Goal: Task Accomplishment & Management: Manage account settings

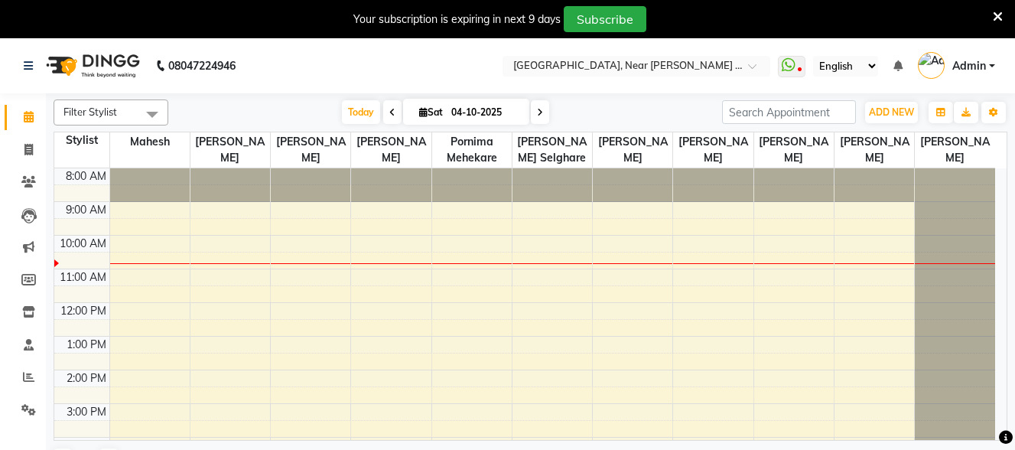
click at [1001, 21] on icon at bounding box center [998, 17] width 10 height 14
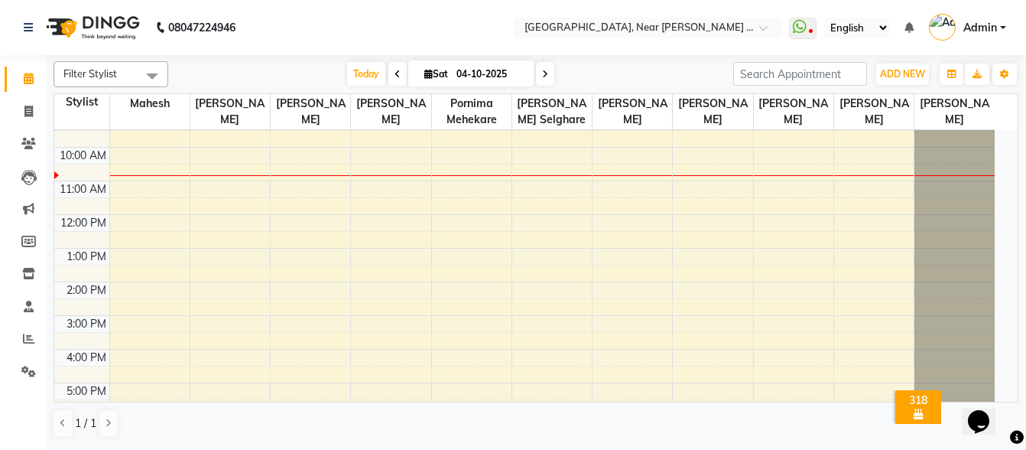
scroll to position [76, 0]
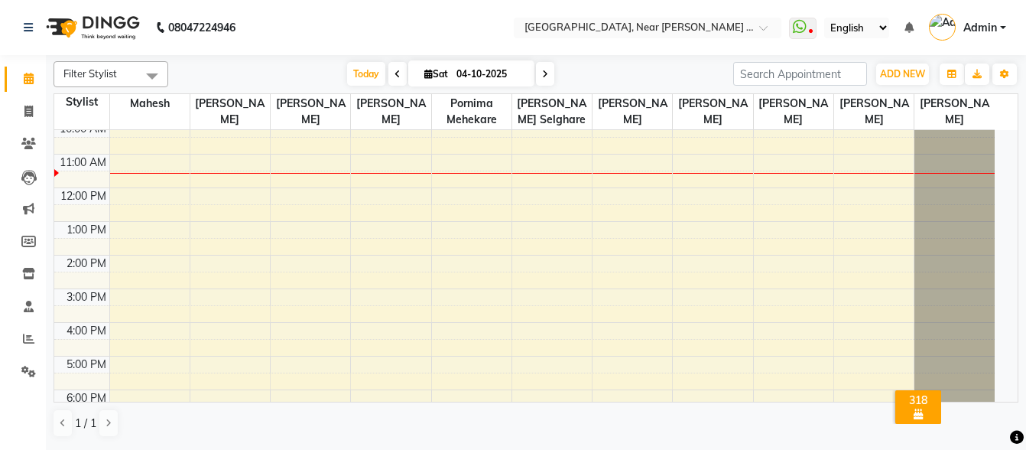
click at [127, 201] on div "8:00 AM 9:00 AM 10:00 AM 11:00 AM 12:00 PM 1:00 PM 2:00 PM 3:00 PM 4:00 PM 5:00…" at bounding box center [524, 272] width 941 height 437
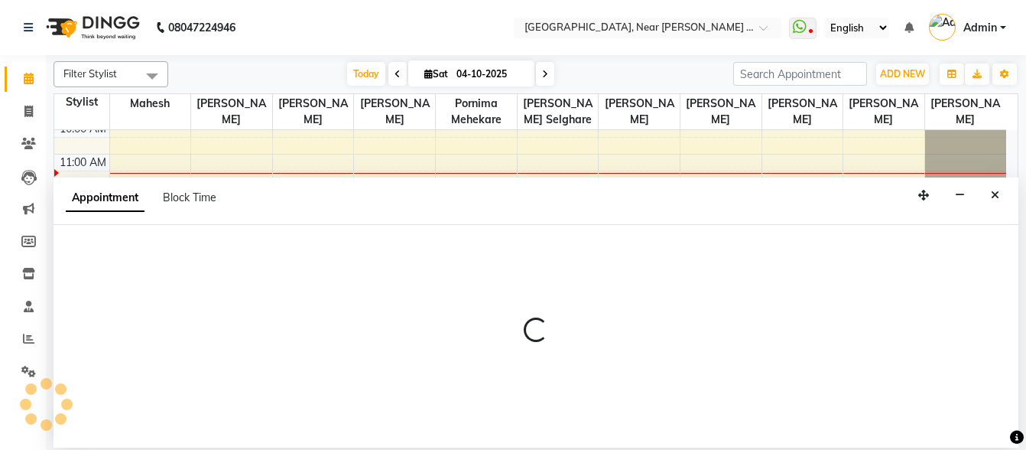
select select "32229"
select select "tentative"
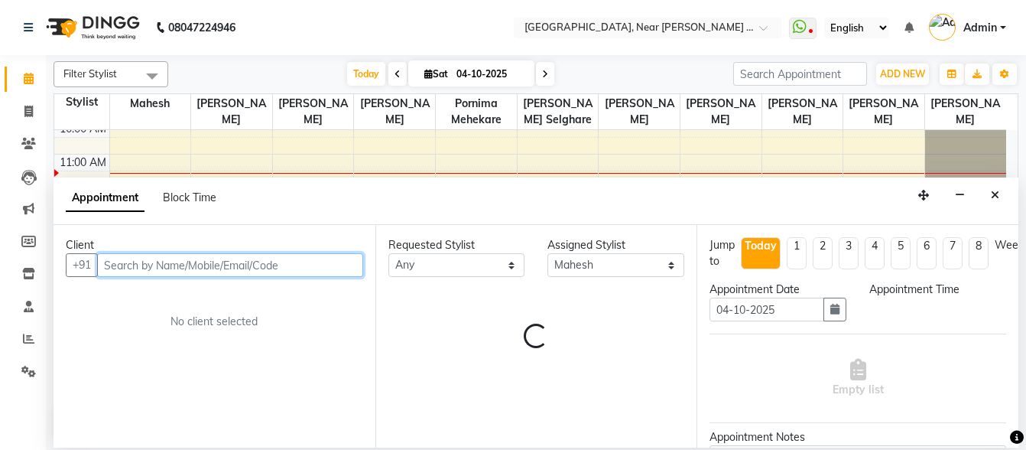
select select "720"
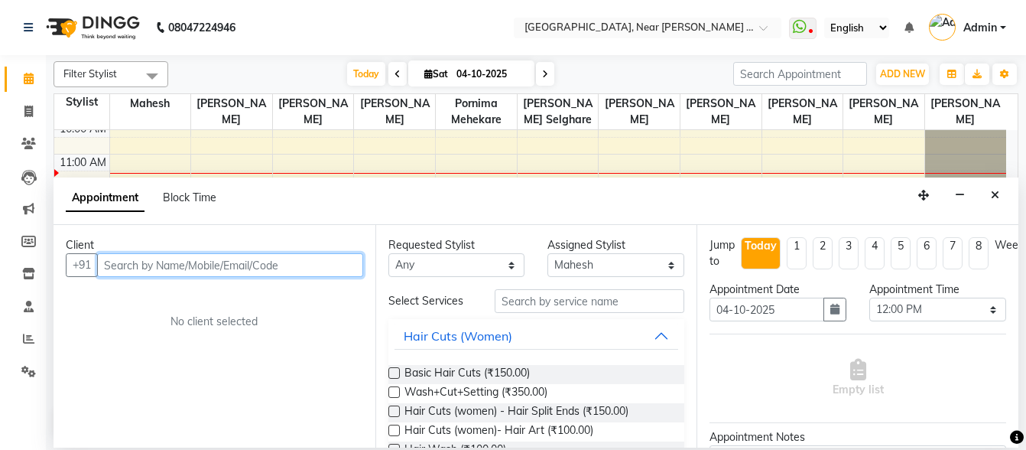
click at [213, 269] on input "text" at bounding box center [230, 265] width 266 height 24
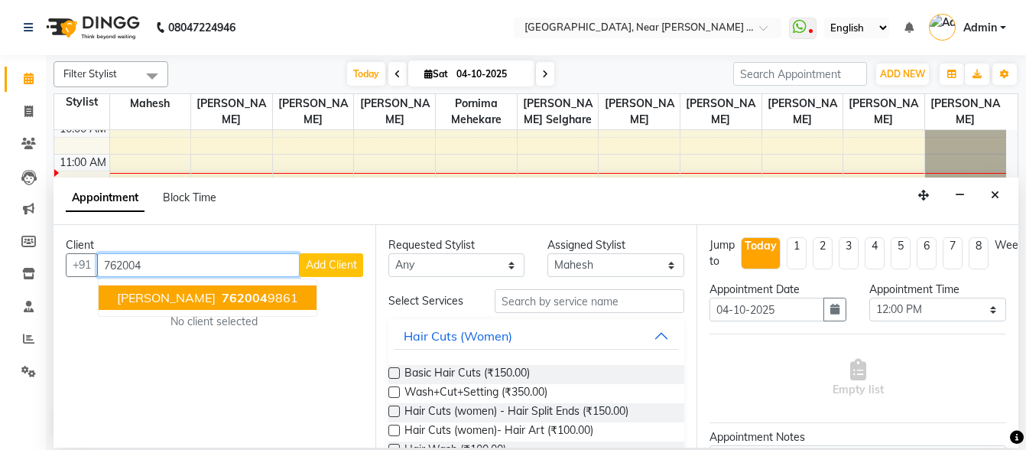
click at [239, 294] on span "762004" at bounding box center [245, 297] width 46 height 15
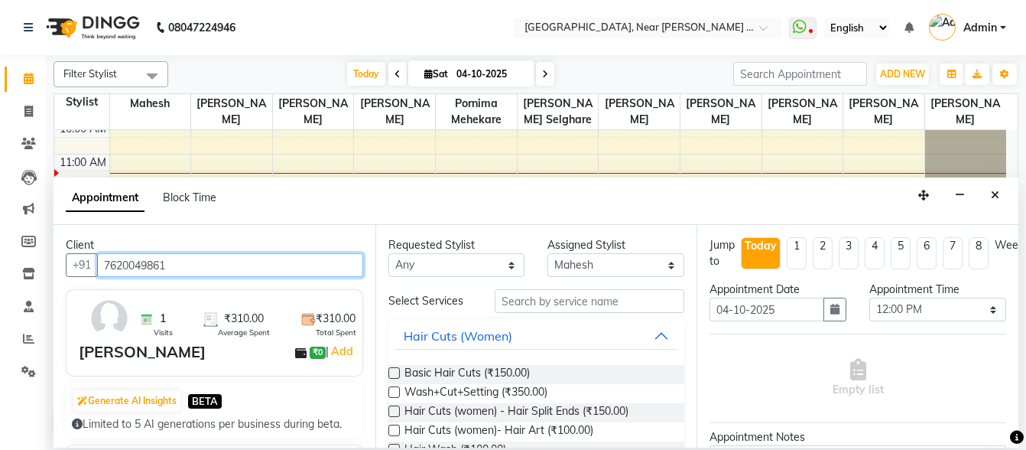
type input "7620049861"
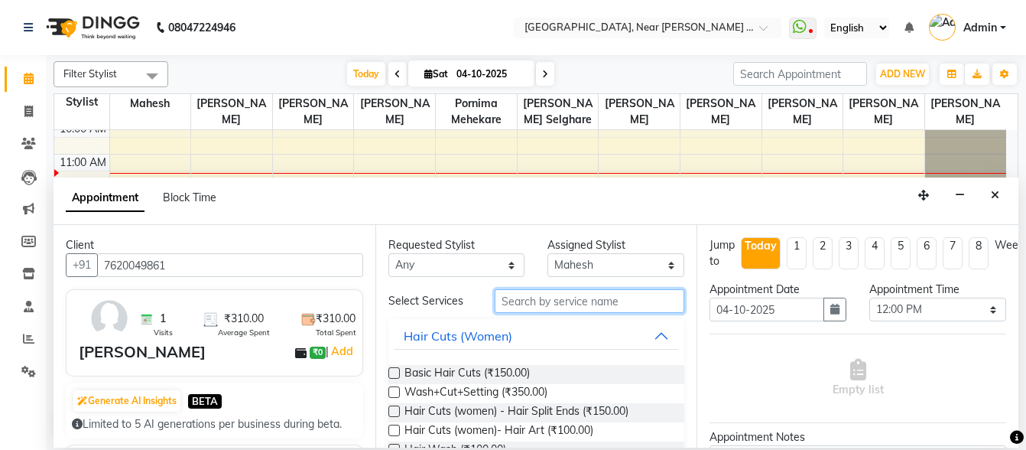
click at [528, 307] on input "text" at bounding box center [590, 301] width 190 height 24
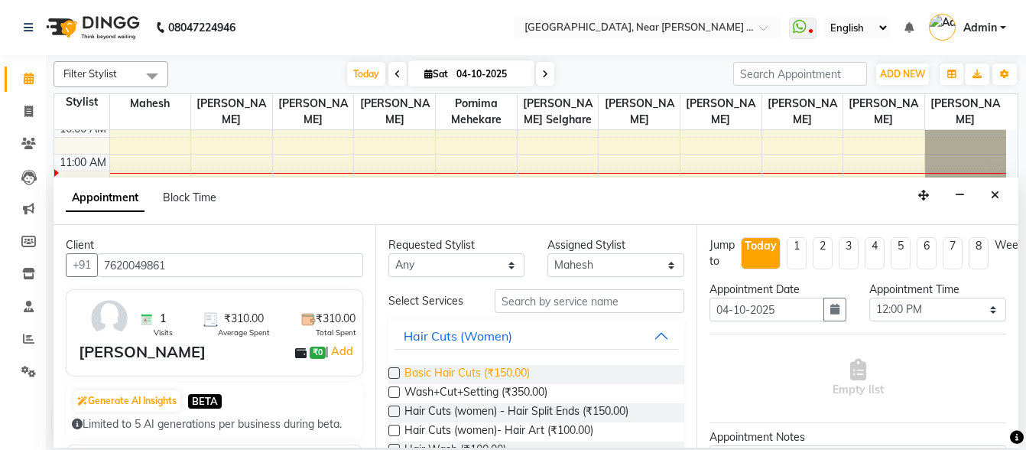
click at [504, 375] on span "Basic Hair Cuts (₹150.00)" at bounding box center [467, 374] width 125 height 19
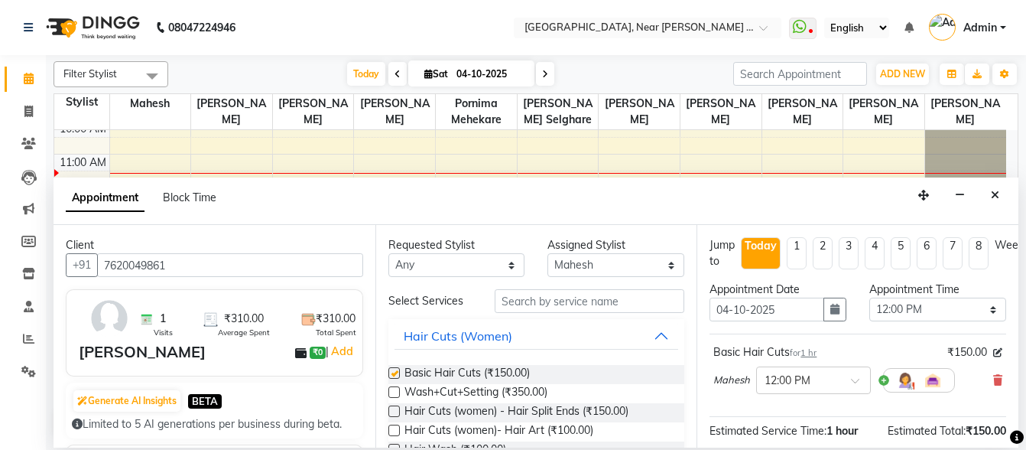
checkbox input "false"
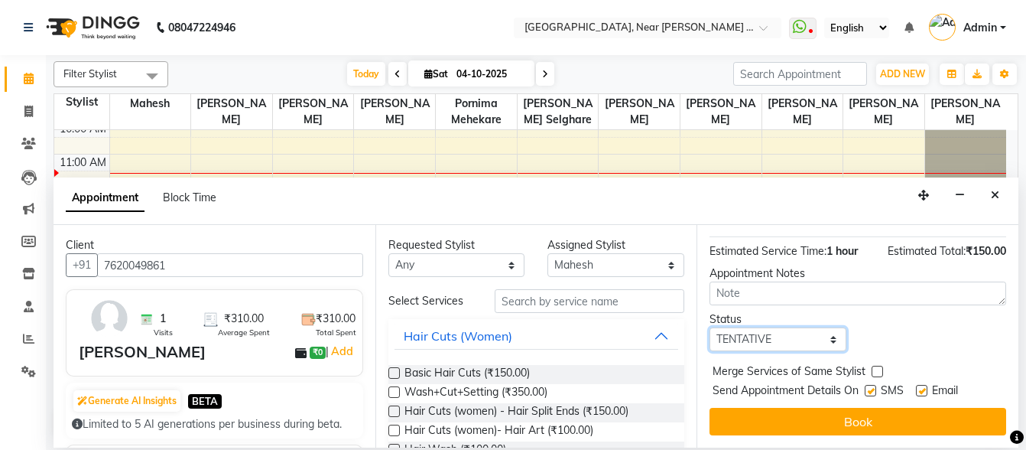
click at [754, 331] on select "Select TENTATIVE CONFIRM CHECK-IN UPCOMING" at bounding box center [778, 339] width 137 height 24
select select "confirm booking"
click at [710, 327] on select "Select TENTATIVE CONFIRM CHECK-IN UPCOMING" at bounding box center [778, 339] width 137 height 24
drag, startPoint x: 868, startPoint y: 374, endPoint x: 908, endPoint y: 389, distance: 42.6
click at [871, 385] on label at bounding box center [870, 390] width 11 height 11
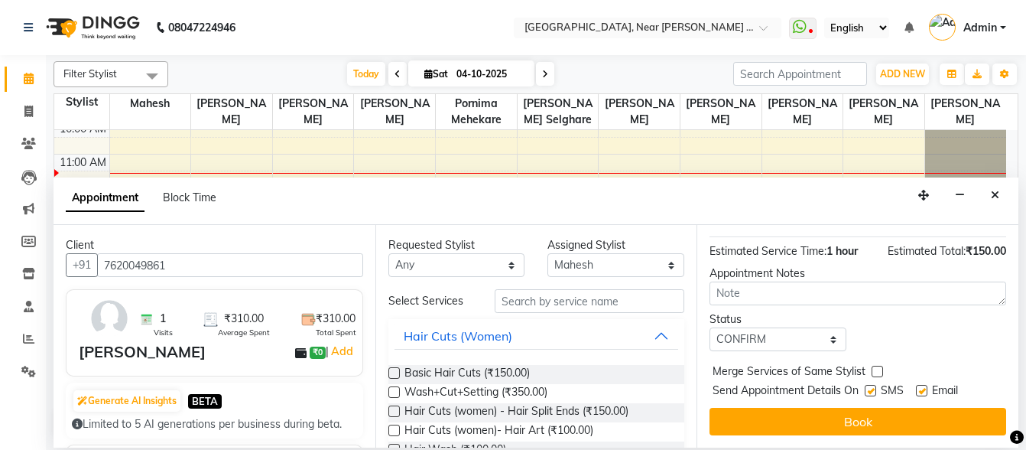
click at [871, 387] on input "checkbox" at bounding box center [870, 392] width 10 height 10
checkbox input "false"
click at [926, 385] on label at bounding box center [921, 390] width 11 height 11
click at [926, 387] on input "checkbox" at bounding box center [921, 392] width 10 height 10
checkbox input "false"
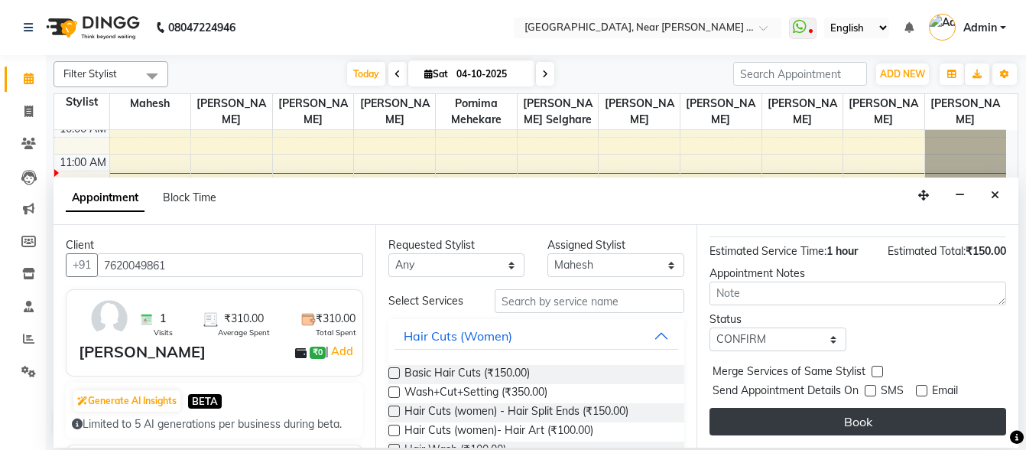
drag, startPoint x: 922, startPoint y: 409, endPoint x: 902, endPoint y: 412, distance: 19.4
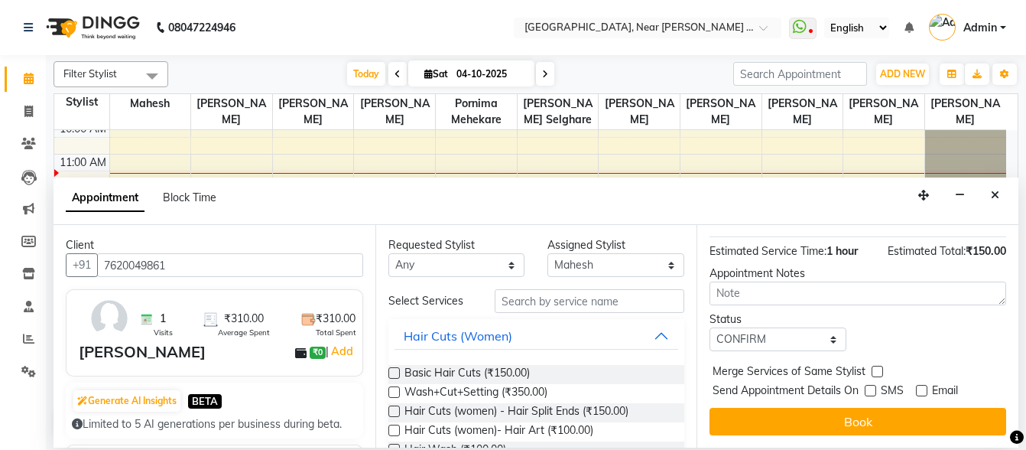
click at [921, 410] on button "Book" at bounding box center [858, 422] width 297 height 28
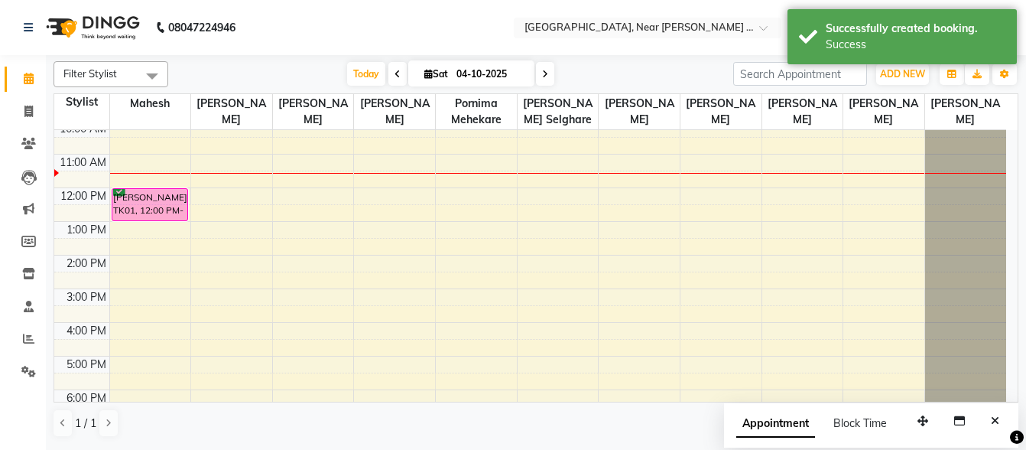
click at [163, 227] on div "8:00 AM 9:00 AM 10:00 AM 11:00 AM 12:00 PM 1:00 PM 2:00 PM 3:00 PM 4:00 PM 5:00…" at bounding box center [530, 272] width 952 height 437
select select "32229"
select select "780"
select select "tentative"
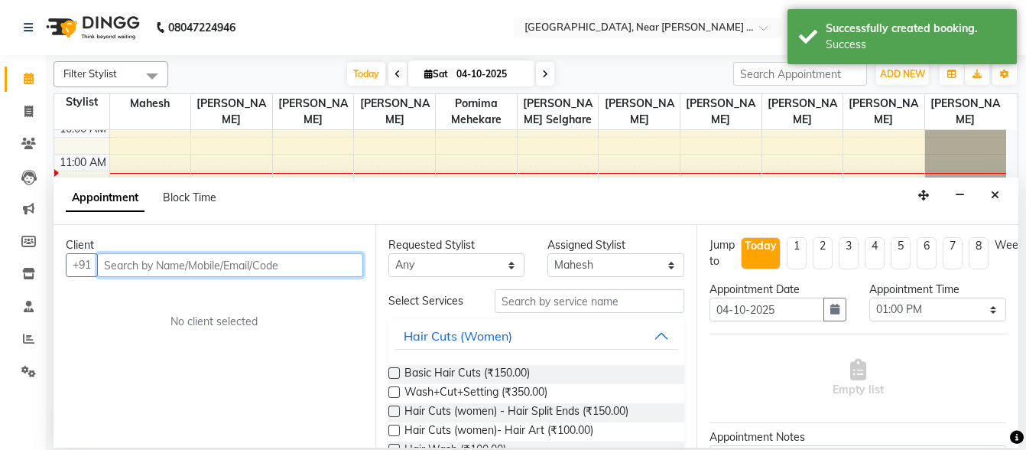
click at [173, 268] on input "text" at bounding box center [230, 265] width 266 height 24
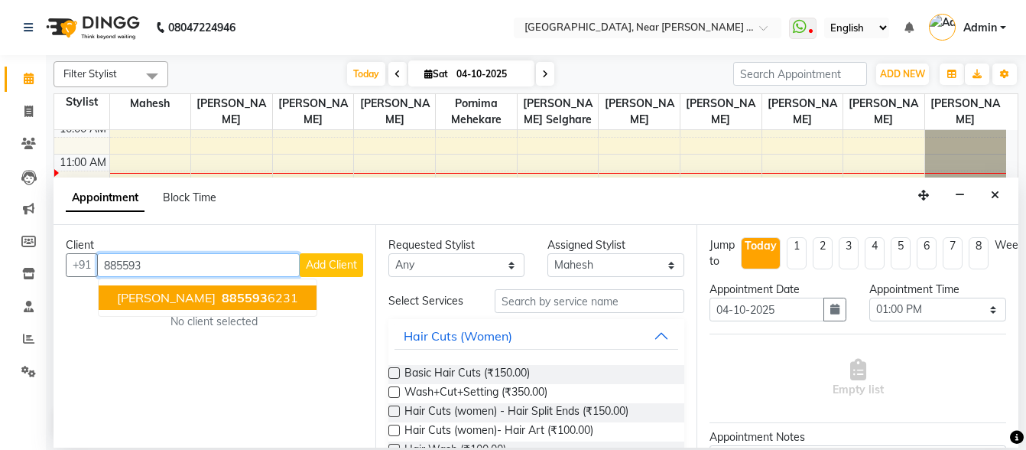
click at [252, 298] on ngb-highlight "885593 6231" at bounding box center [259, 297] width 80 height 15
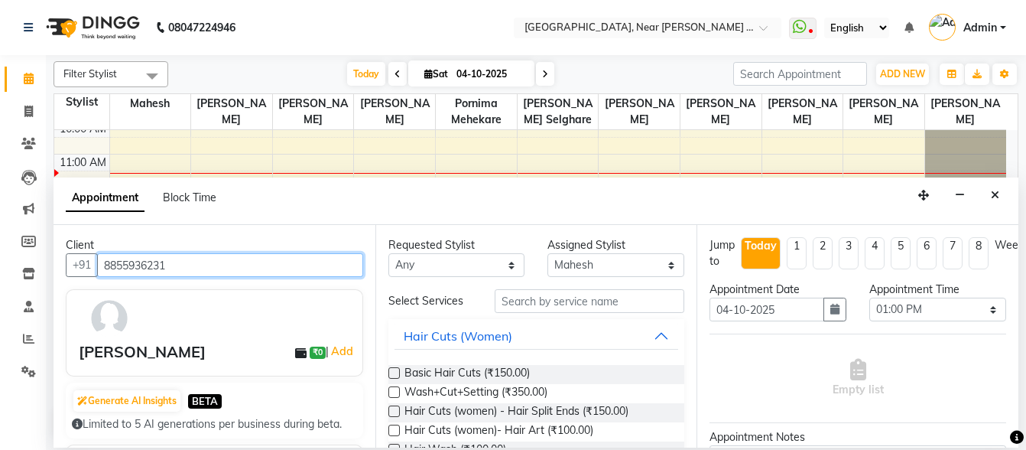
type input "8855936231"
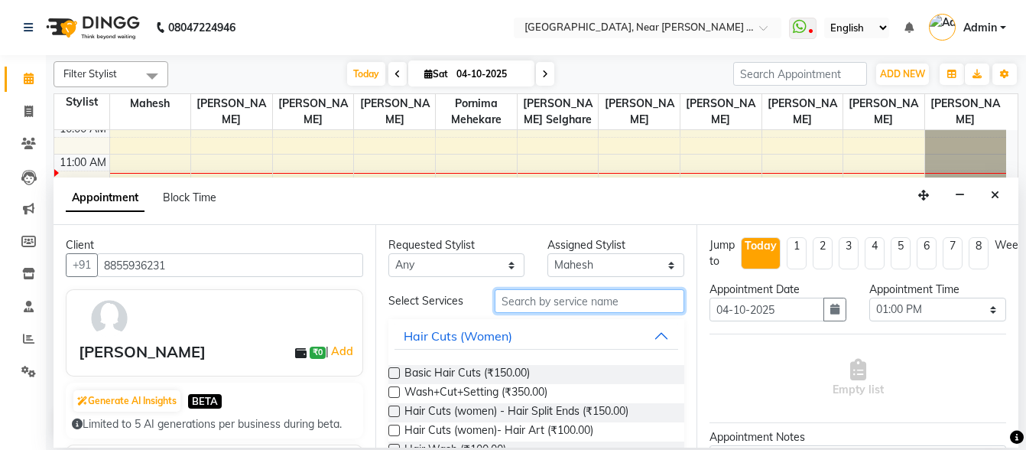
click at [576, 297] on input "text" at bounding box center [590, 301] width 190 height 24
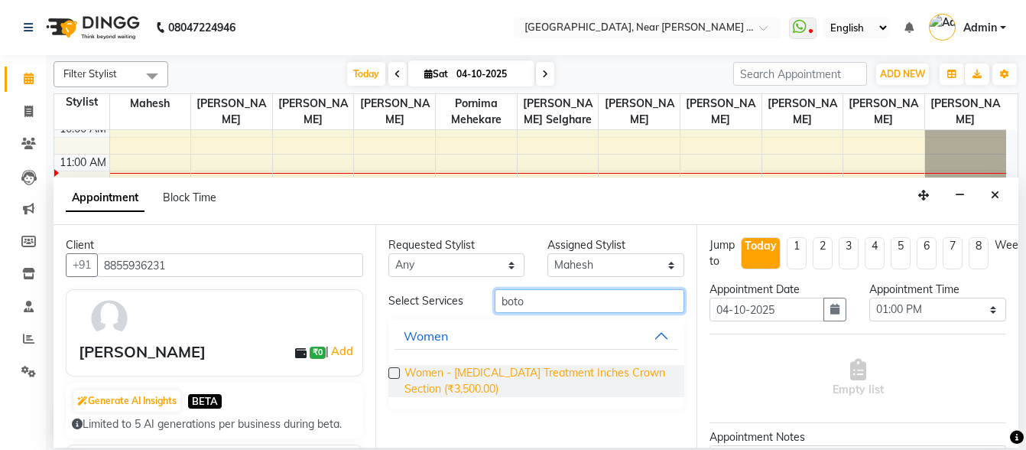
type input "boto"
click at [547, 371] on span "Women - [MEDICAL_DATA] Treatment Inches Crown Section (₹3,500.00)" at bounding box center [539, 381] width 268 height 32
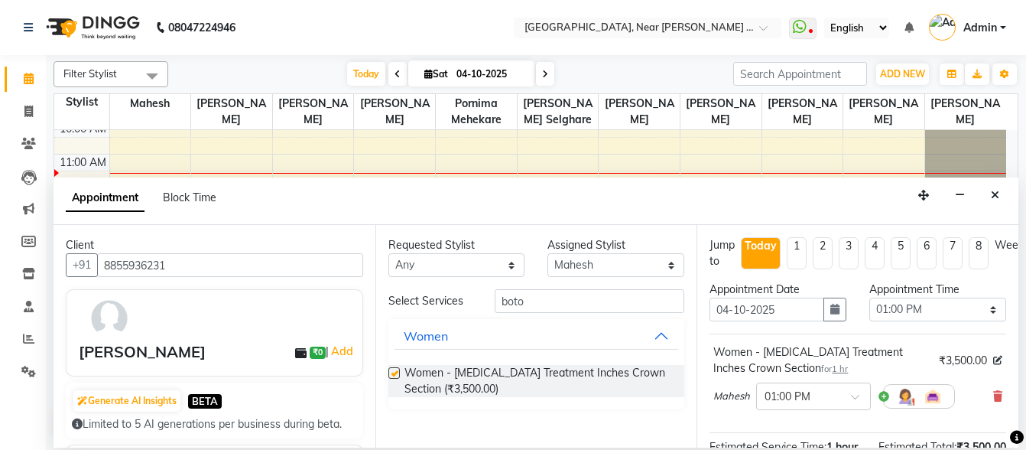
checkbox input "false"
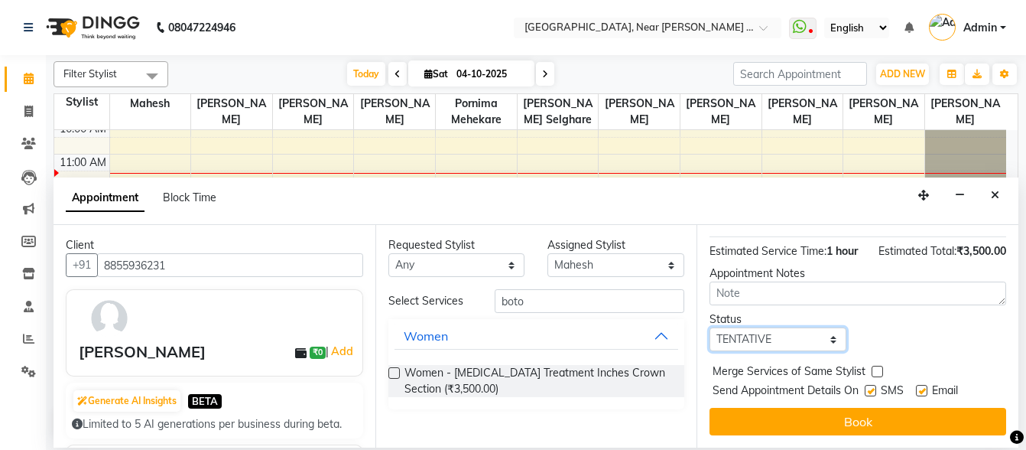
drag, startPoint x: 790, startPoint y: 327, endPoint x: 786, endPoint y: 339, distance: 12.1
click at [790, 327] on select "Select TENTATIVE CONFIRM CHECK-IN UPCOMING" at bounding box center [778, 339] width 137 height 24
select select "confirm booking"
click at [710, 327] on select "Select TENTATIVE CONFIRM CHECK-IN UPCOMING" at bounding box center [778, 339] width 137 height 24
click at [864, 382] on div "Send Appointment Details On SMS Email" at bounding box center [860, 391] width 294 height 19
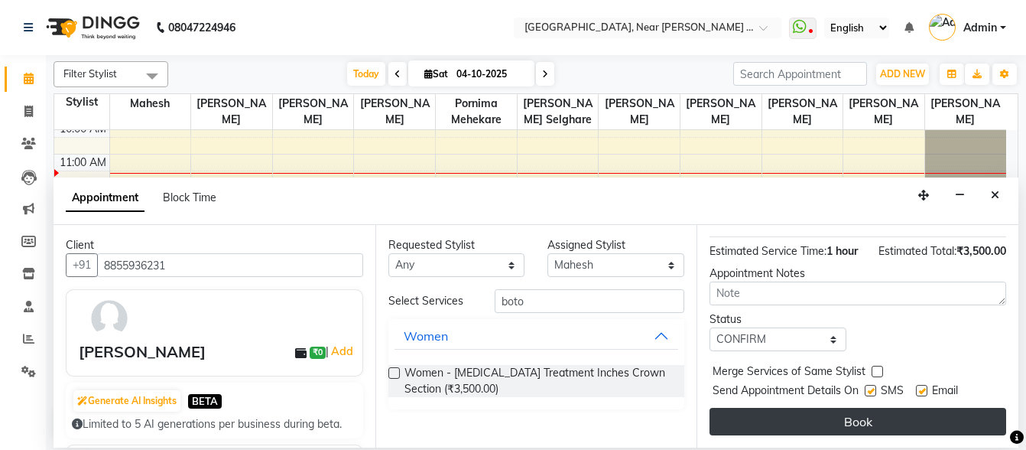
click at [898, 415] on button "Book" at bounding box center [858, 422] width 297 height 28
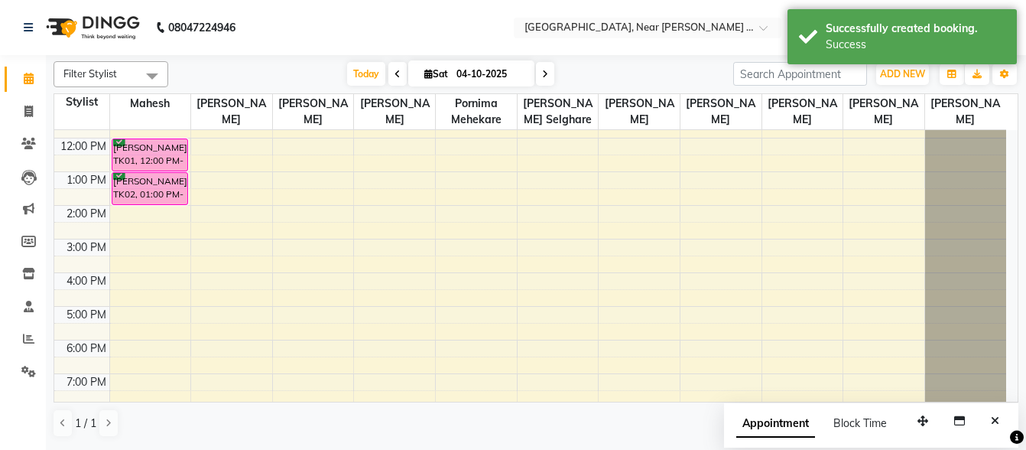
scroll to position [153, 0]
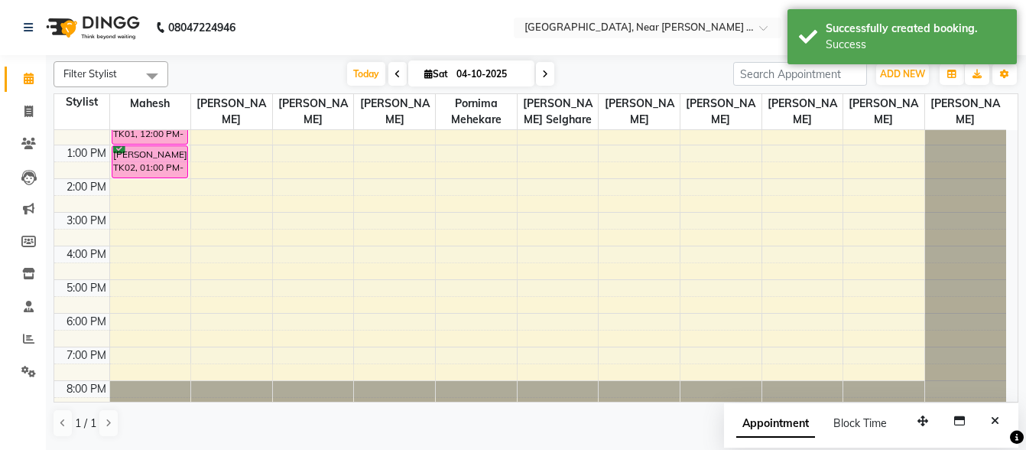
click at [135, 284] on div "8:00 AM 9:00 AM 10:00 AM 11:00 AM 12:00 PM 1:00 PM 2:00 PM 3:00 PM 4:00 PM 5:00…" at bounding box center [530, 195] width 952 height 437
select select "32229"
select select "1020"
select select "tentative"
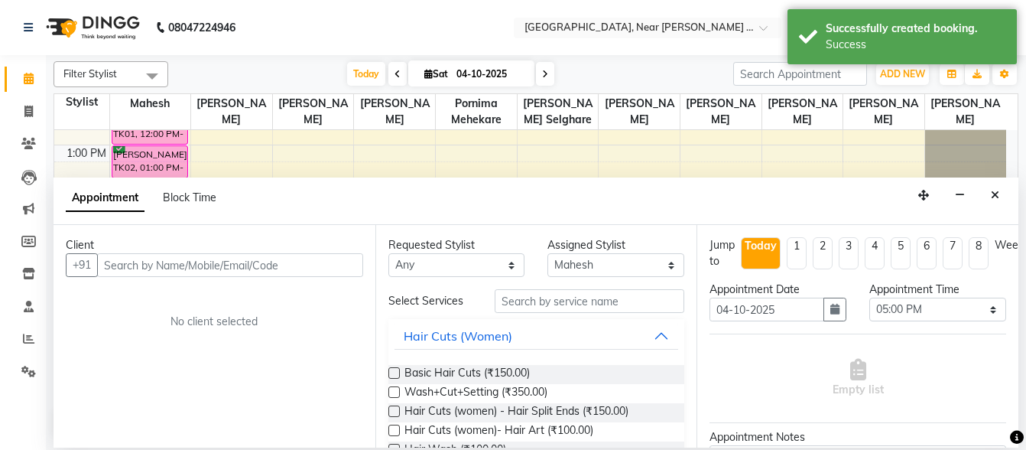
click at [148, 270] on input "text" at bounding box center [230, 265] width 266 height 24
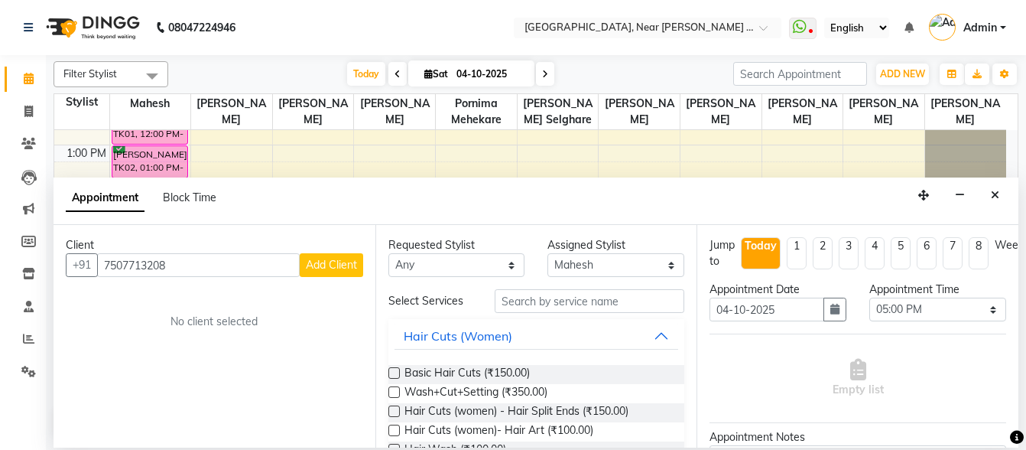
type input "7507713208"
click at [337, 266] on span "Add Client" at bounding box center [331, 265] width 51 height 14
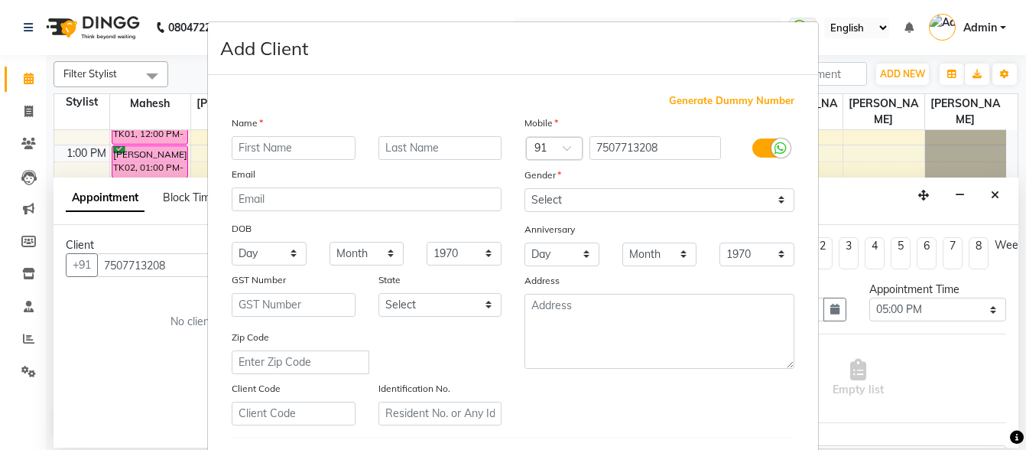
click at [336, 153] on input "text" at bounding box center [294, 148] width 124 height 24
type input "Anu"
click at [438, 149] on input "text" at bounding box center [441, 148] width 124 height 24
type input "[PERSON_NAME]"
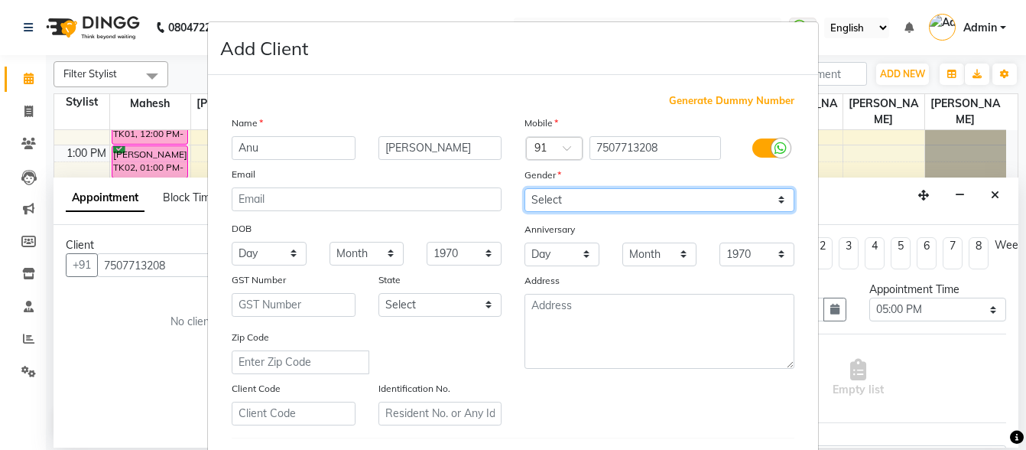
click at [549, 202] on select "Select [DEMOGRAPHIC_DATA] [DEMOGRAPHIC_DATA] Other Prefer Not To Say" at bounding box center [660, 200] width 270 height 24
click at [564, 193] on select "Select [DEMOGRAPHIC_DATA] [DEMOGRAPHIC_DATA] Other Prefer Not To Say" at bounding box center [660, 200] width 270 height 24
select select "[DEMOGRAPHIC_DATA]"
click at [525, 188] on select "Select [DEMOGRAPHIC_DATA] [DEMOGRAPHIC_DATA] Other Prefer Not To Say" at bounding box center [660, 200] width 270 height 24
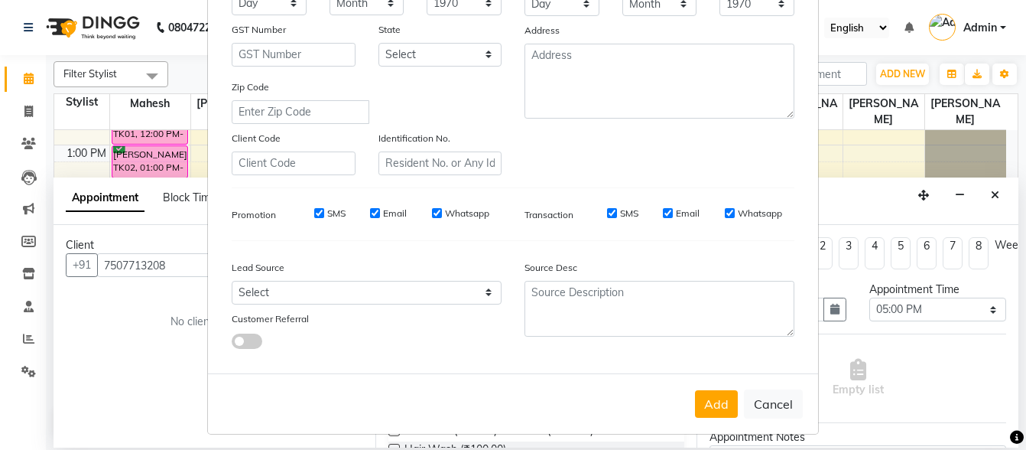
scroll to position [256, 0]
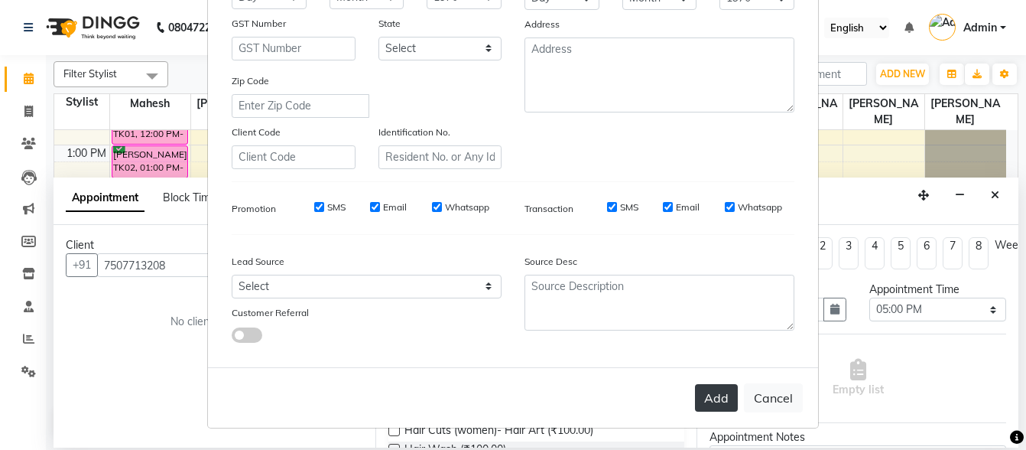
click at [702, 401] on button "Add" at bounding box center [716, 398] width 43 height 28
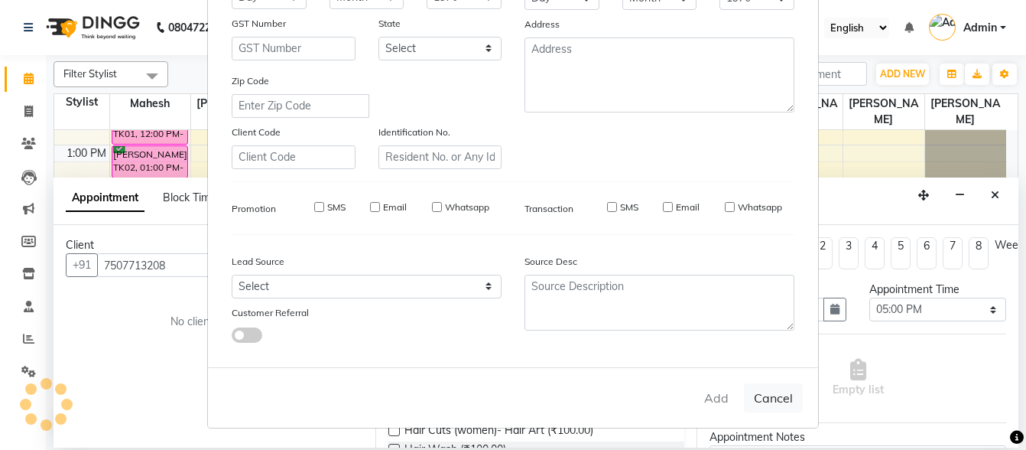
select select
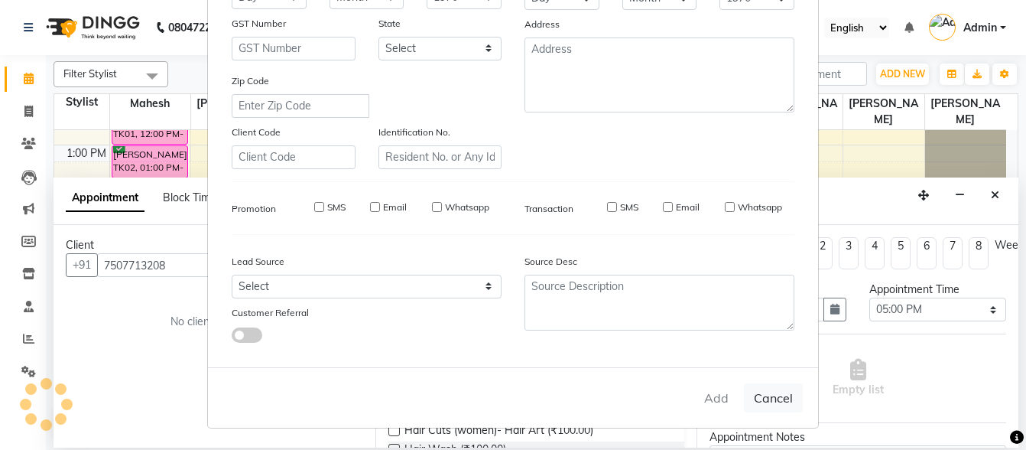
select select
checkbox input "false"
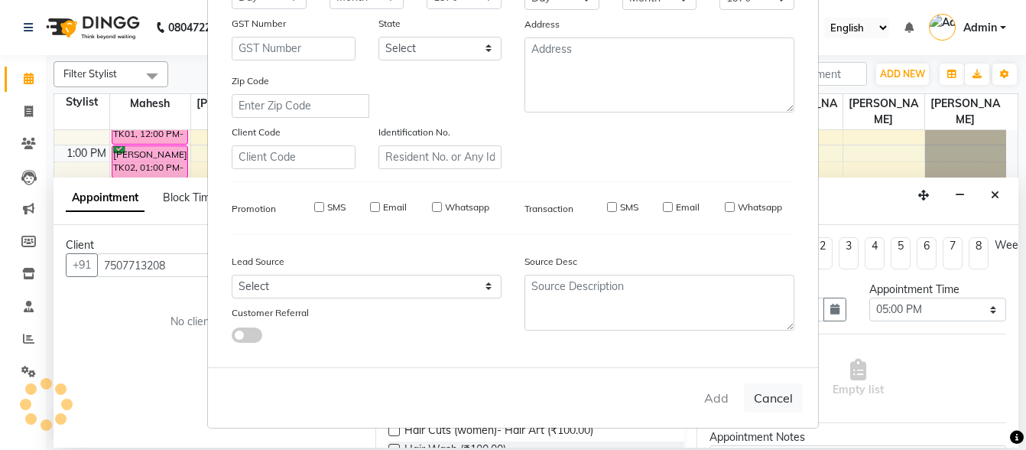
checkbox input "false"
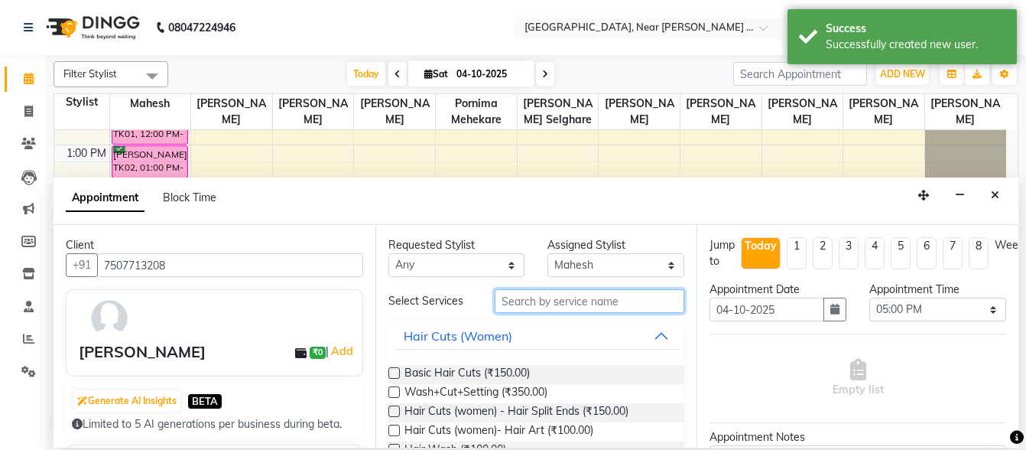
click at [535, 299] on input "text" at bounding box center [590, 301] width 190 height 24
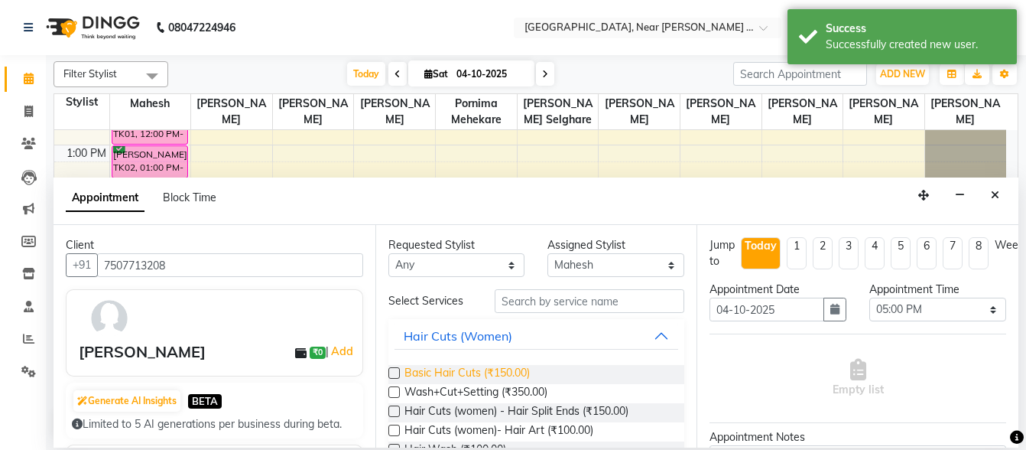
click at [521, 371] on span "Basic Hair Cuts (₹150.00)" at bounding box center [467, 374] width 125 height 19
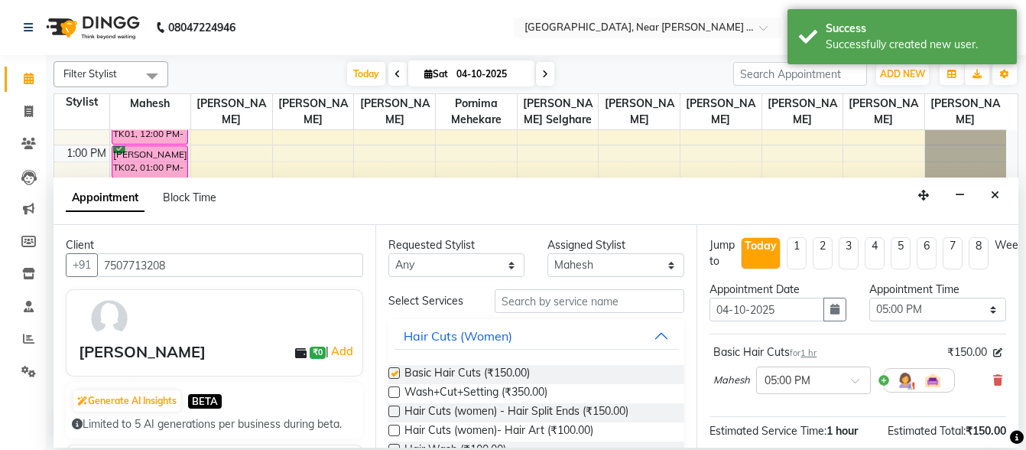
checkbox input "false"
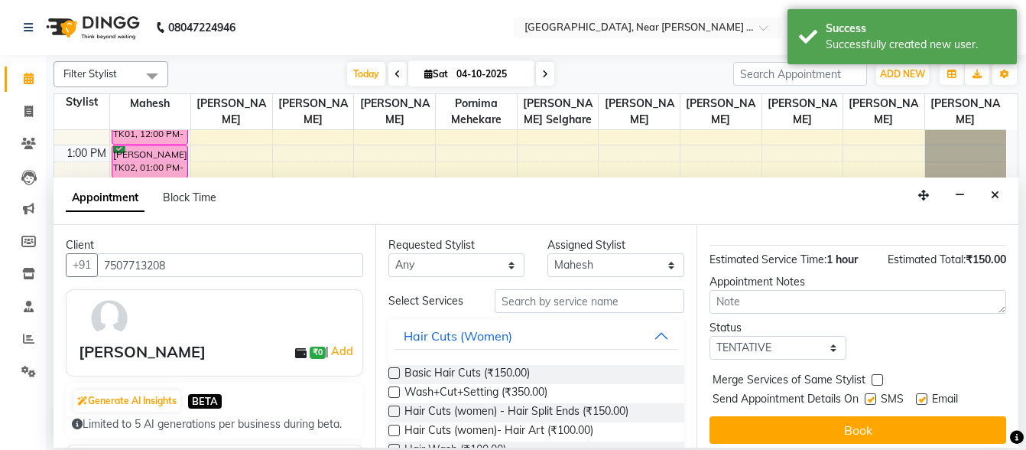
scroll to position [191, 0]
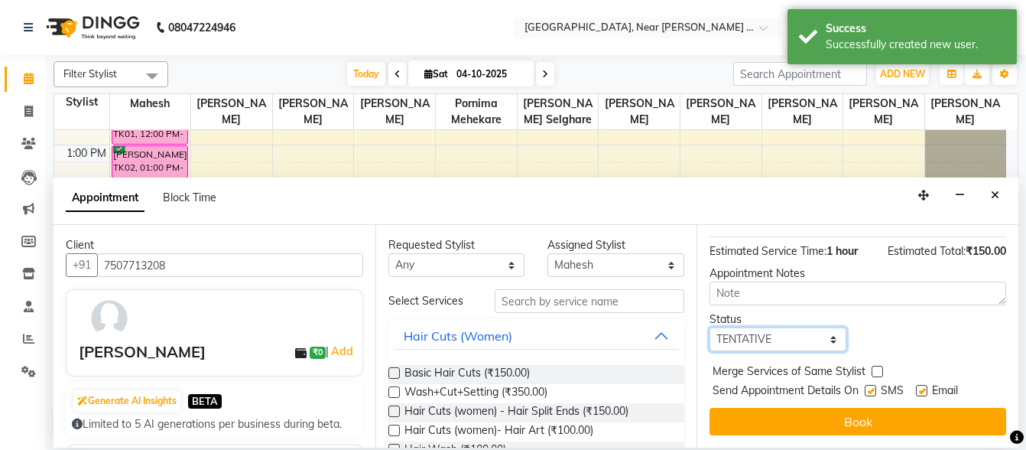
click at [765, 337] on select "Select TENTATIVE CONFIRM CHECK-IN UPCOMING" at bounding box center [778, 339] width 137 height 24
click at [749, 327] on select "Select TENTATIVE CONFIRM CHECK-IN UPCOMING" at bounding box center [778, 339] width 137 height 24
select select "confirm booking"
click at [710, 327] on select "Select TENTATIVE CONFIRM CHECK-IN UPCOMING" at bounding box center [778, 339] width 137 height 24
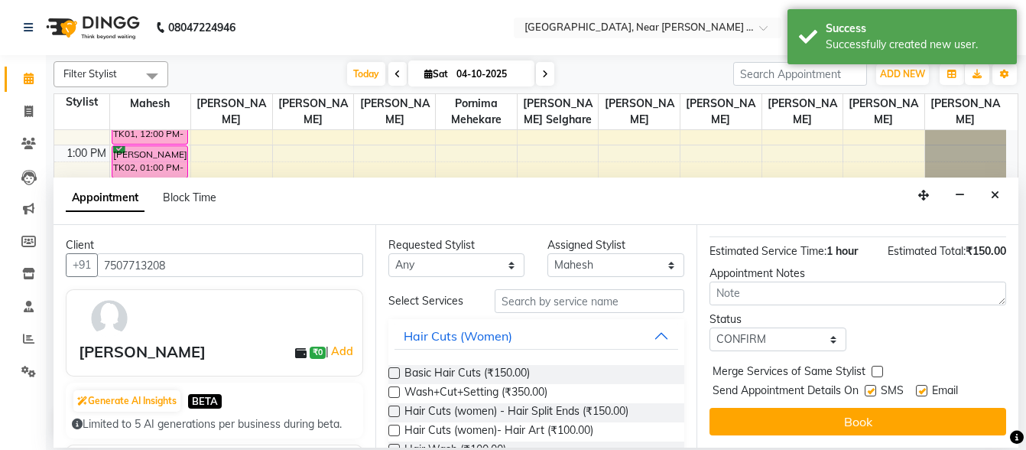
click at [870, 385] on label at bounding box center [870, 390] width 11 height 11
click at [870, 387] on input "checkbox" at bounding box center [870, 392] width 10 height 10
checkbox input "false"
drag, startPoint x: 916, startPoint y: 377, endPoint x: 908, endPoint y: 389, distance: 14.2
click at [916, 382] on div "SMS" at bounding box center [890, 391] width 51 height 19
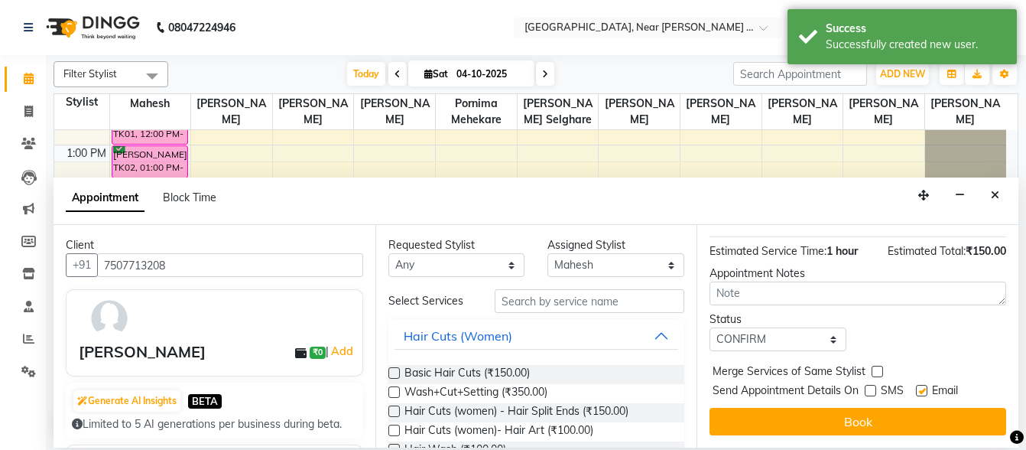
click at [915, 383] on div "SMS" at bounding box center [890, 391] width 51 height 19
click at [925, 385] on label at bounding box center [921, 390] width 11 height 11
click at [925, 387] on input "checkbox" at bounding box center [921, 392] width 10 height 10
checkbox input "false"
drag, startPoint x: 925, startPoint y: 384, endPoint x: 915, endPoint y: 392, distance: 12.5
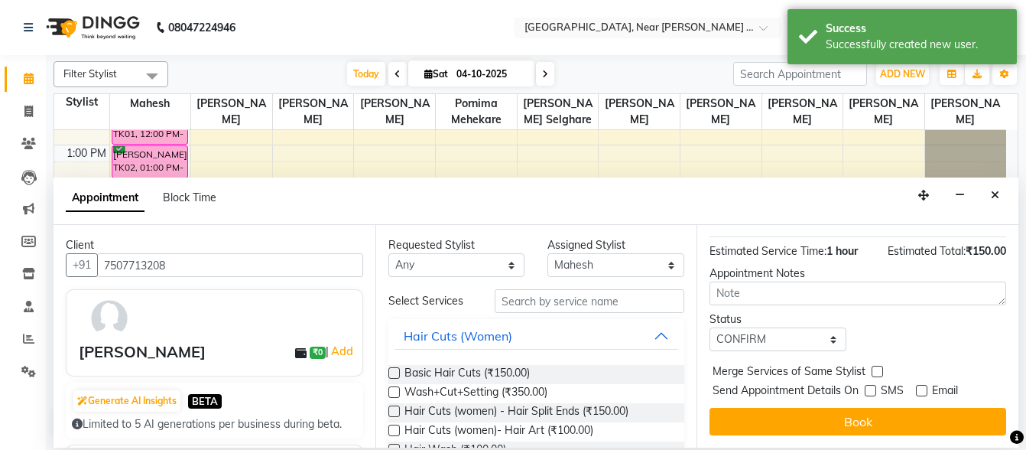
click at [922, 387] on div at bounding box center [921, 393] width 10 height 16
click at [904, 408] on button "Book" at bounding box center [858, 422] width 297 height 28
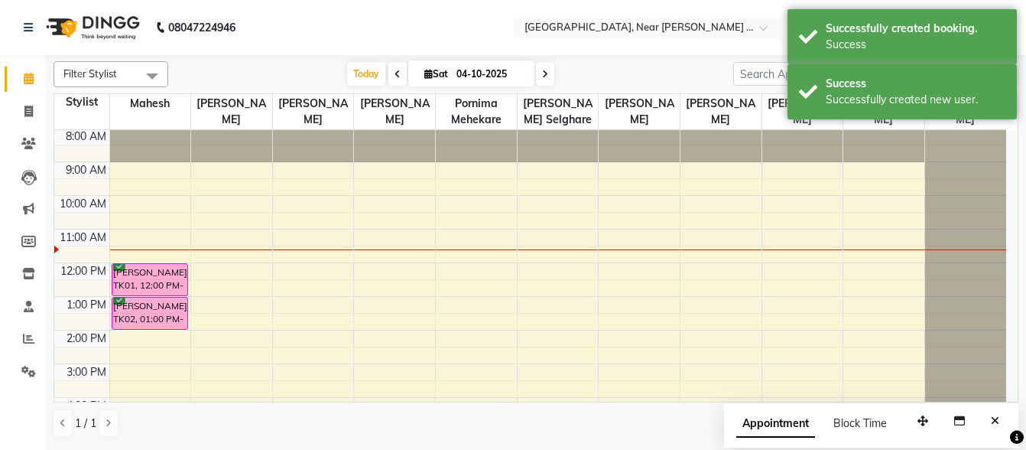
scroll to position [0, 0]
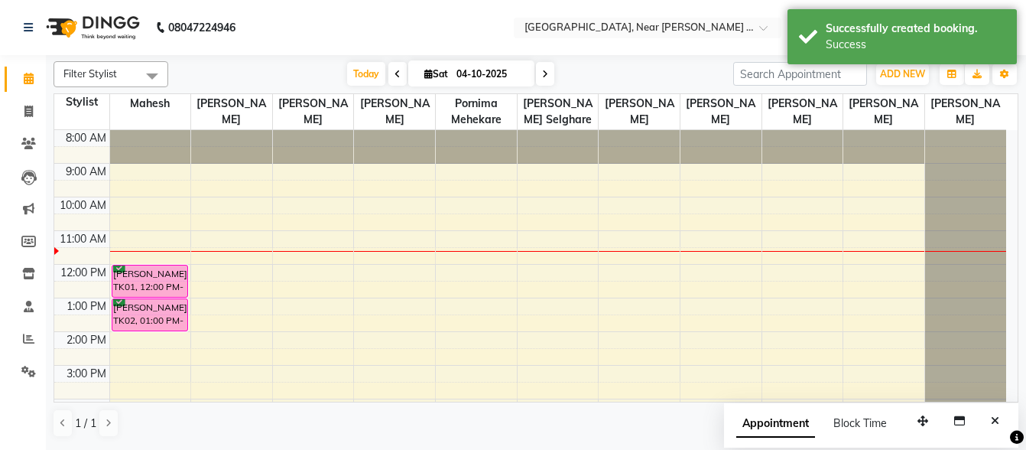
click at [215, 238] on div "8:00 AM 9:00 AM 10:00 AM 11:00 AM 12:00 PM 1:00 PM 2:00 PM 3:00 PM 4:00 PM 5:00…" at bounding box center [530, 348] width 952 height 437
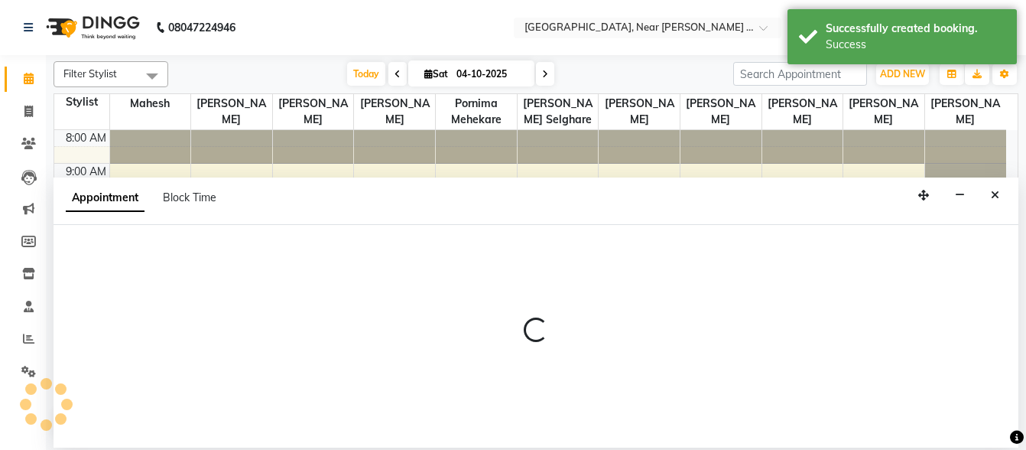
select select "32251"
select select "tentative"
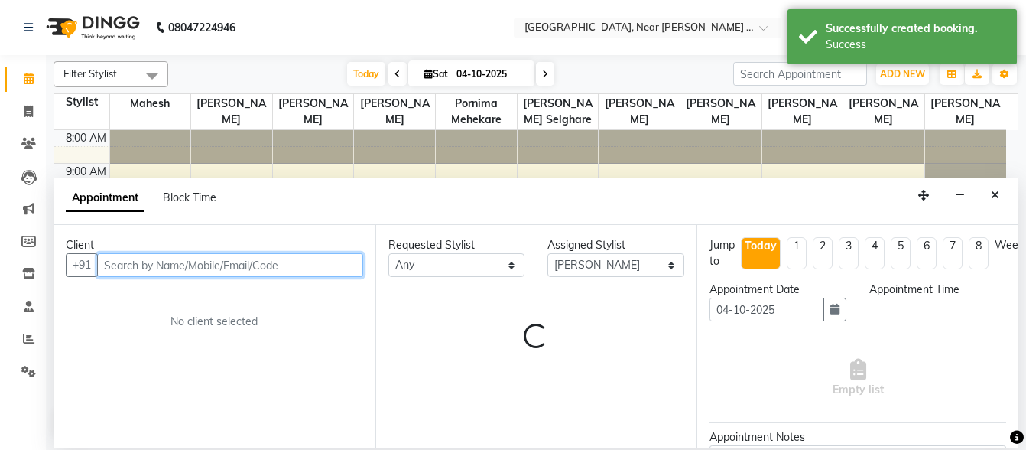
select select "660"
click at [191, 267] on input "text" at bounding box center [230, 265] width 266 height 24
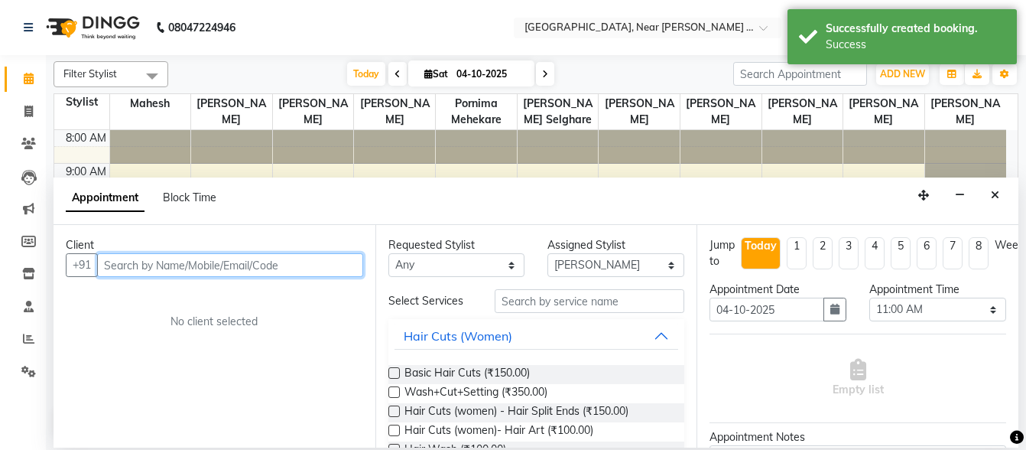
click at [191, 267] on input "text" at bounding box center [230, 265] width 266 height 24
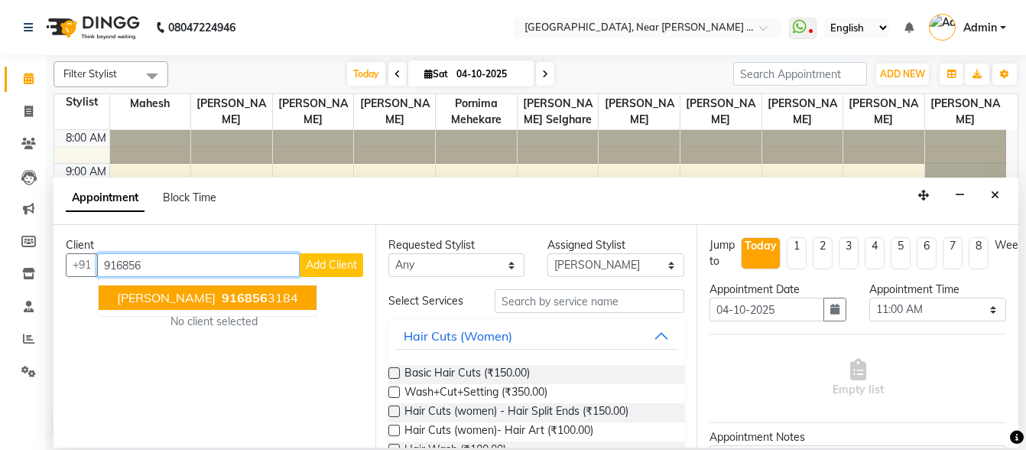
click at [200, 295] on span "[PERSON_NAME]" at bounding box center [166, 297] width 99 height 15
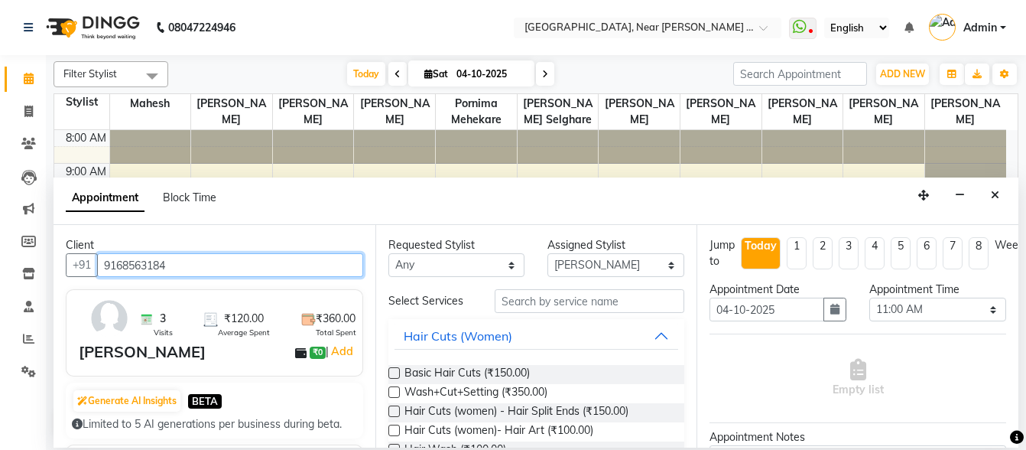
type input "9168563184"
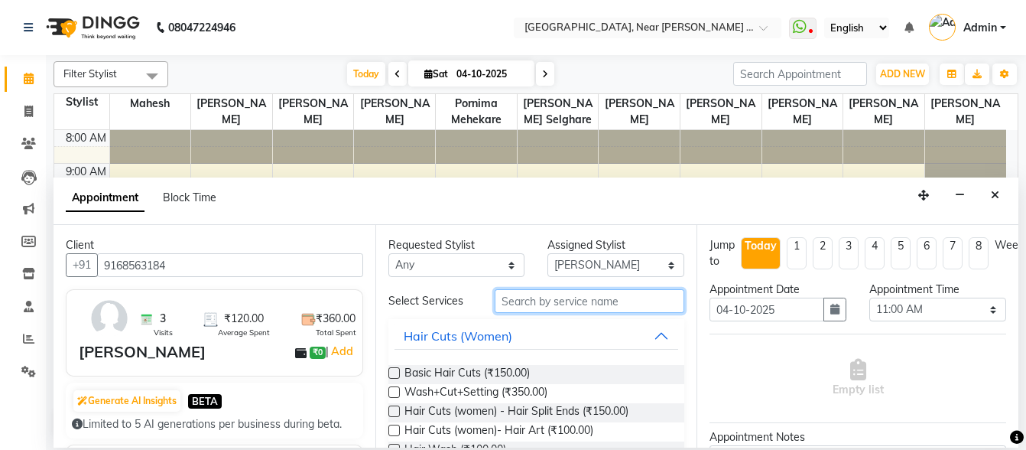
click at [522, 295] on input "text" at bounding box center [590, 301] width 190 height 24
drag, startPoint x: 493, startPoint y: 366, endPoint x: 606, endPoint y: 392, distance: 116.1
click at [493, 368] on span "Basic Hair Cuts (₹150.00)" at bounding box center [467, 374] width 125 height 19
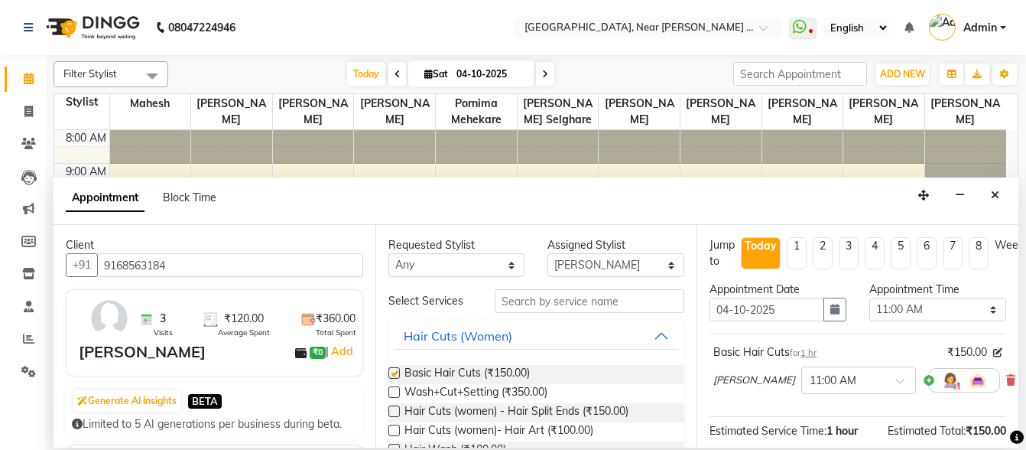
checkbox input "false"
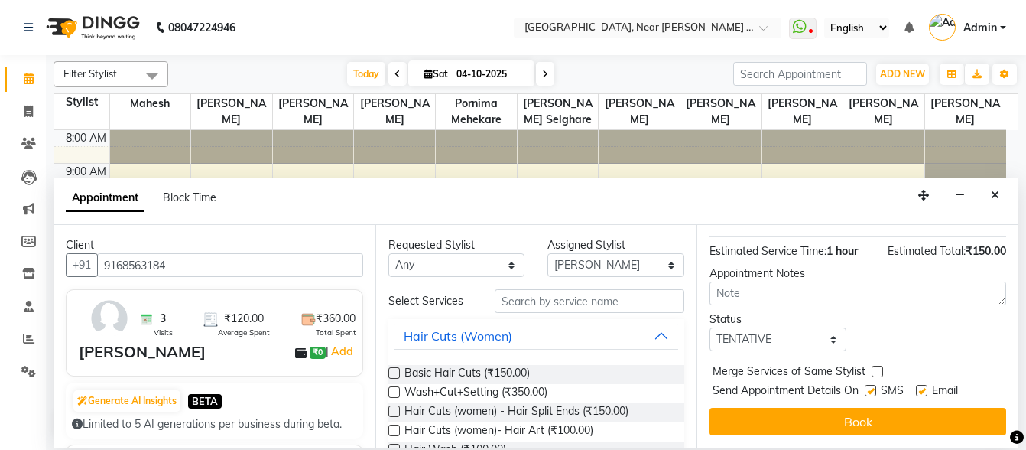
scroll to position [194, 0]
drag, startPoint x: 777, startPoint y: 323, endPoint x: 777, endPoint y: 337, distance: 14.5
click at [777, 329] on select "Select TENTATIVE CONFIRM CHECK-IN UPCOMING" at bounding box center [778, 339] width 137 height 24
select select "confirm booking"
click at [710, 327] on select "Select TENTATIVE CONFIRM CHECK-IN UPCOMING" at bounding box center [778, 339] width 137 height 24
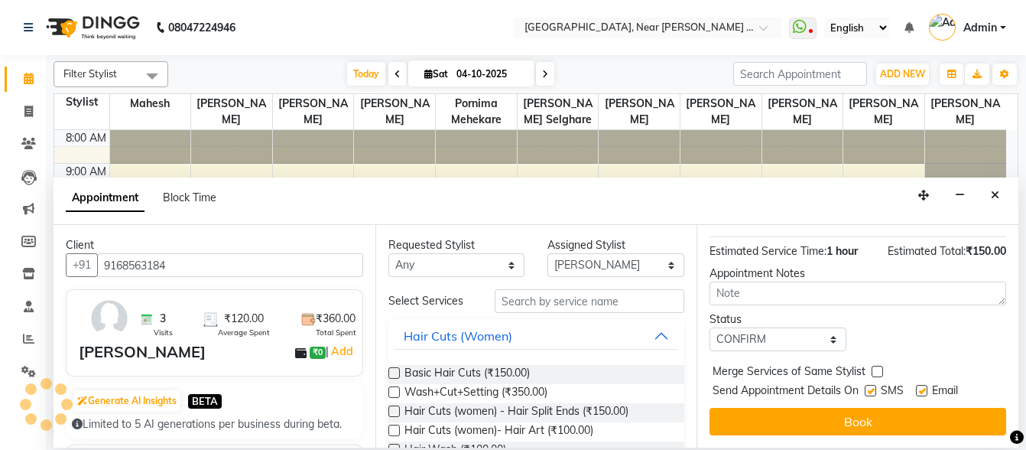
click at [870, 385] on label at bounding box center [870, 390] width 11 height 11
click at [870, 387] on input "checkbox" at bounding box center [870, 392] width 10 height 10
click at [870, 385] on label at bounding box center [870, 390] width 11 height 11
click at [870, 387] on input "checkbox" at bounding box center [870, 392] width 10 height 10
checkbox input "true"
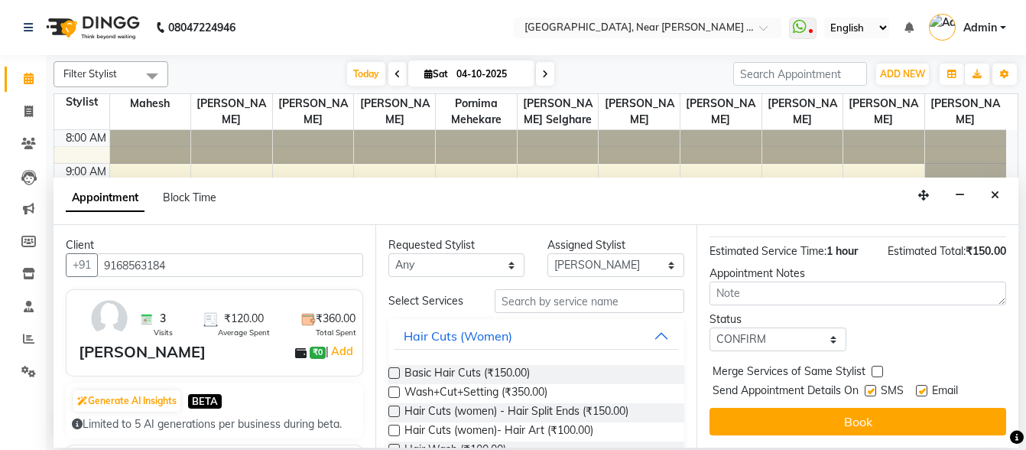
click at [920, 385] on label at bounding box center [921, 390] width 11 height 11
click at [920, 387] on input "checkbox" at bounding box center [921, 392] width 10 height 10
checkbox input "false"
click at [873, 385] on label at bounding box center [870, 390] width 11 height 11
click at [873, 387] on input "checkbox" at bounding box center [870, 392] width 10 height 10
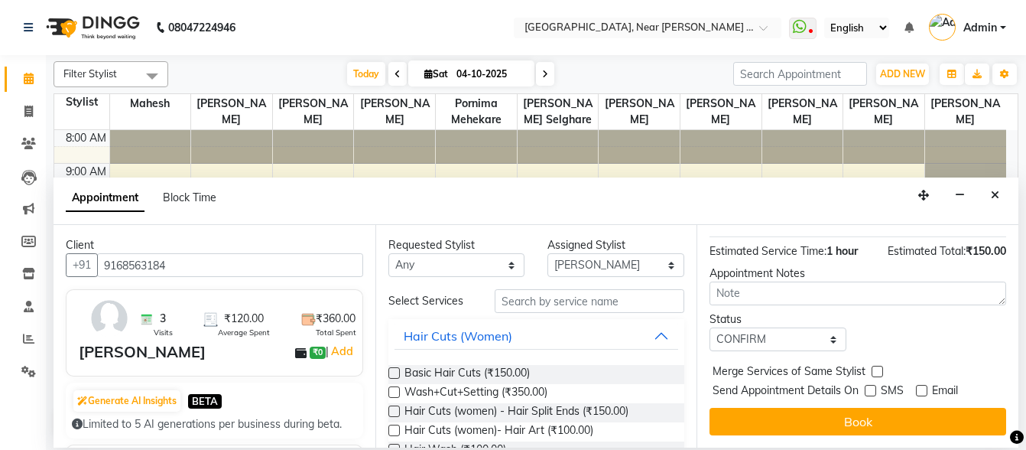
click at [873, 385] on label at bounding box center [870, 390] width 11 height 11
click at [873, 387] on input "checkbox" at bounding box center [870, 392] width 10 height 10
checkbox input "true"
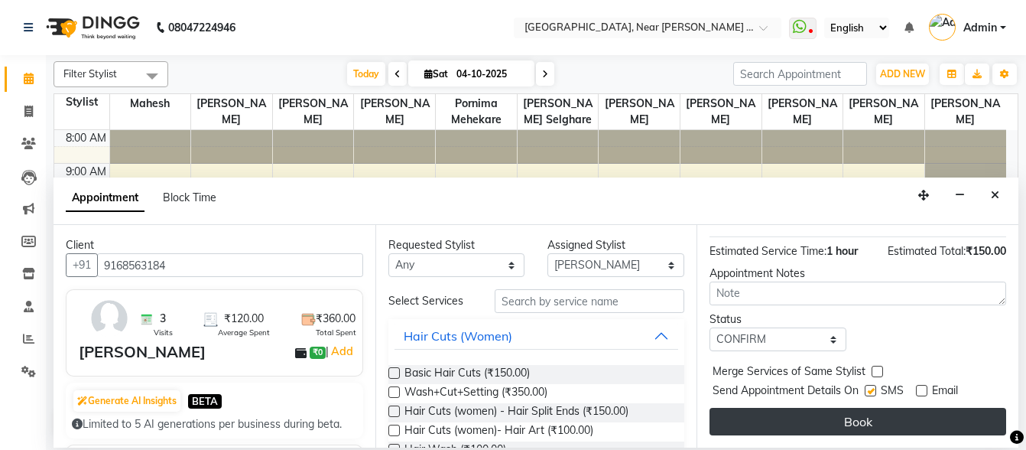
click at [870, 411] on button "Book" at bounding box center [858, 422] width 297 height 28
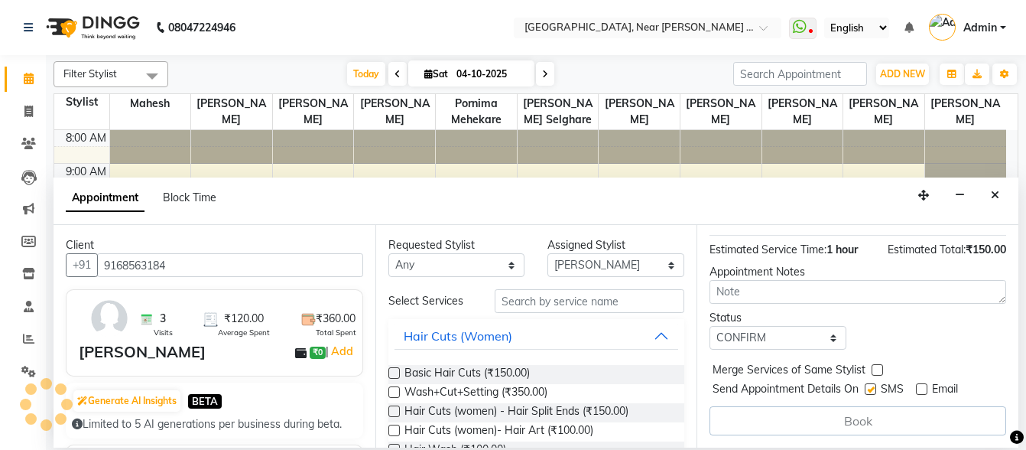
click at [870, 411] on div "Book" at bounding box center [858, 420] width 297 height 29
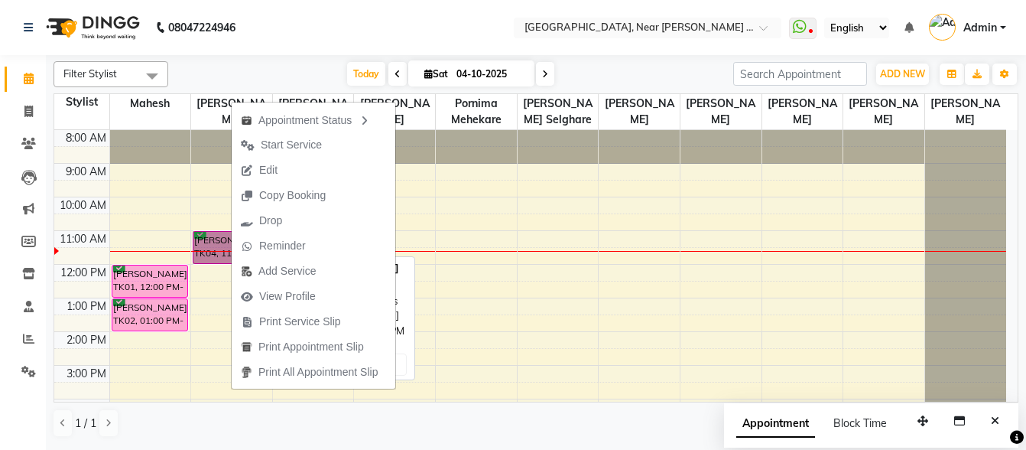
click at [216, 245] on link "[PERSON_NAME], TK04, 11:00 AM-12:00 PM, Basic Hair Cuts" at bounding box center [231, 247] width 77 height 33
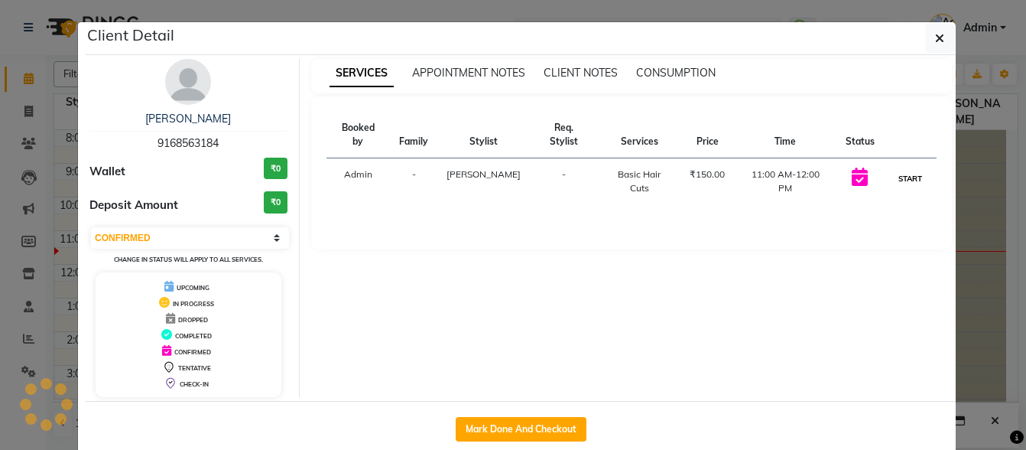
click at [905, 178] on button "START" at bounding box center [910, 178] width 31 height 19
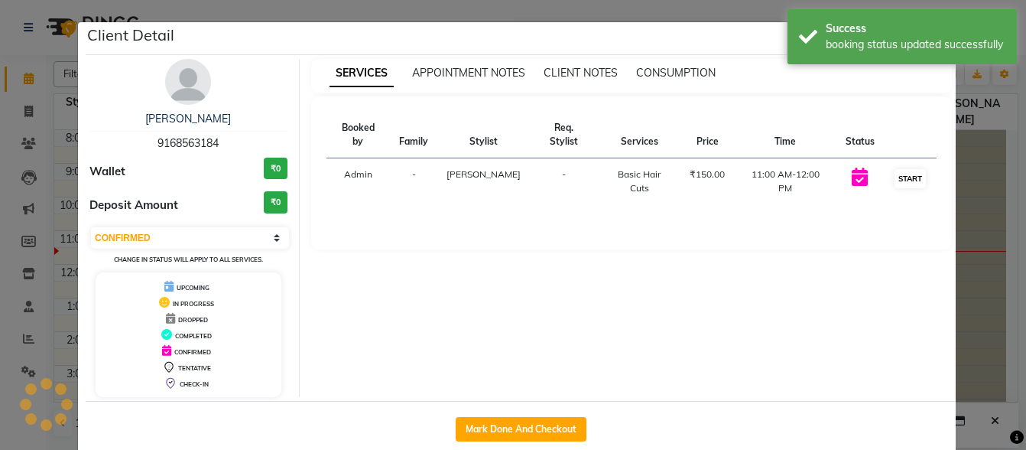
select select "1"
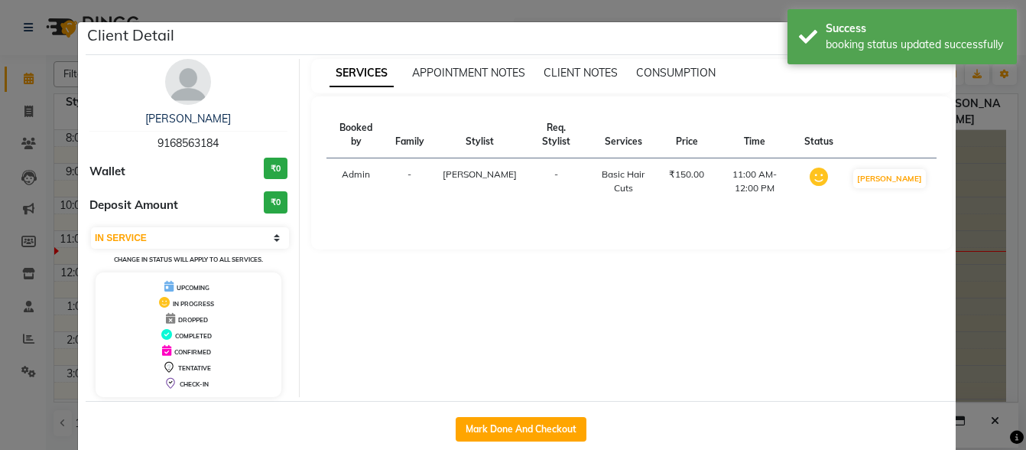
click at [972, 257] on ngb-modal-window "Client Detail [PERSON_NAME] 9168563184 Wallet ₹0 Deposit Amount ₹0 Select IN SE…" at bounding box center [513, 225] width 1026 height 450
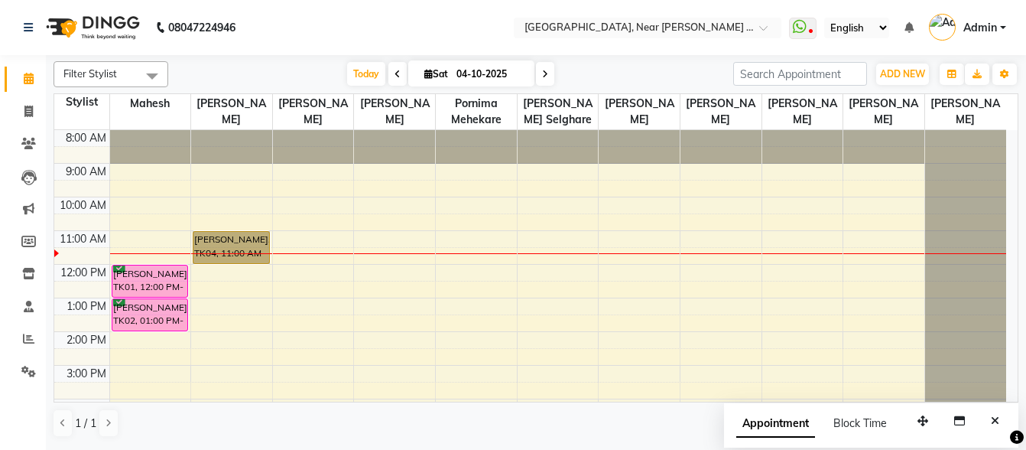
click at [225, 307] on div "8:00 AM 9:00 AM 10:00 AM 11:00 AM 12:00 PM 1:00 PM 2:00 PM 3:00 PM 4:00 PM 5:00…" at bounding box center [530, 348] width 952 height 437
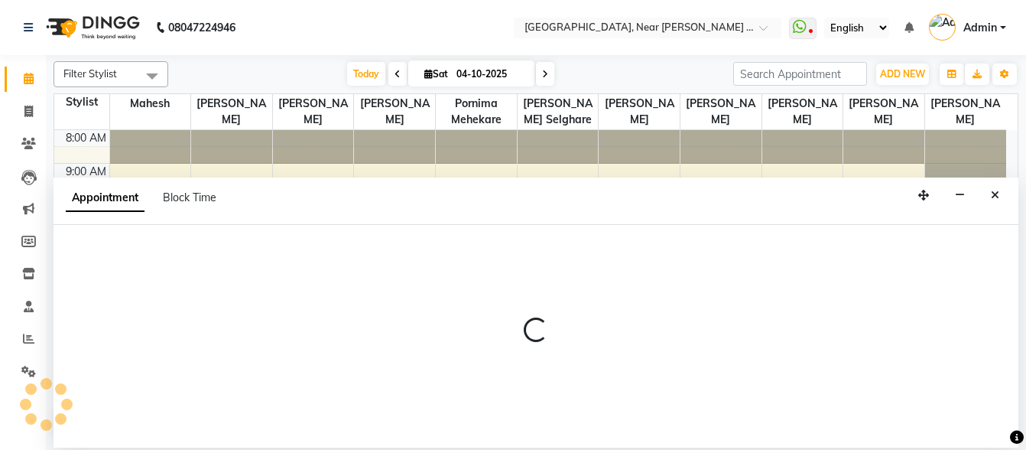
select select "32251"
select select "780"
select select "tentative"
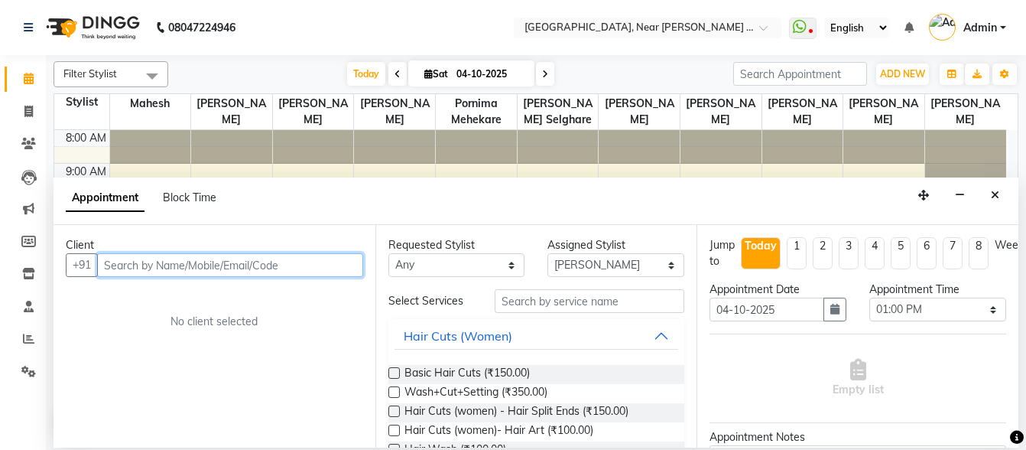
click at [249, 265] on input "text" at bounding box center [230, 265] width 266 height 24
type input "7"
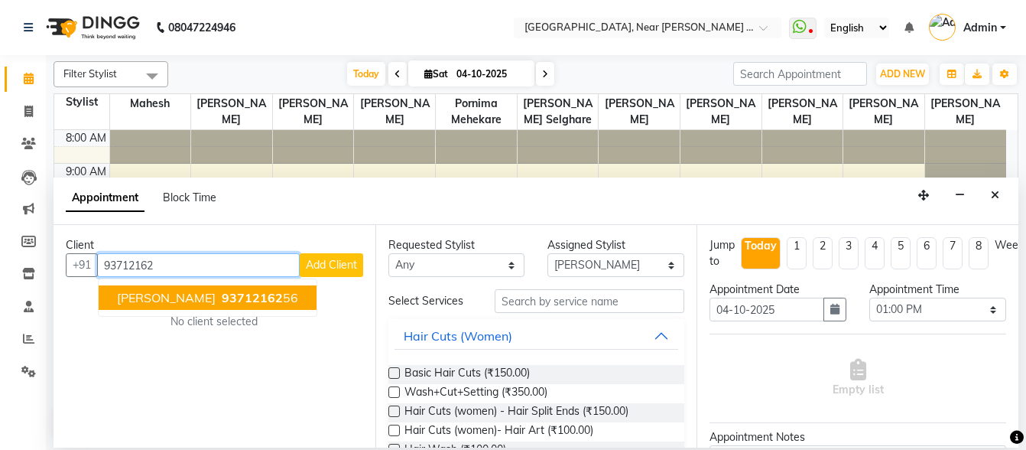
click at [239, 301] on span "93712162" at bounding box center [252, 297] width 61 height 15
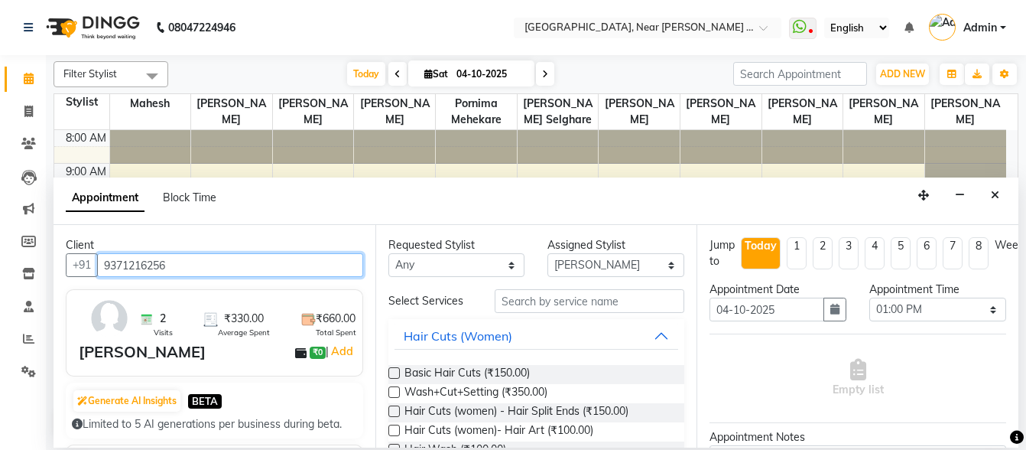
type input "9371216256"
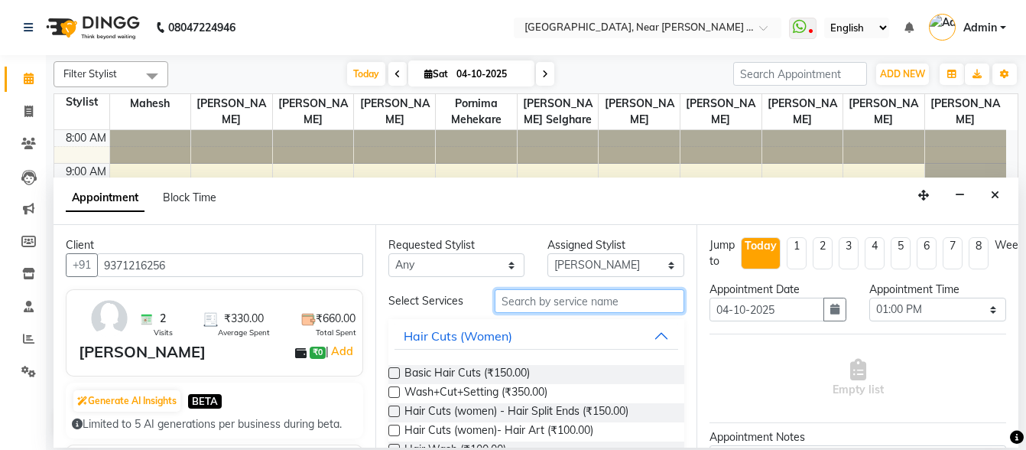
drag, startPoint x: 501, startPoint y: 297, endPoint x: 506, endPoint y: 342, distance: 45.4
click at [502, 297] on input "text" at bounding box center [590, 301] width 190 height 24
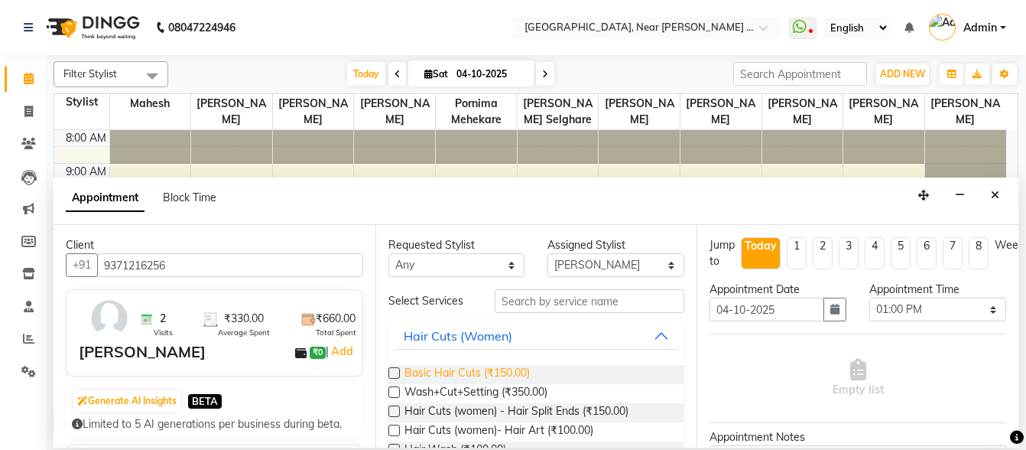
click at [507, 366] on span "Basic Hair Cuts (₹150.00)" at bounding box center [467, 374] width 125 height 19
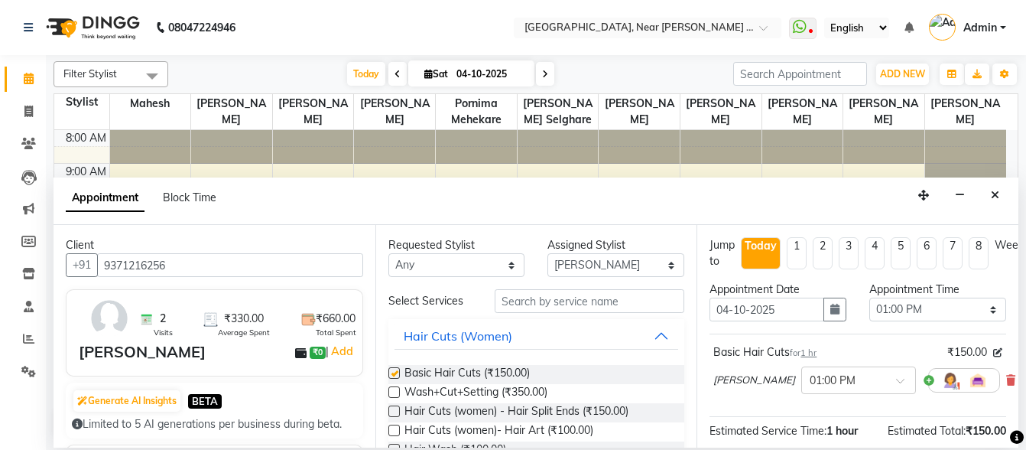
checkbox input "false"
click at [870, 313] on select "Select 09:00 AM 09:15 AM 09:30 AM 09:45 AM 10:00 AM 10:15 AM 10:30 AM 10:45 AM …" at bounding box center [938, 310] width 137 height 24
select select "900"
click at [870, 298] on select "Select 09:00 AM 09:15 AM 09:30 AM 09:45 AM 10:00 AM 10:15 AM 10:30 AM 10:45 AM …" at bounding box center [938, 310] width 137 height 24
click at [906, 253] on li "5" at bounding box center [901, 253] width 20 height 32
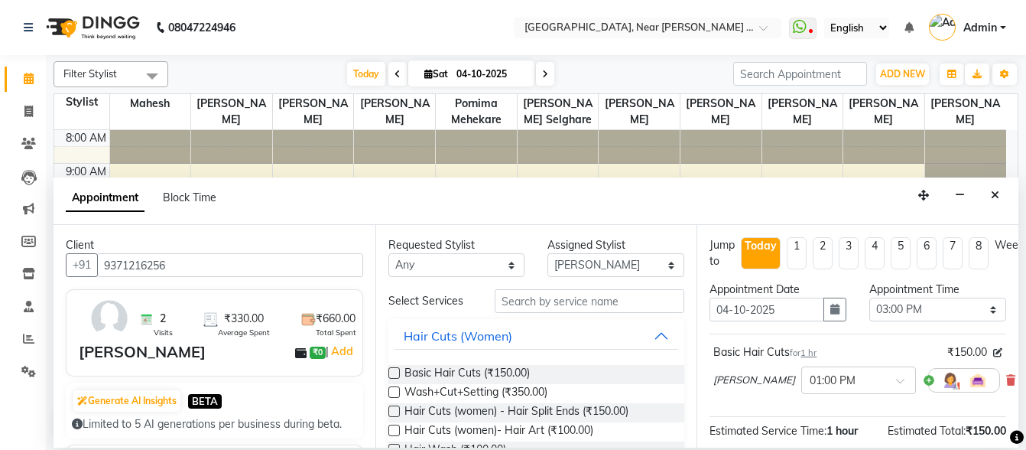
type input "[DATE]"
select select "900"
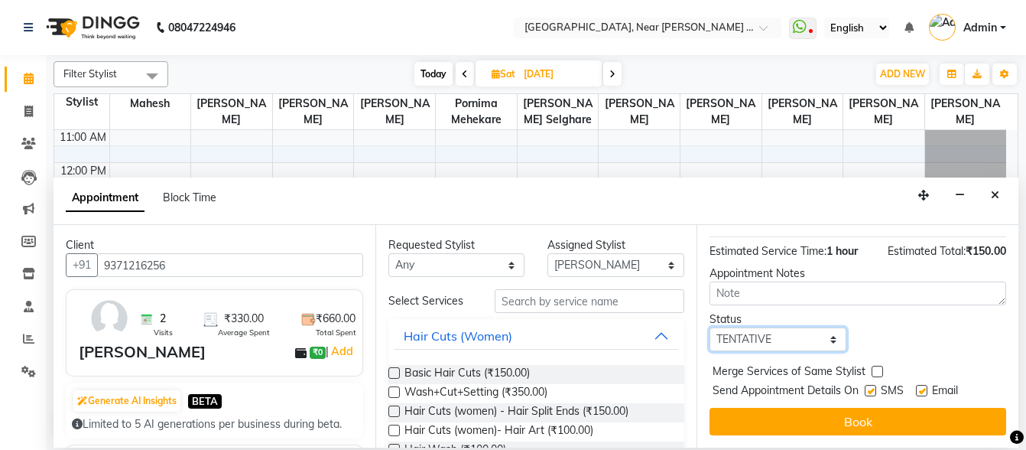
drag, startPoint x: 769, startPoint y: 320, endPoint x: 763, endPoint y: 330, distance: 11.0
click at [769, 327] on select "Select TENTATIVE CONFIRM UPCOMING" at bounding box center [778, 339] width 137 height 24
select select "confirm booking"
click at [710, 327] on select "Select TENTATIVE CONFIRM UPCOMING" at bounding box center [778, 339] width 137 height 24
click at [873, 385] on label at bounding box center [870, 390] width 11 height 11
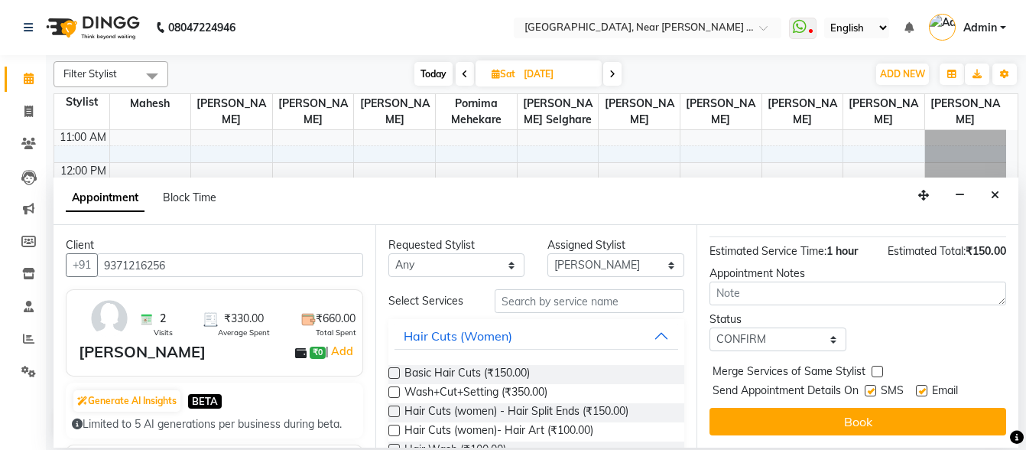
click at [873, 387] on input "checkbox" at bounding box center [870, 392] width 10 height 10
checkbox input "false"
click at [920, 385] on label at bounding box center [921, 390] width 11 height 11
click at [920, 387] on input "checkbox" at bounding box center [921, 392] width 10 height 10
click at [919, 385] on label at bounding box center [921, 390] width 11 height 11
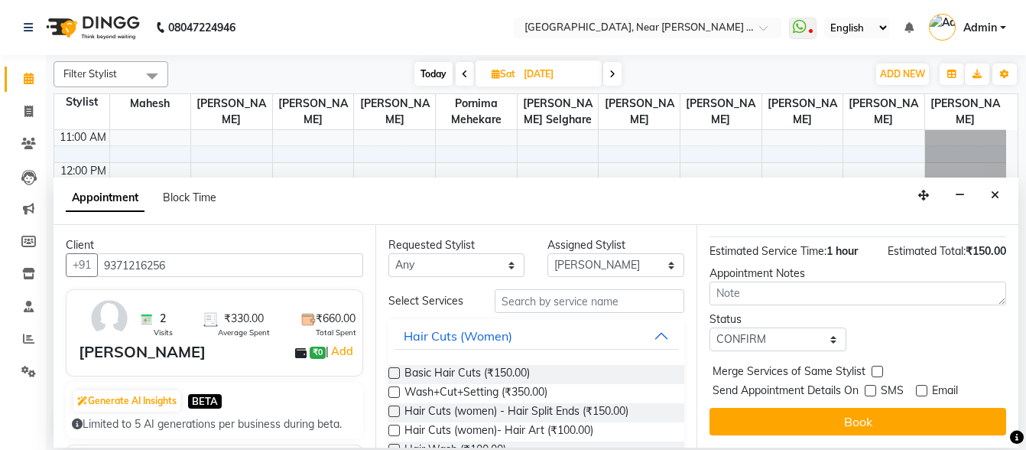
click at [919, 387] on input "checkbox" at bounding box center [921, 392] width 10 height 10
checkbox input "true"
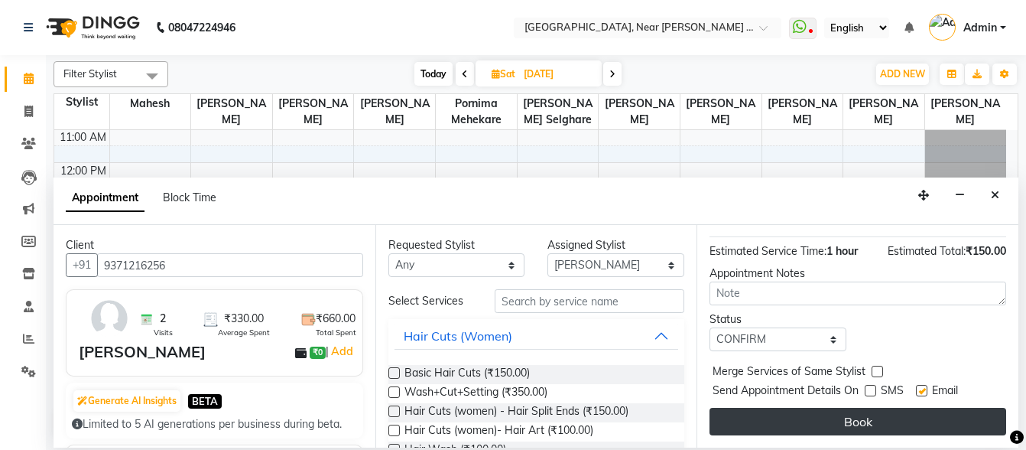
click at [901, 408] on button "Book" at bounding box center [858, 422] width 297 height 28
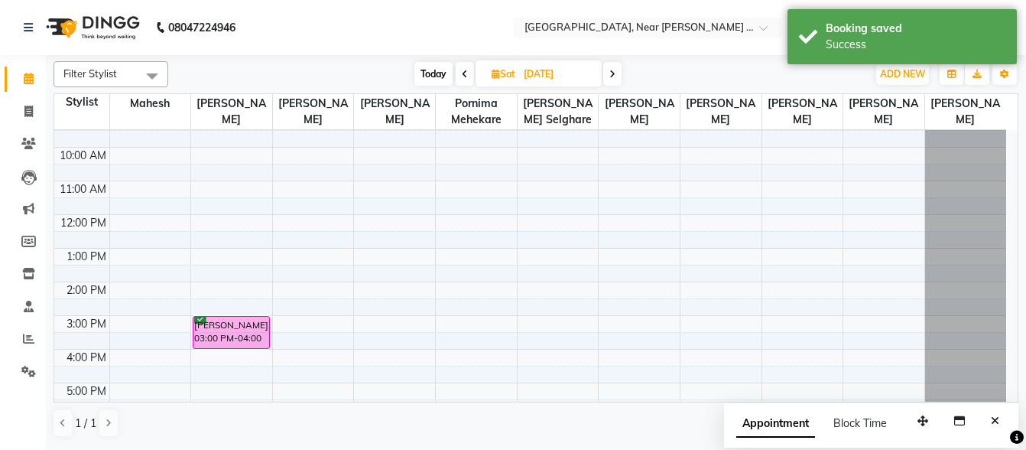
scroll to position [76, 0]
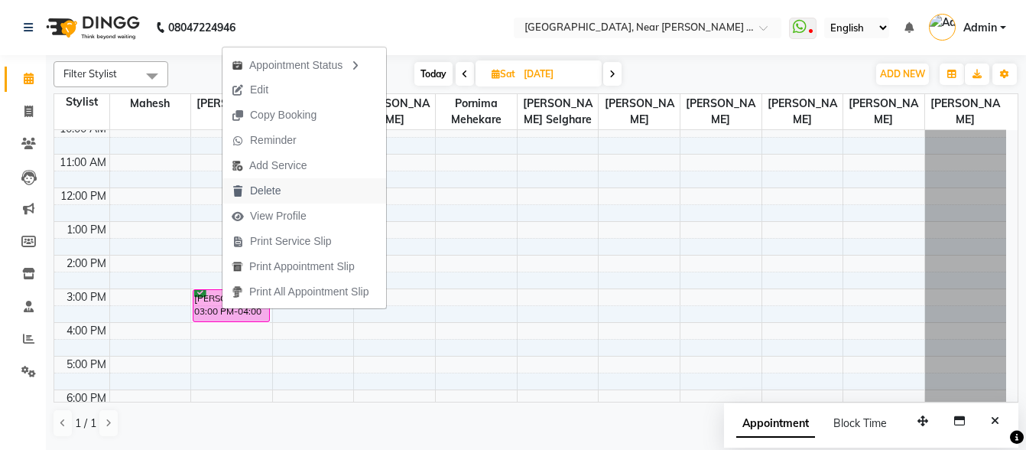
click at [265, 189] on span "Delete" at bounding box center [265, 191] width 31 height 16
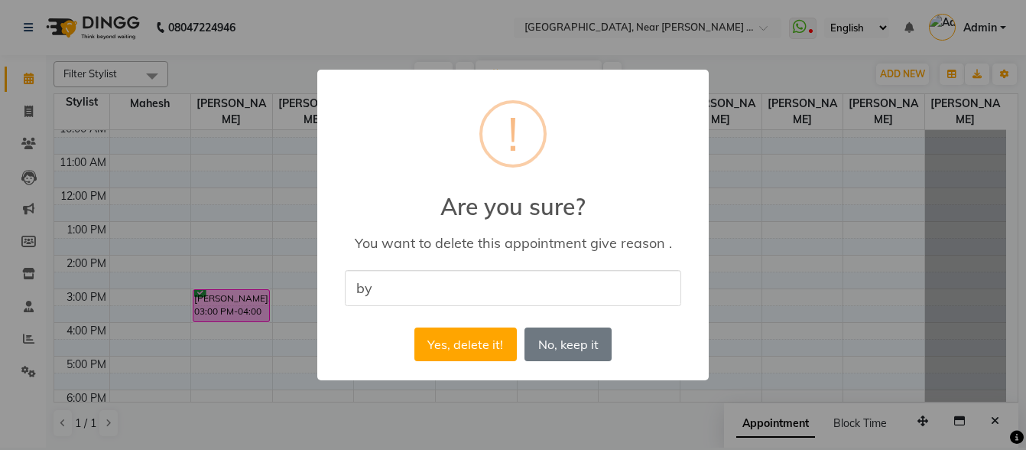
type input "by mistake"
click at [483, 343] on button "Yes, delete it!" at bounding box center [466, 344] width 102 height 34
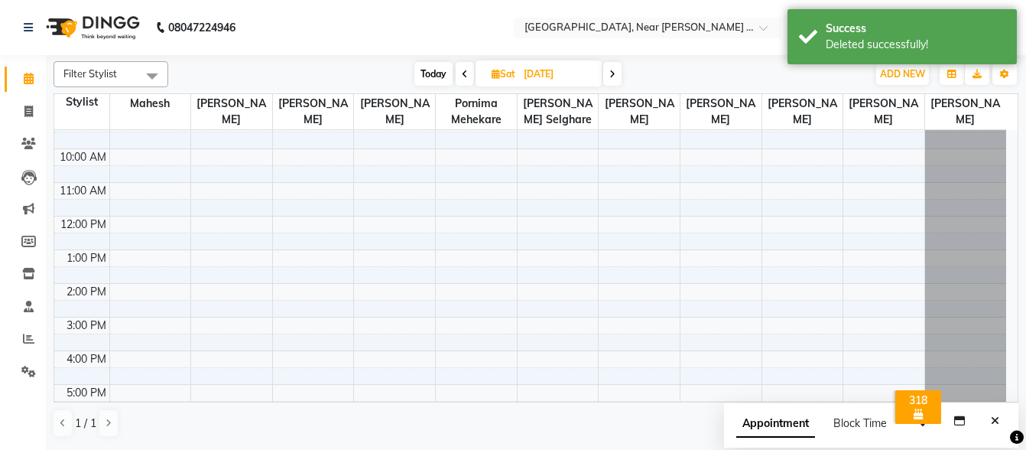
scroll to position [0, 0]
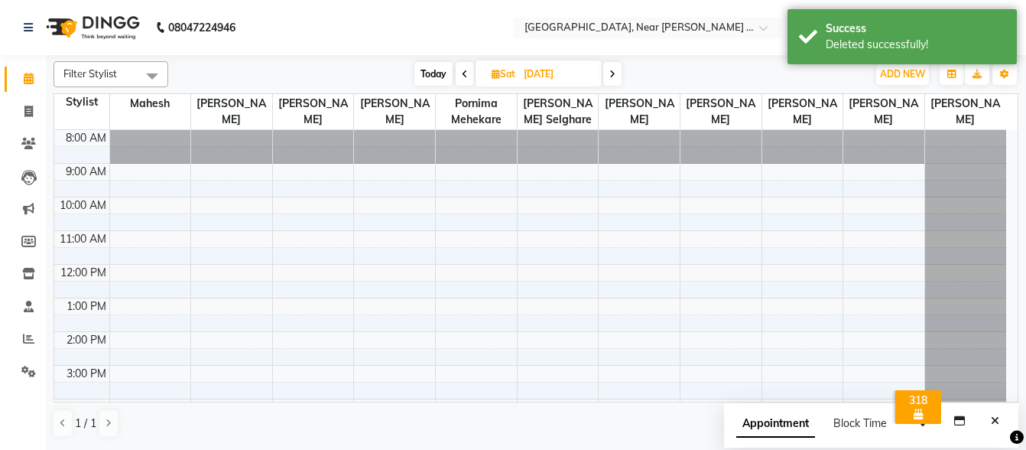
click at [434, 76] on span "Today" at bounding box center [434, 74] width 38 height 24
type input "04-10-2025"
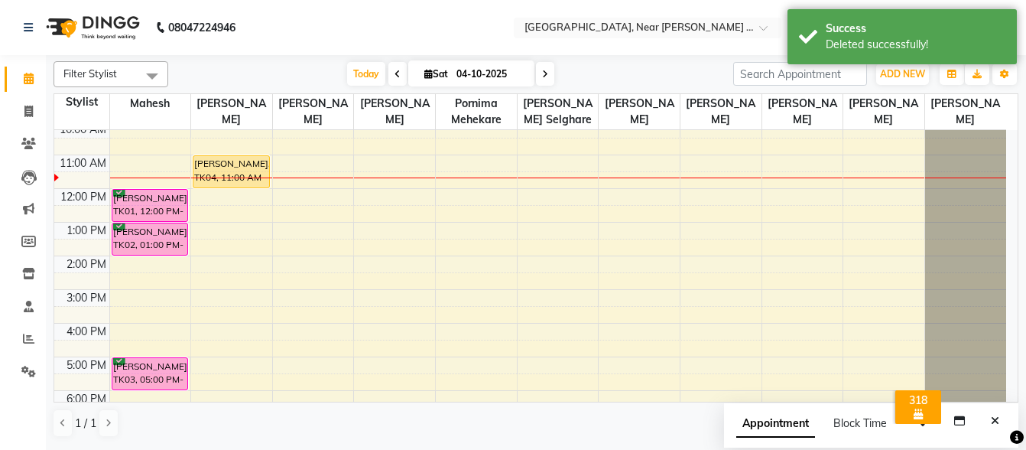
scroll to position [102, 0]
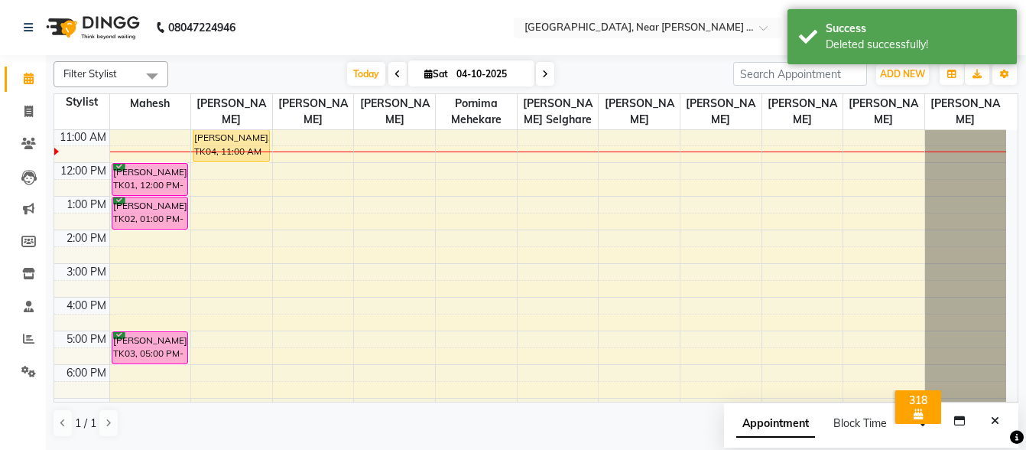
click at [202, 269] on div "8:00 AM 9:00 AM 10:00 AM 11:00 AM 12:00 PM 1:00 PM 2:00 PM 3:00 PM 4:00 PM 5:00…" at bounding box center [530, 246] width 952 height 437
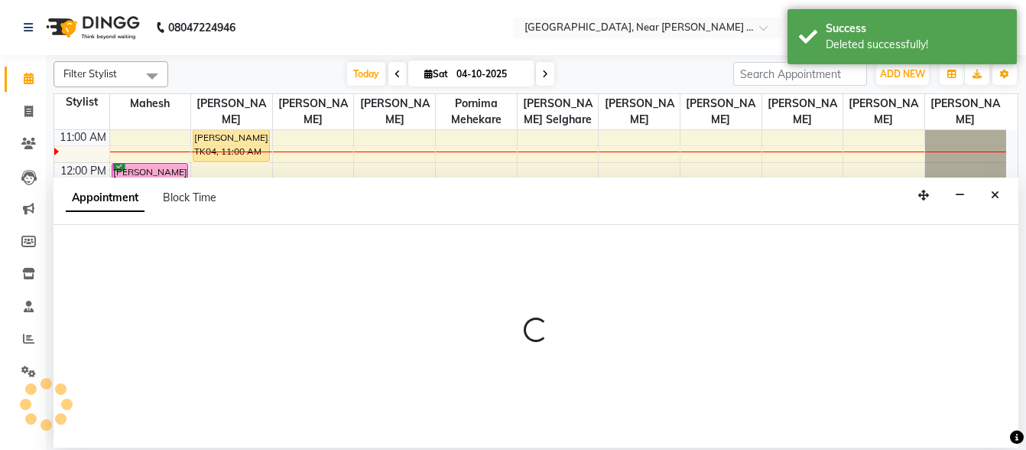
select select "32251"
select select "tentative"
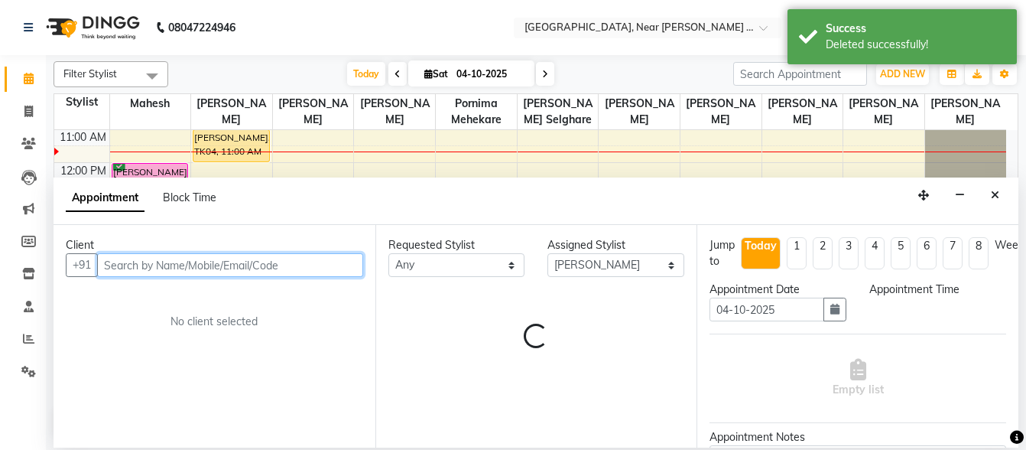
select select "900"
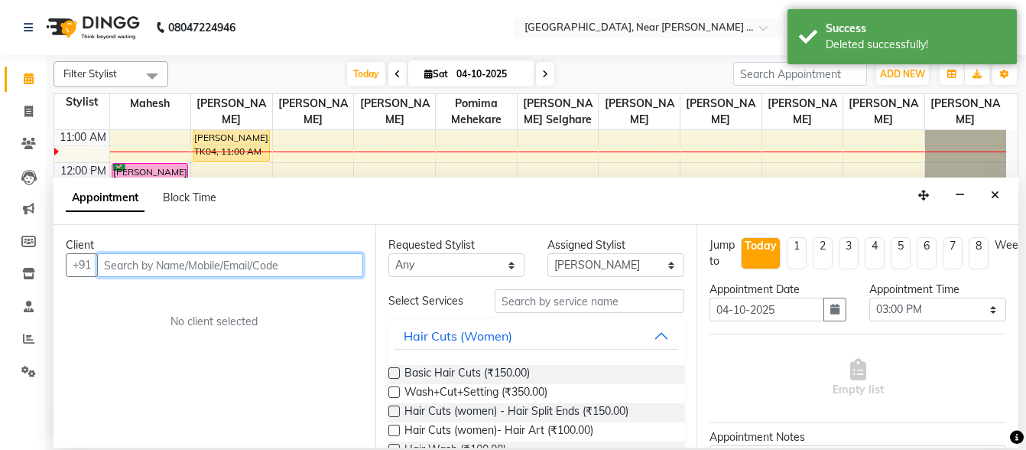
click at [227, 273] on input "text" at bounding box center [230, 265] width 266 height 24
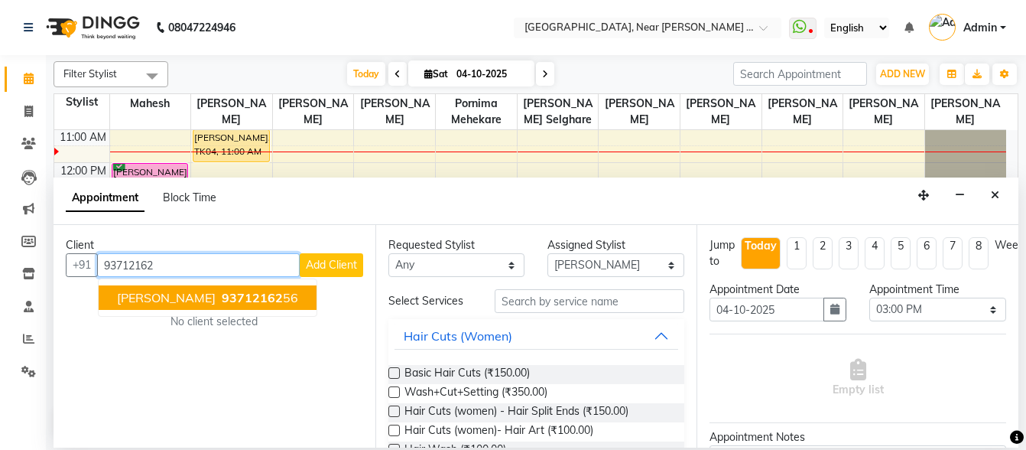
click at [222, 298] on span "93712162" at bounding box center [252, 297] width 61 height 15
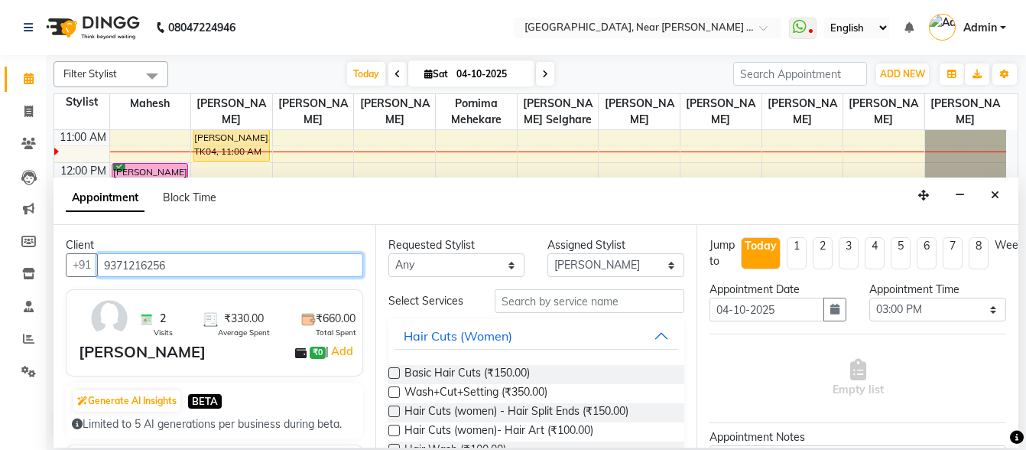
type input "9371216256"
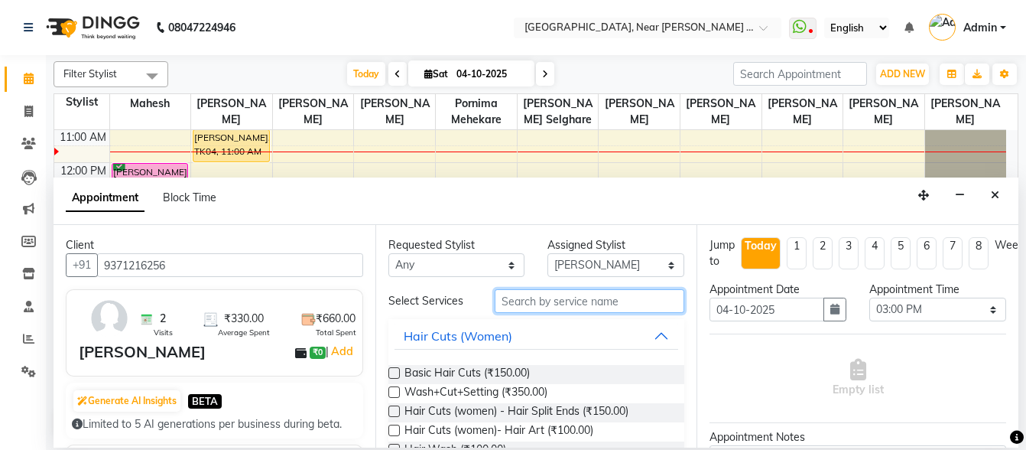
click at [521, 305] on input "text" at bounding box center [590, 301] width 190 height 24
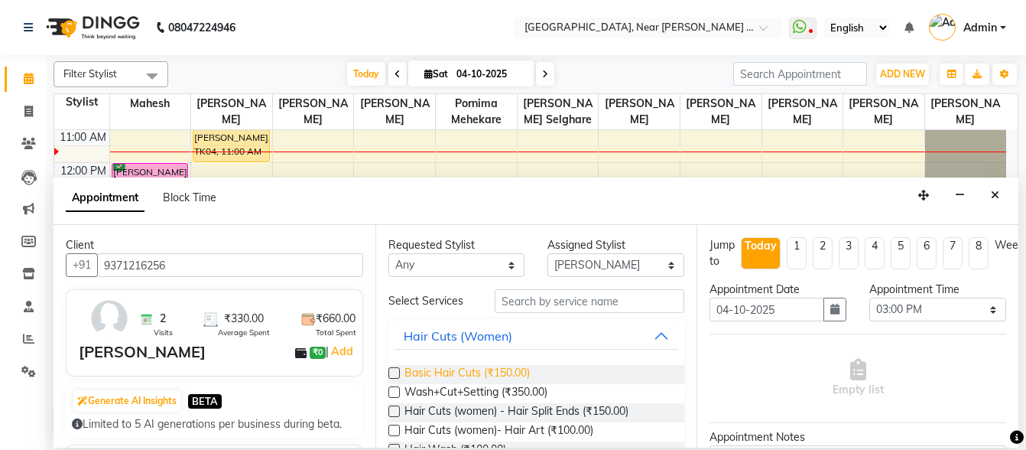
click at [512, 368] on span "Basic Hair Cuts (₹150.00)" at bounding box center [467, 374] width 125 height 19
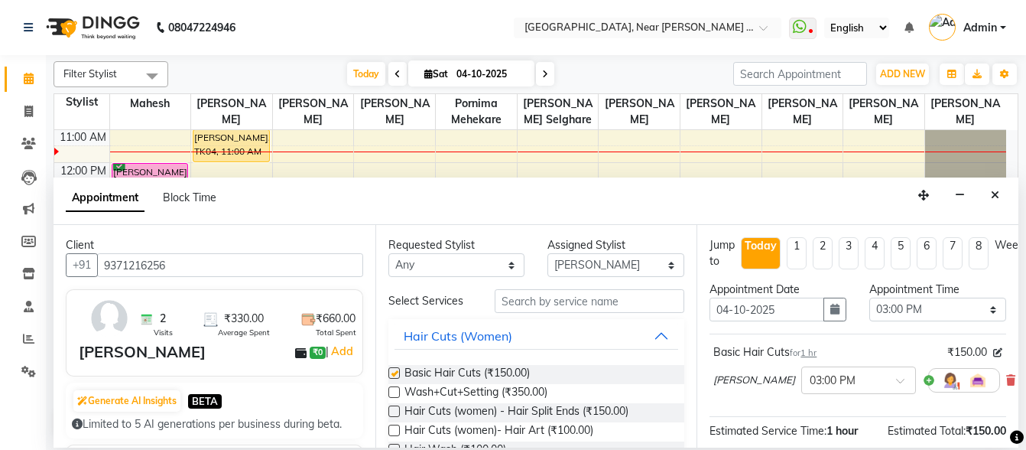
checkbox input "false"
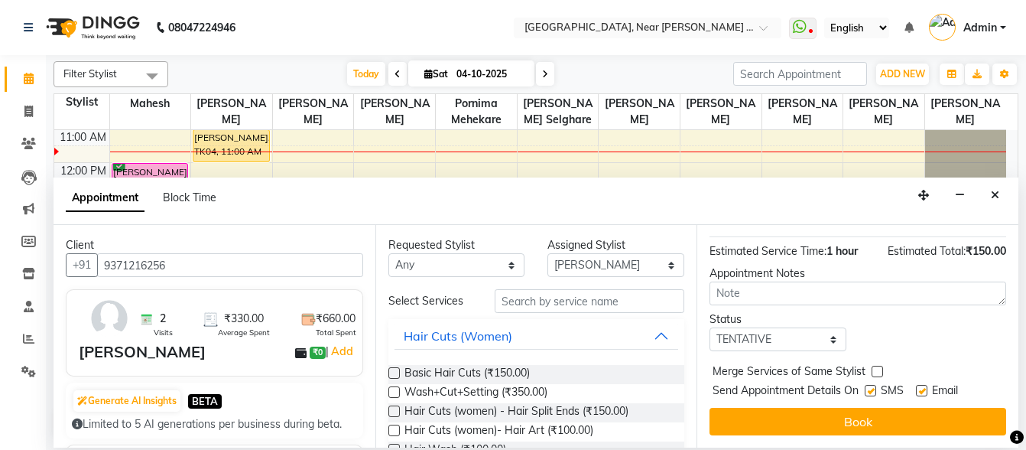
scroll to position [194, 0]
click at [759, 327] on select "Select TENTATIVE CONFIRM CHECK-IN UPCOMING" at bounding box center [778, 339] width 137 height 24
select select "confirm booking"
click at [710, 327] on select "Select TENTATIVE CONFIRM CHECK-IN UPCOMING" at bounding box center [778, 339] width 137 height 24
drag, startPoint x: 869, startPoint y: 379, endPoint x: 917, endPoint y: 388, distance: 48.9
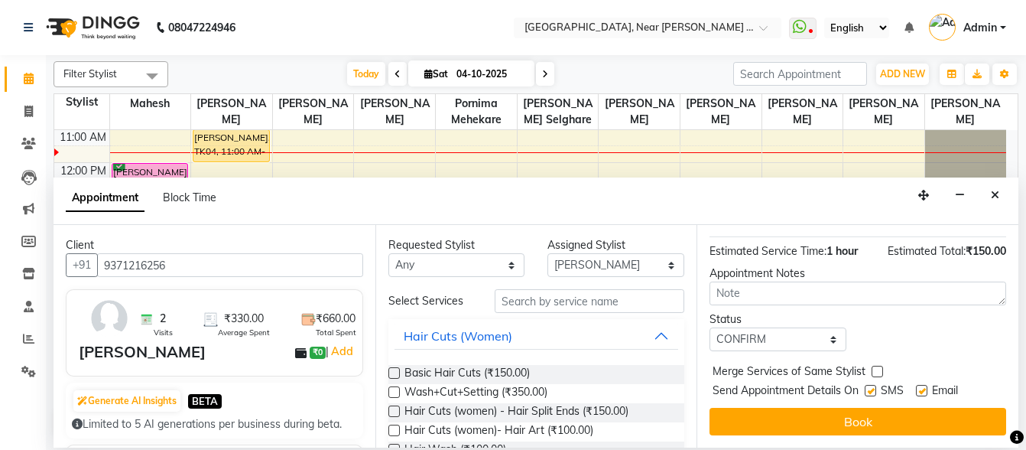
click at [870, 385] on label at bounding box center [870, 390] width 11 height 11
click at [870, 387] on input "checkbox" at bounding box center [870, 392] width 10 height 10
checkbox input "false"
click at [923, 385] on label at bounding box center [921, 390] width 11 height 11
click at [923, 387] on input "checkbox" at bounding box center [921, 392] width 10 height 10
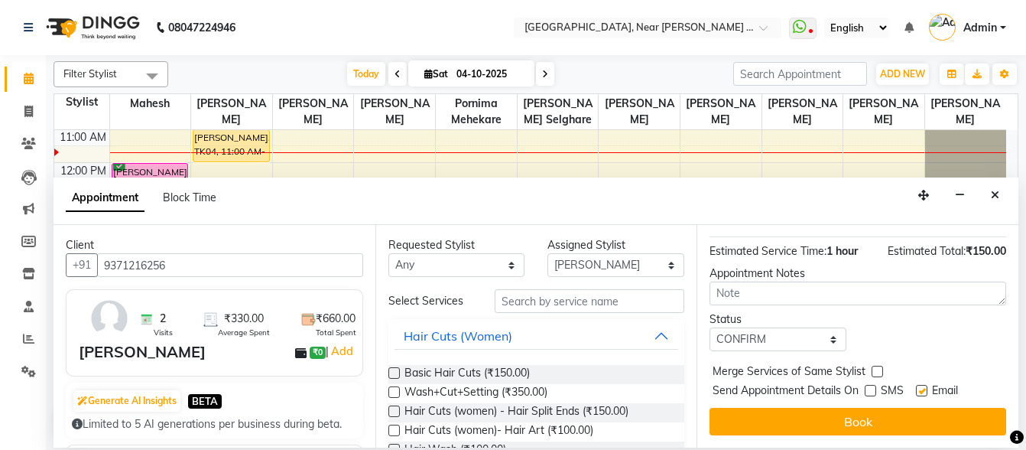
checkbox input "false"
click at [916, 408] on button "Book" at bounding box center [858, 422] width 297 height 28
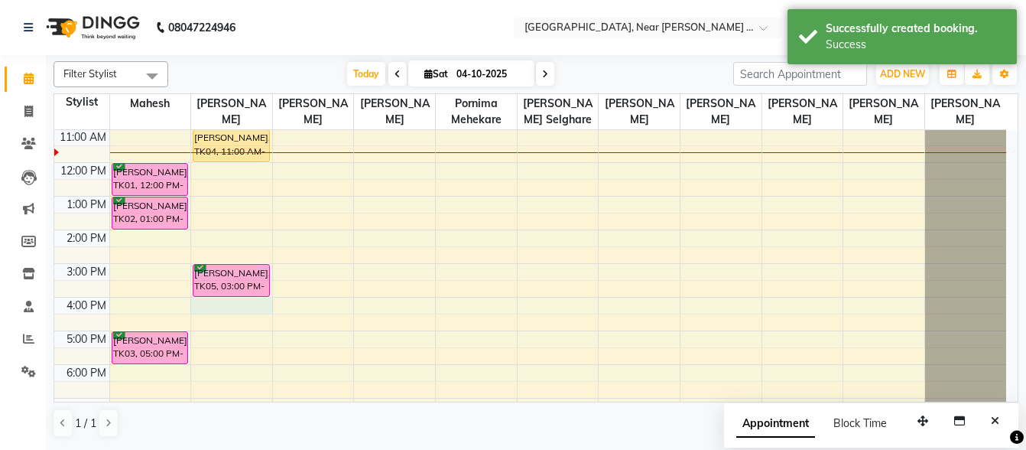
click at [256, 306] on div "8:00 AM 9:00 AM 10:00 AM 11:00 AM 12:00 PM 1:00 PM 2:00 PM 3:00 PM 4:00 PM 5:00…" at bounding box center [530, 246] width 952 height 437
select select "32251"
select select "960"
select select "tentative"
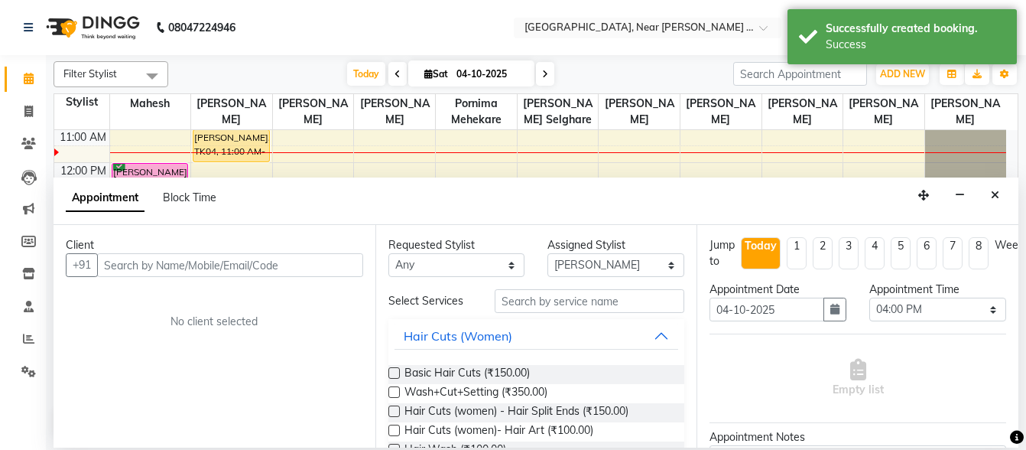
click at [253, 272] on input "text" at bounding box center [230, 265] width 266 height 24
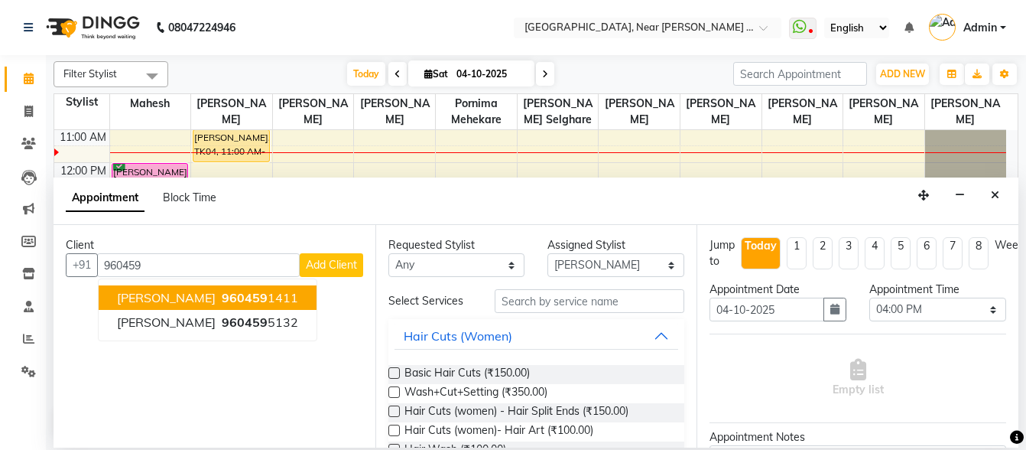
click at [196, 265] on input "960459" at bounding box center [198, 265] width 203 height 24
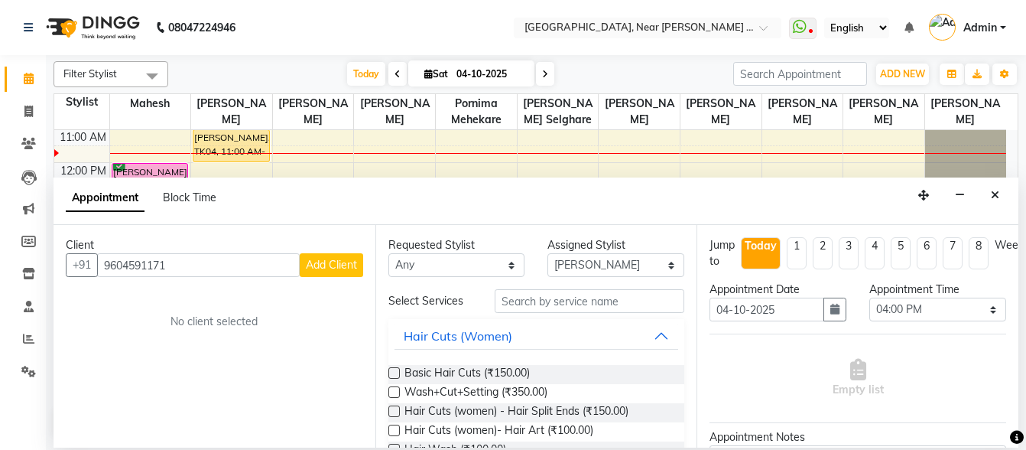
type input "9604591171"
click at [321, 262] on span "Add Client" at bounding box center [331, 265] width 51 height 14
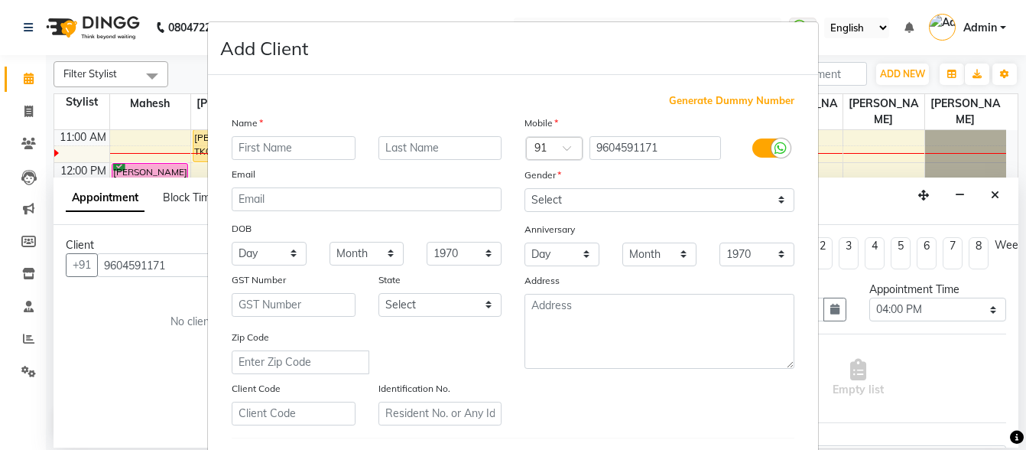
click at [326, 145] on input "text" at bounding box center [294, 148] width 124 height 24
type input "Shweta"
click at [424, 151] on input "text" at bounding box center [441, 148] width 124 height 24
type input "Tumdam"
drag, startPoint x: 568, startPoint y: 198, endPoint x: 569, endPoint y: 209, distance: 10.7
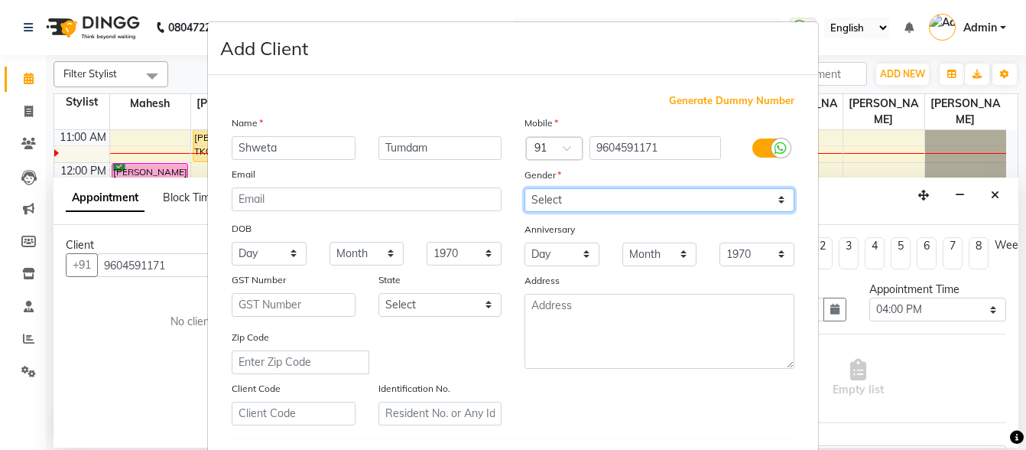
click at [568, 198] on select "Select [DEMOGRAPHIC_DATA] [DEMOGRAPHIC_DATA] Other Prefer Not To Say" at bounding box center [660, 200] width 270 height 24
select select "[DEMOGRAPHIC_DATA]"
click at [525, 188] on select "Select [DEMOGRAPHIC_DATA] [DEMOGRAPHIC_DATA] Other Prefer Not To Say" at bounding box center [660, 200] width 270 height 24
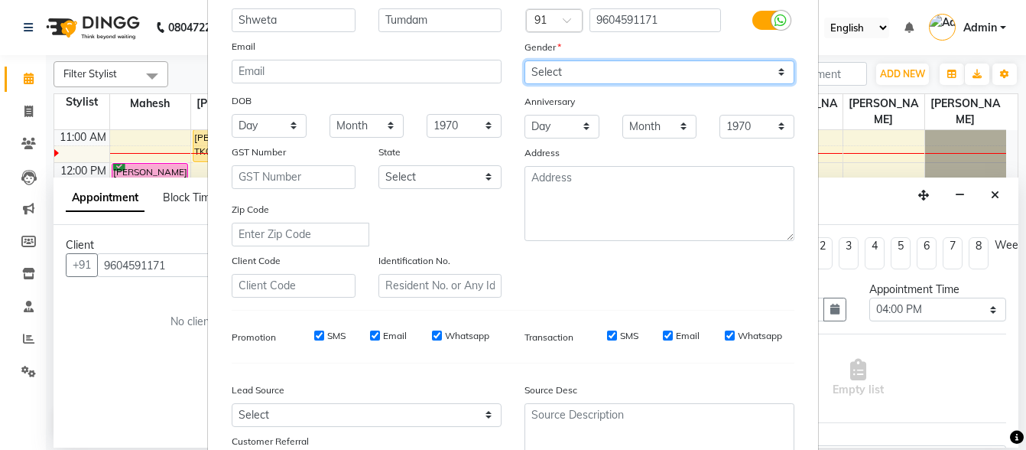
scroll to position [256, 0]
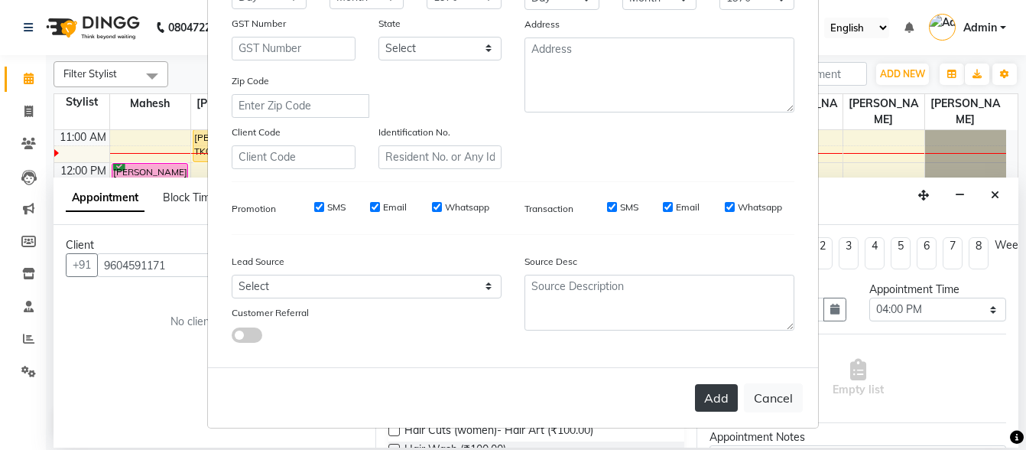
click at [705, 404] on button "Add" at bounding box center [716, 398] width 43 height 28
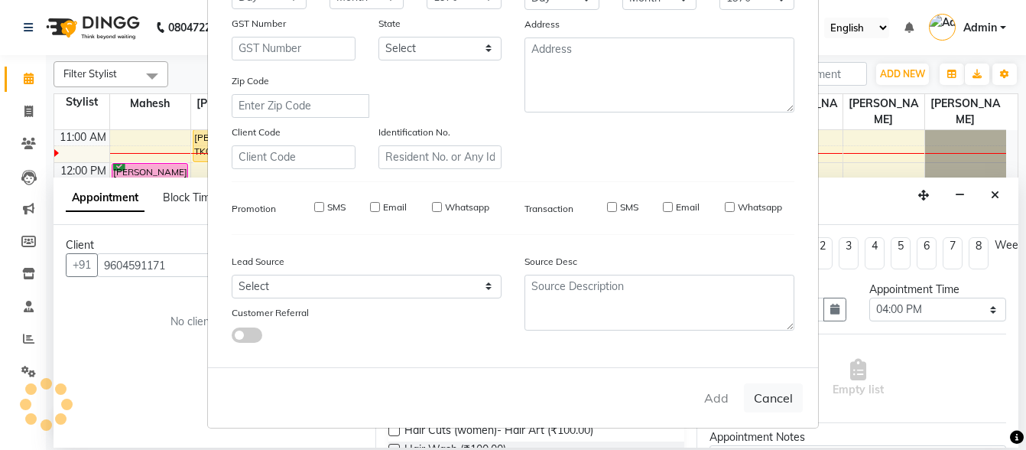
select select
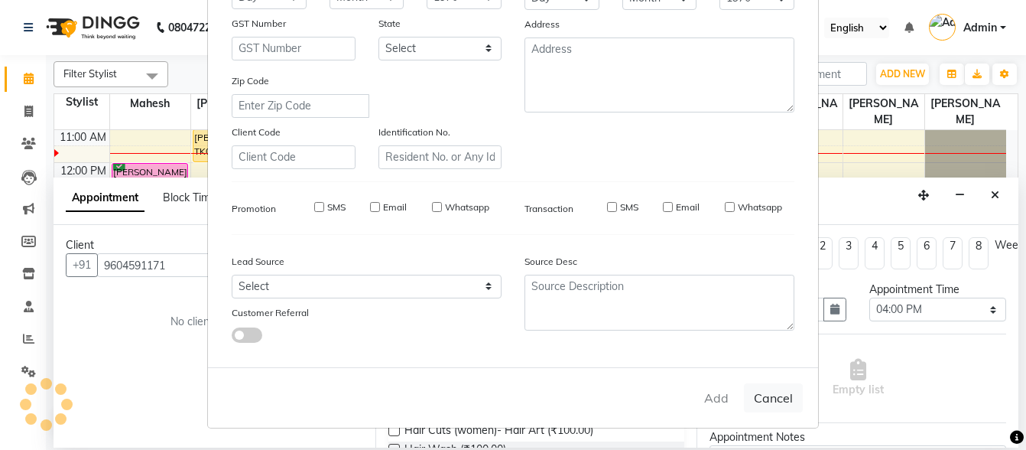
select select
checkbox input "false"
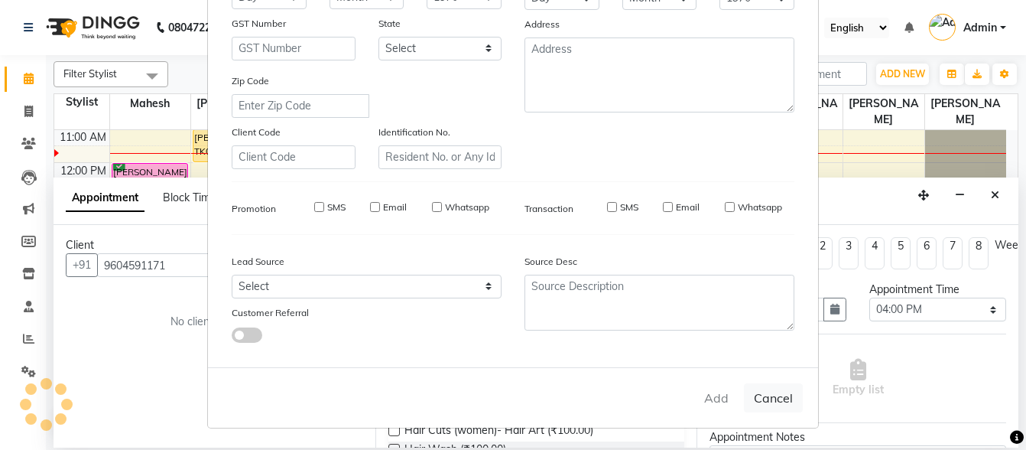
checkbox input "false"
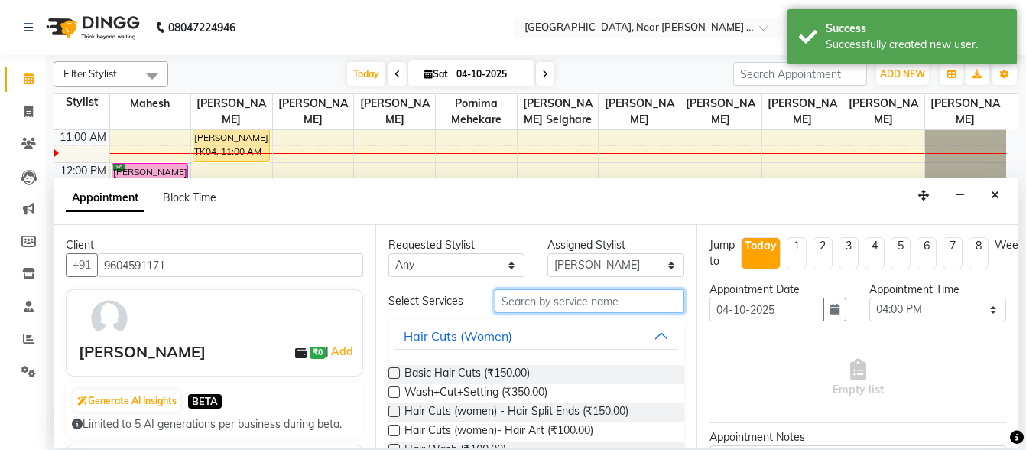
click at [596, 304] on input "text" at bounding box center [590, 301] width 190 height 24
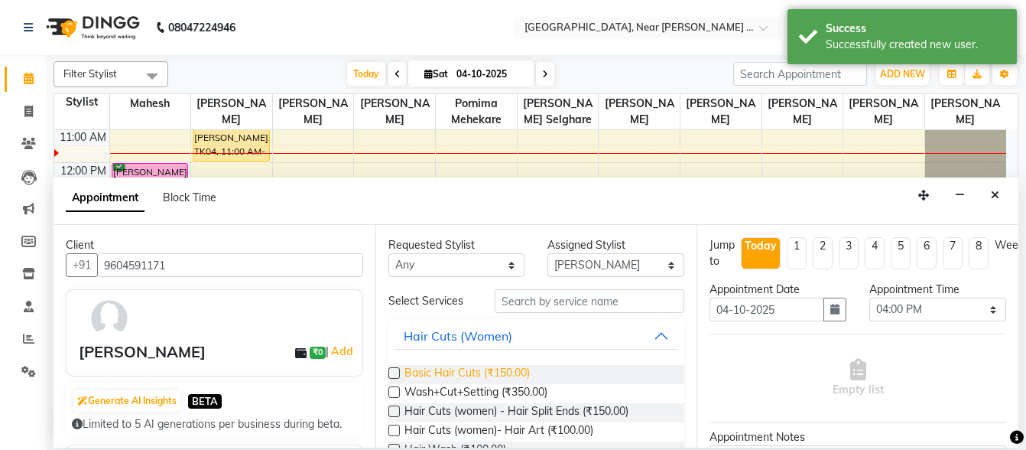
click at [526, 371] on span "Basic Hair Cuts (₹150.00)" at bounding box center [467, 374] width 125 height 19
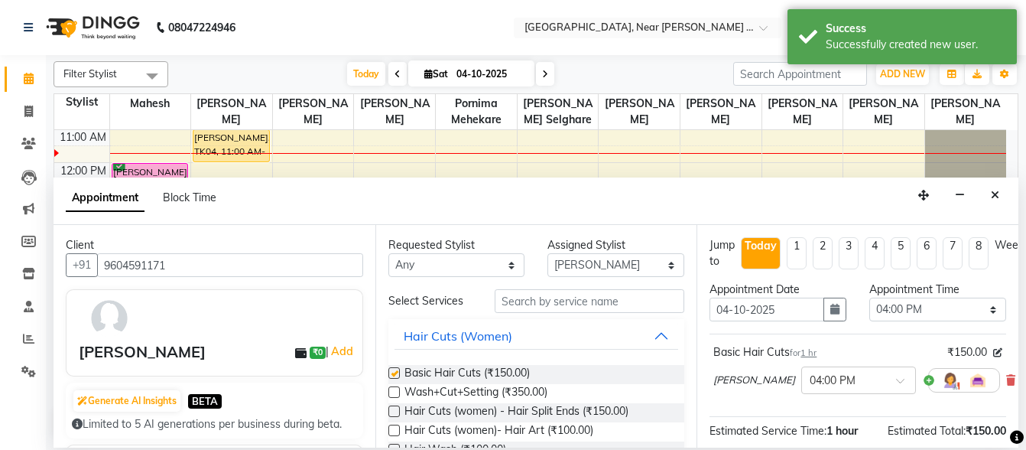
checkbox input "false"
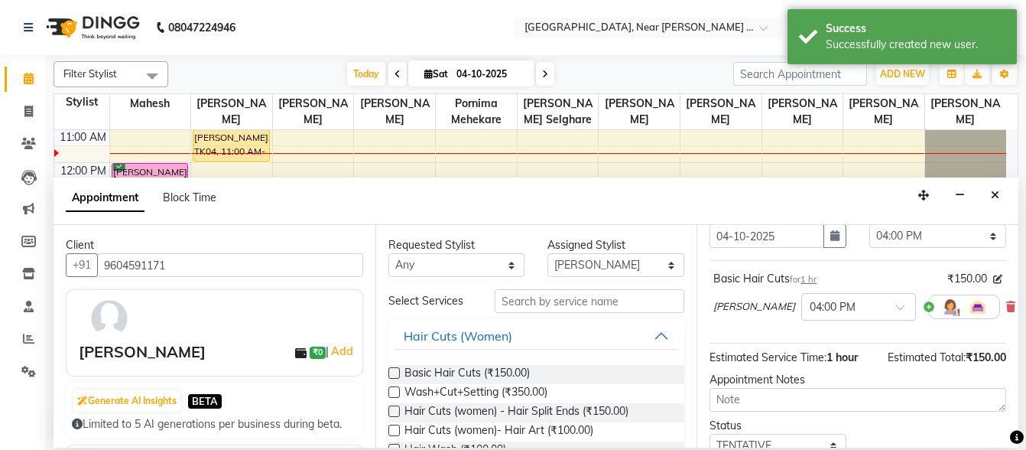
scroll to position [194, 0]
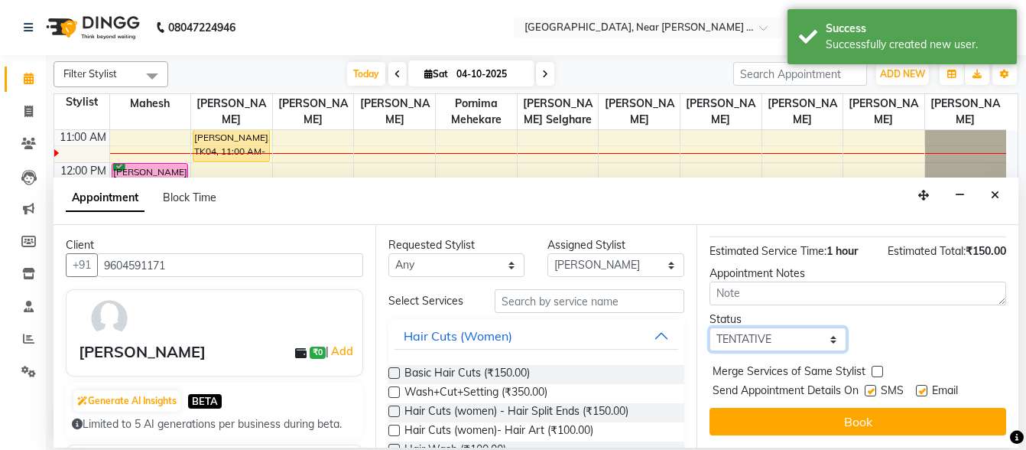
click at [798, 334] on select "Select TENTATIVE CONFIRM CHECK-IN UPCOMING" at bounding box center [778, 339] width 137 height 24
select select "confirm booking"
click at [710, 327] on select "Select TENTATIVE CONFIRM CHECK-IN UPCOMING" at bounding box center [778, 339] width 137 height 24
click at [876, 385] on label at bounding box center [870, 390] width 11 height 11
click at [875, 387] on input "checkbox" at bounding box center [870, 392] width 10 height 10
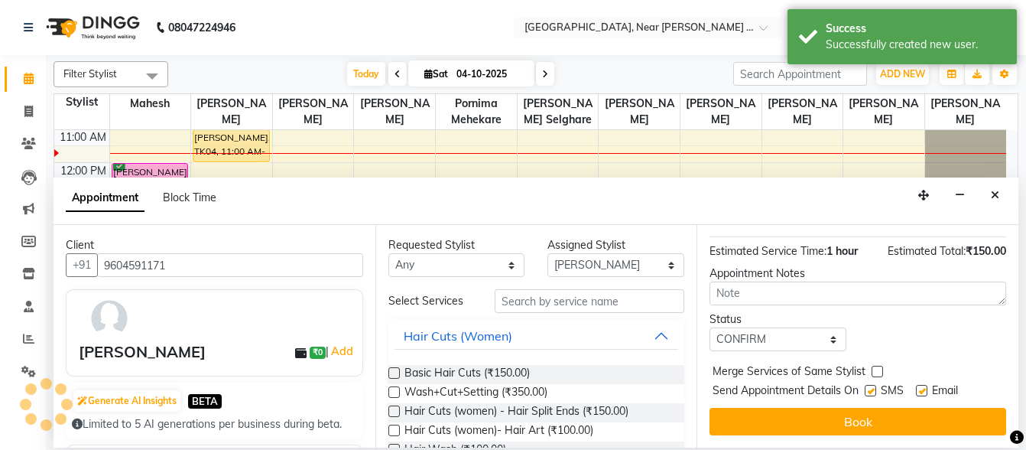
checkbox input "false"
click at [925, 385] on label at bounding box center [921, 390] width 11 height 11
click at [925, 387] on input "checkbox" at bounding box center [921, 392] width 10 height 10
click at [925, 385] on label at bounding box center [921, 390] width 11 height 11
click at [925, 387] on input "checkbox" at bounding box center [921, 392] width 10 height 10
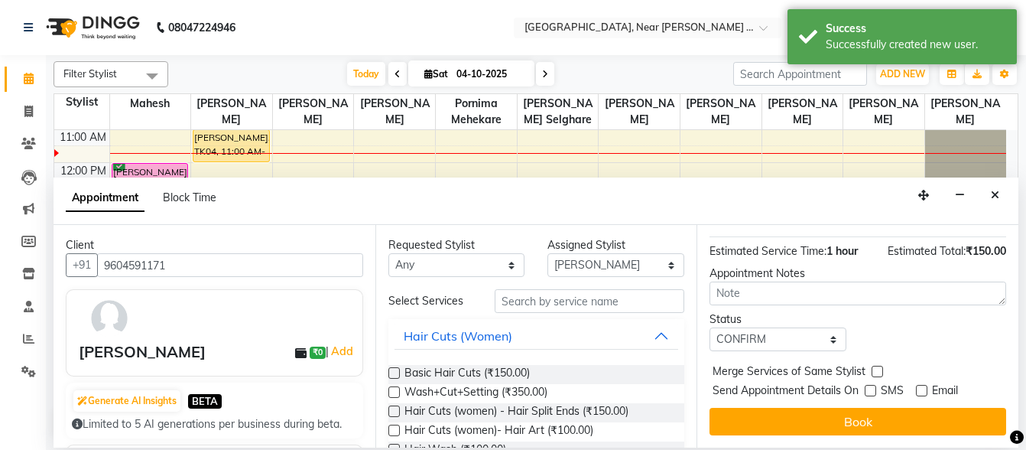
checkbox input "true"
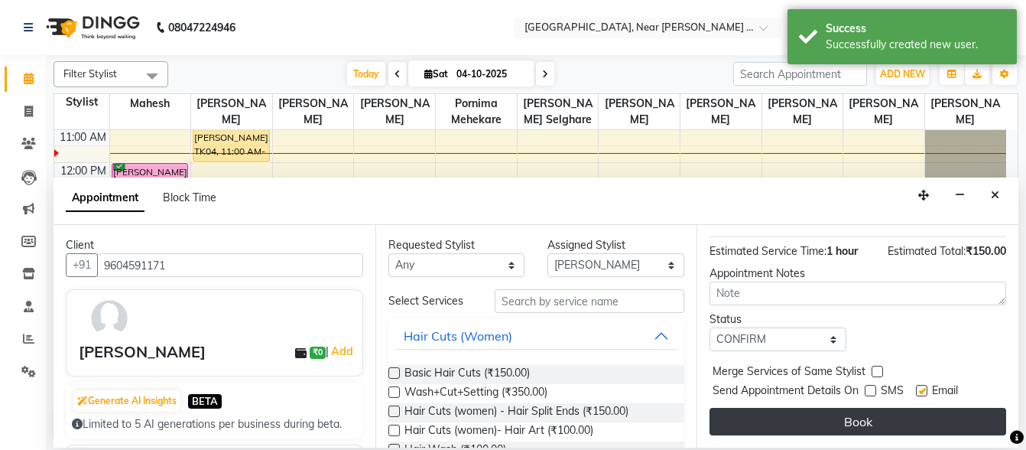
click at [914, 408] on button "Book" at bounding box center [858, 422] width 297 height 28
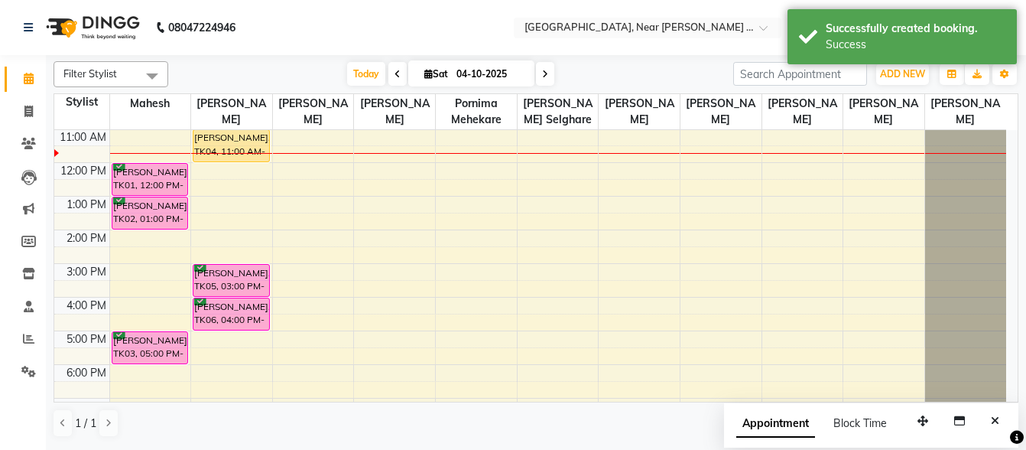
click at [221, 372] on div "8:00 AM 9:00 AM 10:00 AM 11:00 AM 12:00 PM 1:00 PM 2:00 PM 3:00 PM 4:00 PM 5:00…" at bounding box center [530, 246] width 952 height 437
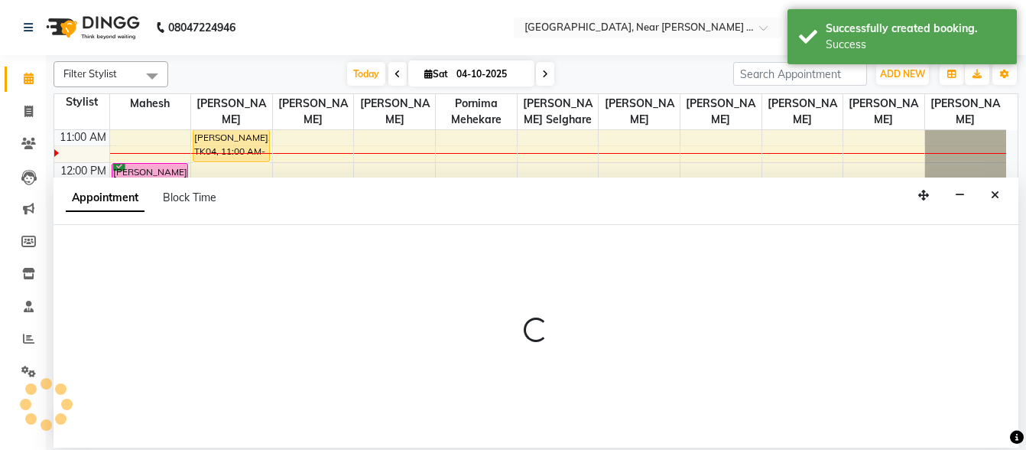
select select "32251"
select select "tentative"
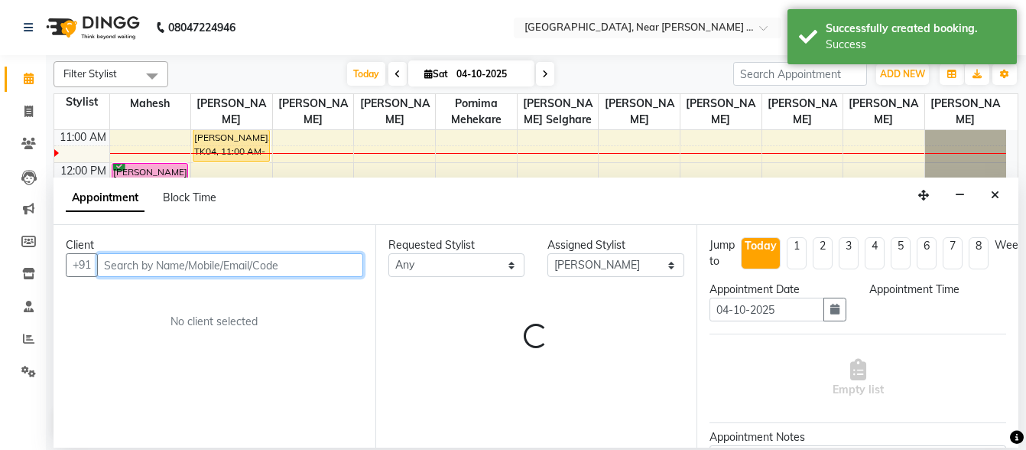
select select "1080"
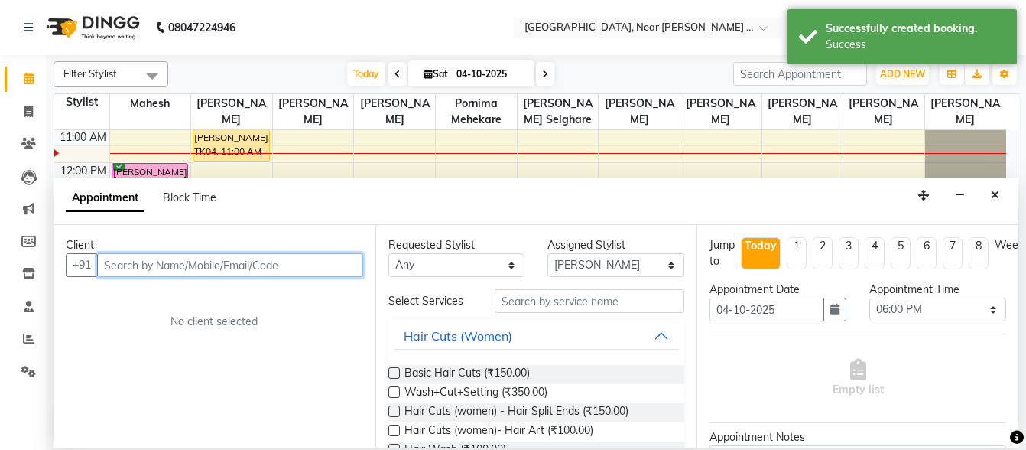
click at [252, 270] on input "text" at bounding box center [230, 265] width 266 height 24
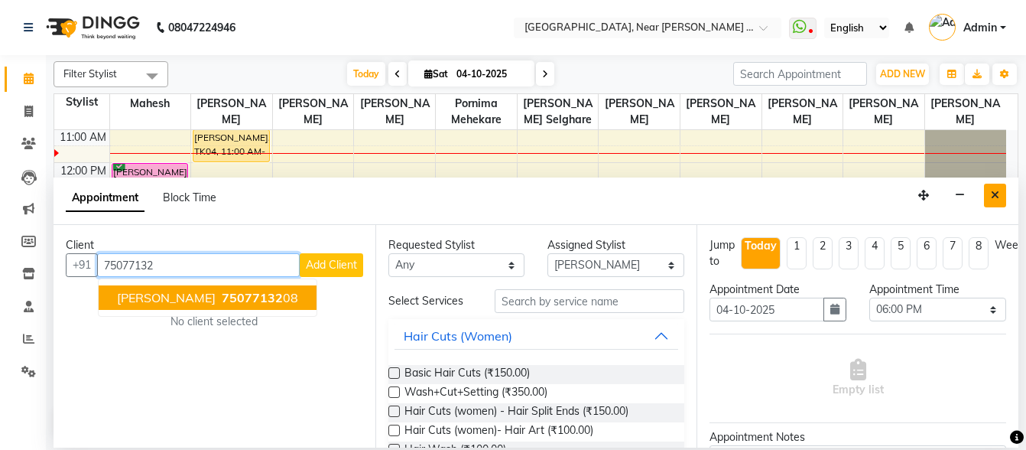
type input "75077132"
click at [999, 197] on icon "Close" at bounding box center [995, 195] width 8 height 11
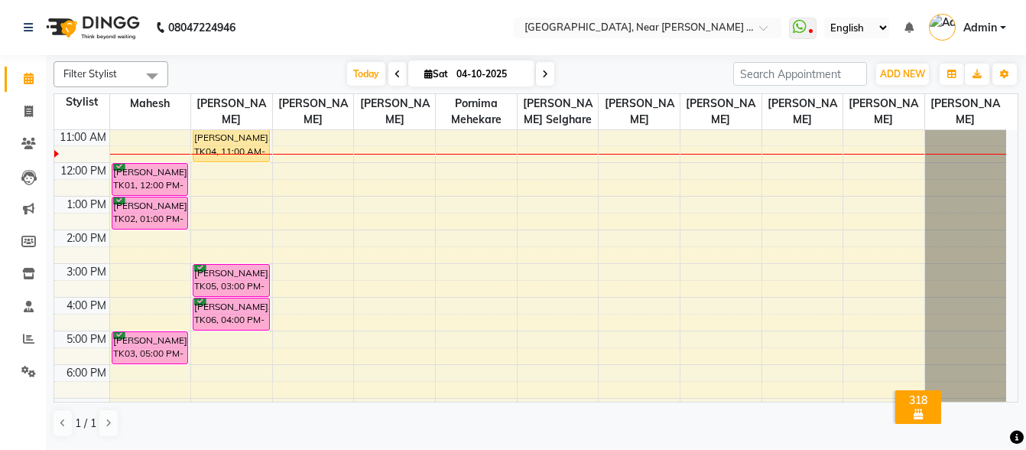
click at [941, 28] on div at bounding box center [965, 28] width 81 height 0
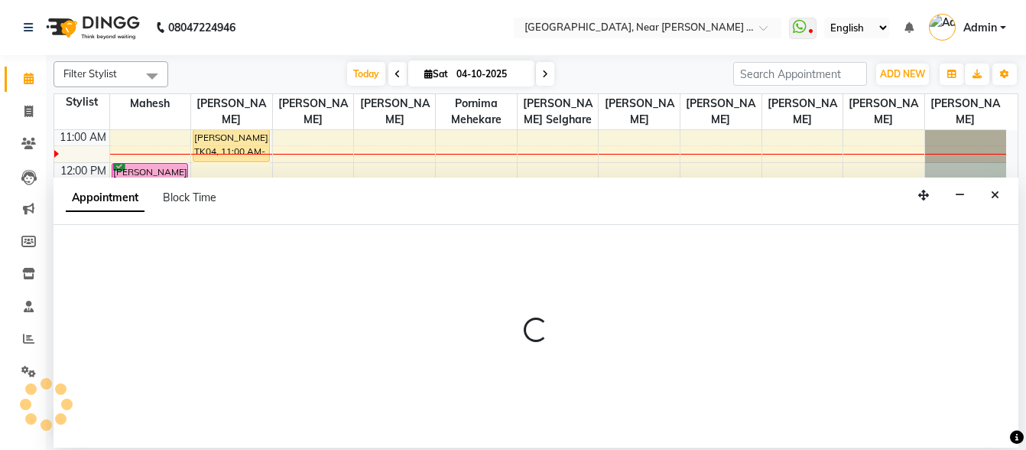
select select "92697"
select select "tentative"
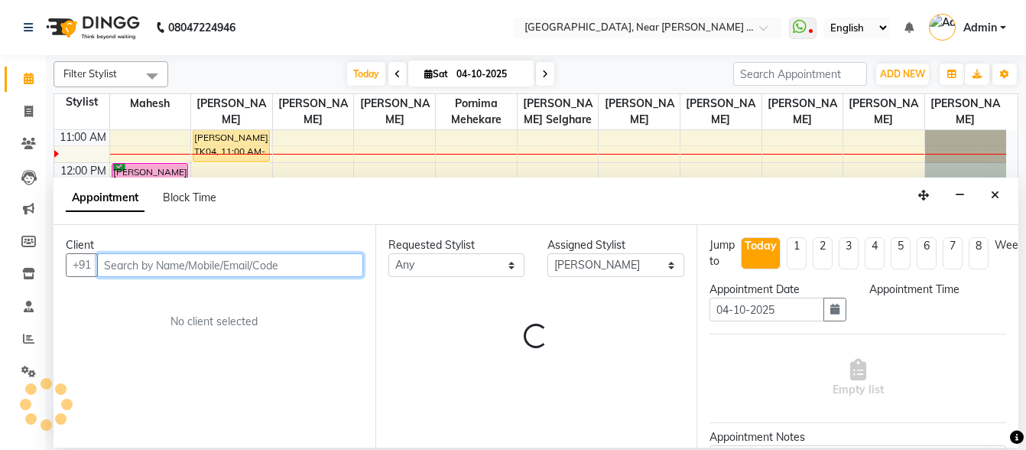
select select "720"
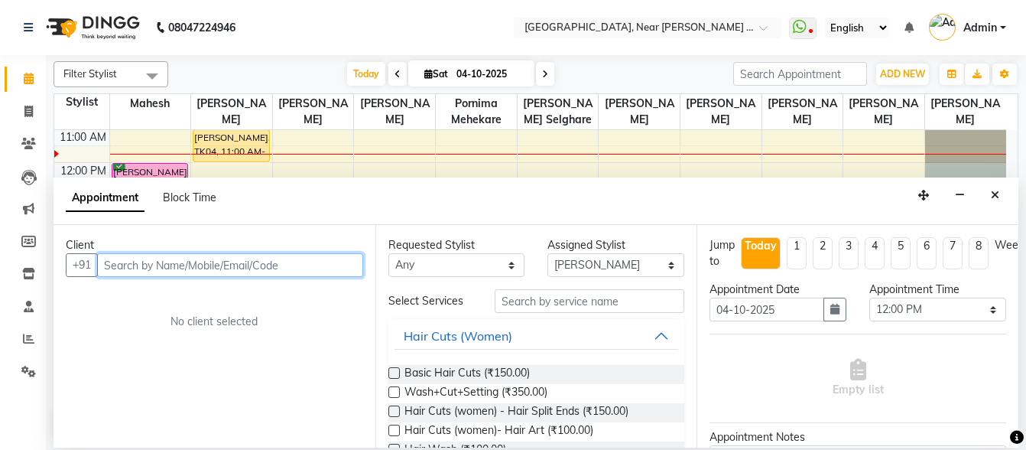
click at [223, 264] on input "text" at bounding box center [230, 265] width 266 height 24
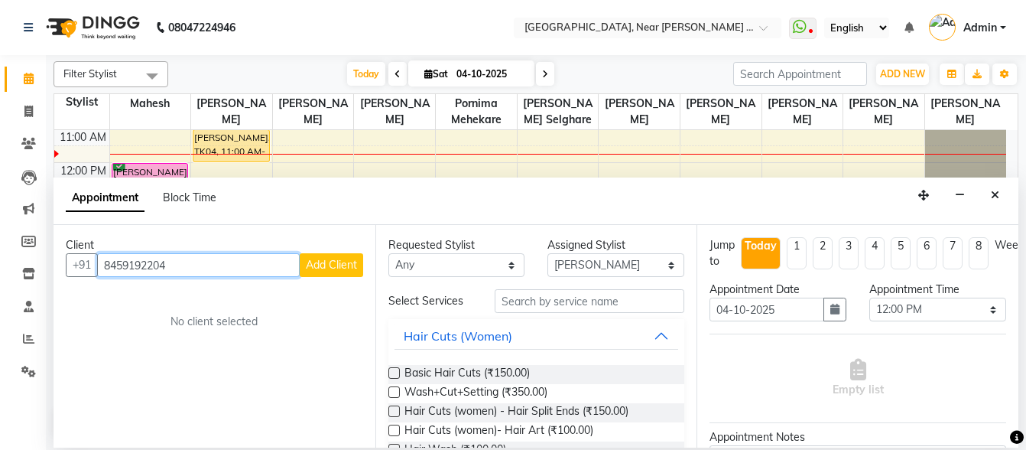
type input "8459192204"
click at [333, 262] on span "Add Client" at bounding box center [331, 265] width 51 height 14
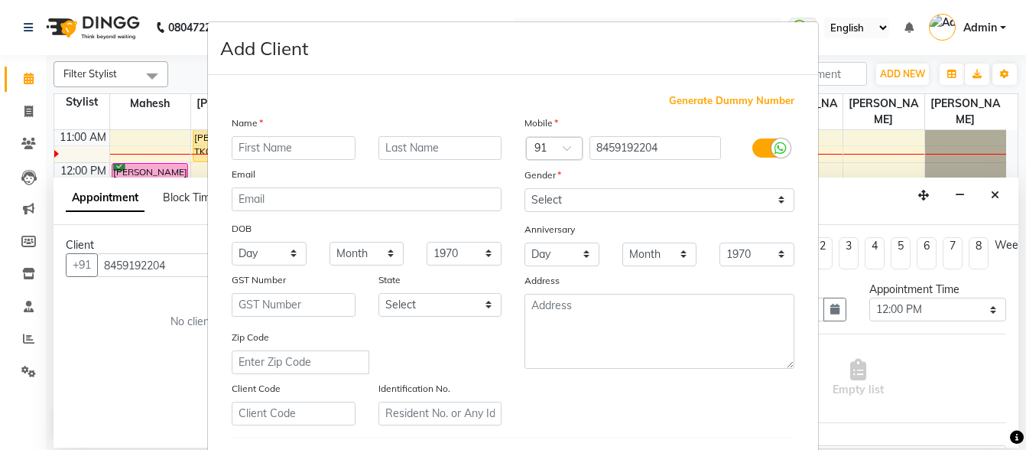
click at [310, 148] on input "text" at bounding box center [294, 148] width 124 height 24
type input "Bhakti"
click at [466, 151] on input "text" at bounding box center [441, 148] width 124 height 24
type input "[PERSON_NAME]"
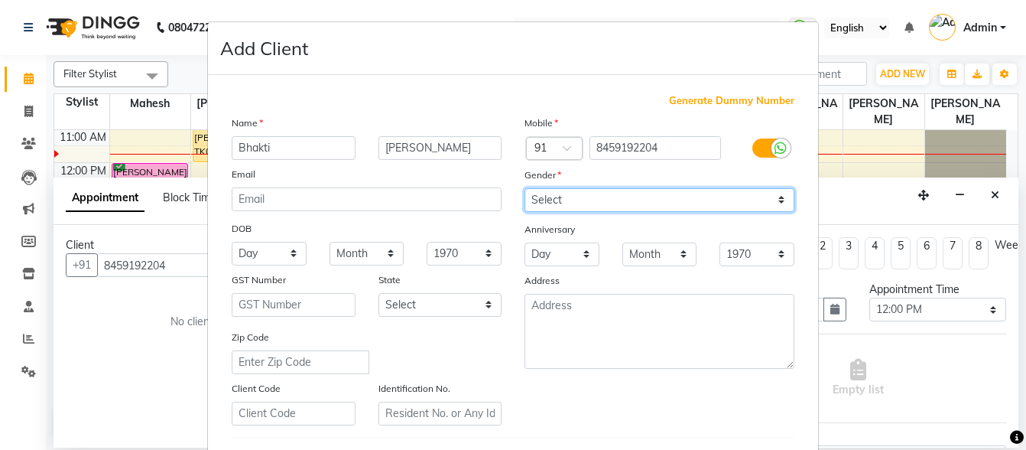
click at [558, 192] on select "Select [DEMOGRAPHIC_DATA] [DEMOGRAPHIC_DATA] Other Prefer Not To Say" at bounding box center [660, 200] width 270 height 24
select select "[DEMOGRAPHIC_DATA]"
click at [525, 188] on select "Select [DEMOGRAPHIC_DATA] [DEMOGRAPHIC_DATA] Other Prefer Not To Say" at bounding box center [660, 200] width 270 height 24
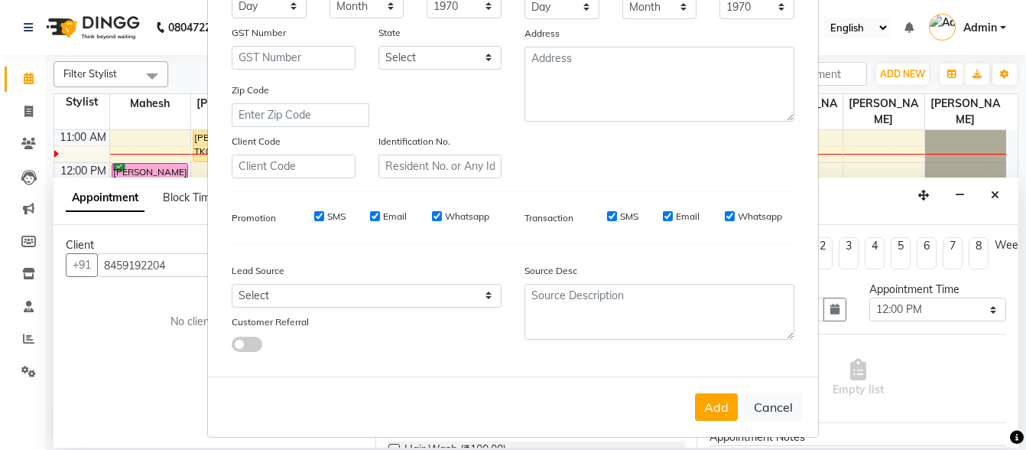
scroll to position [256, 0]
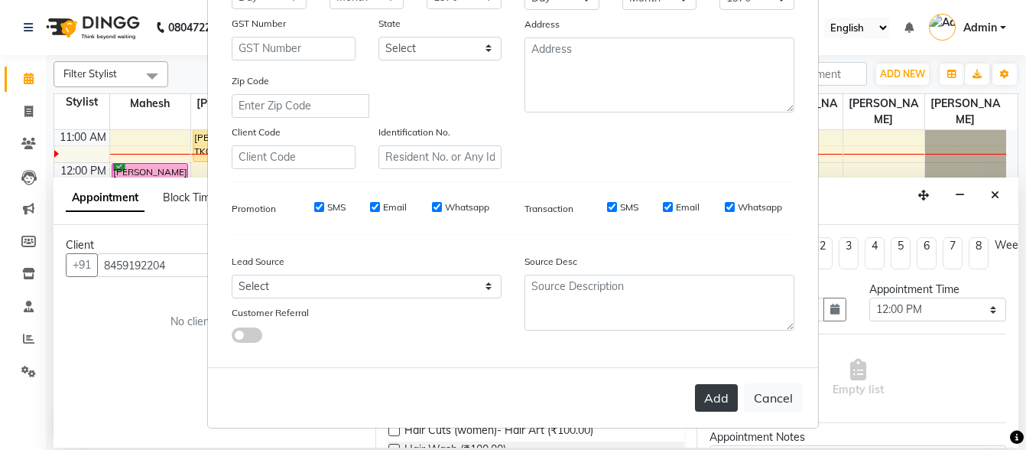
click at [712, 402] on button "Add" at bounding box center [716, 398] width 43 height 28
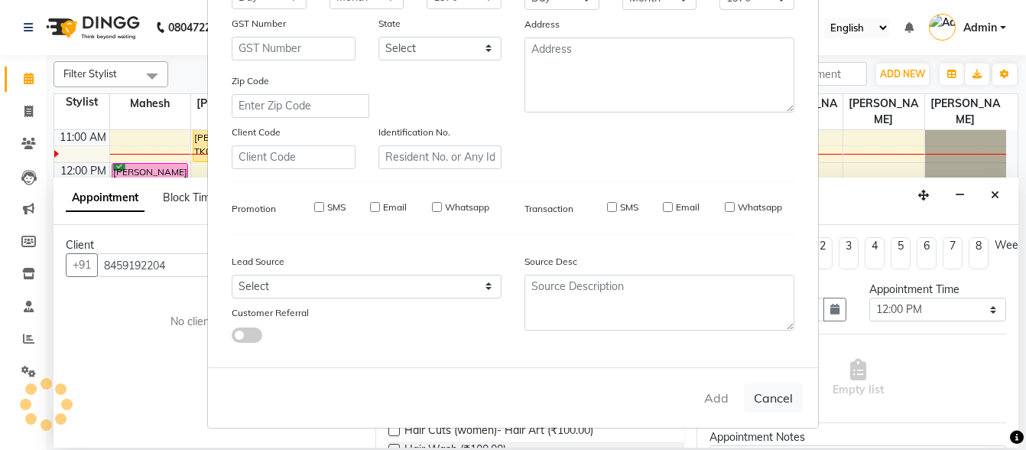
select select
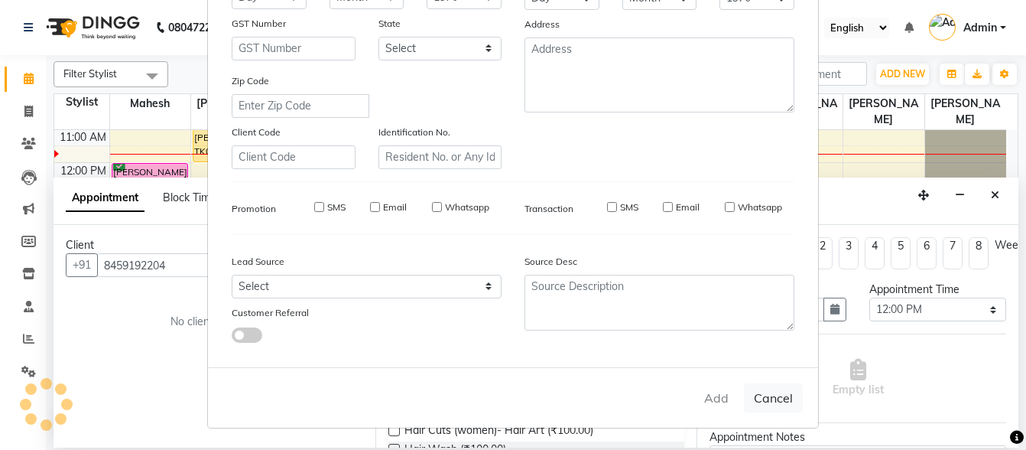
select select
checkbox input "false"
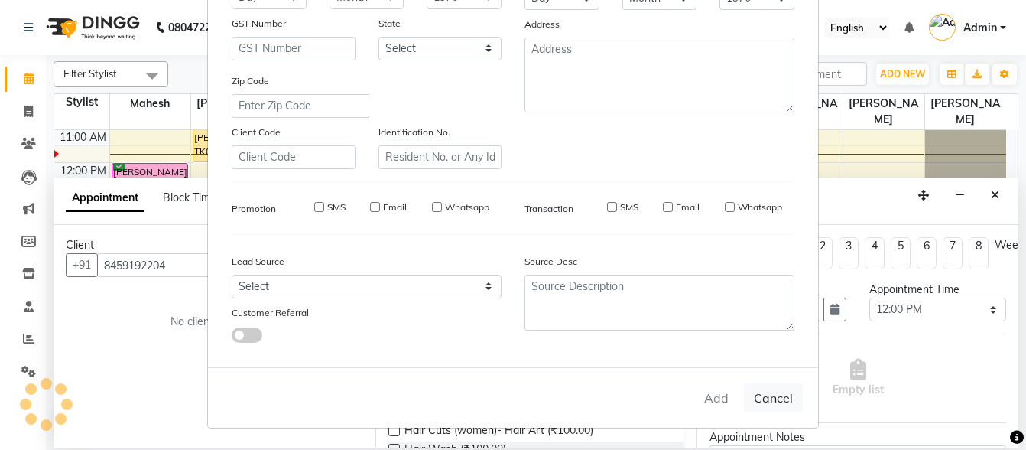
checkbox input "false"
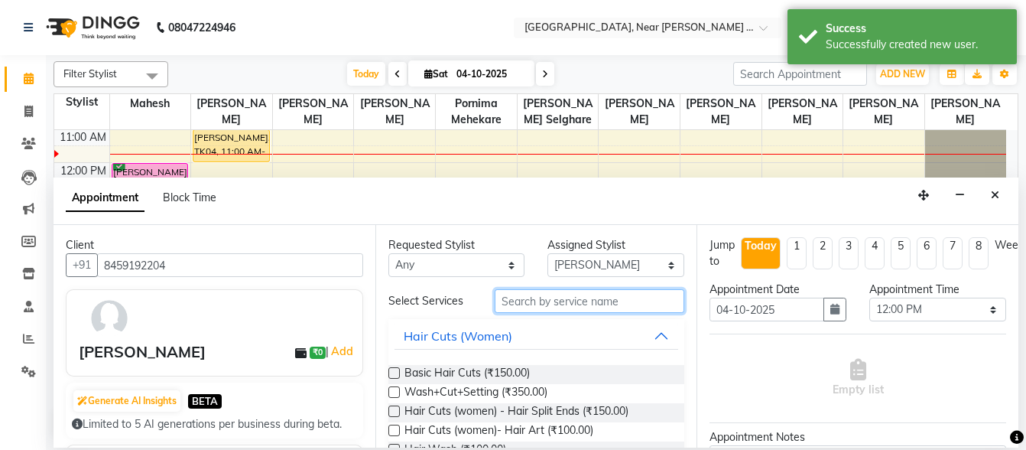
click at [630, 307] on input "text" at bounding box center [590, 301] width 190 height 24
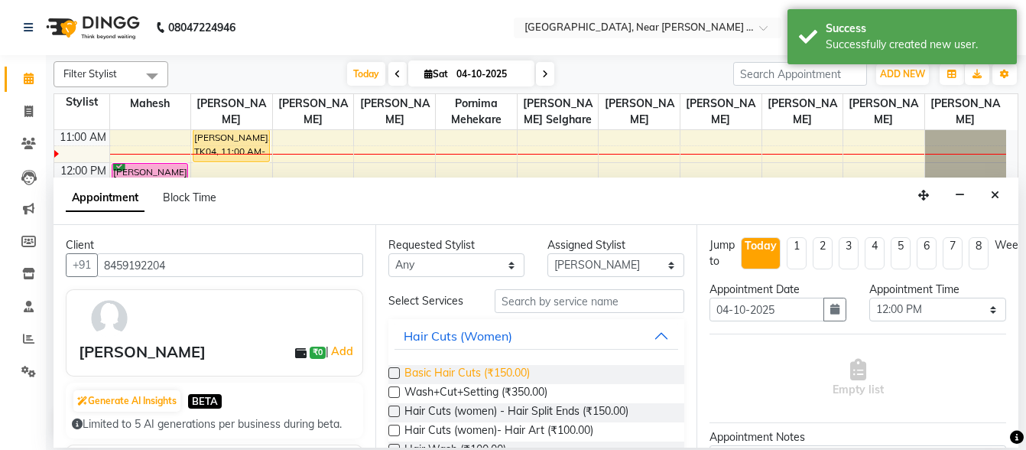
click at [506, 370] on span "Basic Hair Cuts (₹150.00)" at bounding box center [467, 374] width 125 height 19
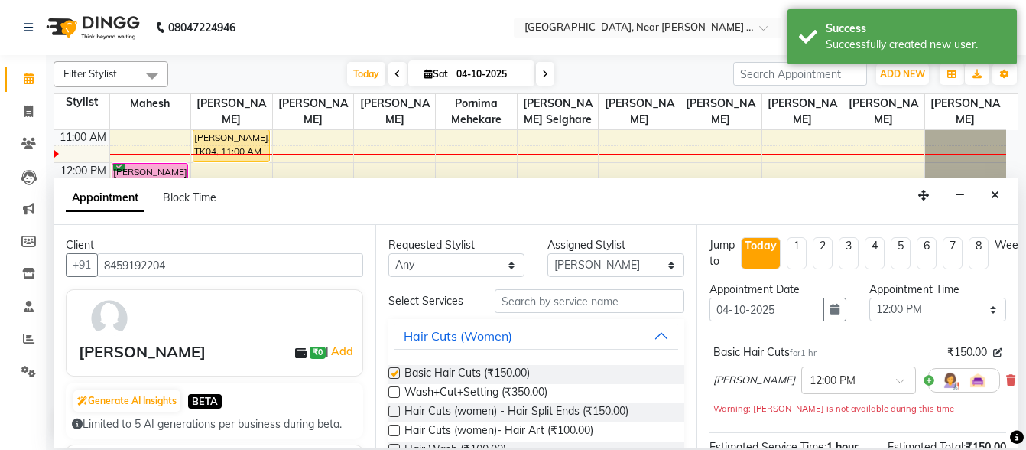
checkbox input "false"
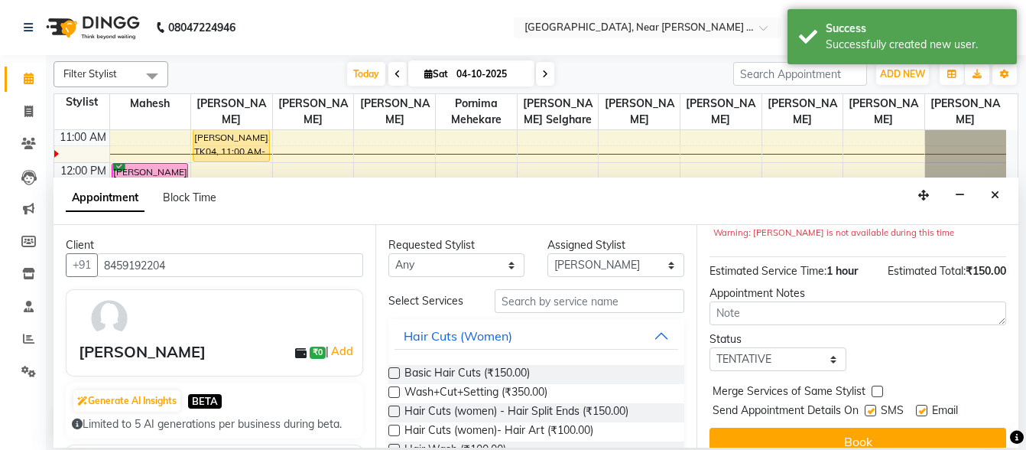
scroll to position [210, 0]
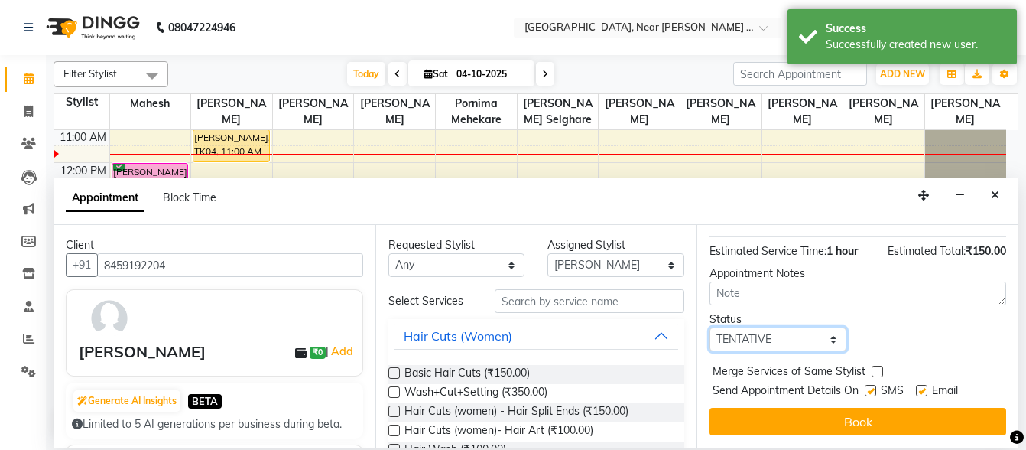
drag, startPoint x: 777, startPoint y: 321, endPoint x: 775, endPoint y: 337, distance: 16.2
click at [777, 327] on select "Select TENTATIVE CONFIRM CHECK-IN UPCOMING" at bounding box center [778, 339] width 137 height 24
select select "confirm booking"
click at [710, 327] on select "Select TENTATIVE CONFIRM CHECK-IN UPCOMING" at bounding box center [778, 339] width 137 height 24
click at [869, 385] on label at bounding box center [870, 390] width 11 height 11
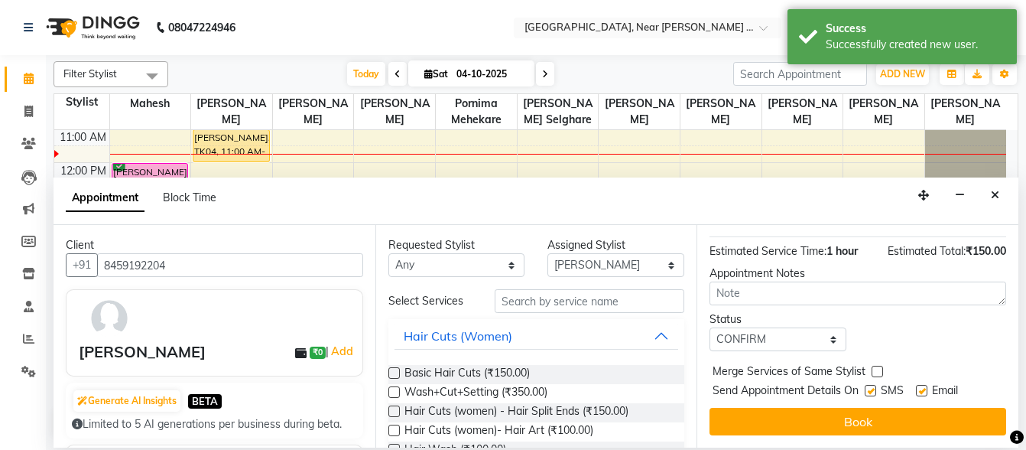
click at [869, 387] on input "checkbox" at bounding box center [870, 392] width 10 height 10
checkbox input "false"
click at [922, 385] on label at bounding box center [921, 390] width 11 height 11
click at [922, 387] on input "checkbox" at bounding box center [921, 392] width 10 height 10
checkbox input "false"
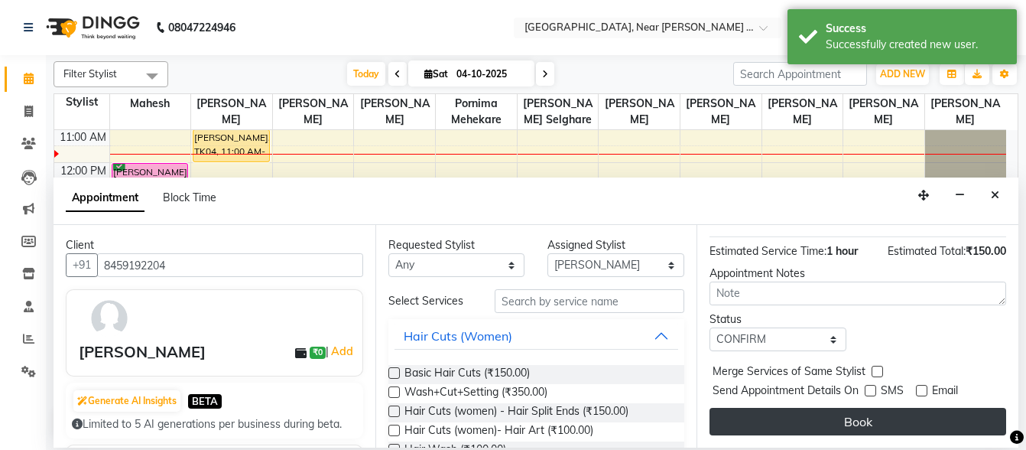
click at [903, 408] on button "Book" at bounding box center [858, 422] width 297 height 28
click at [903, 408] on div "Book" at bounding box center [858, 422] width 297 height 28
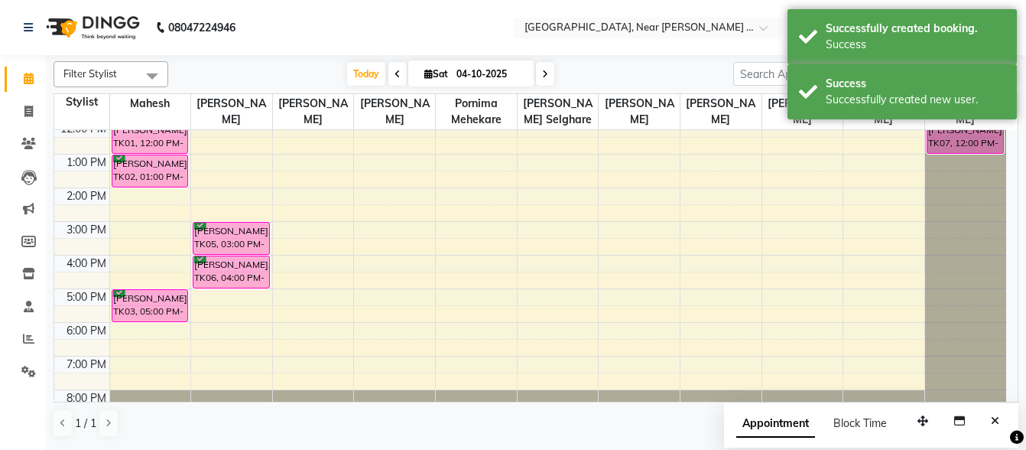
scroll to position [165, 0]
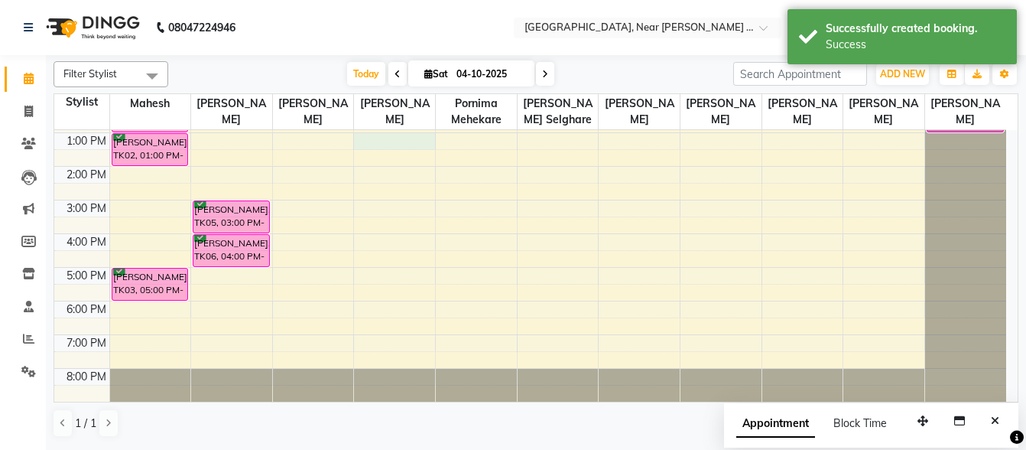
click at [377, 140] on div "8:00 AM 9:00 AM 10:00 AM 11:00 AM 12:00 PM 1:00 PM 2:00 PM 3:00 PM 4:00 PM 5:00…" at bounding box center [530, 183] width 952 height 437
select select "32245"
select select "780"
select select "tentative"
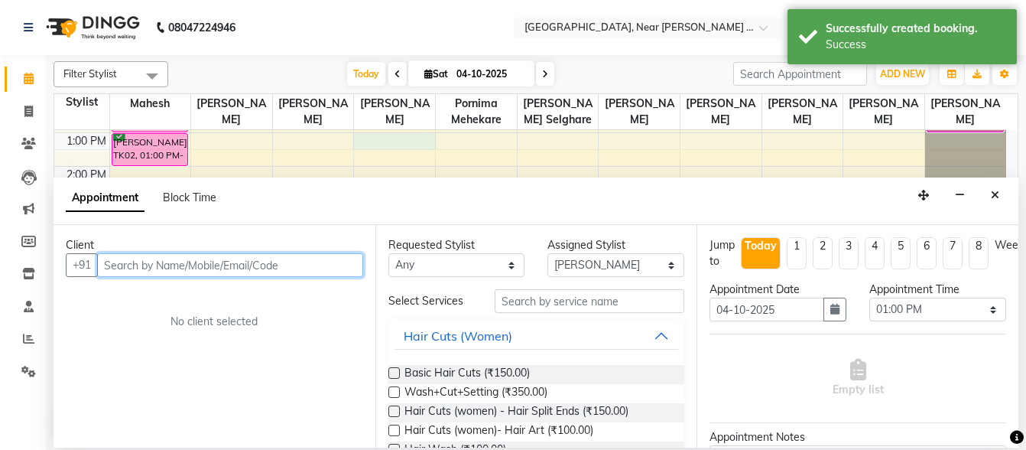
click at [240, 269] on input "text" at bounding box center [230, 265] width 266 height 24
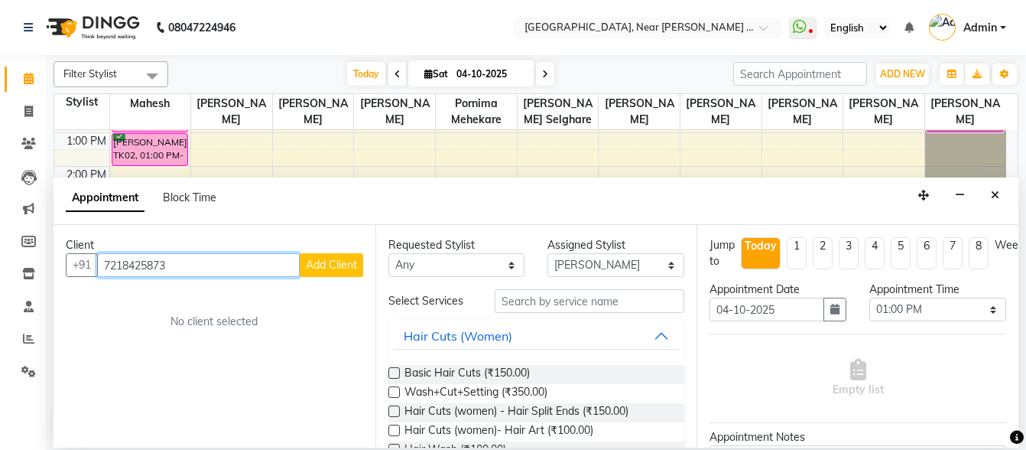
type input "7218425873"
click at [345, 261] on span "Add Client" at bounding box center [331, 265] width 51 height 14
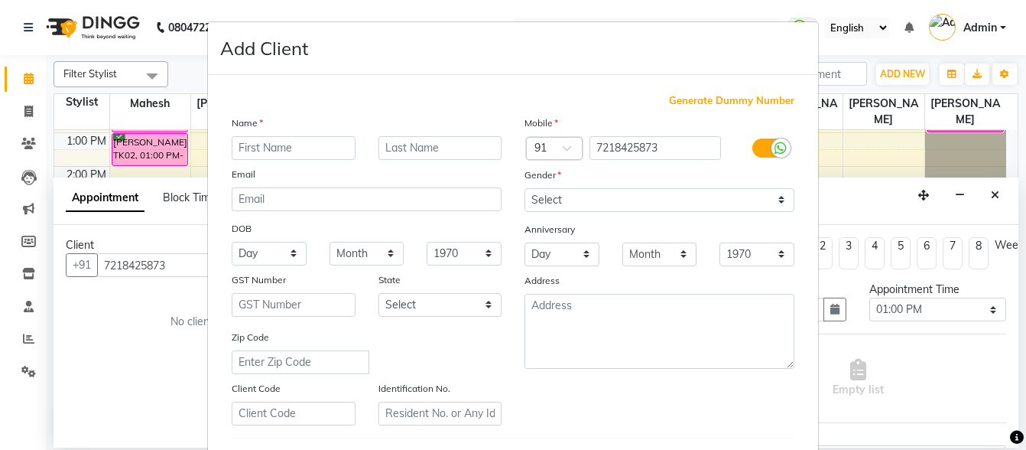
click at [305, 155] on input "text" at bounding box center [294, 148] width 124 height 24
type input "Ankita"
click at [444, 148] on input "text" at bounding box center [441, 148] width 124 height 24
type input "[PERSON_NAME]"
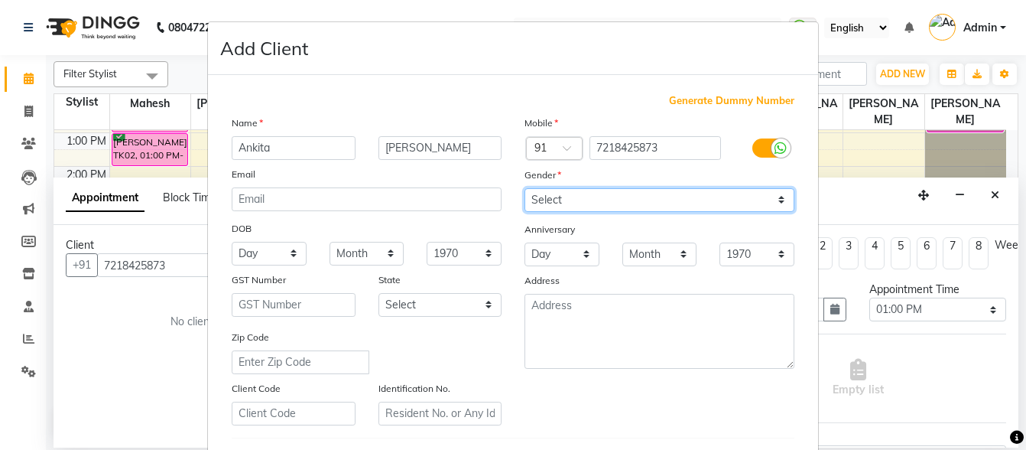
click at [545, 203] on select "Select [DEMOGRAPHIC_DATA] [DEMOGRAPHIC_DATA] Other Prefer Not To Say" at bounding box center [660, 200] width 270 height 24
select select "[DEMOGRAPHIC_DATA]"
click at [525, 188] on select "Select [DEMOGRAPHIC_DATA] [DEMOGRAPHIC_DATA] Other Prefer Not To Say" at bounding box center [660, 200] width 270 height 24
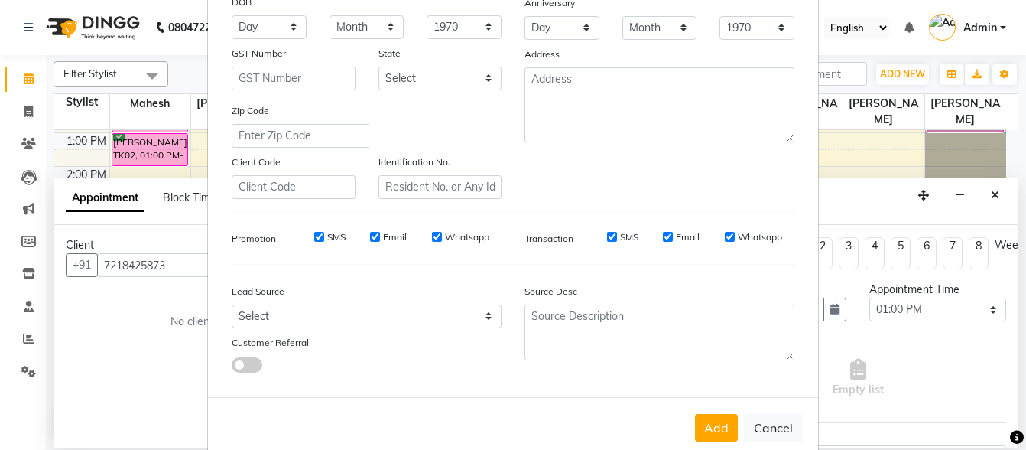
scroll to position [256, 0]
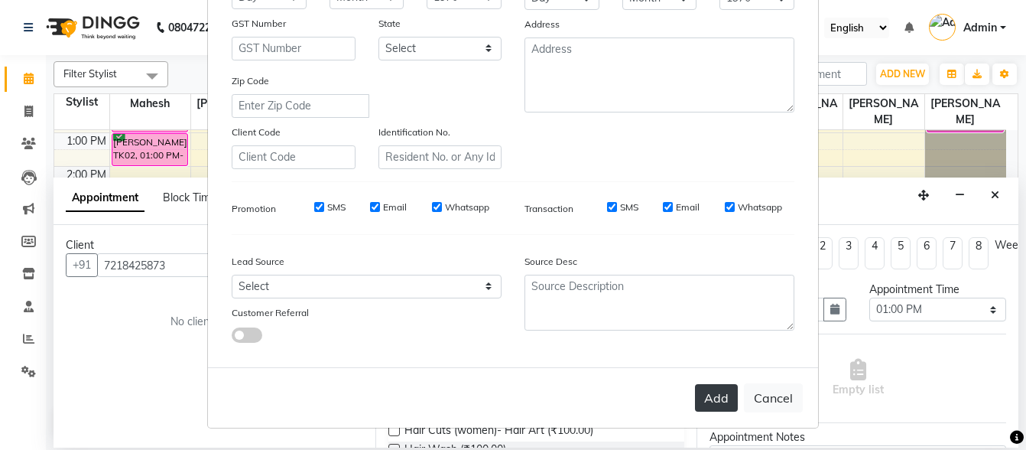
click at [711, 395] on button "Add" at bounding box center [716, 398] width 43 height 28
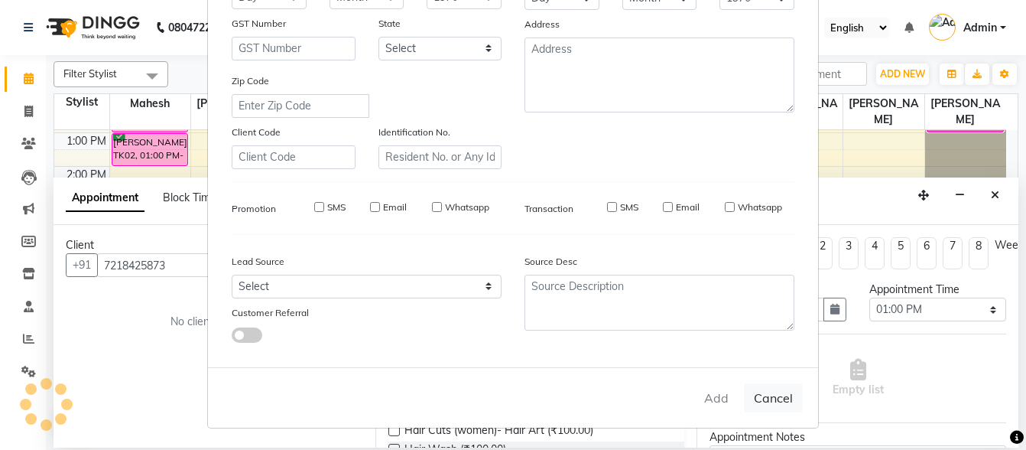
select select
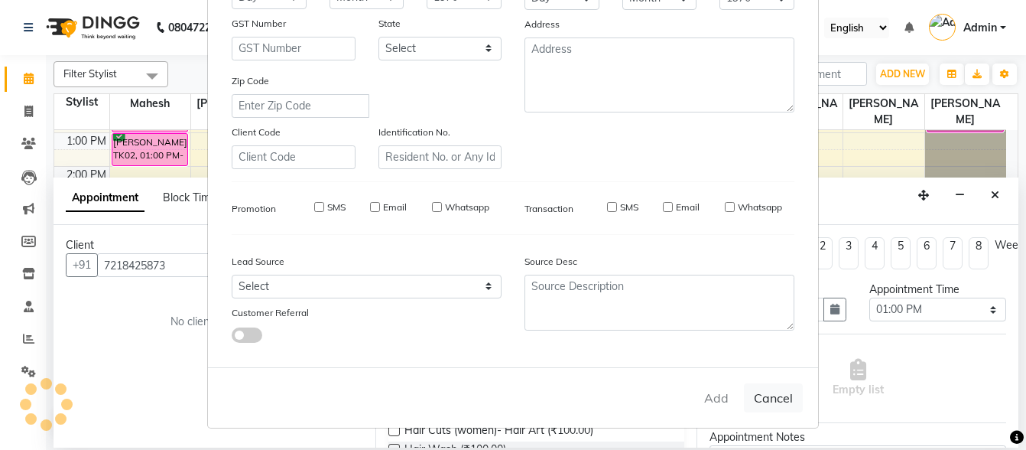
select select
checkbox input "false"
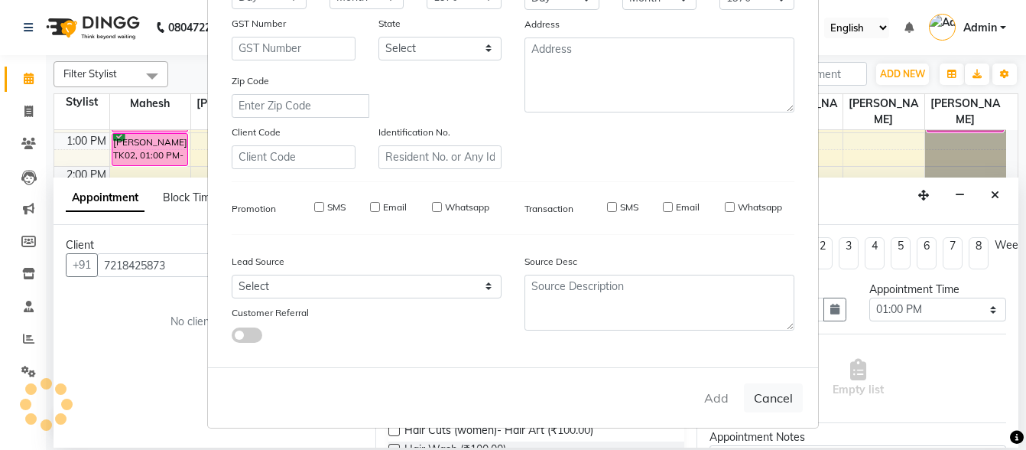
checkbox input "false"
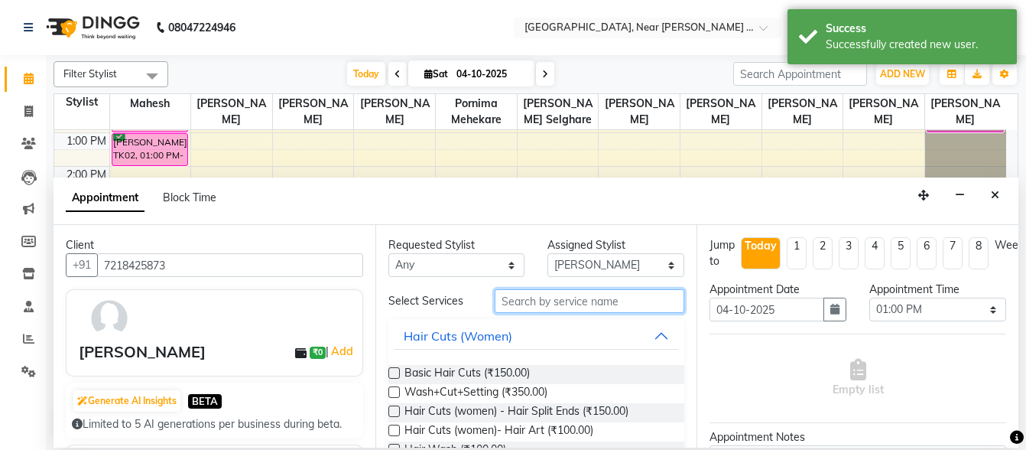
click at [553, 304] on input "text" at bounding box center [590, 301] width 190 height 24
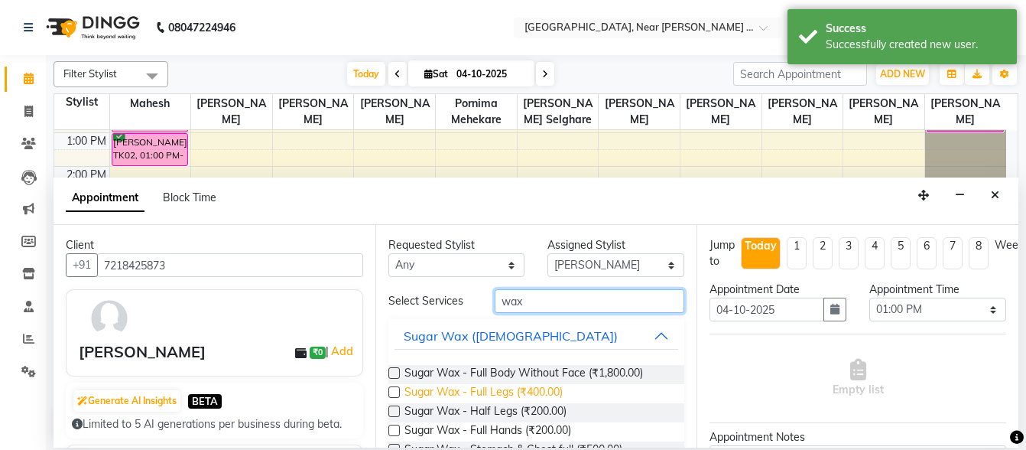
type input "wax"
click at [512, 392] on span "Sugar Wax - Full Legs (₹400.00)" at bounding box center [484, 393] width 158 height 19
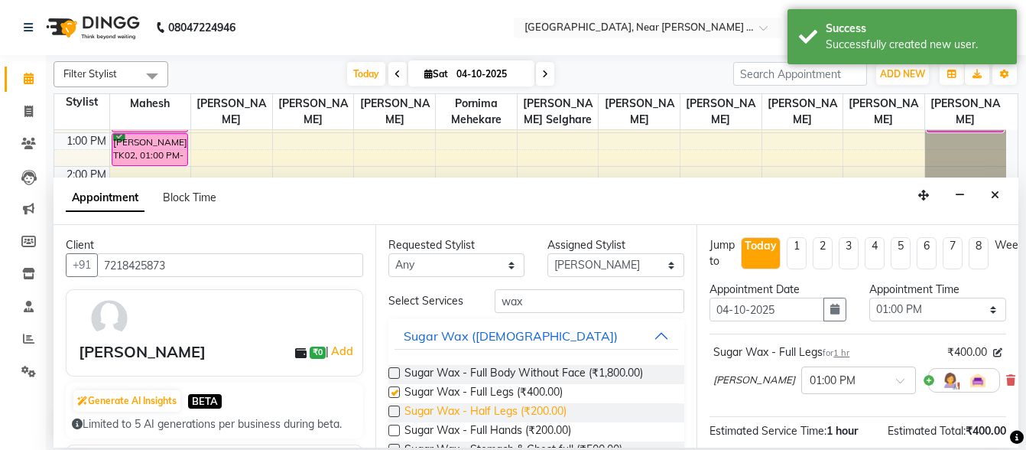
checkbox input "false"
click at [522, 424] on span "Sugar Wax - Full Hands (₹200.00)" at bounding box center [488, 431] width 167 height 19
checkbox input "false"
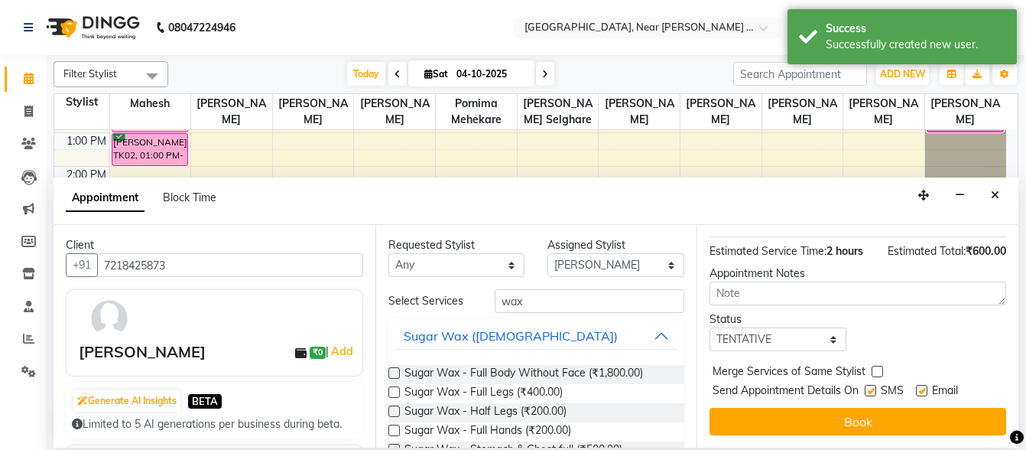
scroll to position [265, 0]
click at [776, 331] on select "Select TENTATIVE CONFIRM CHECK-IN UPCOMING" at bounding box center [778, 339] width 137 height 24
select select "confirm booking"
click at [710, 327] on select "Select TENTATIVE CONFIRM CHECK-IN UPCOMING" at bounding box center [778, 339] width 137 height 24
click at [866, 385] on label at bounding box center [870, 390] width 11 height 11
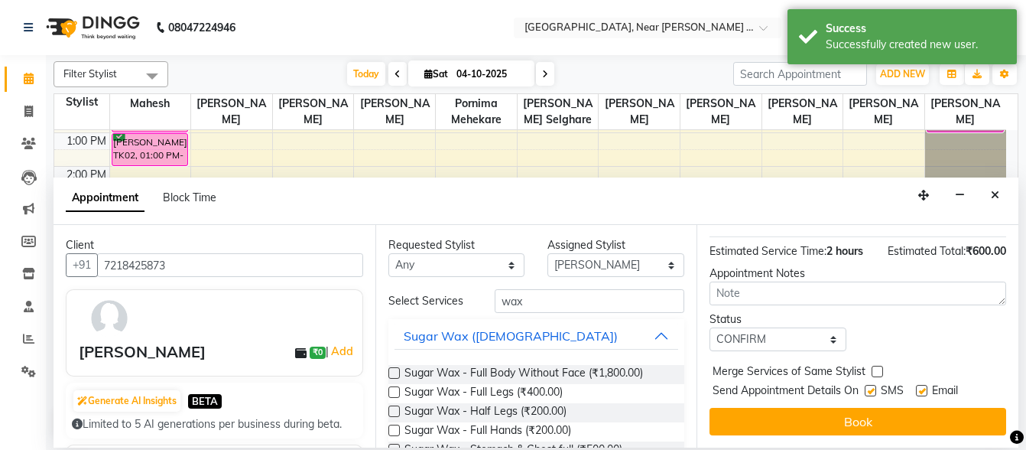
click at [866, 387] on input "checkbox" at bounding box center [870, 392] width 10 height 10
checkbox input "false"
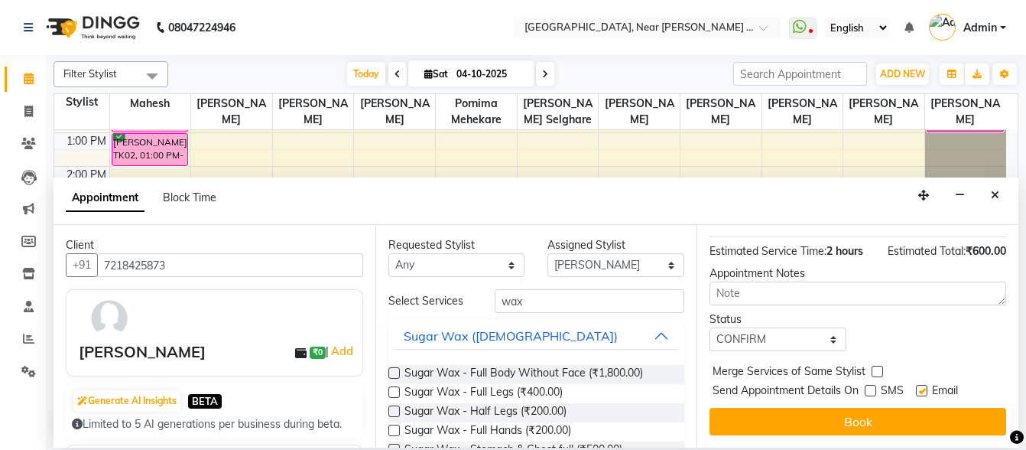
click at [918, 385] on label at bounding box center [921, 390] width 11 height 11
click at [918, 387] on input "checkbox" at bounding box center [921, 392] width 10 height 10
checkbox input "false"
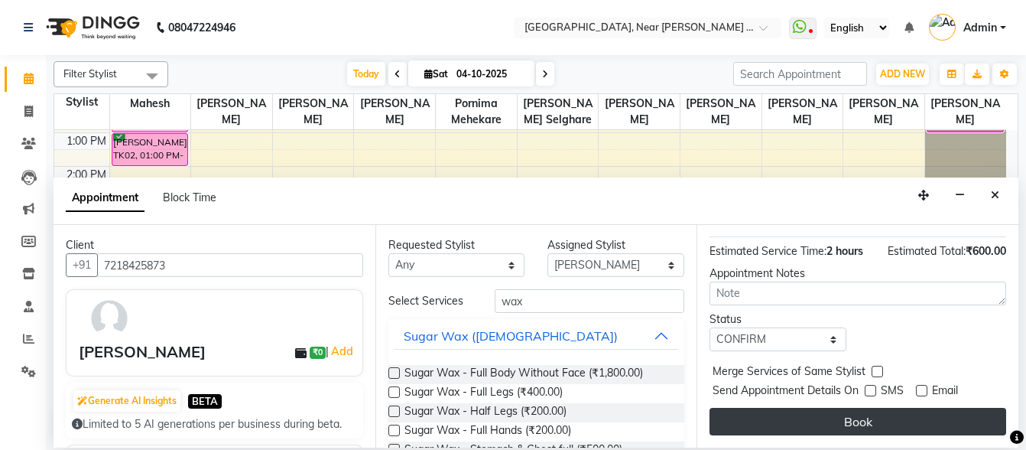
click at [874, 415] on button "Book" at bounding box center [858, 422] width 297 height 28
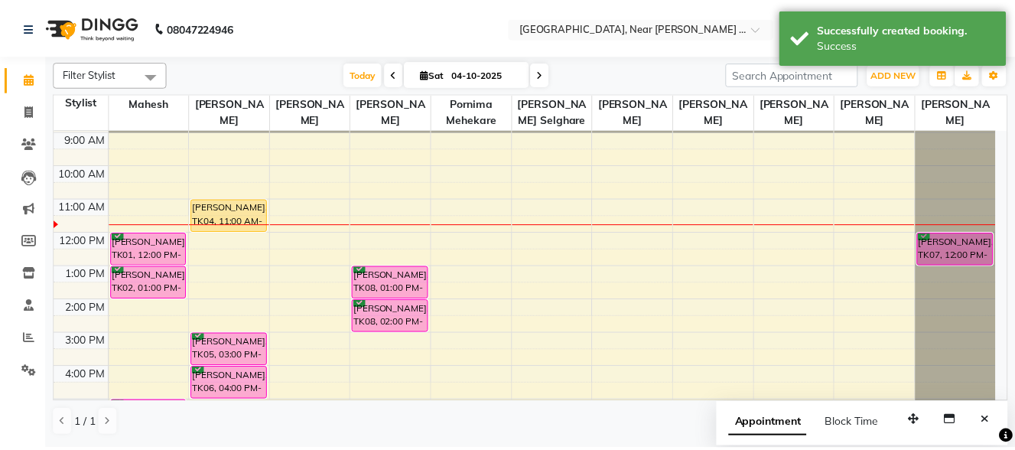
scroll to position [12, 0]
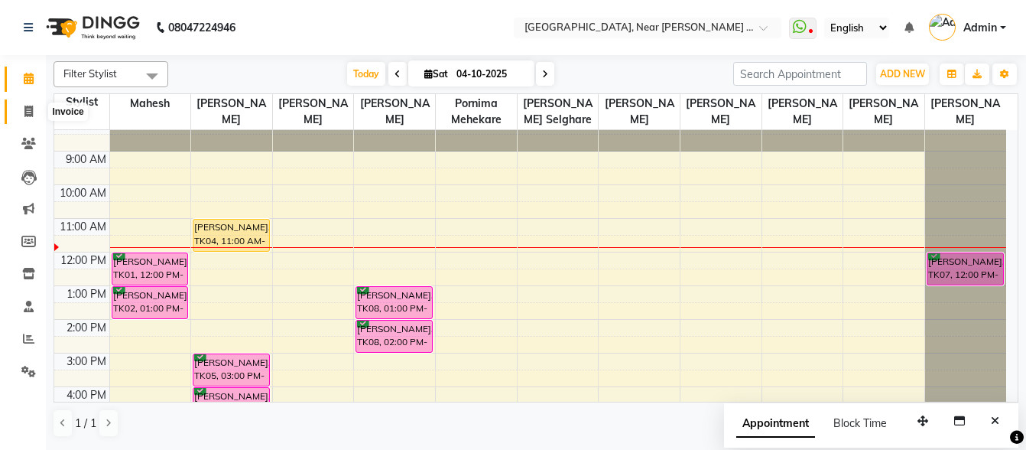
click at [28, 115] on icon at bounding box center [28, 111] width 8 height 11
select select "service"
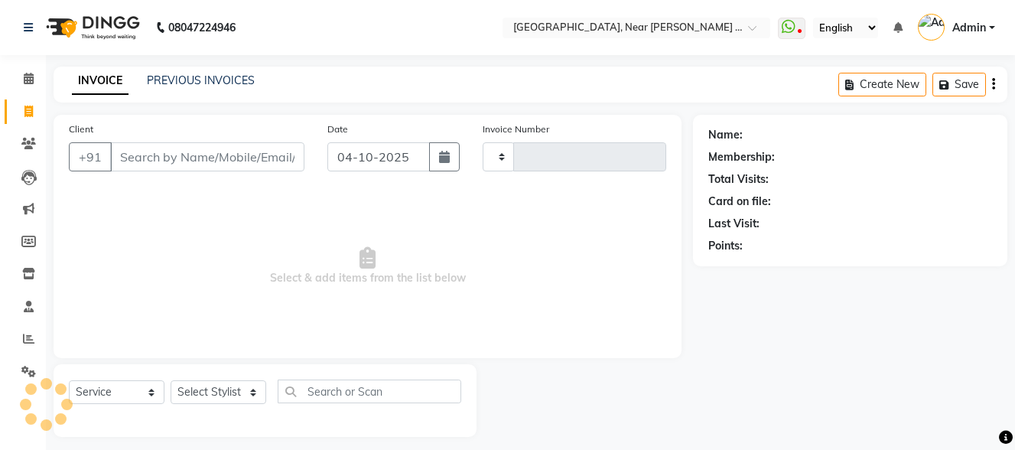
type input "0128"
select select "5103"
click at [173, 161] on input "Client" at bounding box center [207, 156] width 194 height 29
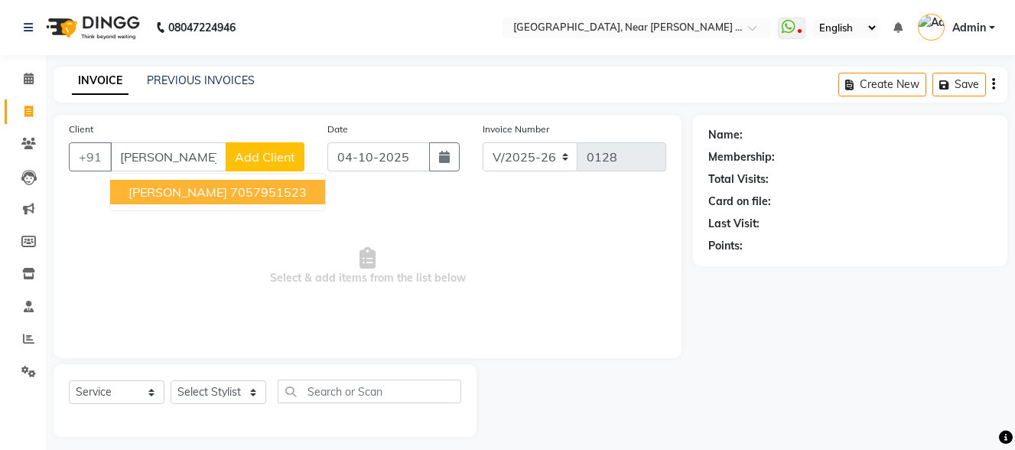
click at [194, 150] on input "[PERSON_NAME]" at bounding box center [168, 156] width 116 height 29
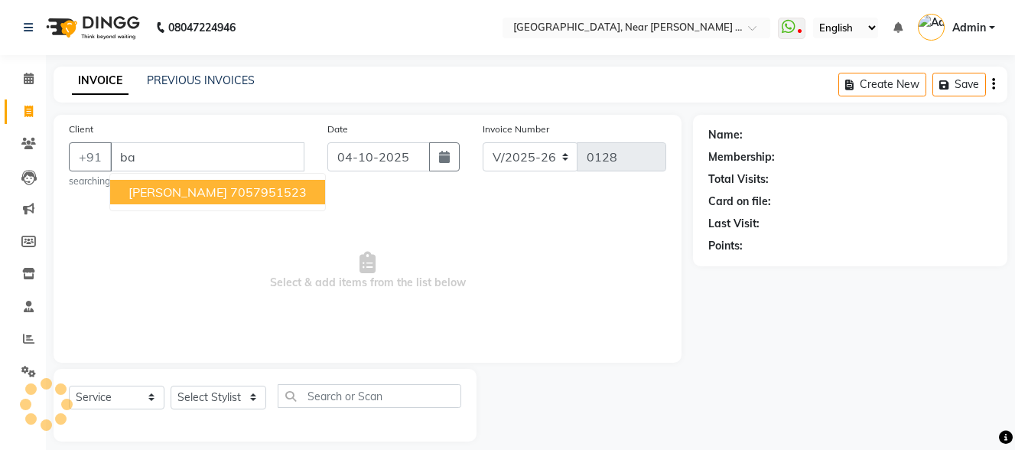
type input "b"
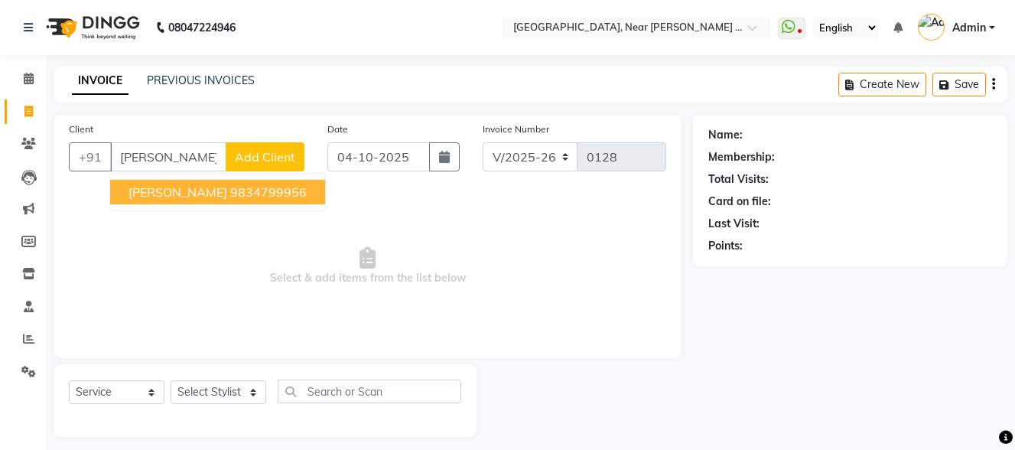
click at [158, 191] on span "[PERSON_NAME]" at bounding box center [177, 191] width 99 height 15
type input "9834799956"
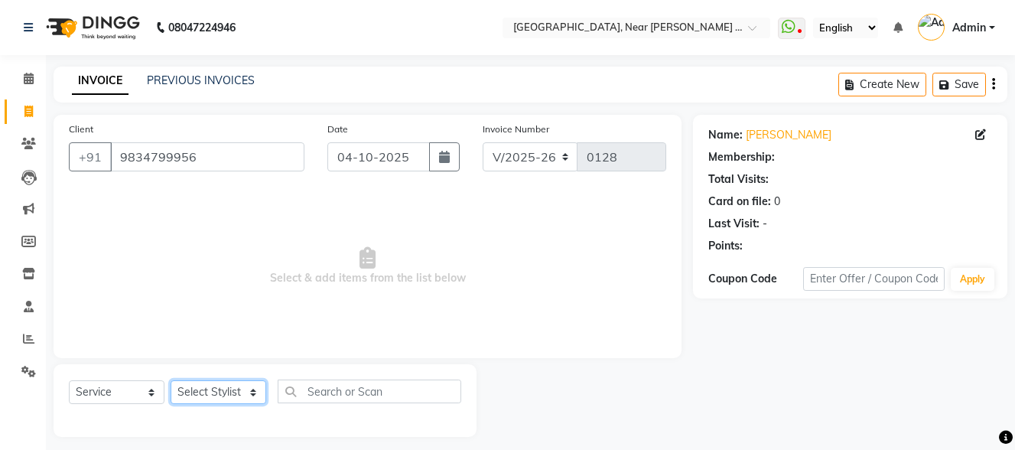
click at [216, 393] on select "Select Stylist [PERSON_NAME] [PERSON_NAME] [PERSON_NAME] Agare Mahesh Pornima M…" at bounding box center [219, 392] width 96 height 24
select select "92849"
click at [171, 380] on select "Select Stylist [PERSON_NAME] [PERSON_NAME] [PERSON_NAME] Agare Mahesh Pornima M…" at bounding box center [219, 392] width 96 height 24
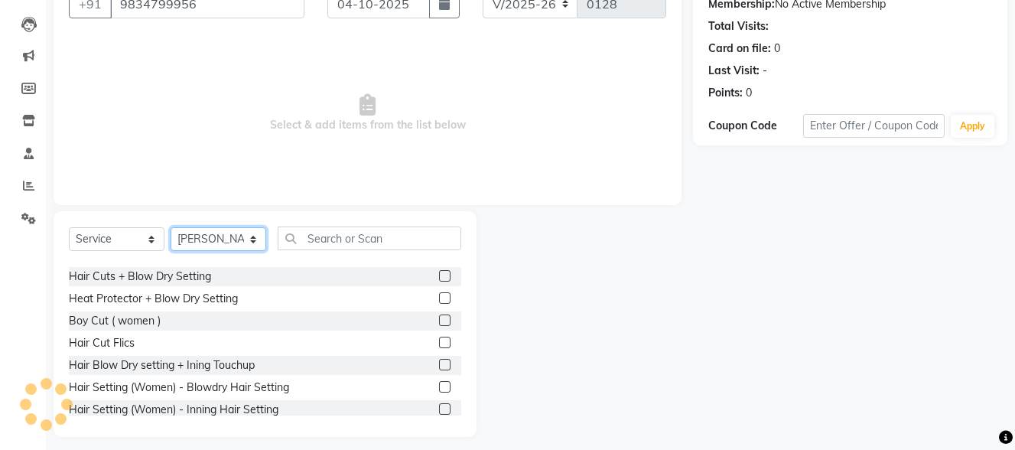
scroll to position [153, 0]
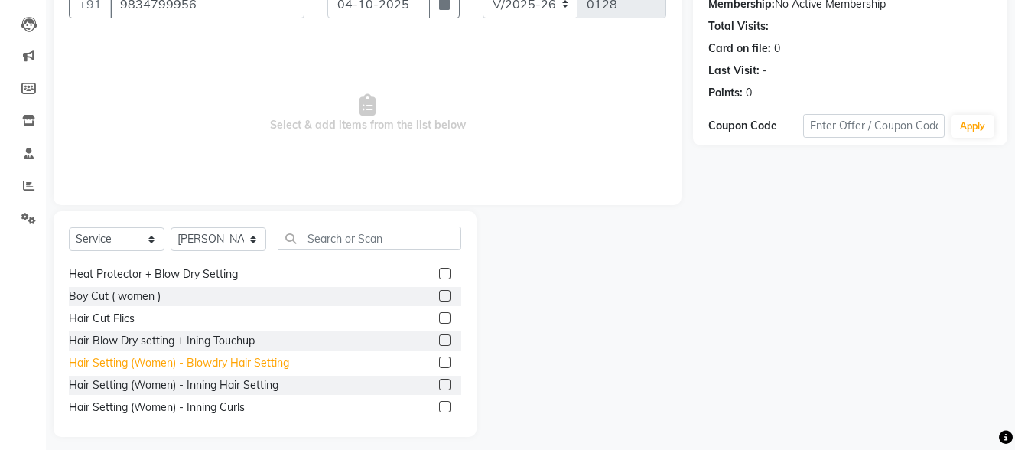
click at [213, 366] on div "Hair Setting (Women) - Blowdry Hair Setting" at bounding box center [179, 363] width 220 height 16
click at [213, 350] on div "Hair Blow Dry setting + Ining Touchup" at bounding box center [265, 340] width 392 height 19
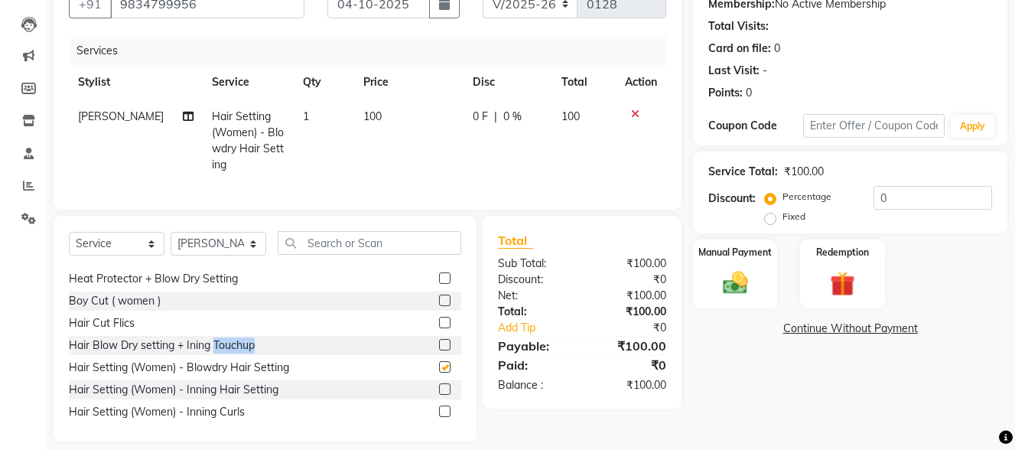
checkbox input "false"
click at [736, 298] on div "Manual Payment" at bounding box center [735, 274] width 88 height 72
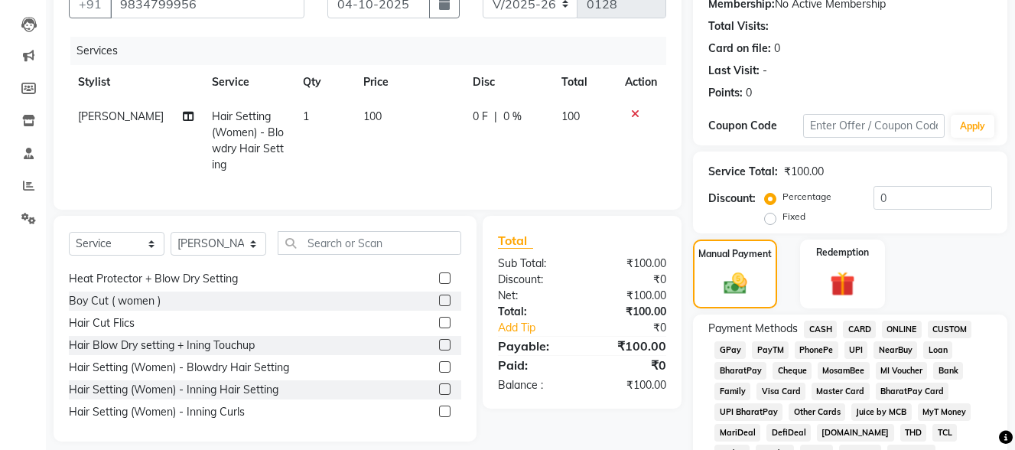
click at [896, 327] on span "ONLINE" at bounding box center [902, 329] width 40 height 18
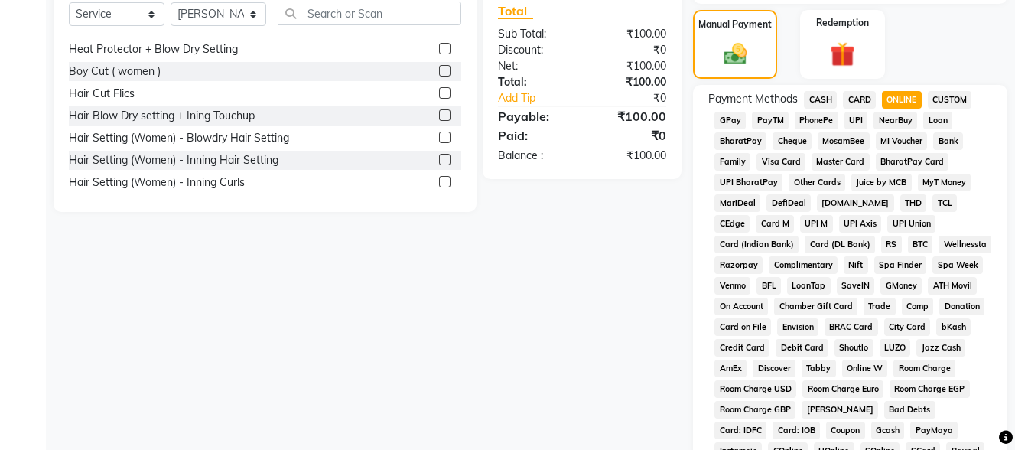
scroll to position [688, 0]
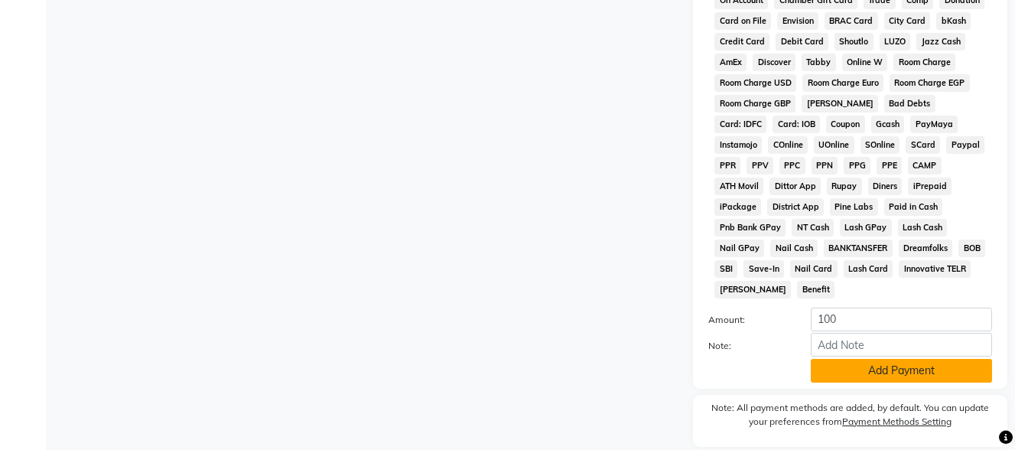
click at [874, 359] on button "Add Payment" at bounding box center [901, 371] width 181 height 24
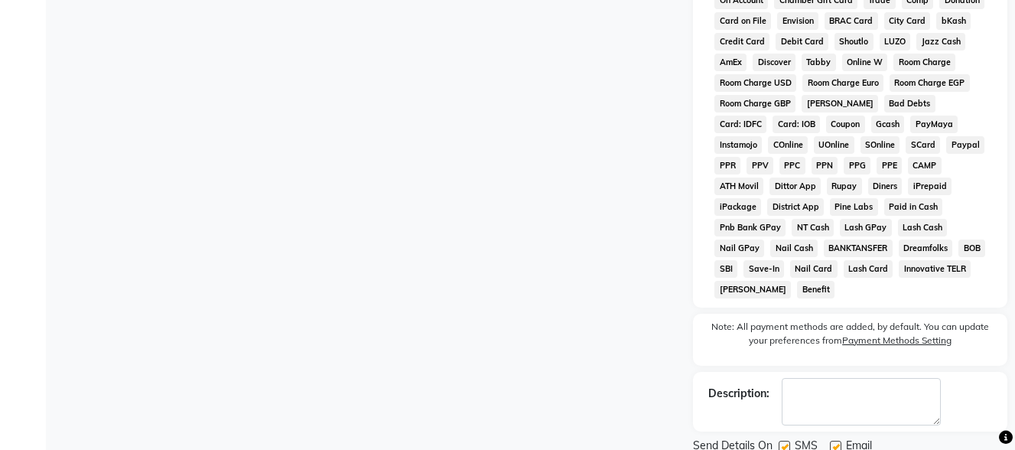
scroll to position [724, 0]
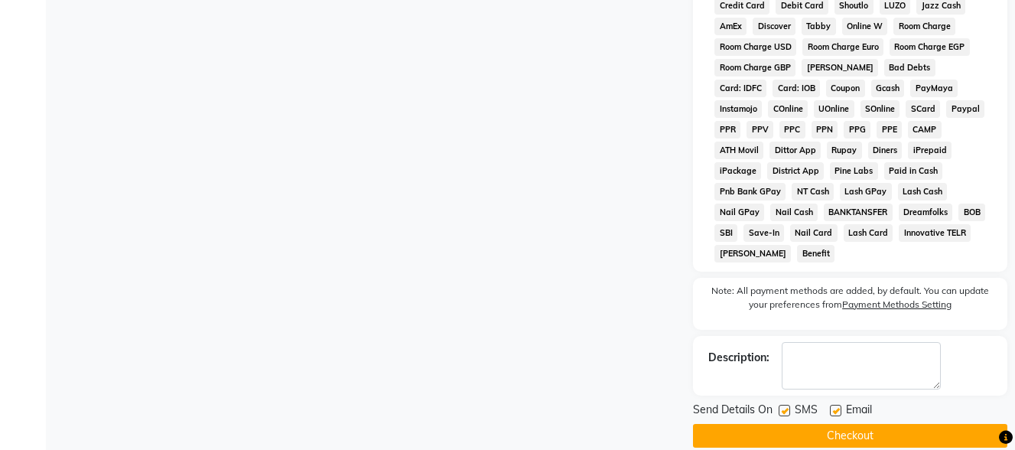
click at [851, 424] on button "Checkout" at bounding box center [850, 436] width 314 height 24
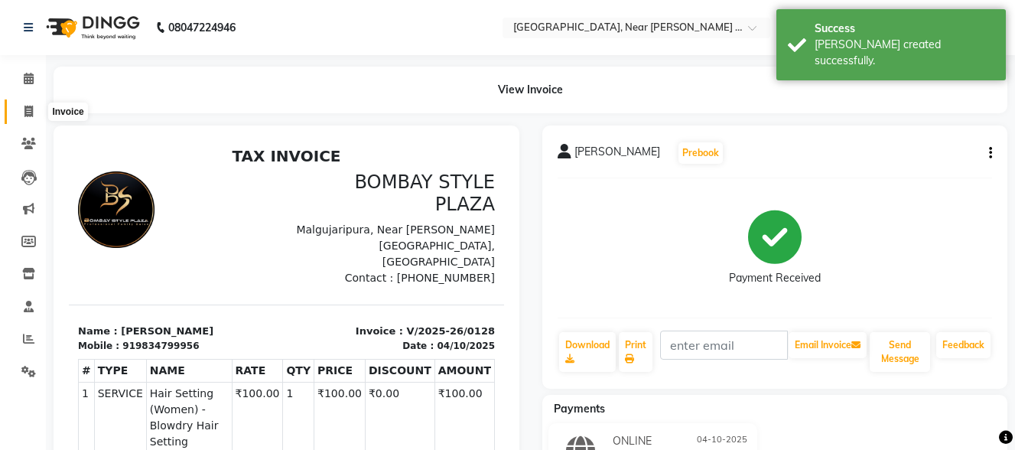
click at [28, 111] on icon at bounding box center [28, 111] width 8 height 11
select select "service"
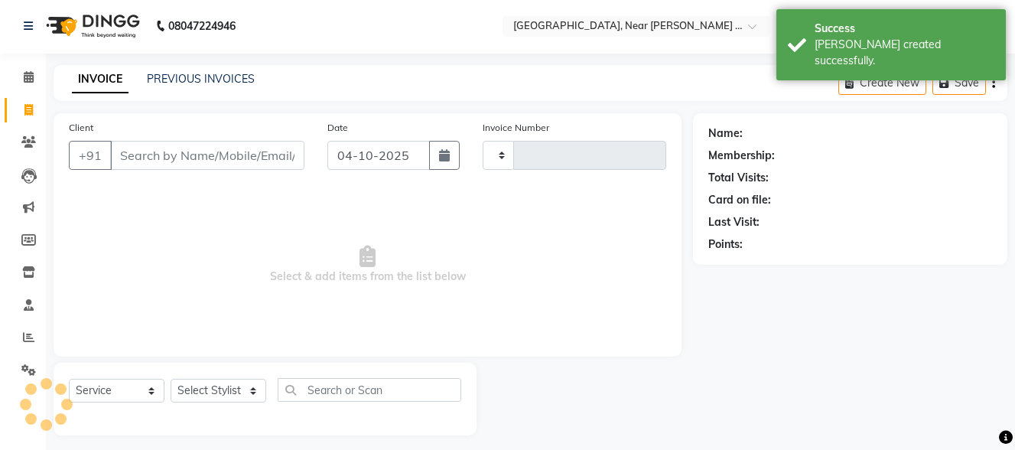
type input "0129"
select select "5103"
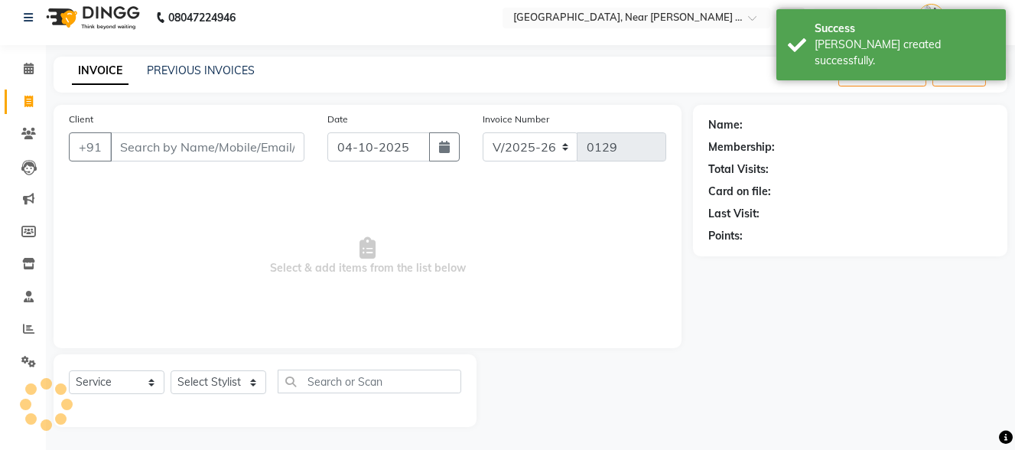
click at [164, 150] on input "Client" at bounding box center [207, 146] width 194 height 29
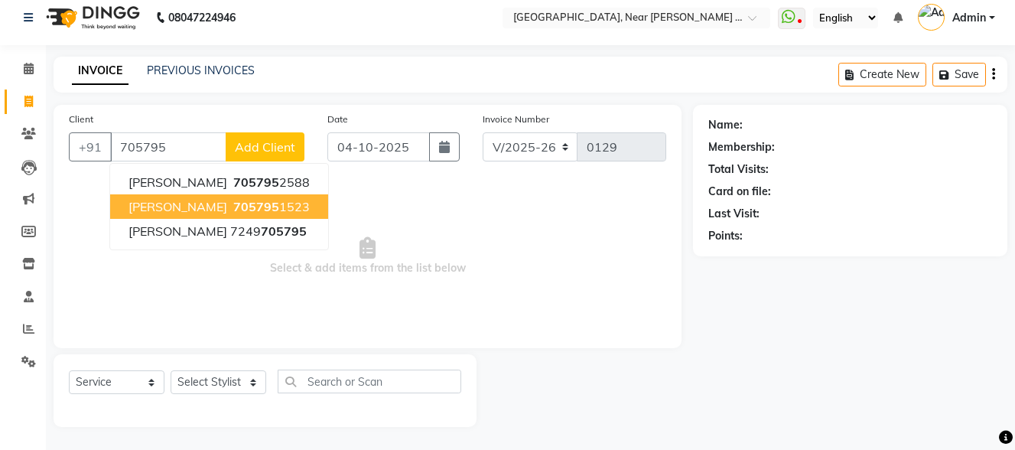
click at [186, 204] on span "[PERSON_NAME]" at bounding box center [177, 206] width 99 height 15
type input "7057951523"
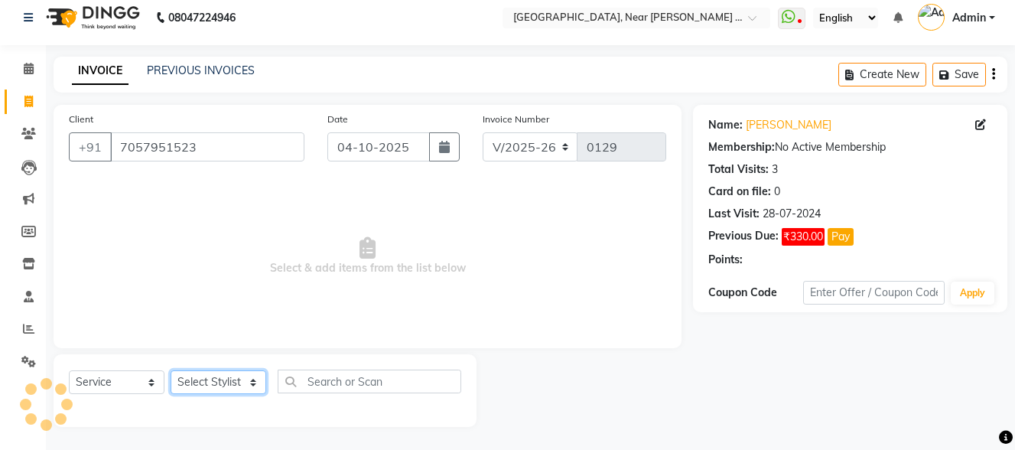
click at [194, 378] on select "Select Stylist [PERSON_NAME] [PERSON_NAME] [PERSON_NAME] Agare Mahesh Pornima M…" at bounding box center [219, 382] width 96 height 24
select select "32251"
click at [171, 370] on select "Select Stylist [PERSON_NAME] [PERSON_NAME] [PERSON_NAME] Agare Mahesh Pornima M…" at bounding box center [219, 382] width 96 height 24
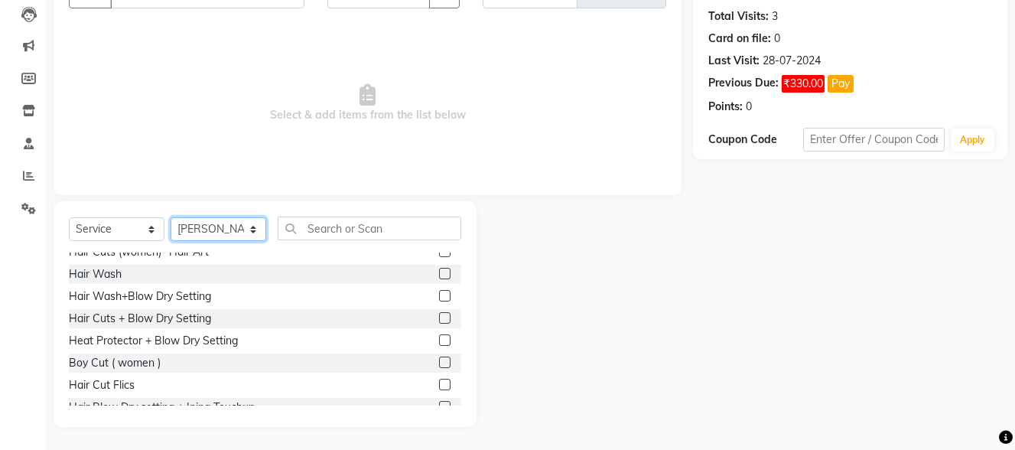
scroll to position [153, 0]
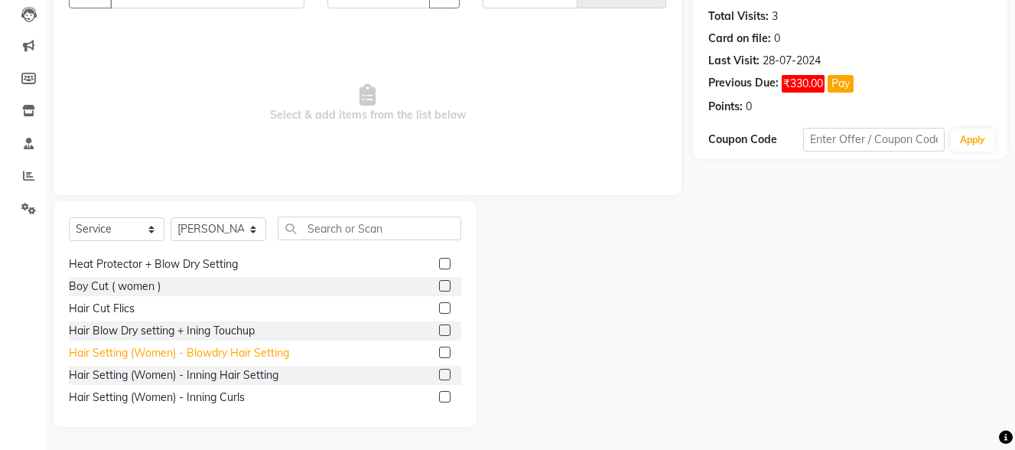
click at [229, 356] on div "Hair Setting (Women) - Blowdry Hair Setting" at bounding box center [179, 353] width 220 height 16
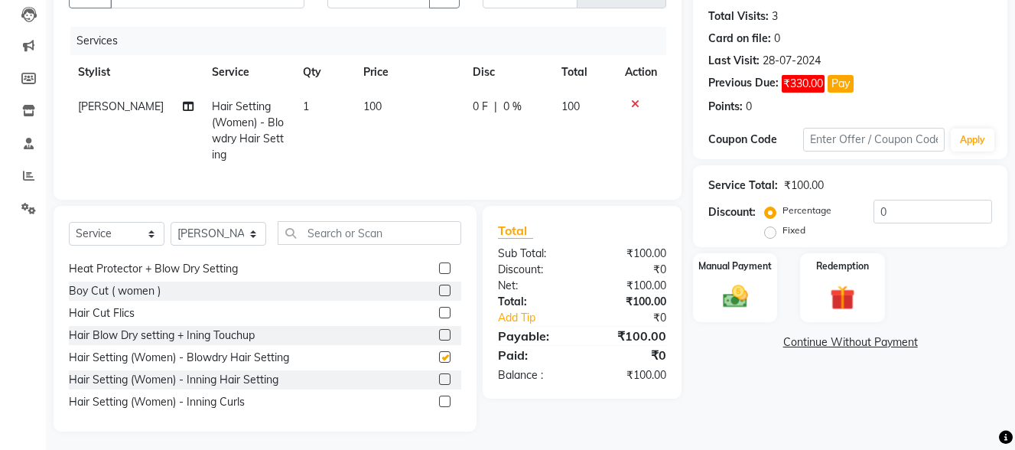
checkbox input "false"
click at [224, 241] on select "Select Stylist [PERSON_NAME] [PERSON_NAME] [PERSON_NAME] Agare Mahesh Pornima M…" at bounding box center [219, 234] width 96 height 24
select select "32249"
click at [171, 233] on select "Select Stylist [PERSON_NAME] [PERSON_NAME] [PERSON_NAME] Agare Mahesh Pornima M…" at bounding box center [219, 234] width 96 height 24
click at [350, 245] on input "text" at bounding box center [370, 233] width 184 height 24
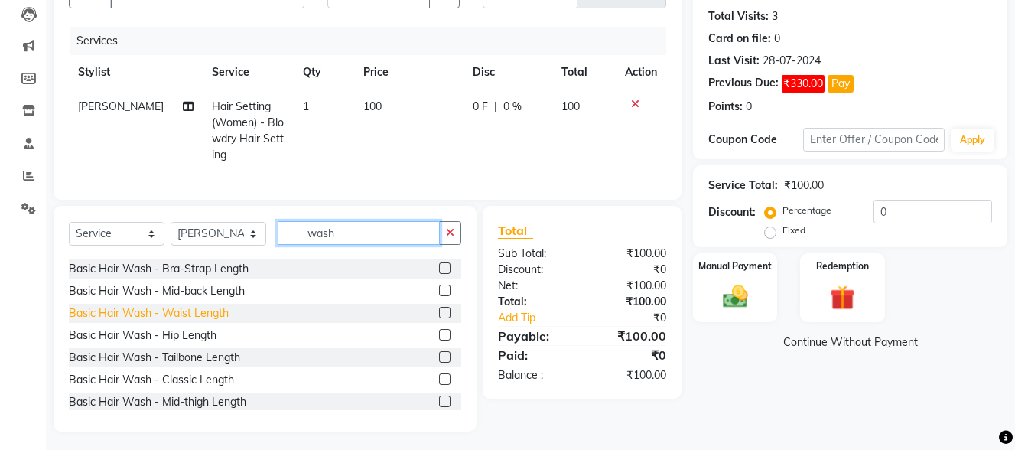
scroll to position [54, 0]
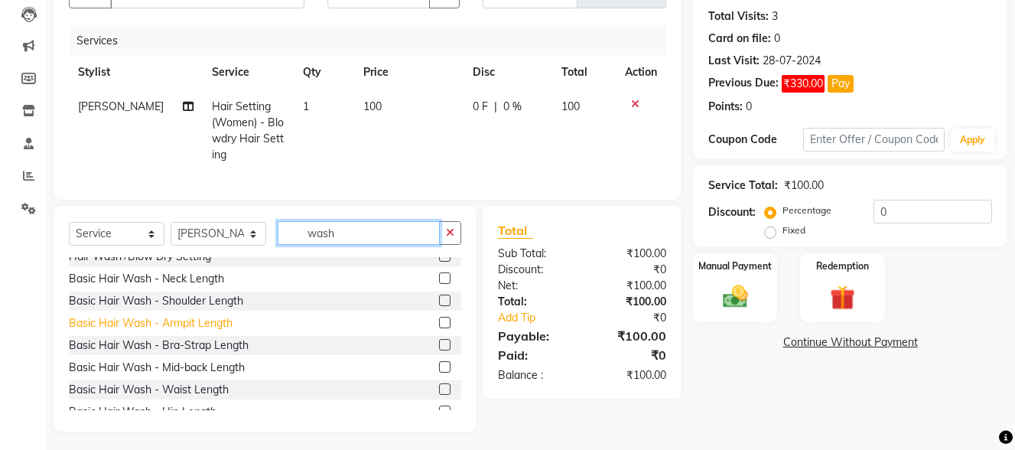
type input "wash"
click at [220, 331] on div "Basic Hair Wash - Armpit Length" at bounding box center [151, 323] width 164 height 16
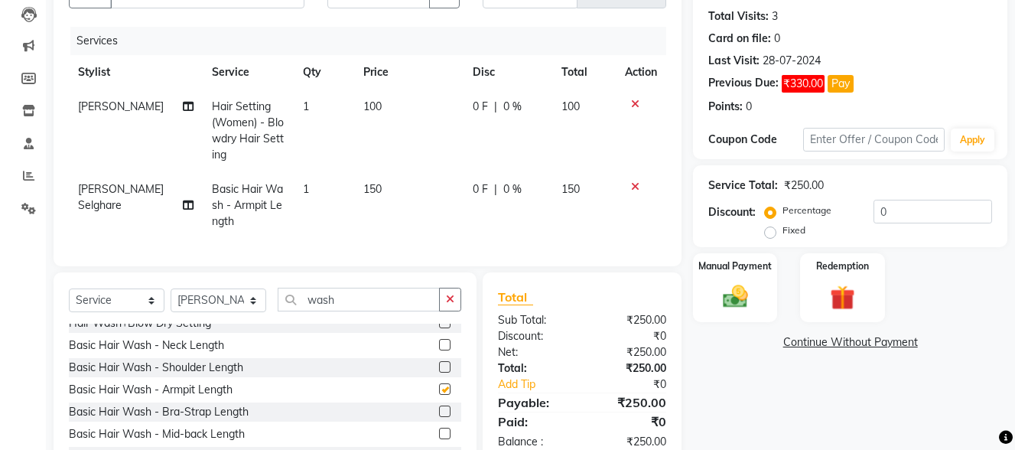
checkbox input "false"
click at [442, 311] on button "button" at bounding box center [450, 300] width 22 height 24
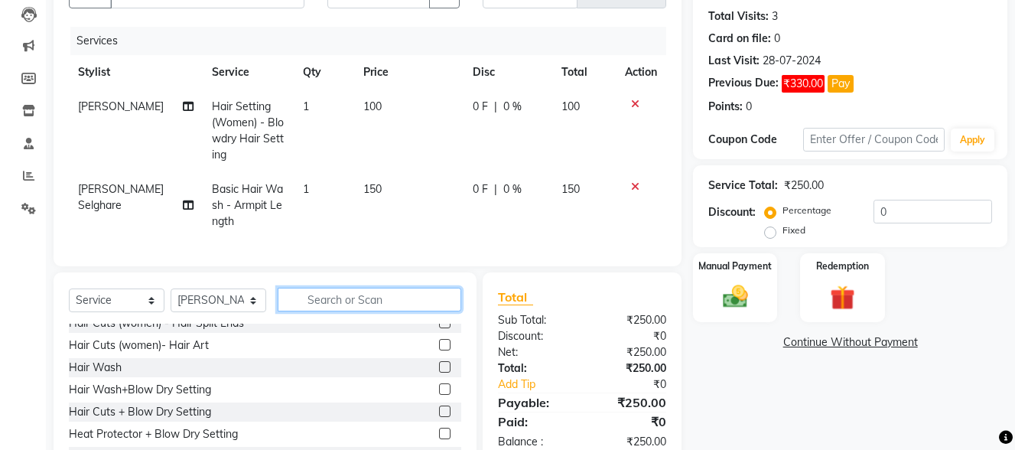
scroll to position [121, 0]
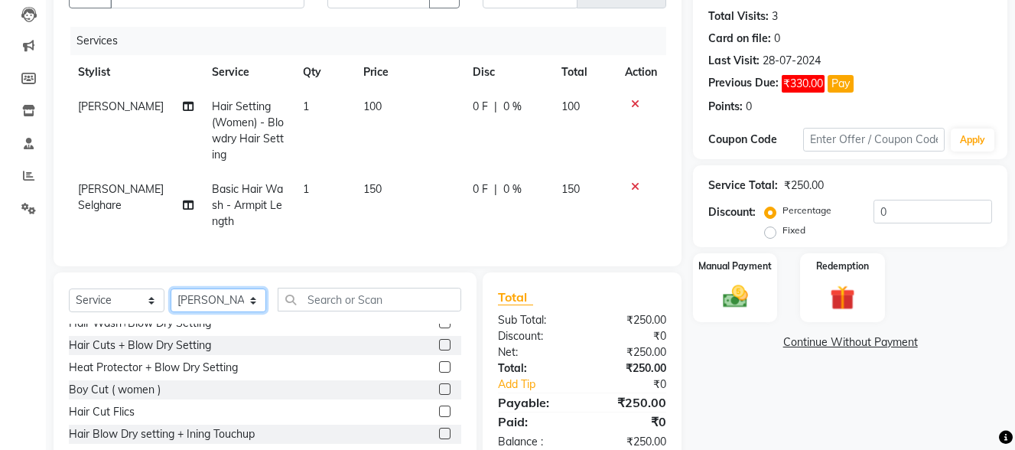
click at [240, 312] on select "Select Stylist [PERSON_NAME] [PERSON_NAME] [PERSON_NAME] Agare Mahesh Pornima M…" at bounding box center [219, 300] width 96 height 24
select select "32245"
click at [171, 300] on select "Select Stylist [PERSON_NAME] [PERSON_NAME] [PERSON_NAME] Agare Mahesh Pornima M…" at bounding box center [219, 300] width 96 height 24
click at [222, 151] on td "Hair Setting (Women) - Blowdry Hair Setting" at bounding box center [248, 130] width 91 height 83
select select "32251"
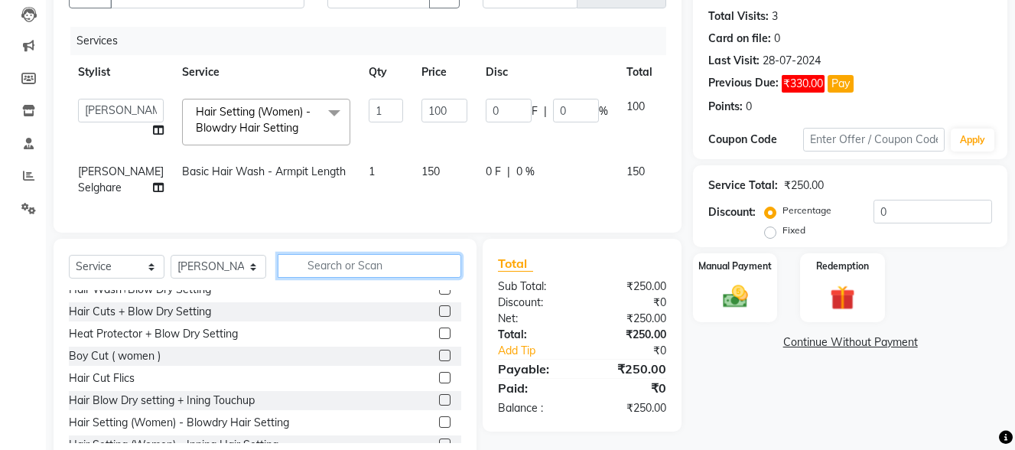
click at [405, 278] on input "text" at bounding box center [370, 266] width 184 height 24
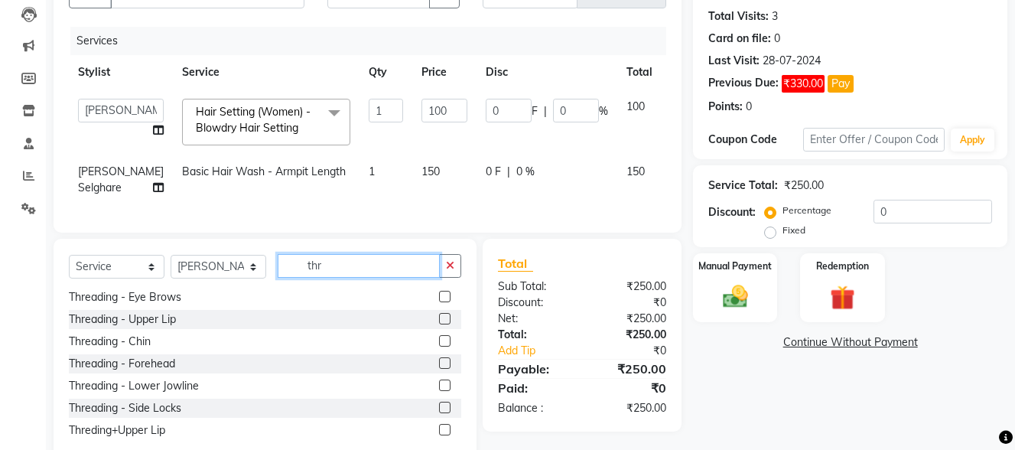
scroll to position [0, 0]
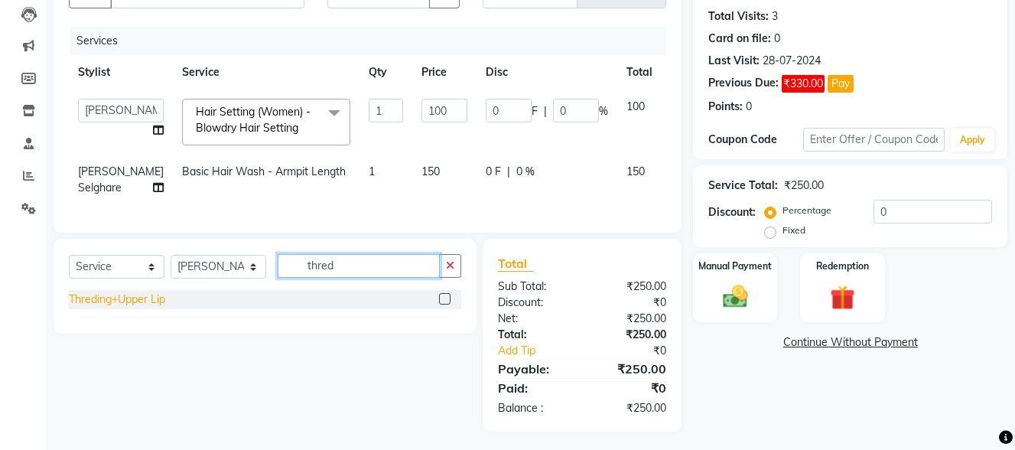
type input "thred"
click at [163, 307] on div "Threding+Upper Lip" at bounding box center [117, 299] width 96 height 16
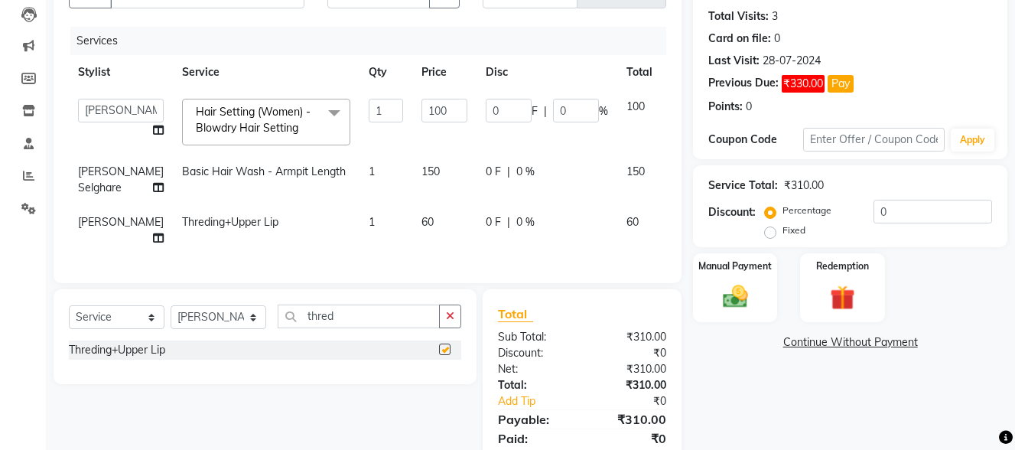
checkbox input "false"
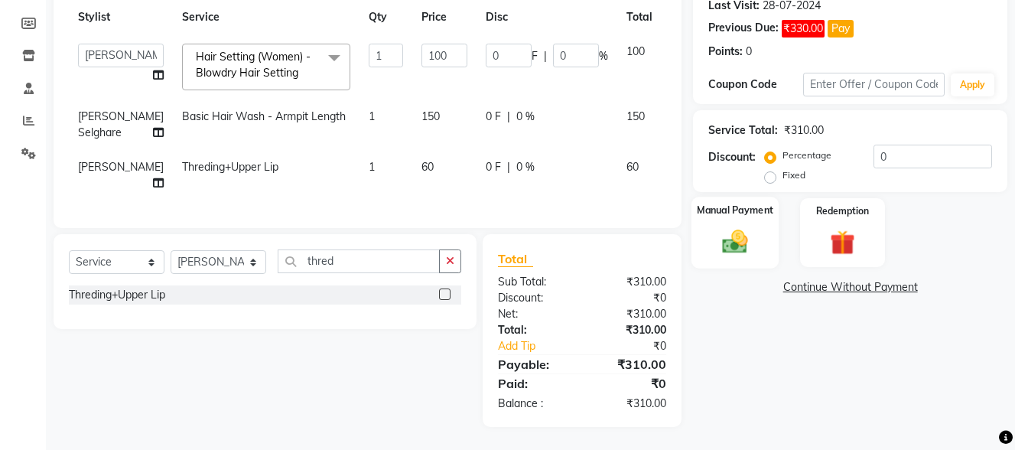
click at [739, 235] on div "Manual Payment" at bounding box center [735, 233] width 88 height 72
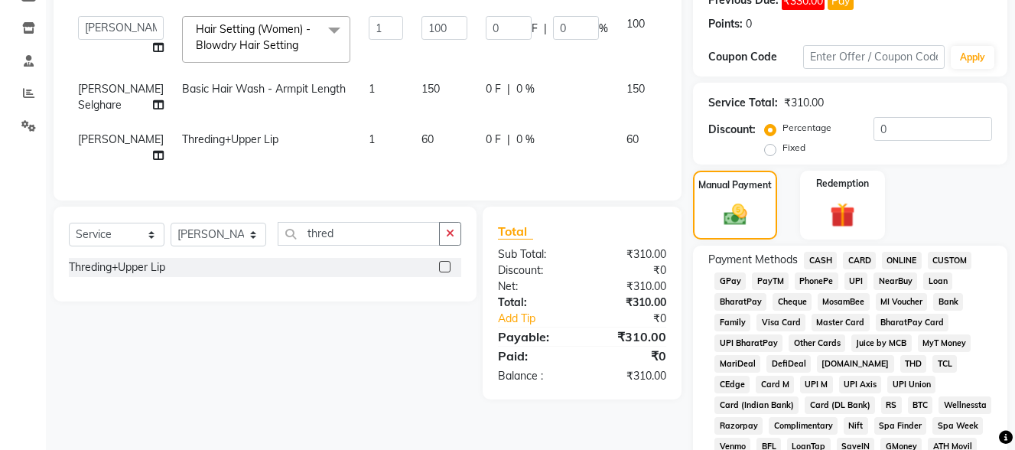
click at [902, 265] on span "ONLINE" at bounding box center [902, 261] width 40 height 18
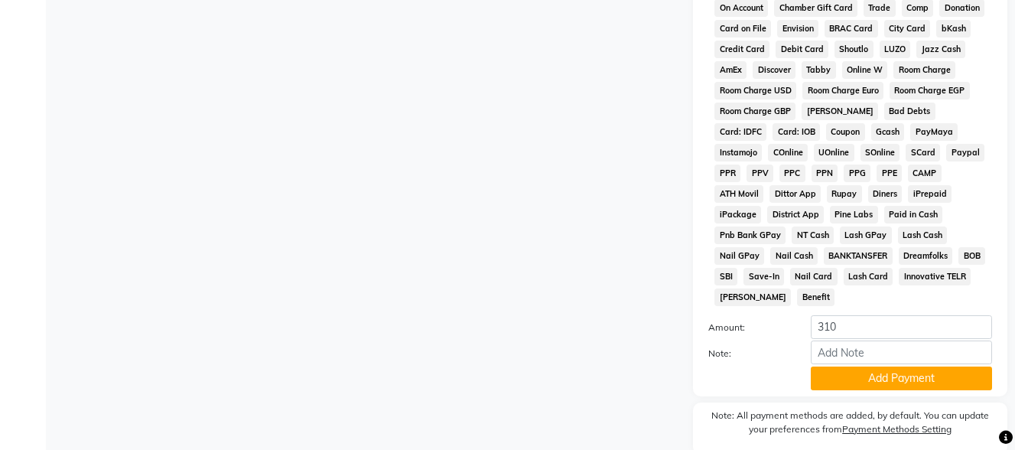
scroll to position [743, 0]
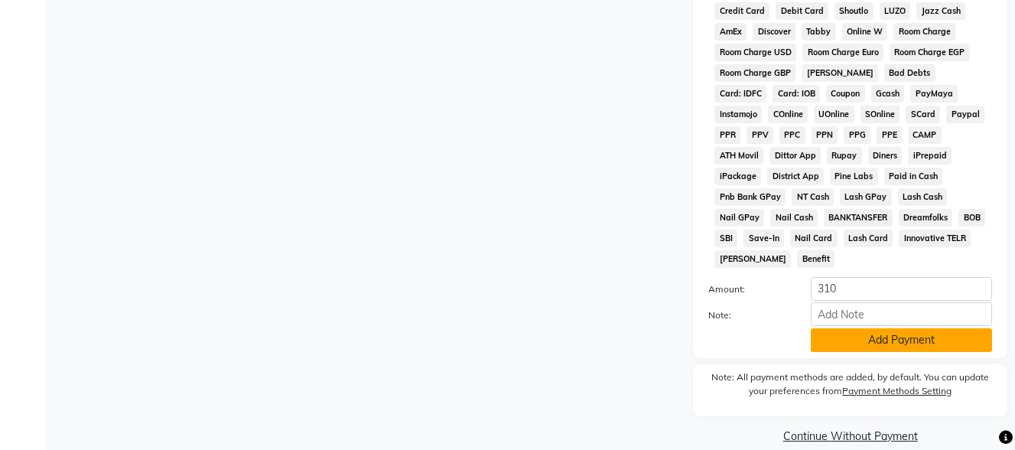
click at [868, 328] on button "Add Payment" at bounding box center [901, 340] width 181 height 24
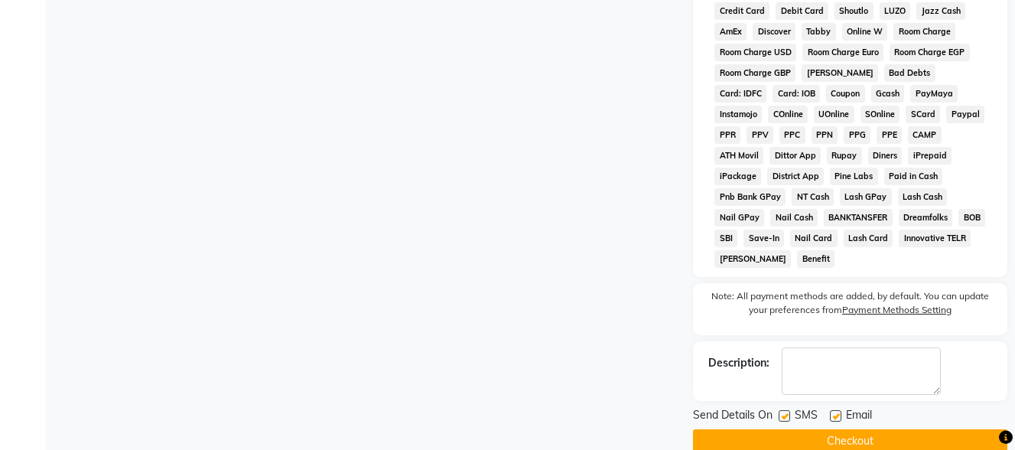
click at [851, 429] on button "Checkout" at bounding box center [850, 441] width 314 height 24
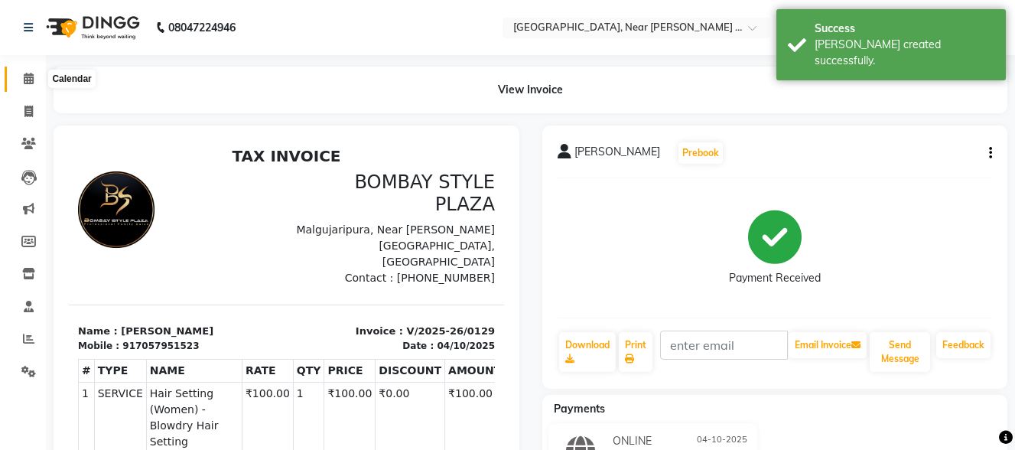
click at [28, 83] on icon at bounding box center [29, 78] width 10 height 11
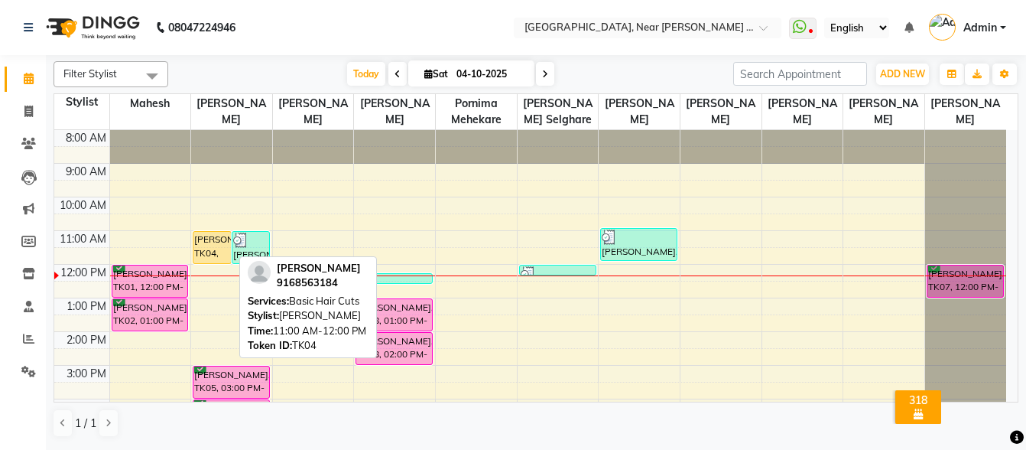
click at [204, 242] on div "[PERSON_NAME], TK04, 11:00 AM-12:00 PM, Basic Hair Cuts" at bounding box center [212, 247] width 37 height 31
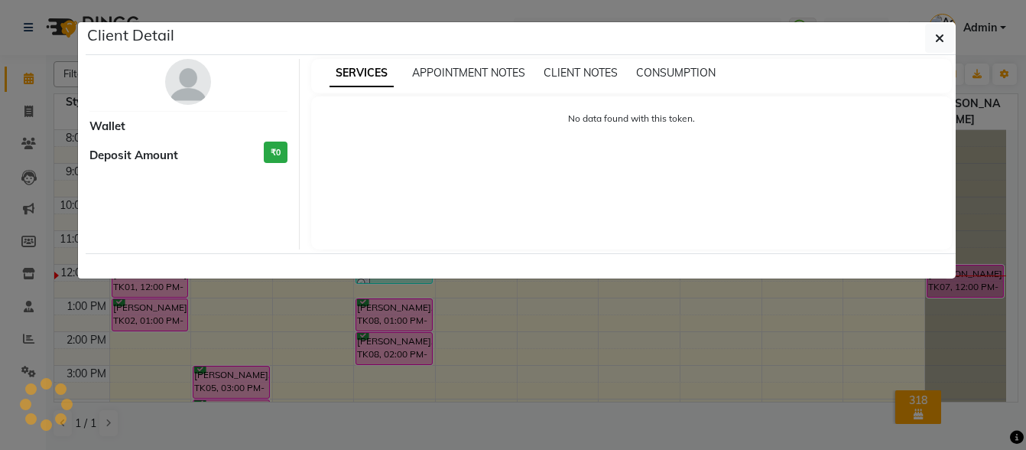
select select "1"
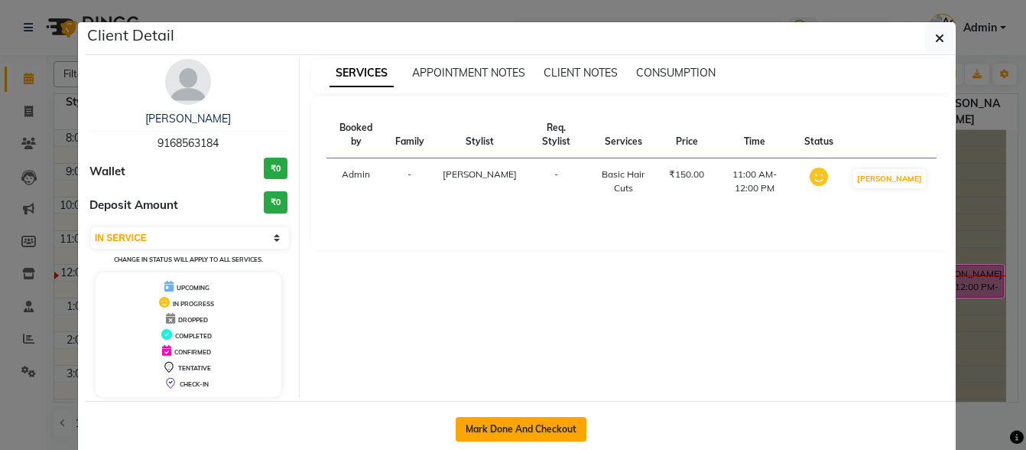
click at [531, 429] on button "Mark Done And Checkout" at bounding box center [521, 429] width 131 height 24
select select "service"
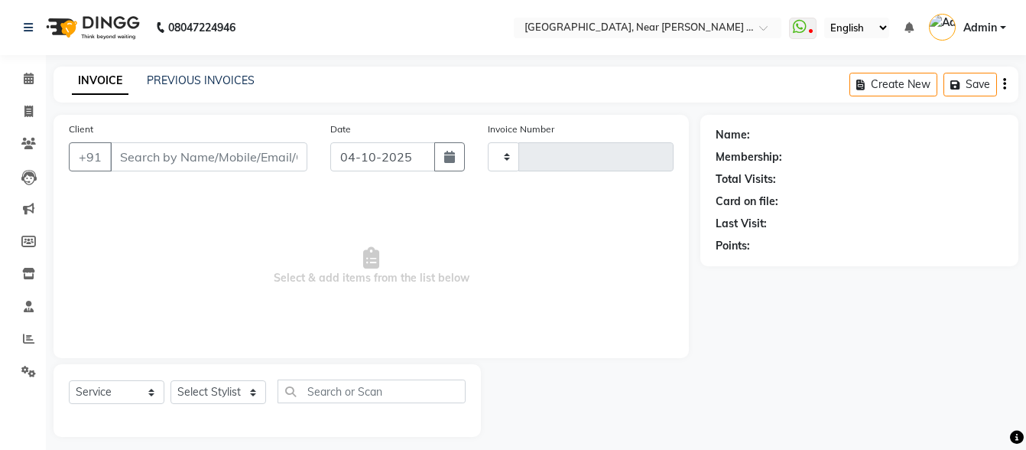
type input "0130"
select select "5103"
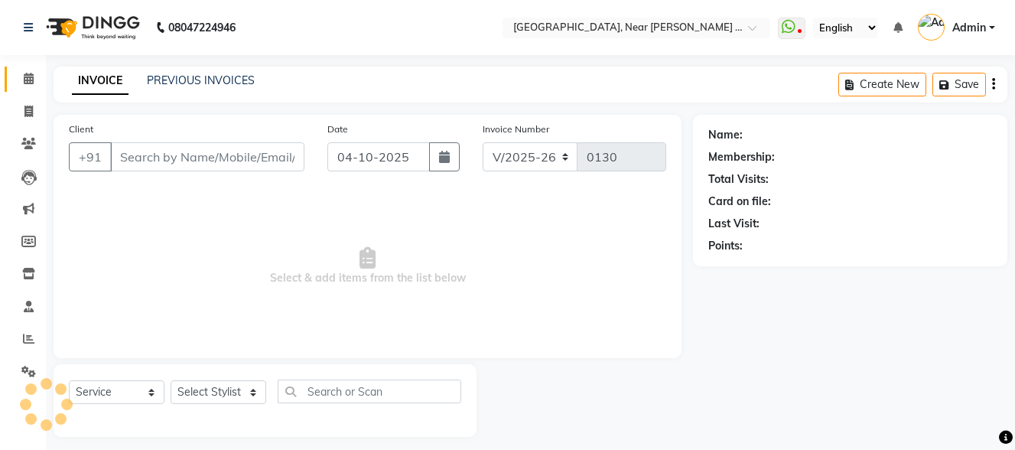
type input "9168563184"
select select "32251"
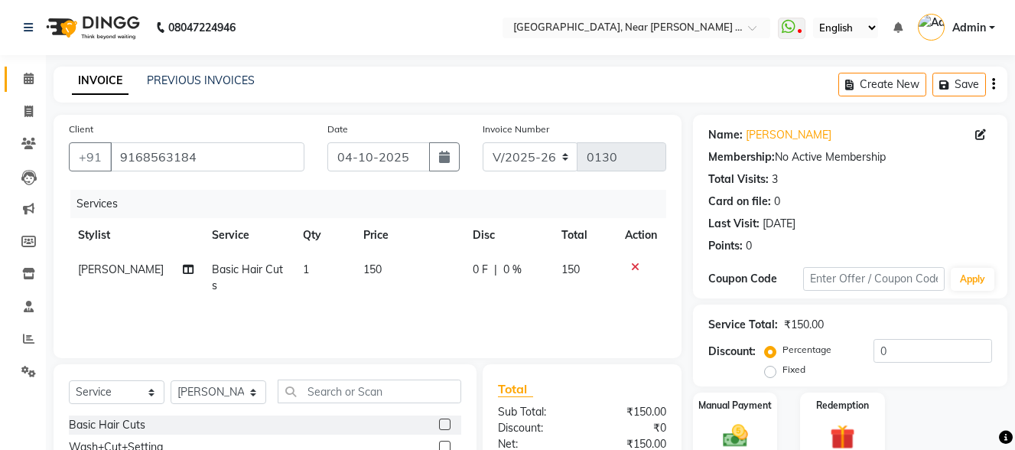
scroll to position [76, 0]
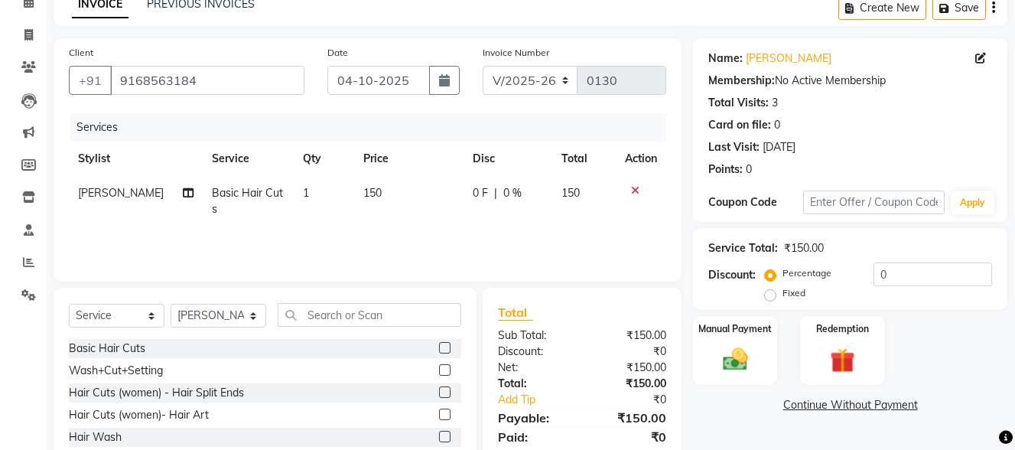
click at [632, 187] on icon at bounding box center [635, 190] width 8 height 11
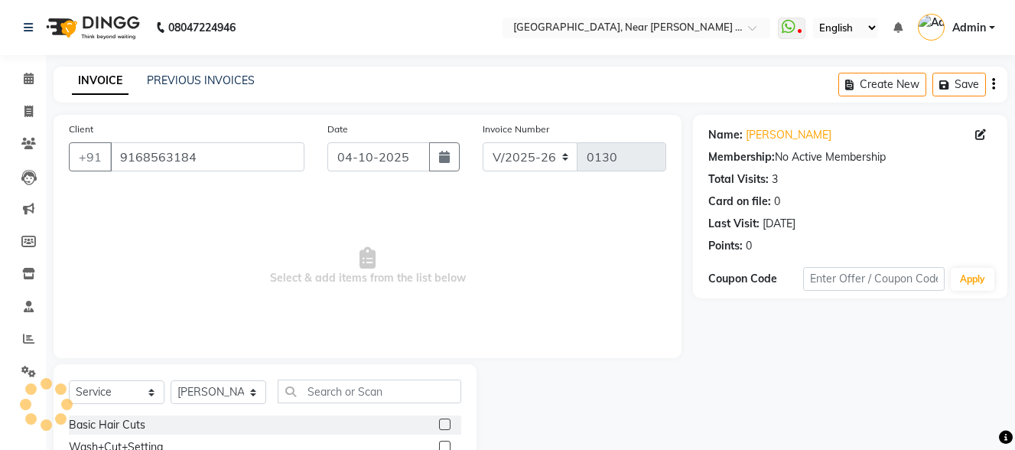
scroll to position [163, 0]
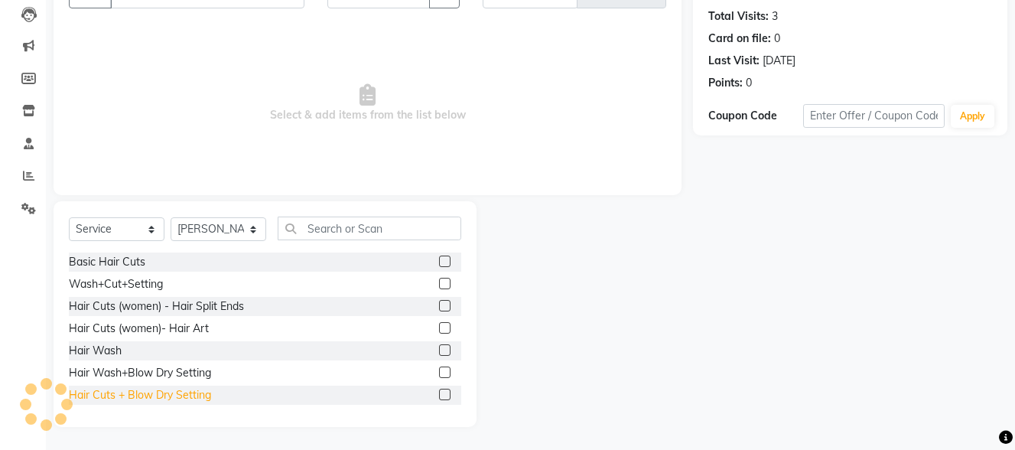
click at [194, 392] on div "Hair Cuts + Blow Dry Setting" at bounding box center [140, 395] width 142 height 16
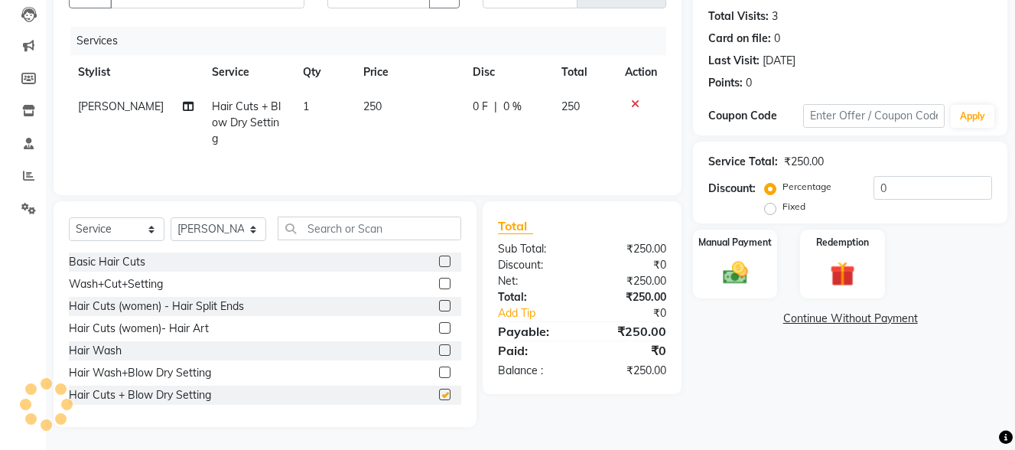
checkbox input "false"
click at [239, 227] on select "Select Stylist [PERSON_NAME] [PERSON_NAME] [PERSON_NAME] Agare Mahesh Pornima M…" at bounding box center [219, 229] width 96 height 24
select select "92848"
click at [171, 217] on select "Select Stylist [PERSON_NAME] [PERSON_NAME] [PERSON_NAME] Agare Mahesh Pornima M…" at bounding box center [219, 229] width 96 height 24
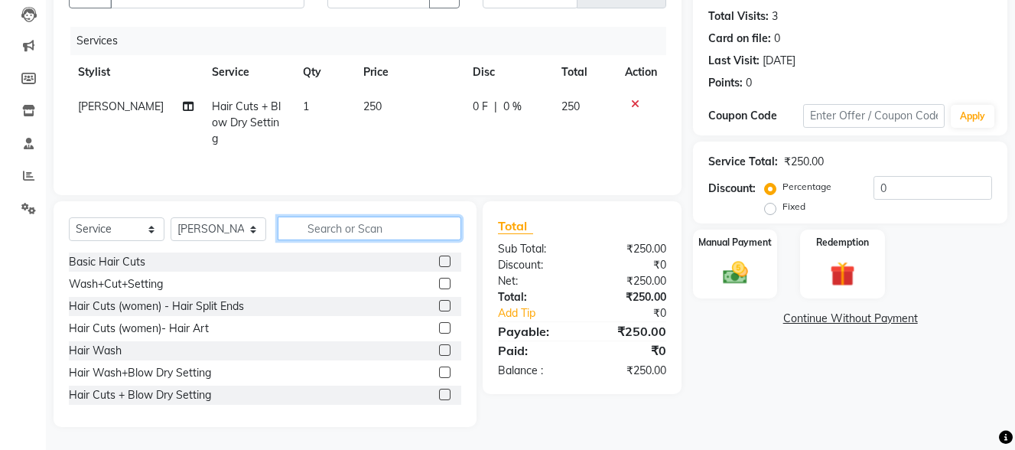
click at [324, 228] on input "text" at bounding box center [370, 228] width 184 height 24
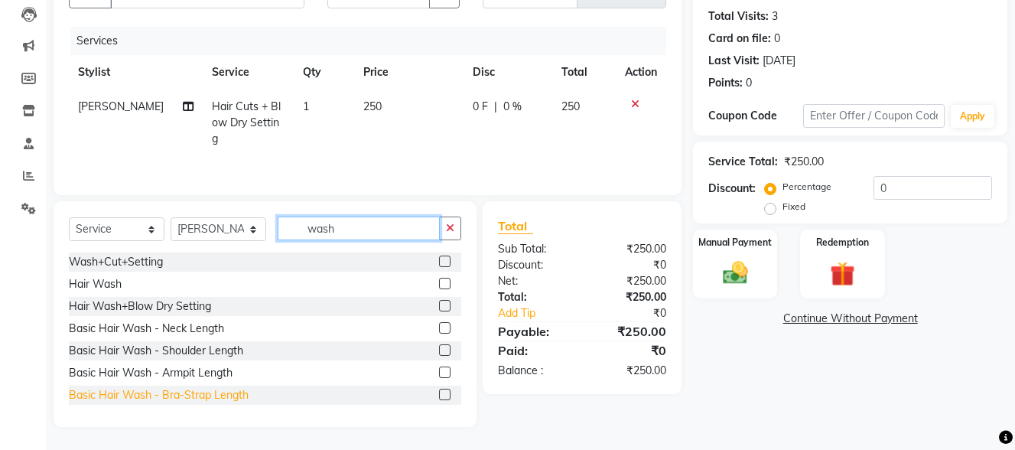
type input "wash"
click at [232, 392] on div "Basic Hair Wash - Bra-Strap Length" at bounding box center [159, 395] width 180 height 16
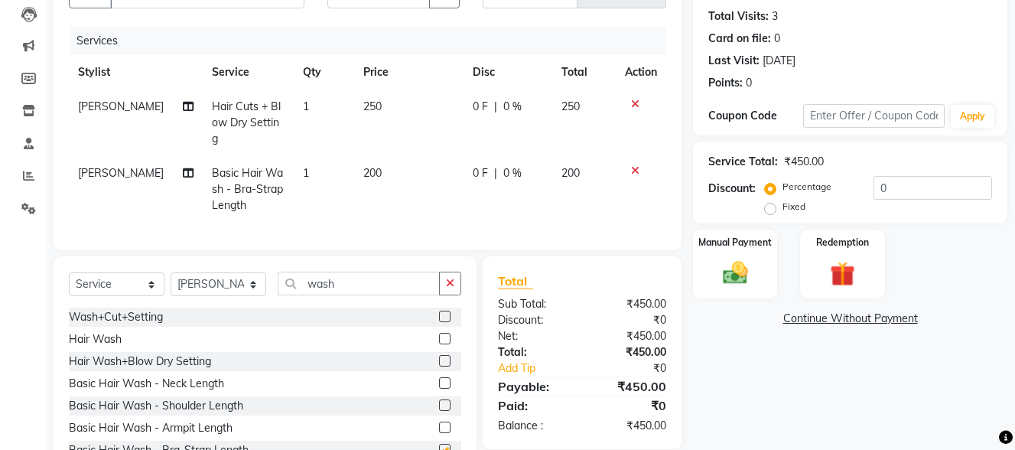
checkbox input "false"
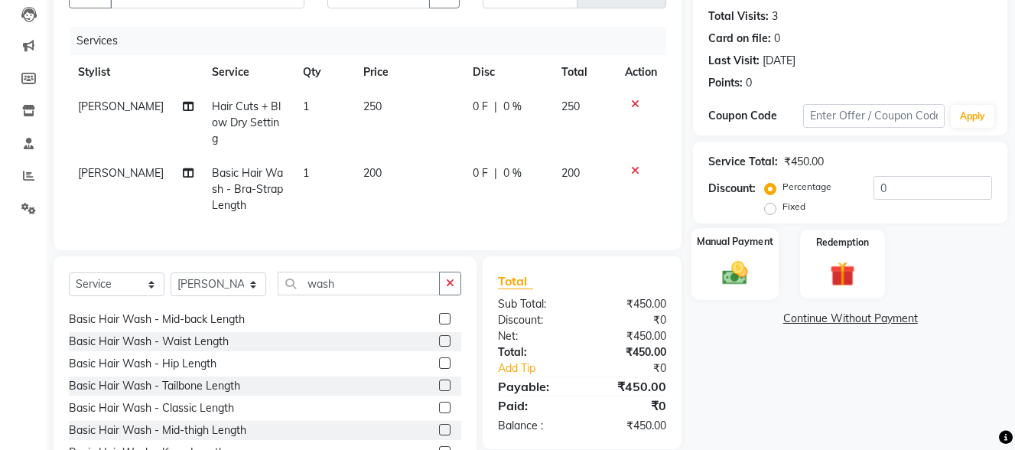
click at [720, 282] on img at bounding box center [735, 273] width 42 height 30
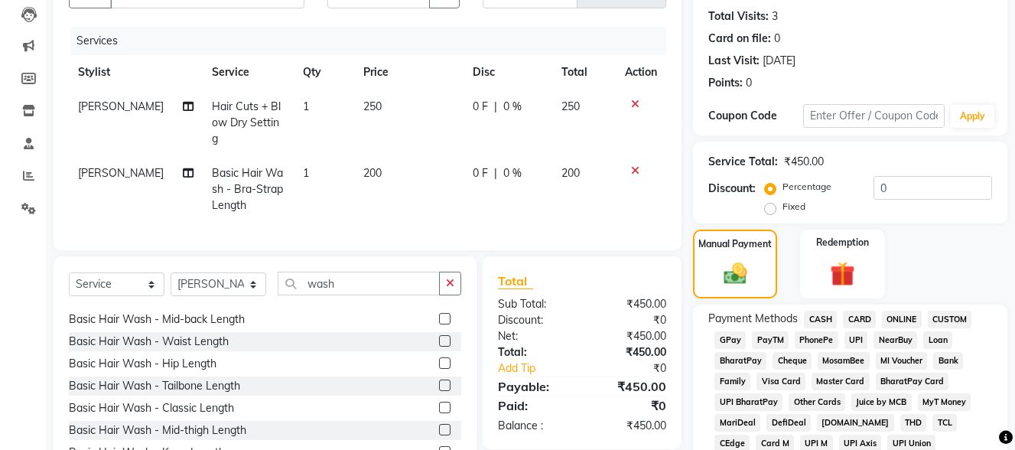
click at [913, 324] on span "ONLINE" at bounding box center [902, 320] width 40 height 18
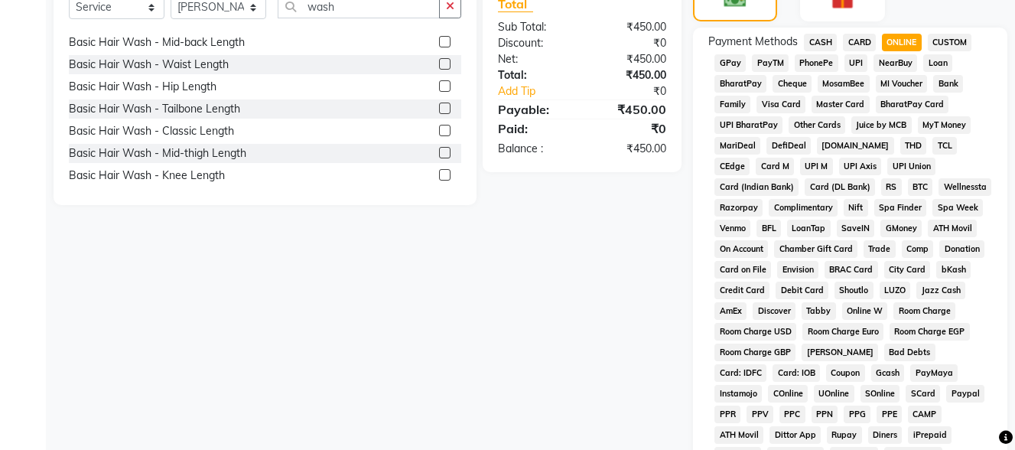
scroll to position [622, 0]
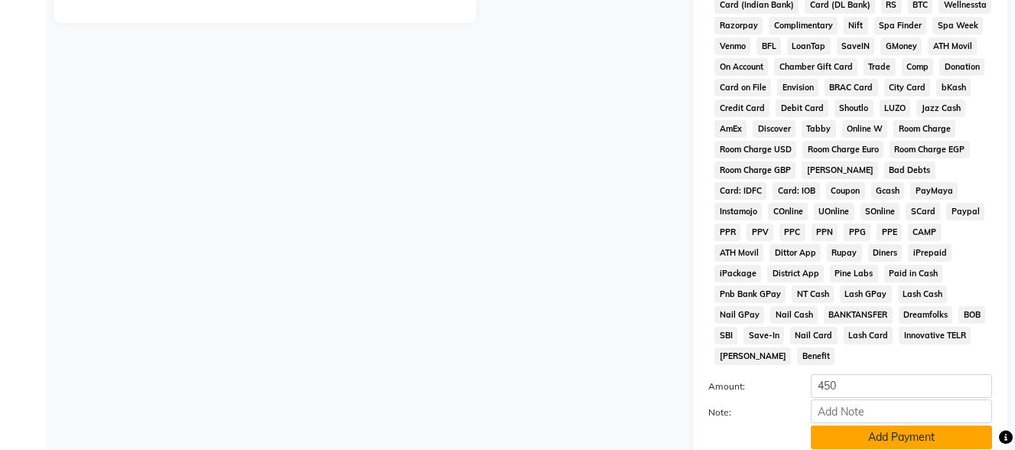
click at [894, 425] on button "Add Payment" at bounding box center [901, 437] width 181 height 24
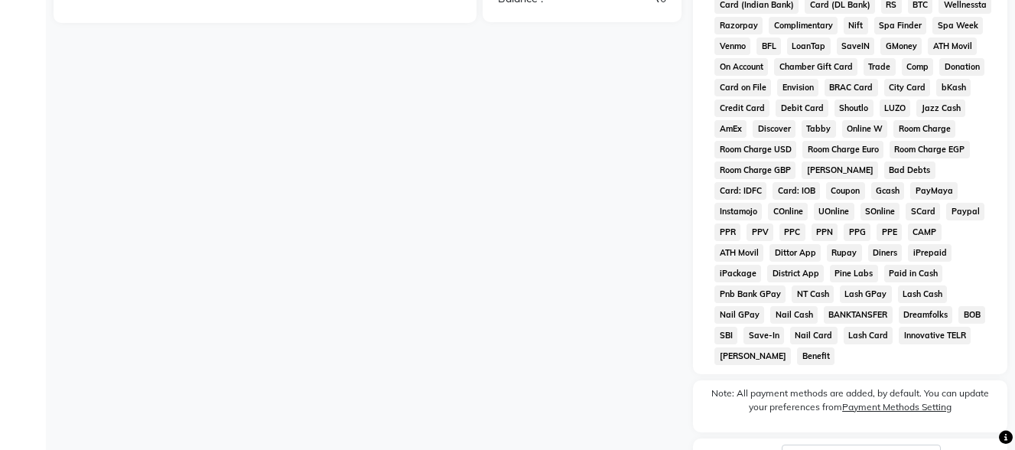
scroll to position [724, 0]
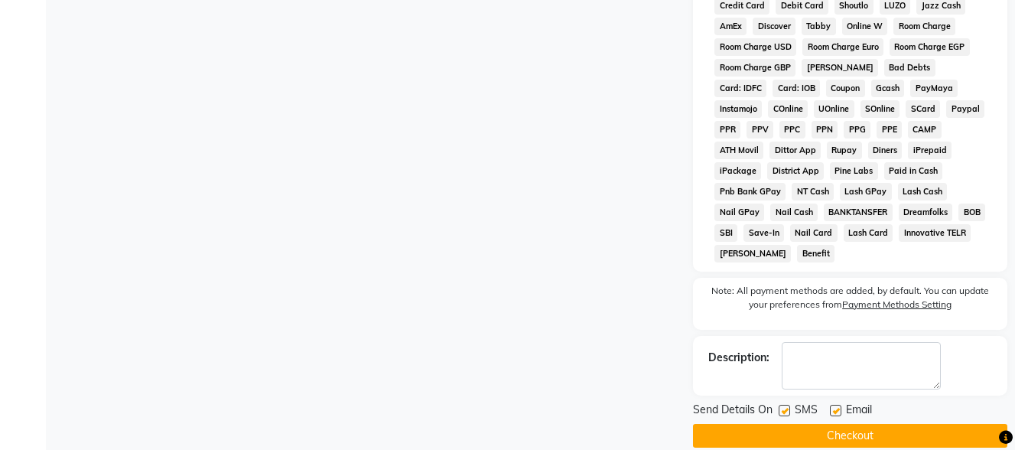
click at [862, 424] on button "Checkout" at bounding box center [850, 436] width 314 height 24
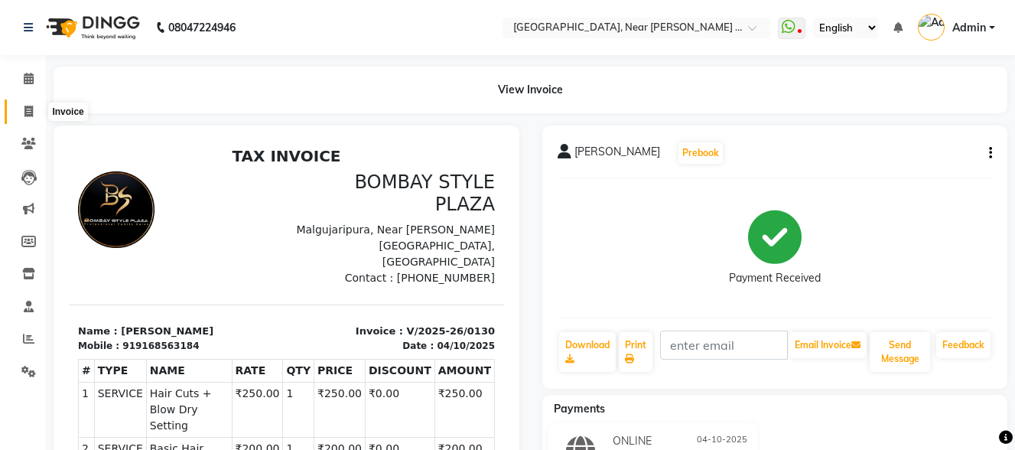
click at [26, 109] on icon at bounding box center [28, 111] width 8 height 11
select select "service"
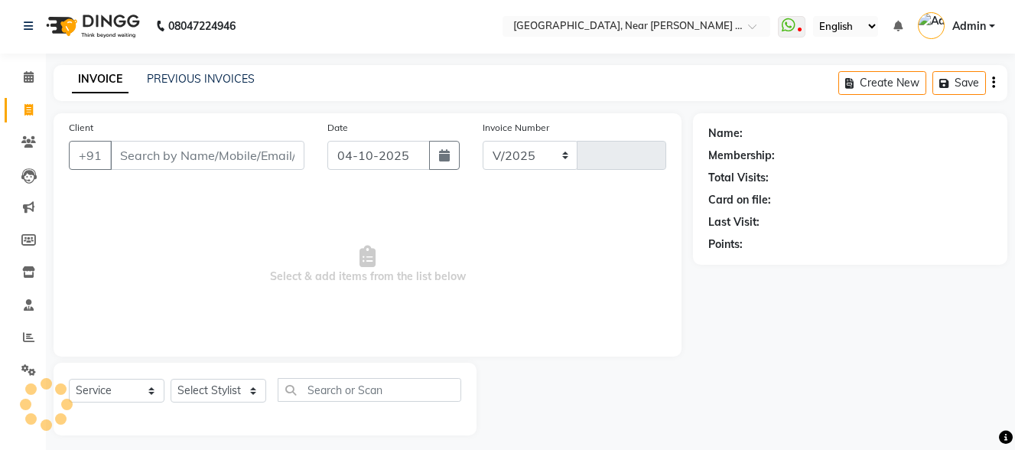
select select "5103"
type input "0131"
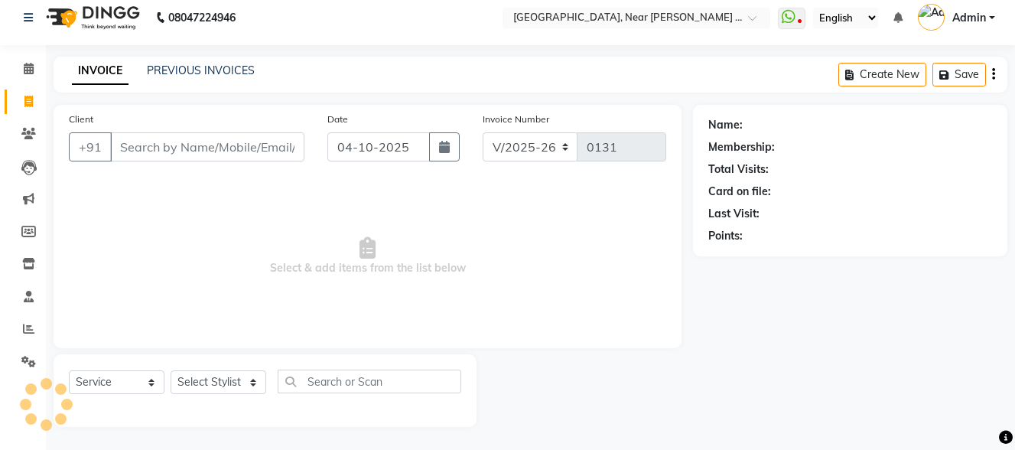
click at [138, 148] on input "Client" at bounding box center [207, 146] width 194 height 29
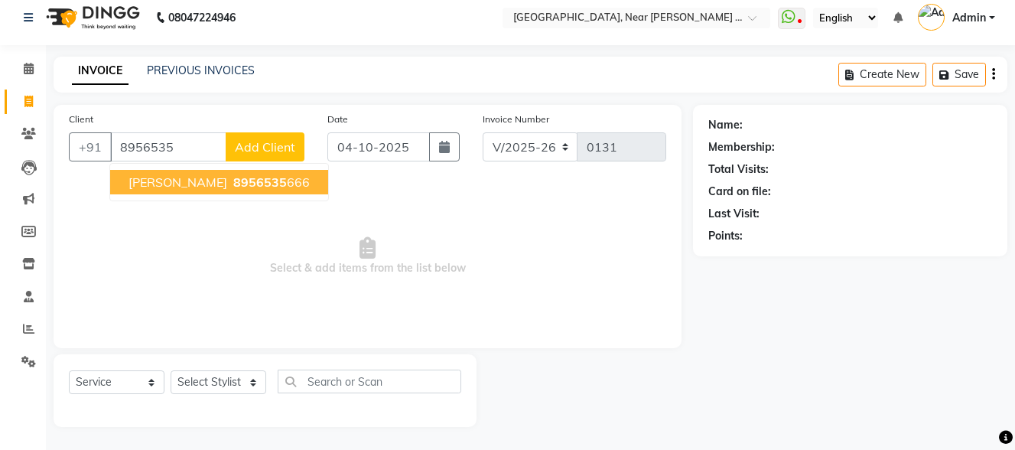
click at [182, 180] on span "[PERSON_NAME]" at bounding box center [177, 181] width 99 height 15
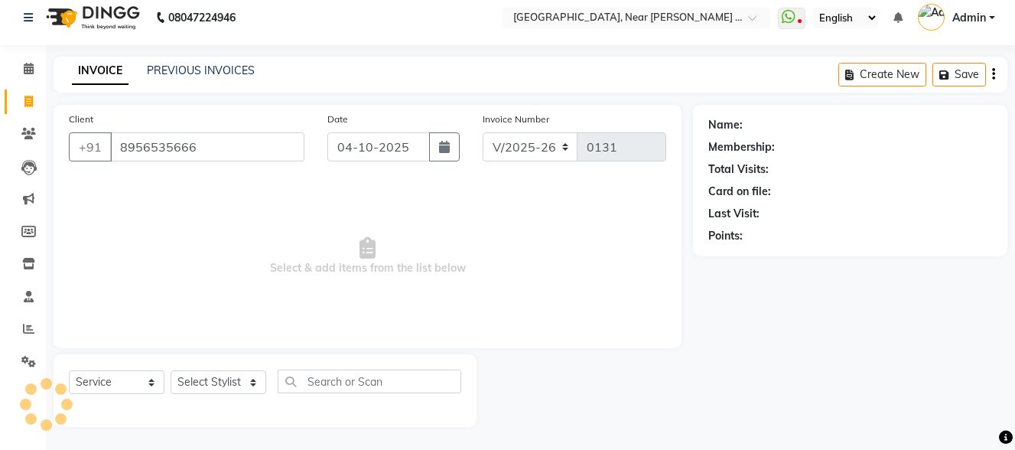
type input "8956535666"
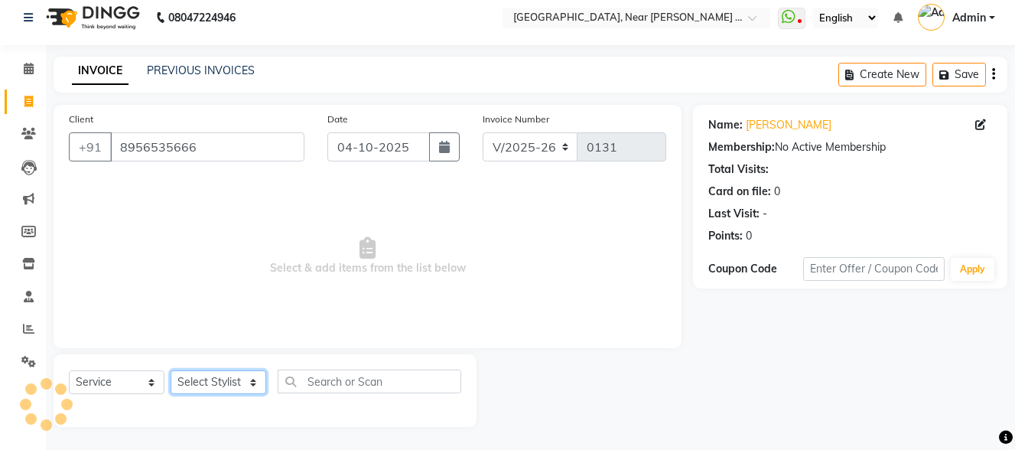
click at [220, 378] on select "Select Stylist [PERSON_NAME] [PERSON_NAME] [PERSON_NAME] Agare Mahesh Pornima M…" at bounding box center [219, 382] width 96 height 24
select select "32249"
click at [171, 370] on select "Select Stylist [PERSON_NAME] [PERSON_NAME] [PERSON_NAME] Agare Mahesh Pornima M…" at bounding box center [219, 382] width 96 height 24
click at [218, 316] on span "Select & add items from the list below" at bounding box center [367, 256] width 597 height 153
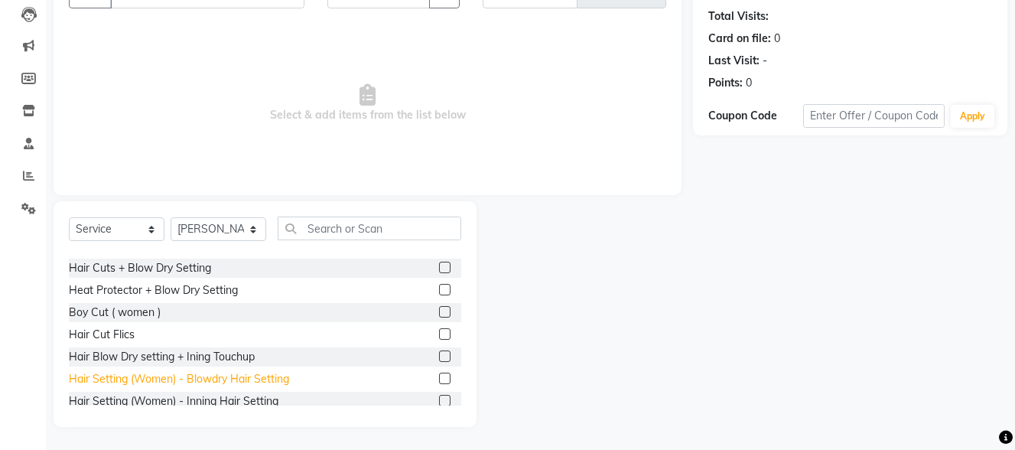
scroll to position [153, 0]
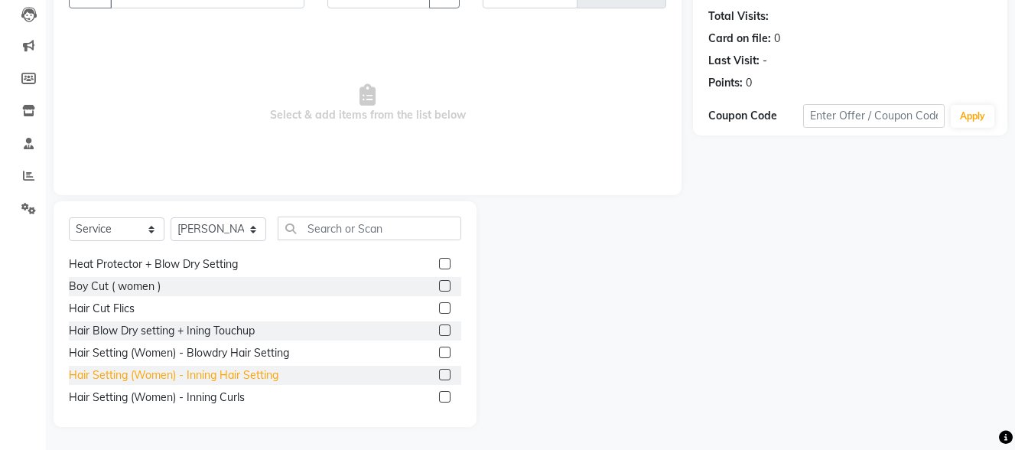
click at [231, 374] on div "Hair Setting (Women) - Inning Hair Setting" at bounding box center [174, 375] width 210 height 16
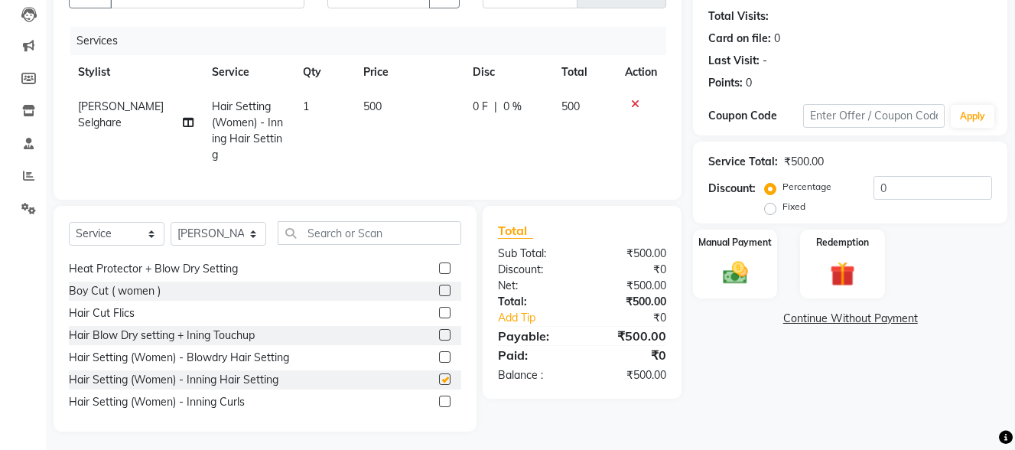
checkbox input "false"
click at [224, 230] on select "Select Stylist [PERSON_NAME] [PERSON_NAME] [PERSON_NAME] Agare Mahesh Pornima M…" at bounding box center [219, 234] width 96 height 24
select select "92849"
click at [171, 222] on select "Select Stylist [PERSON_NAME] [PERSON_NAME] [PERSON_NAME] Agare Mahesh Pornima M…" at bounding box center [219, 234] width 96 height 24
click at [216, 52] on div "Services" at bounding box center [373, 41] width 607 height 28
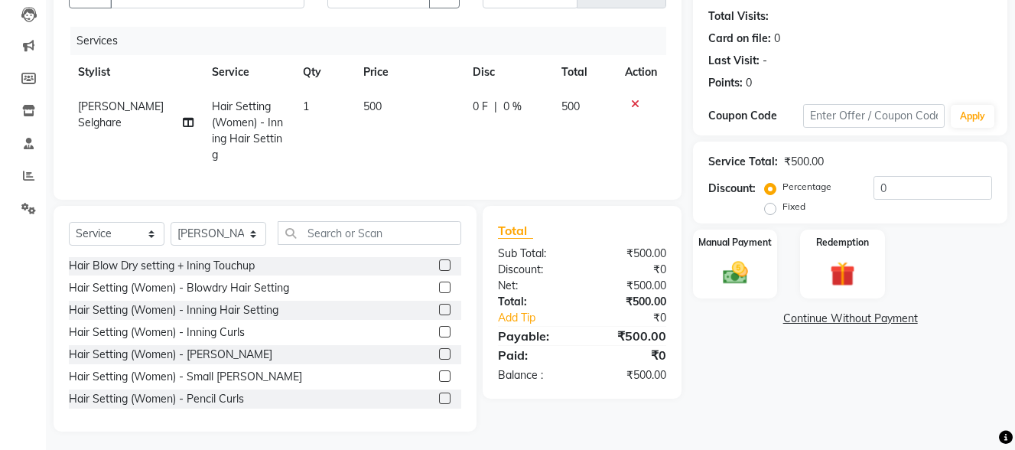
scroll to position [229, 0]
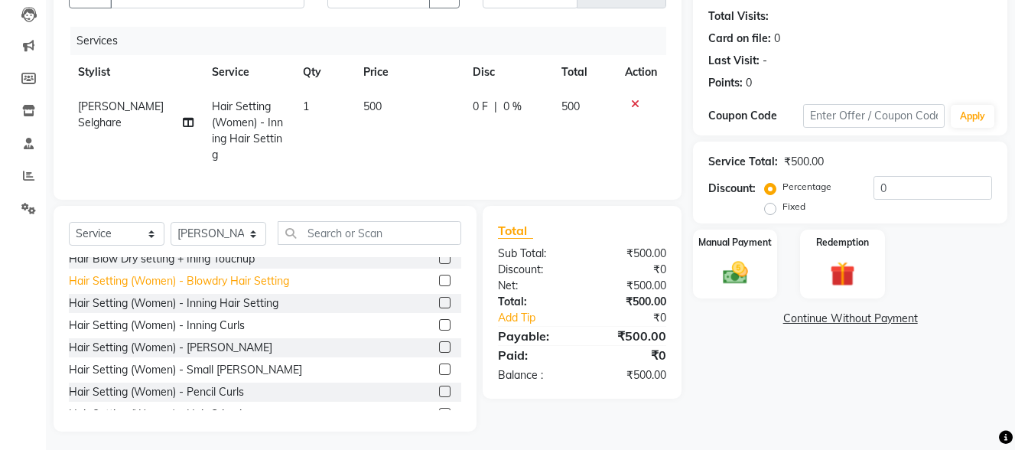
click at [221, 277] on div "Hair Setting (Women) - Blowdry Hair Setting" at bounding box center [179, 281] width 220 height 16
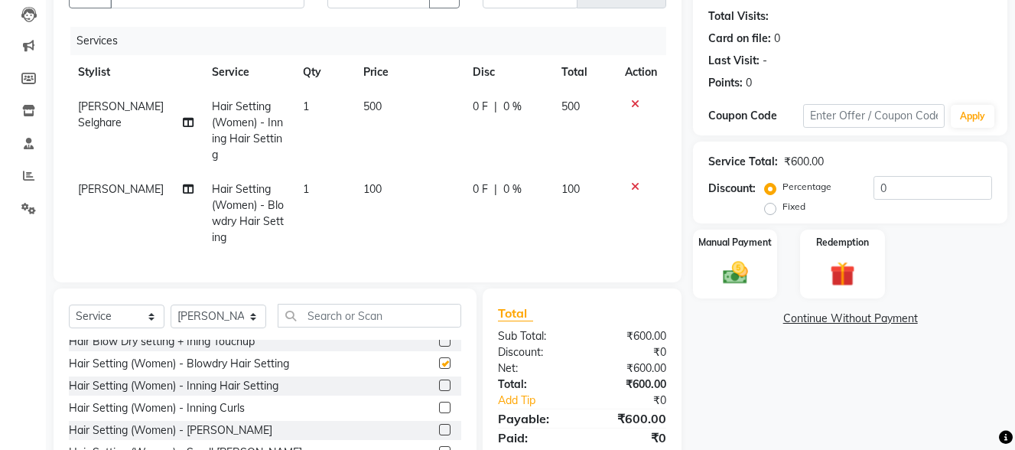
checkbox input "false"
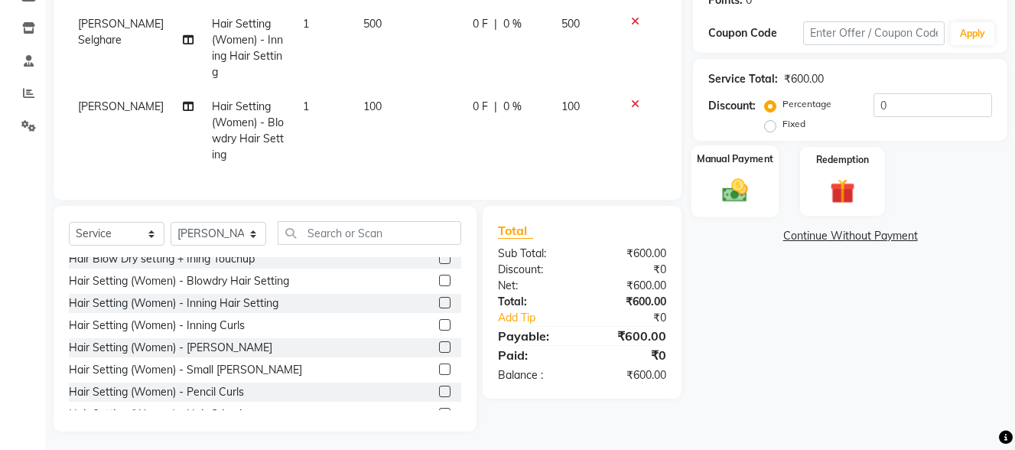
click at [726, 199] on img at bounding box center [735, 190] width 42 height 30
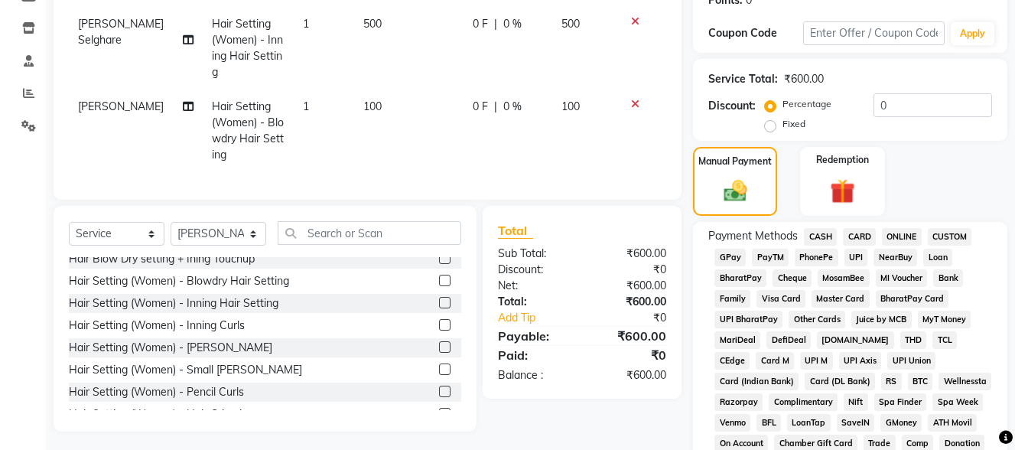
click at [815, 236] on span "CASH" at bounding box center [820, 237] width 33 height 18
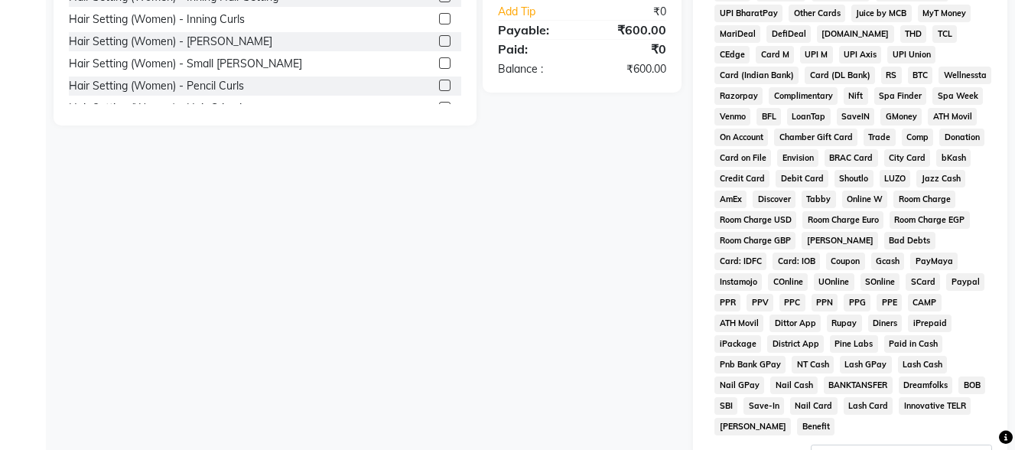
scroll to position [719, 0]
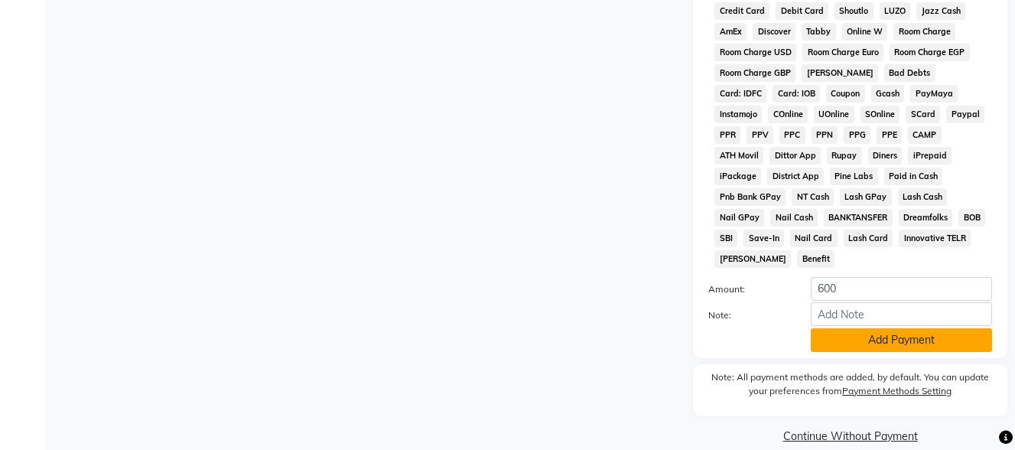
click at [879, 328] on button "Add Payment" at bounding box center [901, 340] width 181 height 24
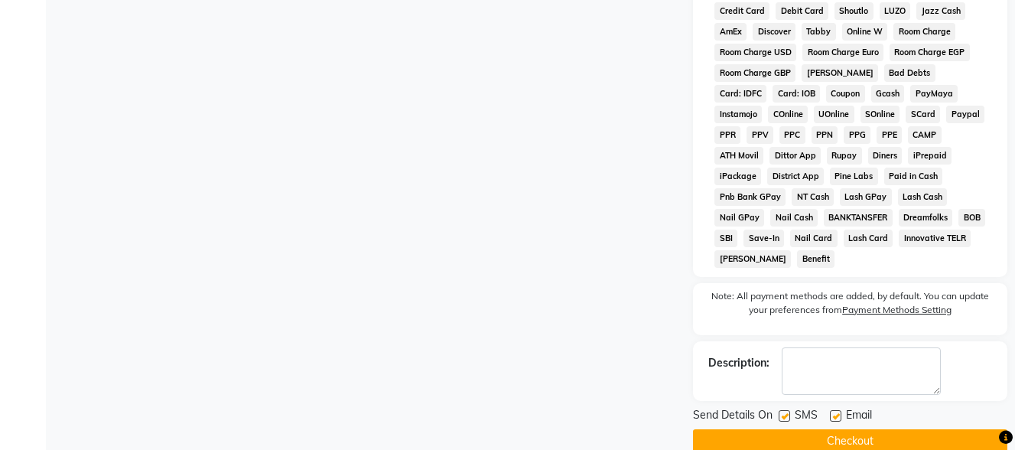
scroll to position [724, 0]
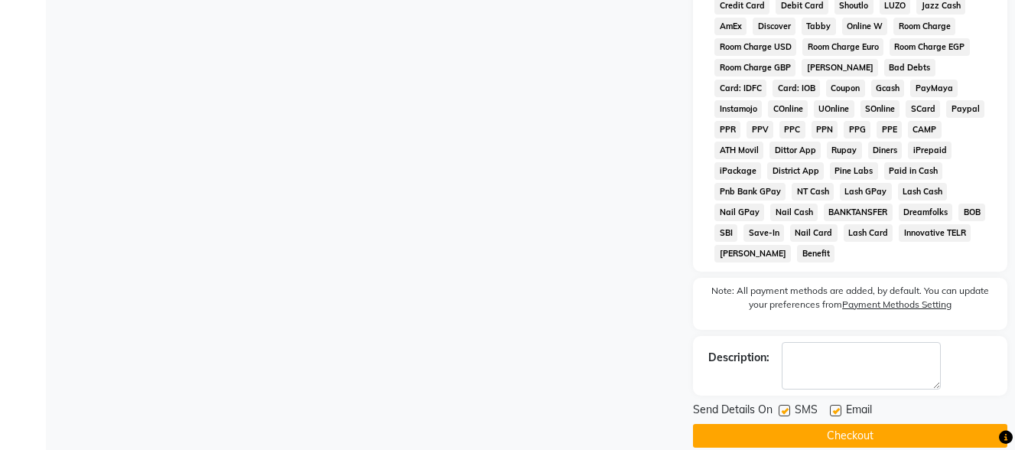
click at [862, 424] on button "Checkout" at bounding box center [850, 436] width 314 height 24
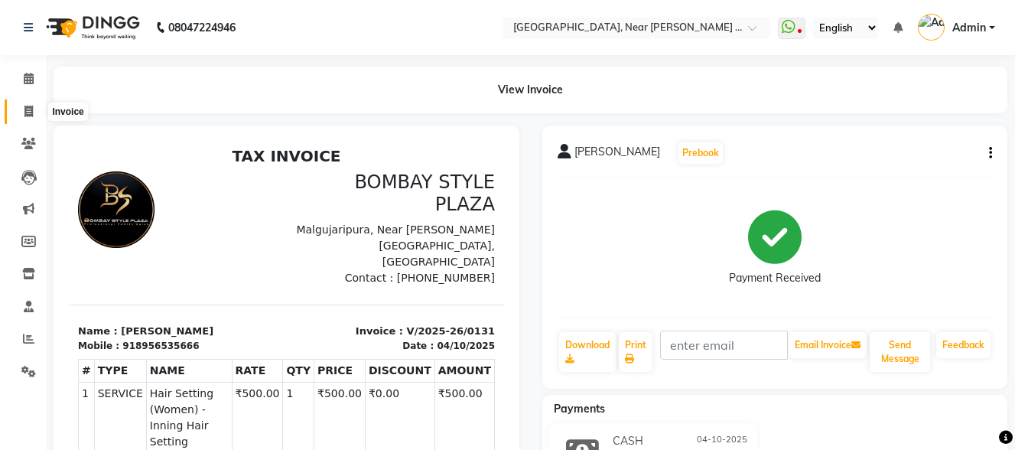
click at [35, 112] on span at bounding box center [28, 112] width 27 height 18
select select "service"
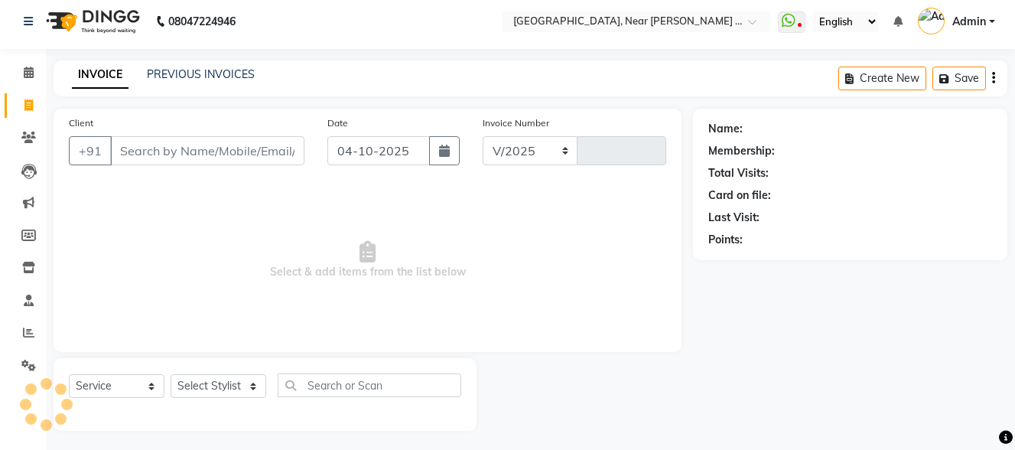
select select "5103"
type input "0132"
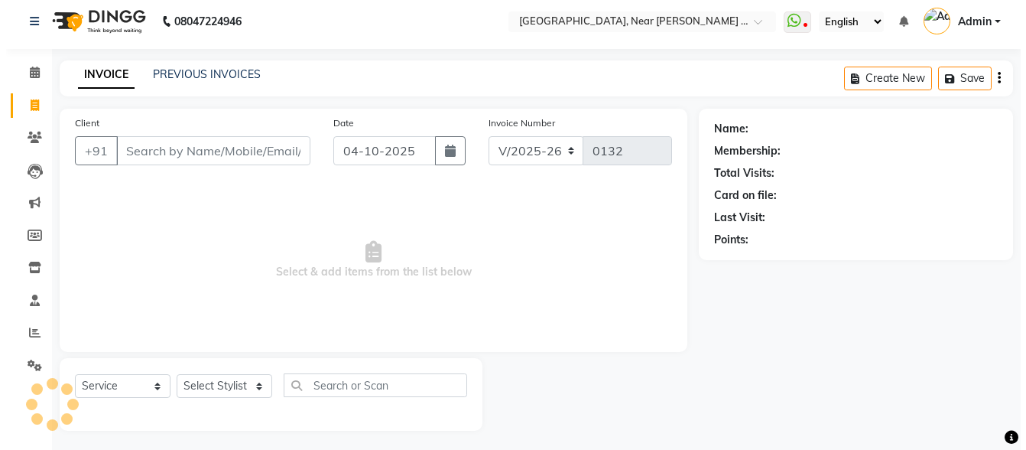
scroll to position [10, 0]
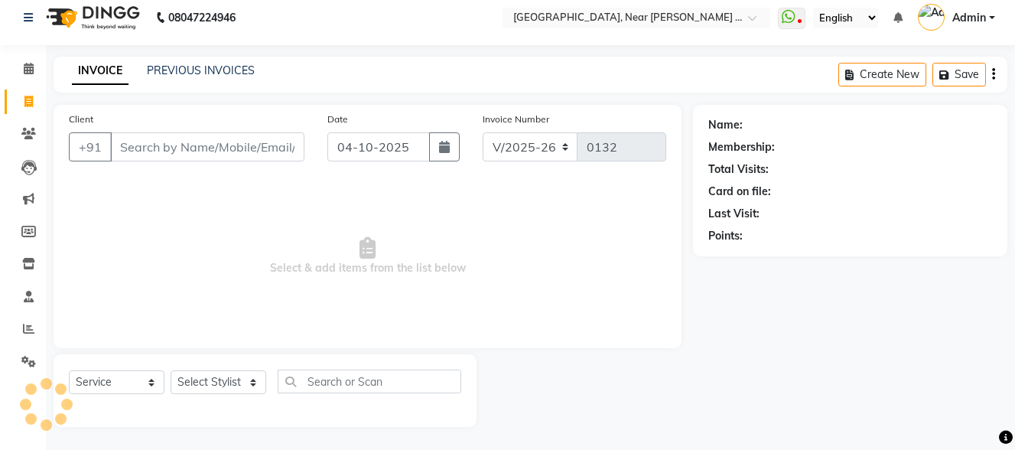
click at [197, 148] on input "Client" at bounding box center [207, 146] width 194 height 29
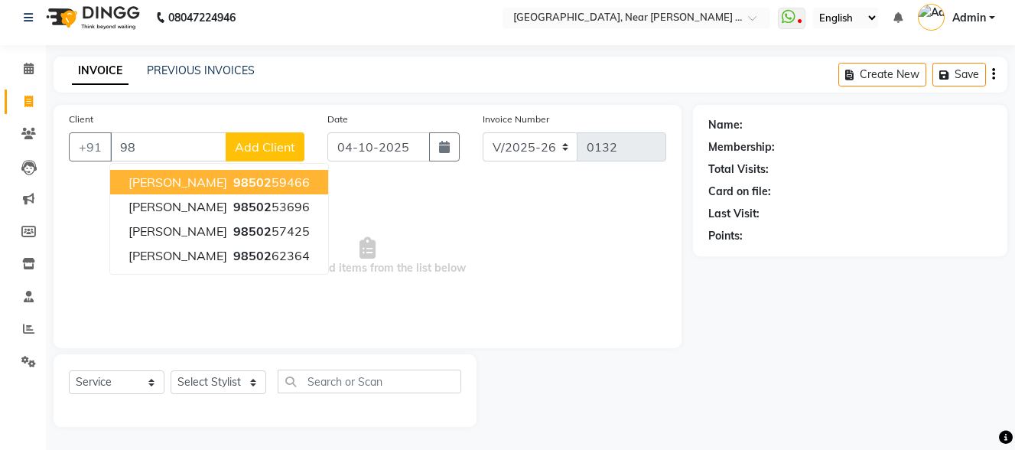
type input "9"
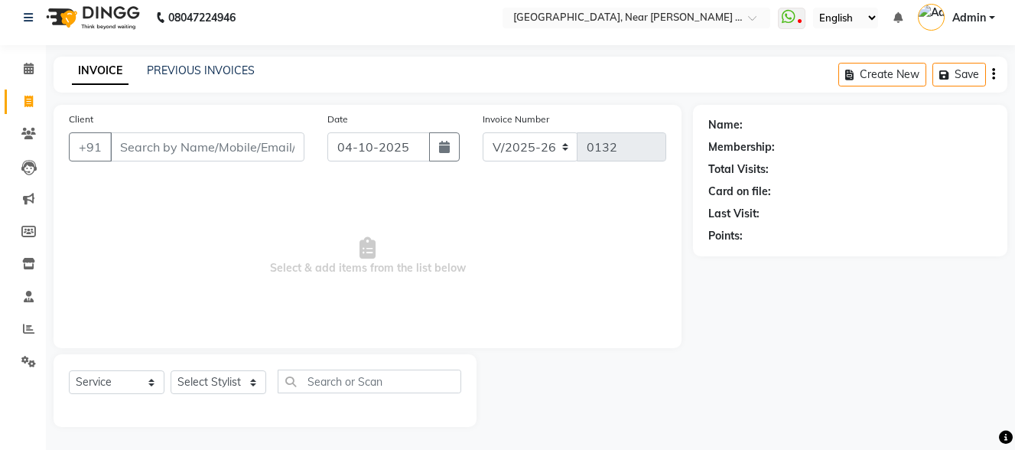
click at [130, 145] on input "Client" at bounding box center [207, 146] width 194 height 29
click at [33, 130] on icon at bounding box center [28, 133] width 15 height 11
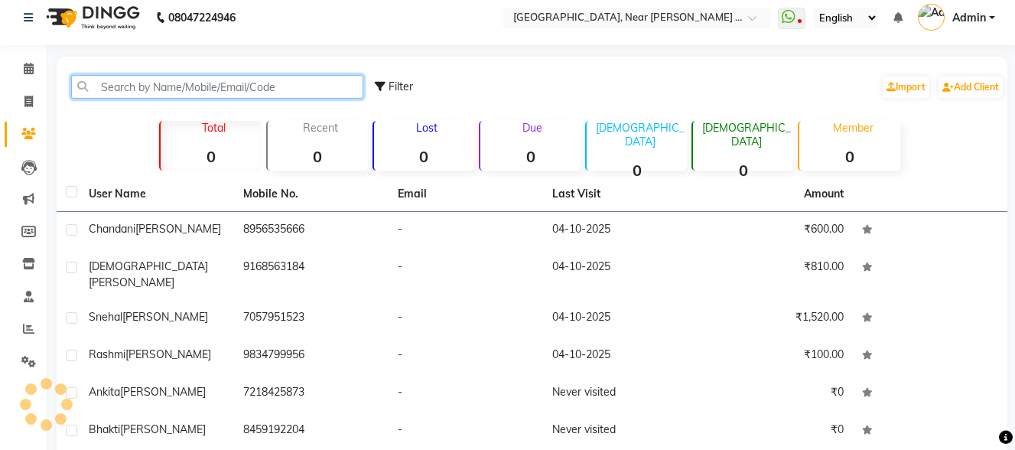
click at [128, 89] on input "text" at bounding box center [217, 87] width 292 height 24
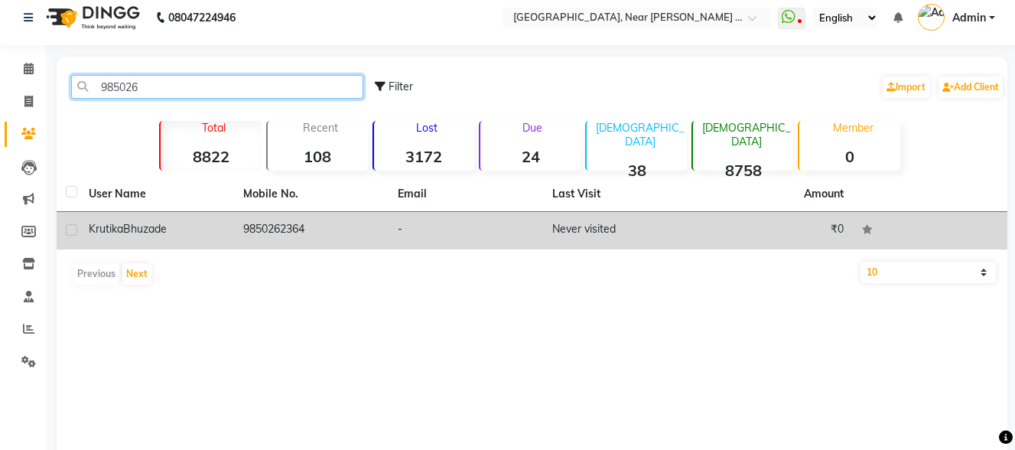
type input "985026"
click at [152, 228] on span "Bhuzade" at bounding box center [145, 229] width 44 height 14
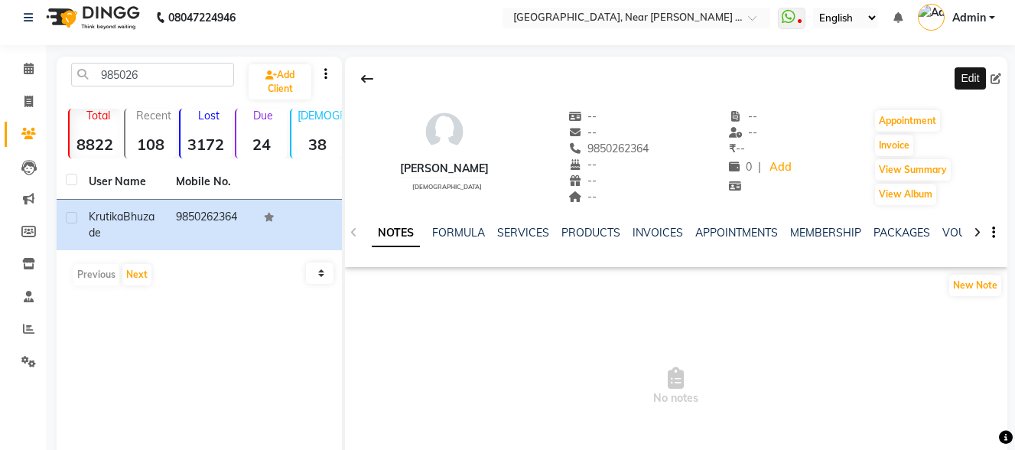
click at [1003, 78] on span at bounding box center [998, 79] width 17 height 16
click at [1000, 76] on icon at bounding box center [995, 78] width 11 height 11
select select "[DEMOGRAPHIC_DATA]"
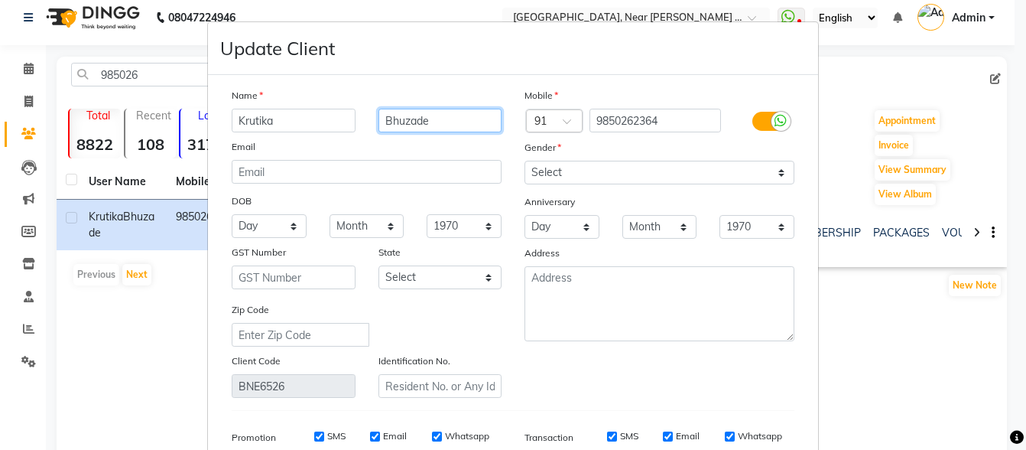
click at [444, 124] on input "Bhuzade" at bounding box center [441, 121] width 124 height 24
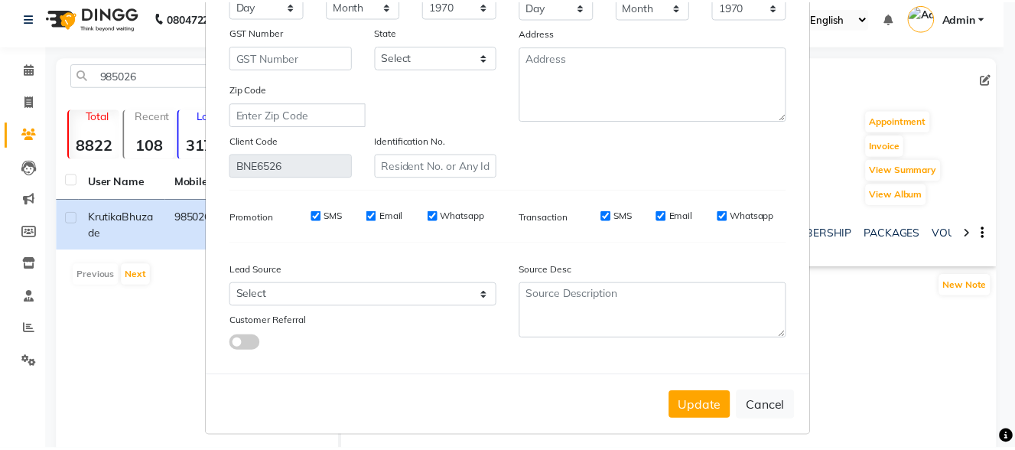
scroll to position [229, 0]
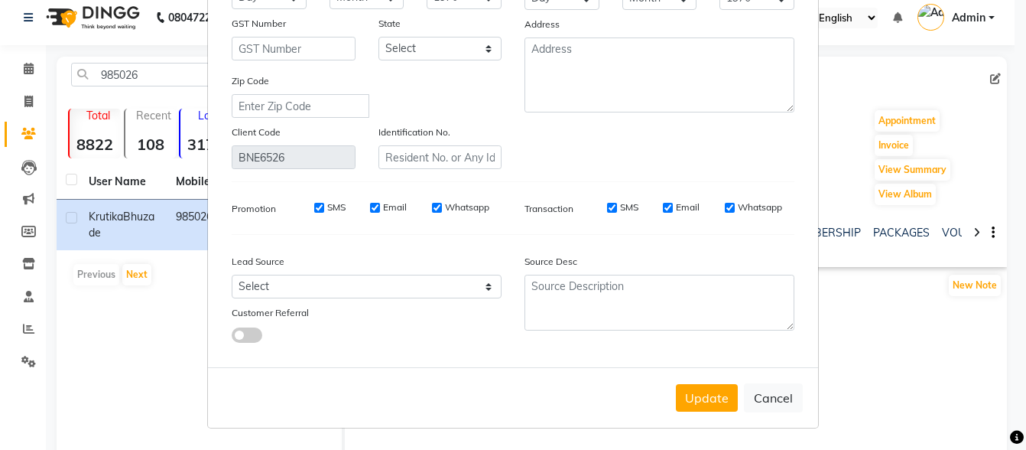
click at [679, 394] on button "Update" at bounding box center [707, 398] width 62 height 28
click at [679, 394] on div "Update Cancel" at bounding box center [513, 397] width 610 height 60
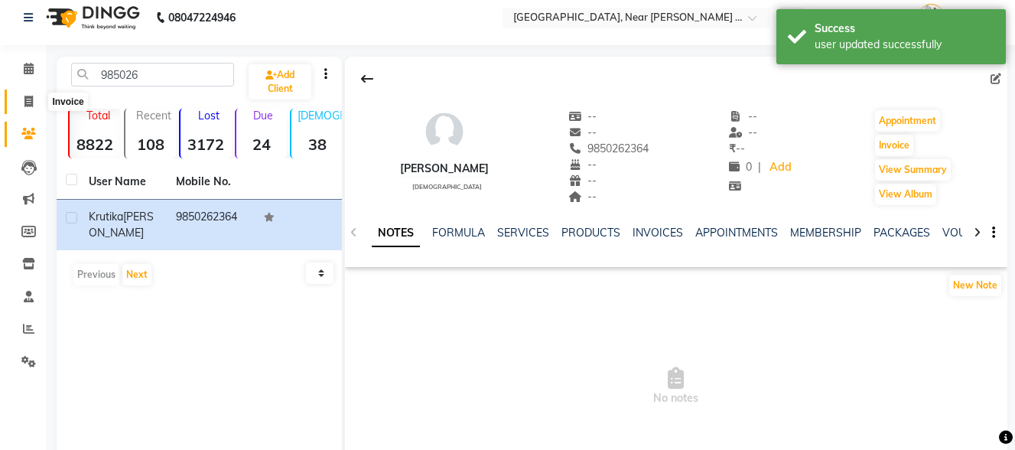
click at [28, 99] on icon at bounding box center [28, 101] width 8 height 11
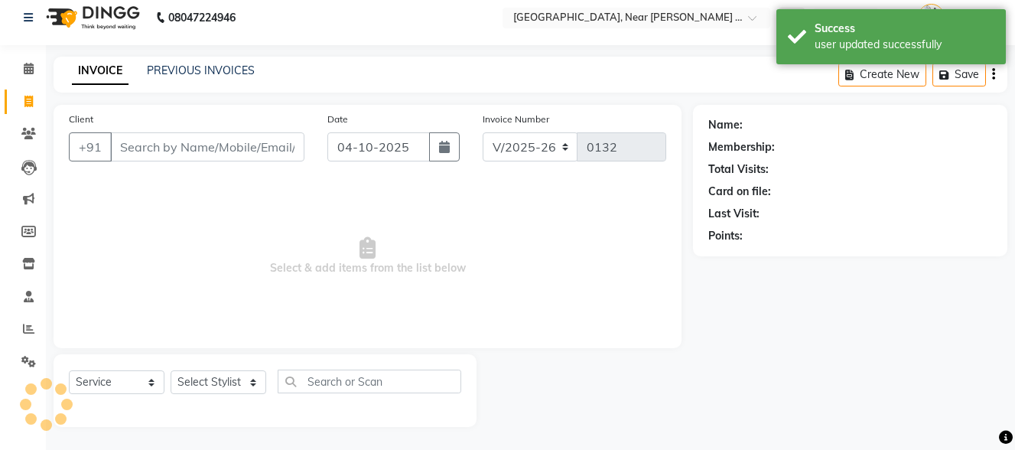
click at [223, 148] on input "Client" at bounding box center [207, 146] width 194 height 29
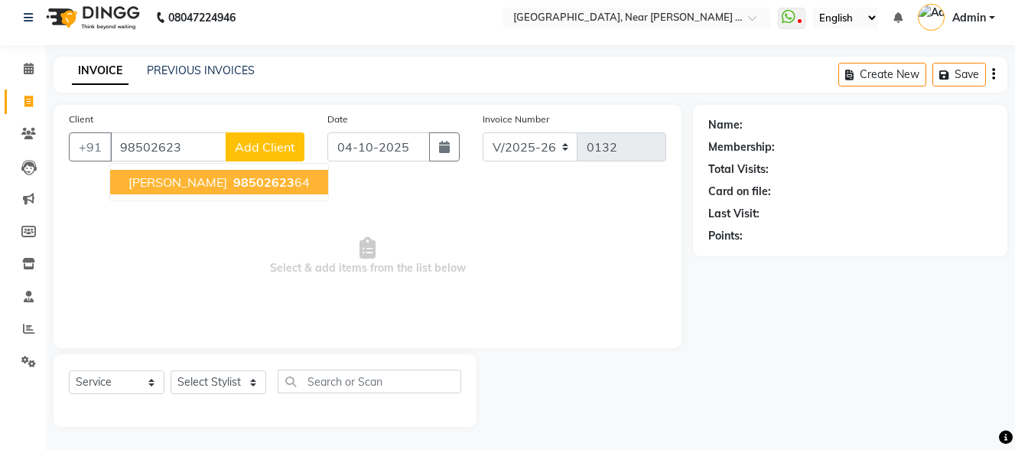
click at [260, 183] on span "98502623" at bounding box center [263, 181] width 61 height 15
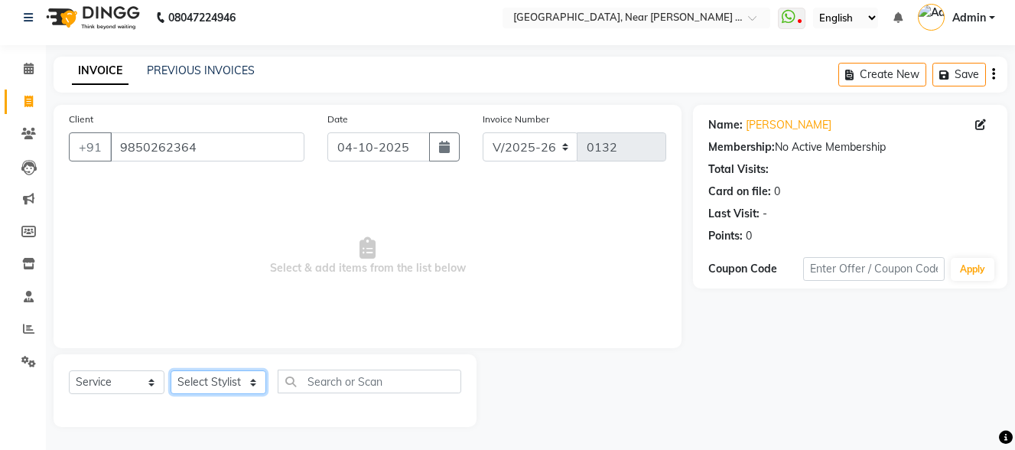
click at [230, 375] on select "Select Stylist [PERSON_NAME] [PERSON_NAME] [PERSON_NAME] Agare Mahesh Pornima M…" at bounding box center [219, 382] width 96 height 24
click at [171, 370] on select "Select Stylist [PERSON_NAME] [PERSON_NAME] [PERSON_NAME] Agare Mahesh Pornima M…" at bounding box center [219, 382] width 96 height 24
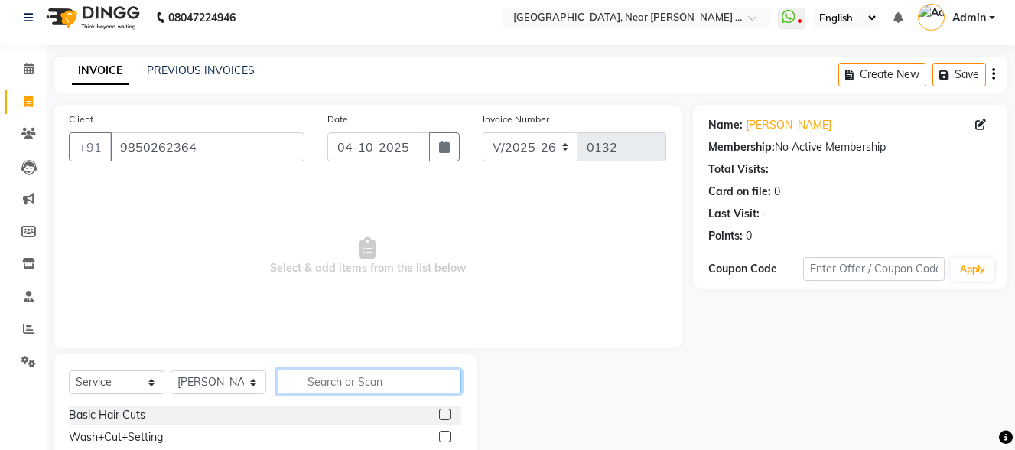
click at [295, 385] on input "text" at bounding box center [370, 381] width 184 height 24
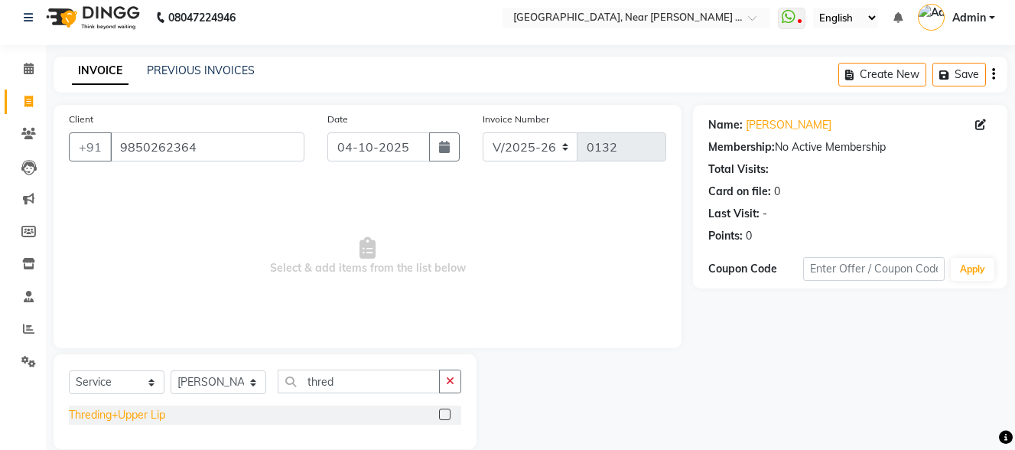
click at [118, 415] on div "Threding+Upper Lip" at bounding box center [117, 415] width 96 height 16
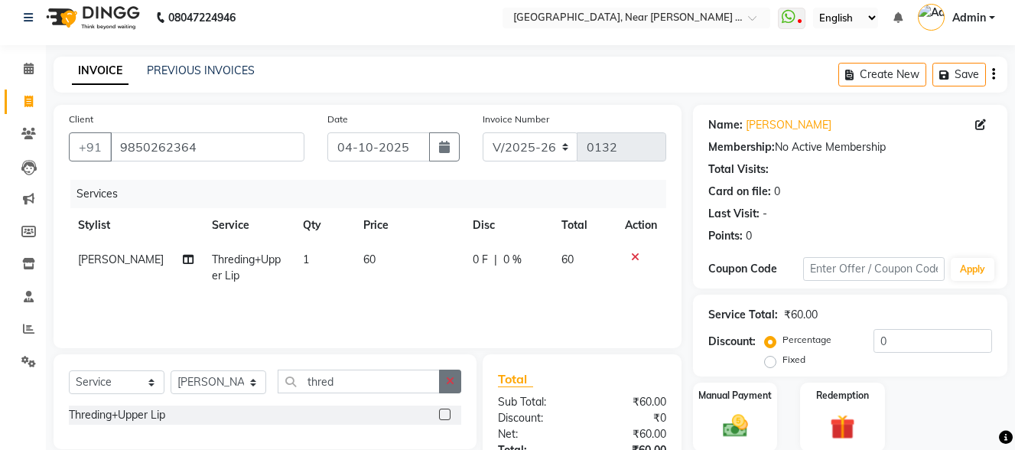
click at [449, 379] on icon "button" at bounding box center [450, 381] width 8 height 11
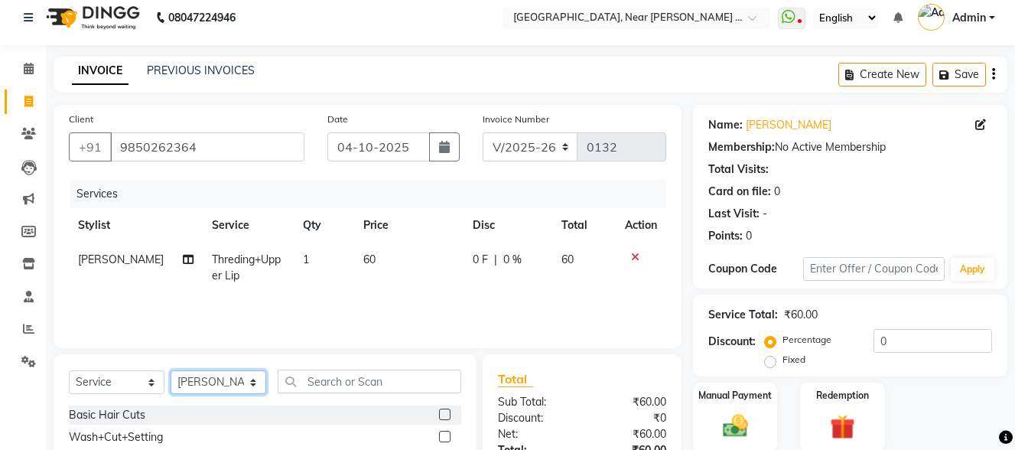
click at [226, 382] on select "Select Stylist [PERSON_NAME] [PERSON_NAME] [PERSON_NAME] Agare Mahesh Pornima M…" at bounding box center [219, 382] width 96 height 24
click at [171, 370] on select "Select Stylist [PERSON_NAME] [PERSON_NAME] [PERSON_NAME] Agare Mahesh Pornima M…" at bounding box center [219, 382] width 96 height 24
click at [359, 387] on input "text" at bounding box center [370, 381] width 184 height 24
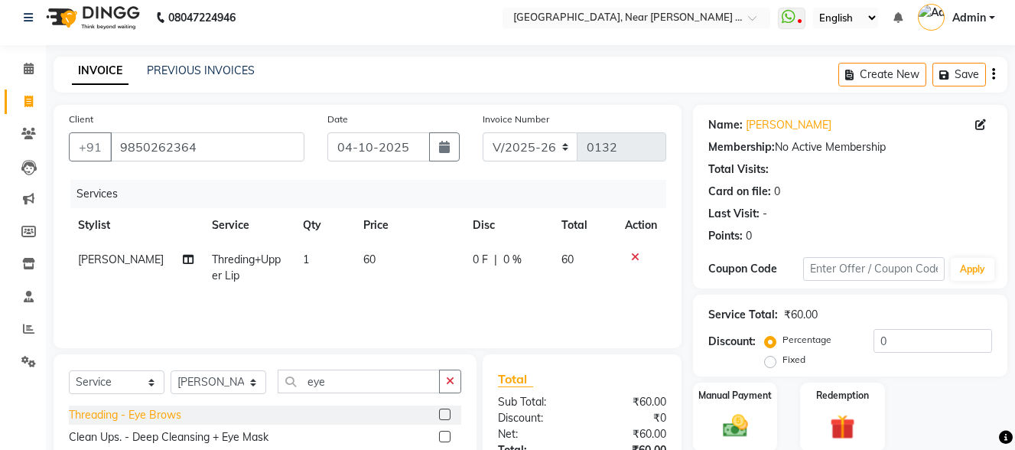
click at [174, 417] on div "Threading - Eye Brows" at bounding box center [125, 415] width 112 height 16
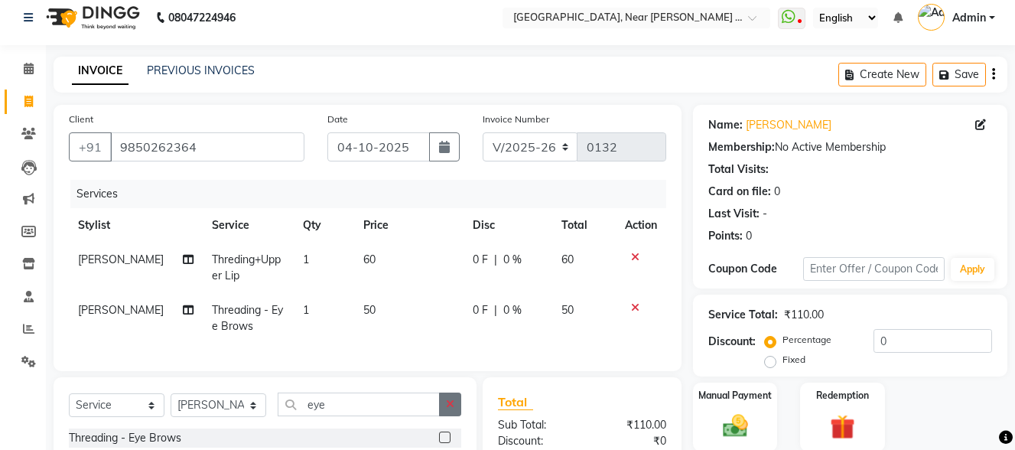
click at [453, 409] on icon "button" at bounding box center [450, 403] width 8 height 11
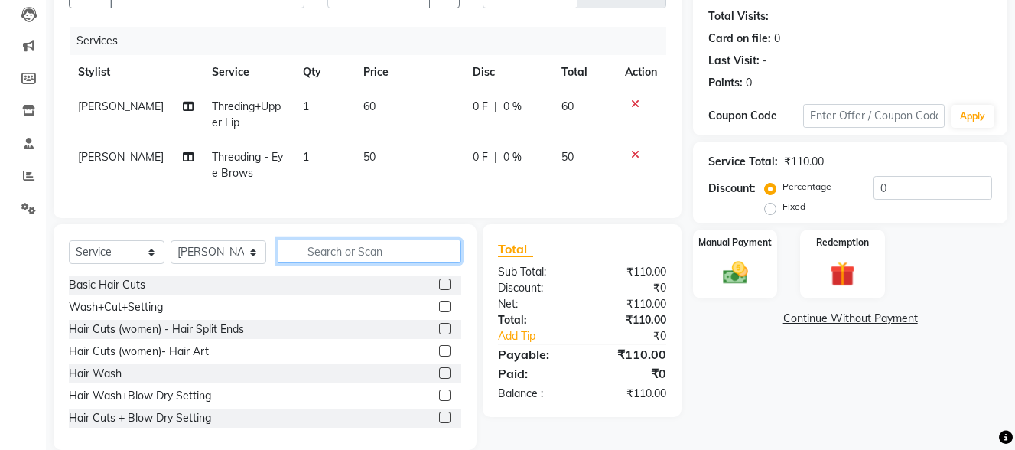
scroll to position [197, 0]
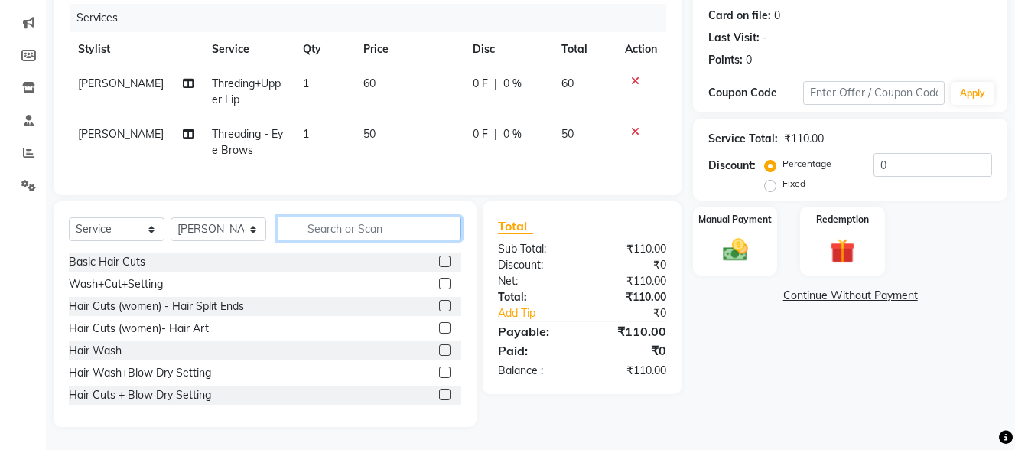
click at [352, 222] on input "text" at bounding box center [370, 228] width 184 height 24
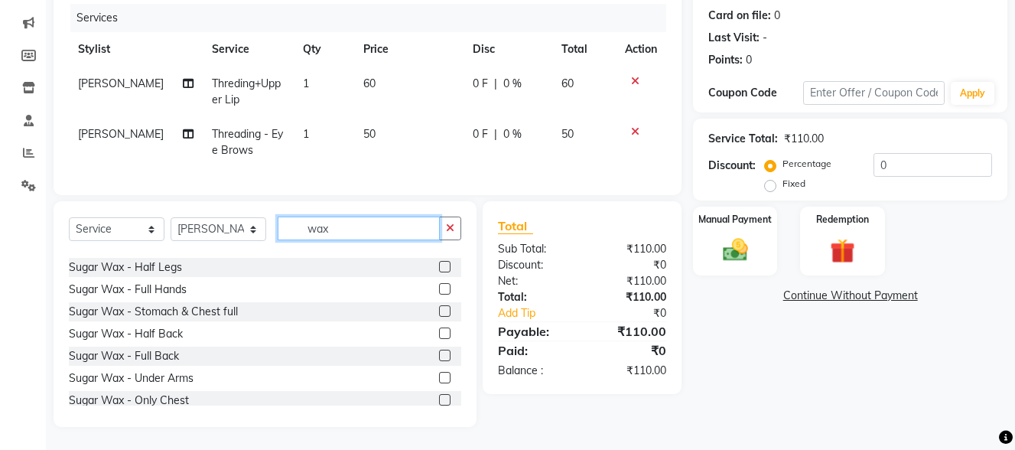
scroll to position [76, 0]
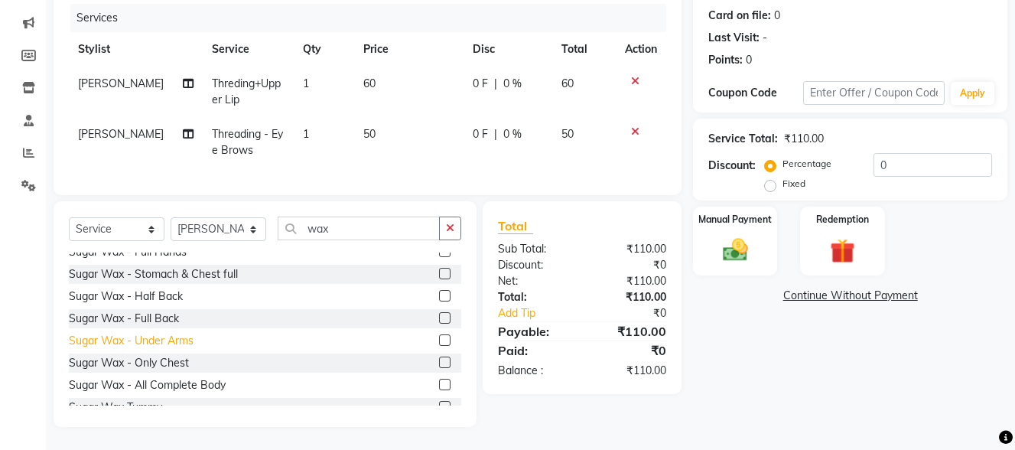
click at [185, 340] on div "Sugar Wax - Under Arms" at bounding box center [131, 341] width 125 height 16
click at [185, 306] on div "Sugar Wax - Half Back" at bounding box center [265, 296] width 392 height 19
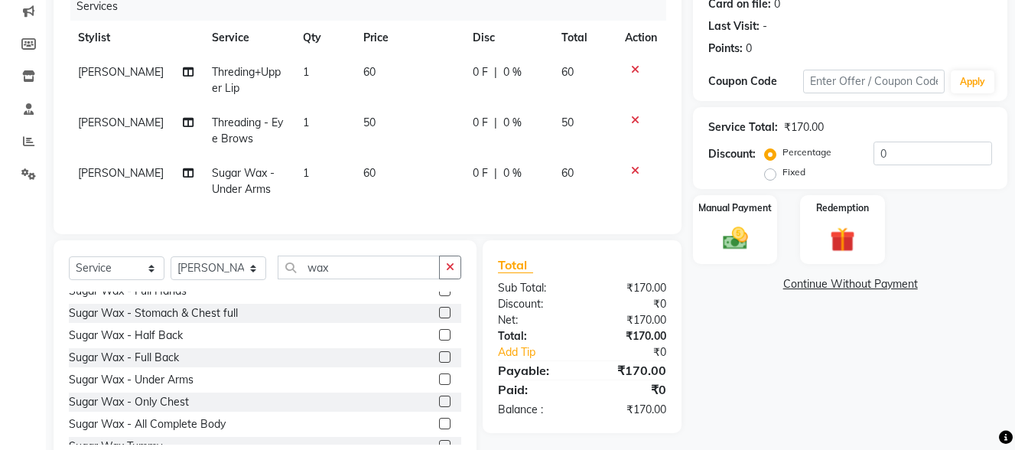
scroll to position [121, 0]
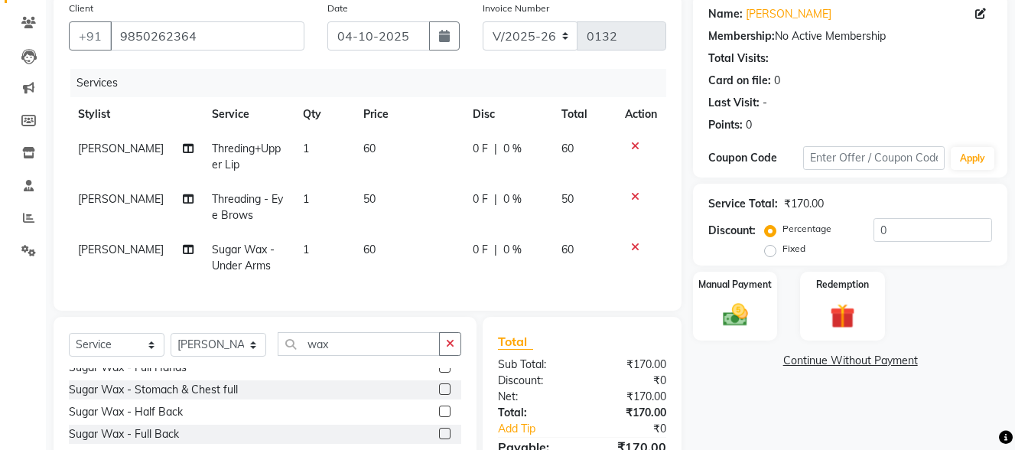
click at [629, 196] on div at bounding box center [641, 196] width 32 height 11
click at [633, 196] on icon at bounding box center [635, 196] width 8 height 11
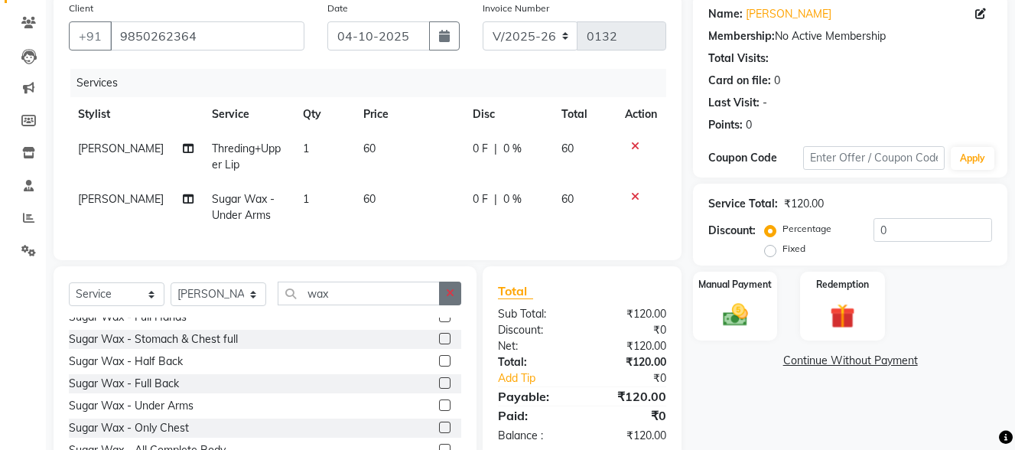
click at [450, 298] on icon "button" at bounding box center [450, 293] width 8 height 11
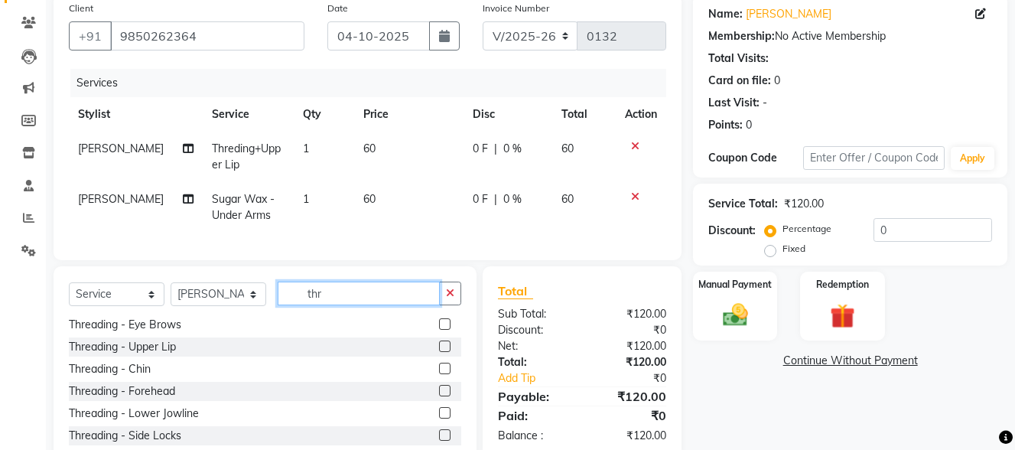
scroll to position [0, 0]
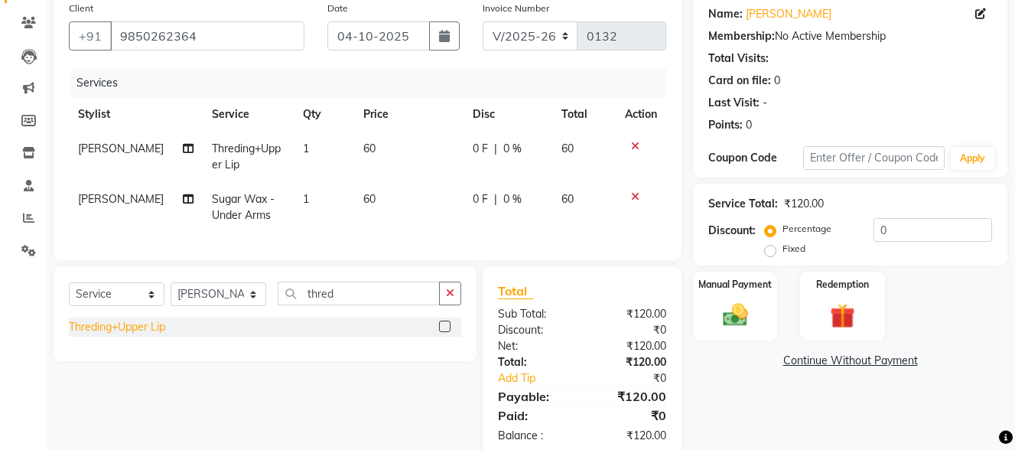
click at [164, 335] on div "Threding+Upper Lip" at bounding box center [117, 327] width 96 height 16
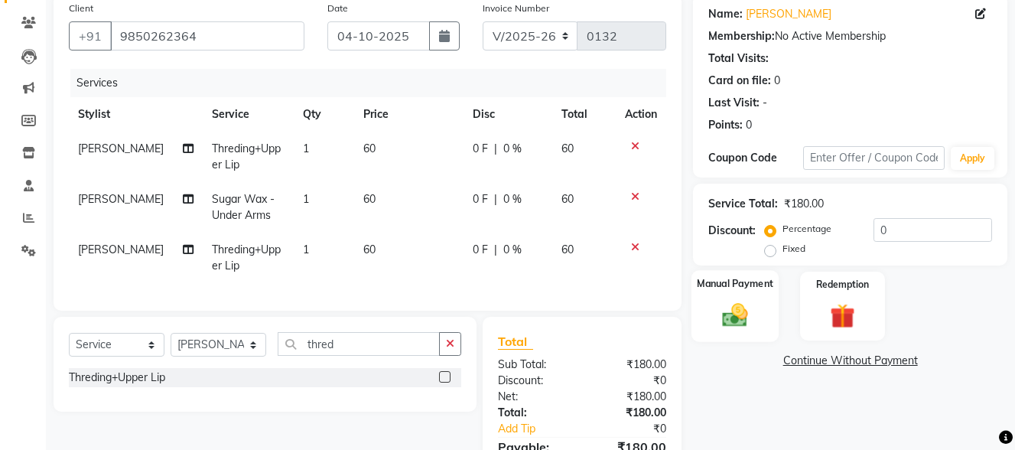
click at [727, 318] on img at bounding box center [735, 315] width 42 height 30
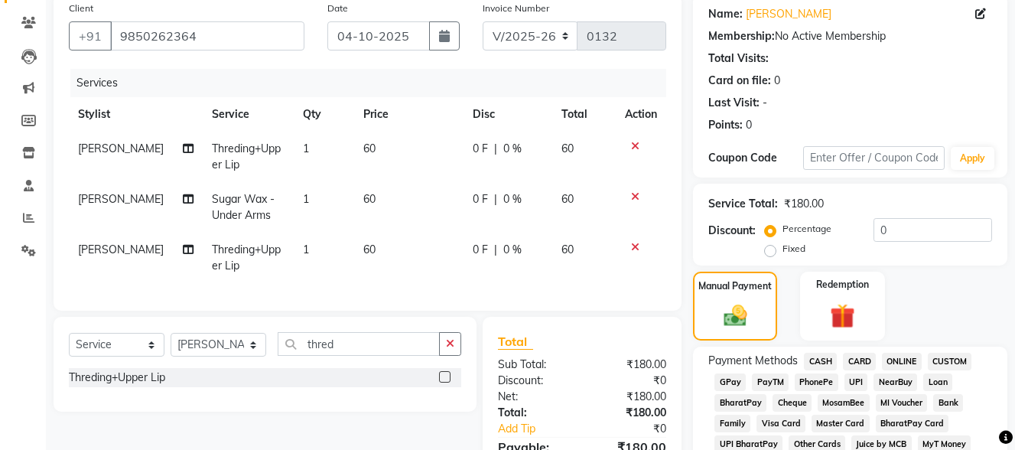
click at [888, 357] on span "ONLINE" at bounding box center [902, 362] width 40 height 18
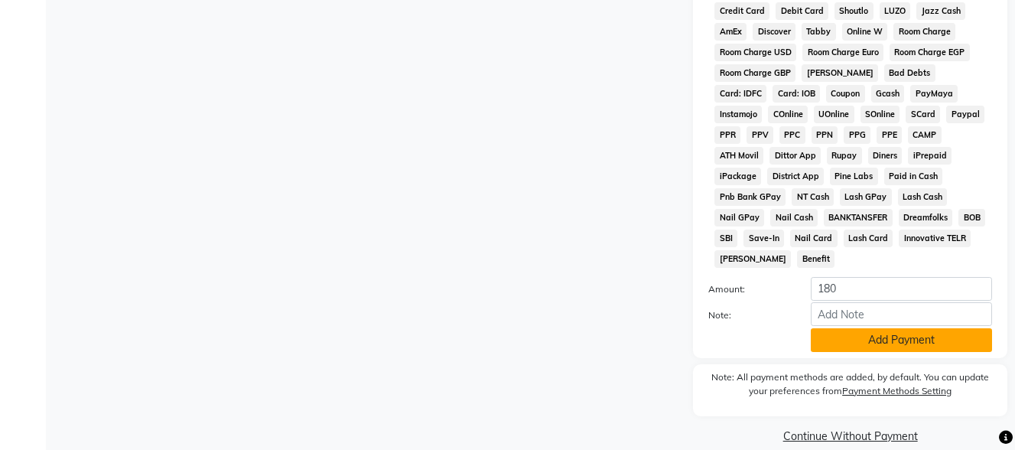
click at [860, 328] on button "Add Payment" at bounding box center [901, 340] width 181 height 24
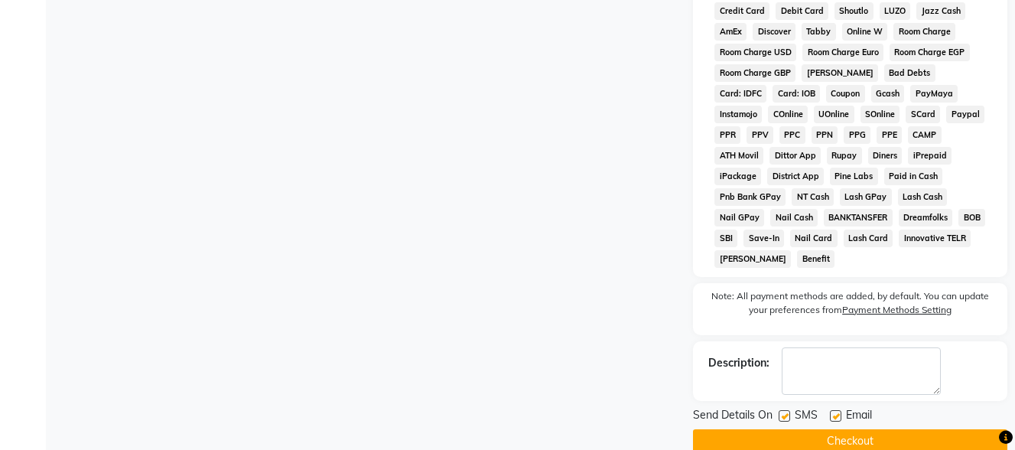
click at [862, 429] on button "Checkout" at bounding box center [850, 441] width 314 height 24
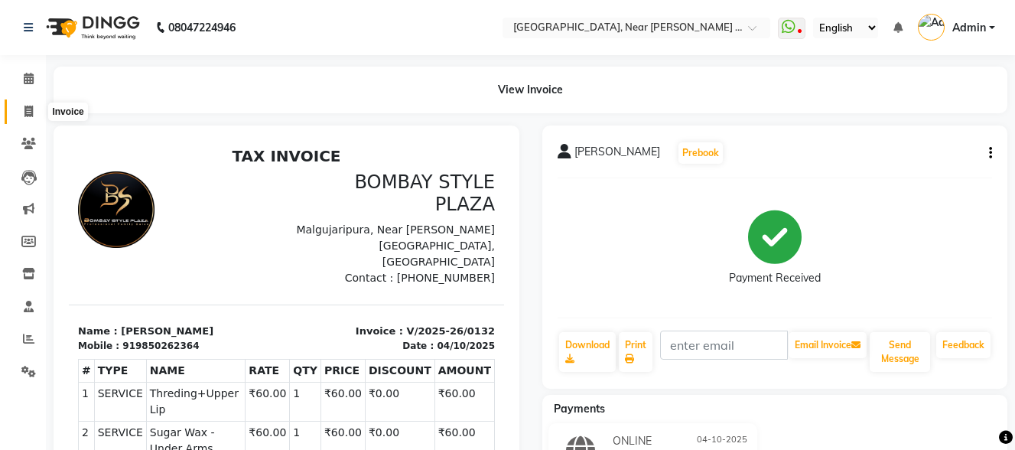
click at [28, 108] on icon at bounding box center [28, 111] width 8 height 11
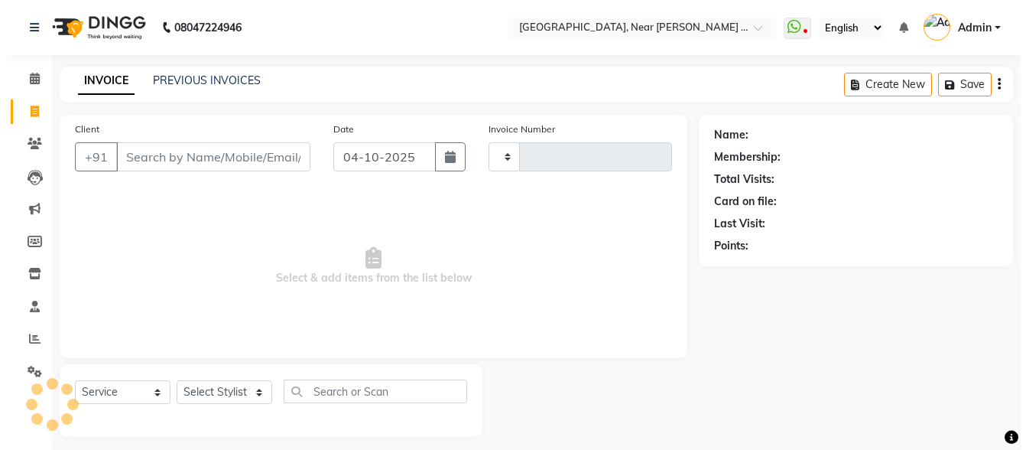
scroll to position [10, 0]
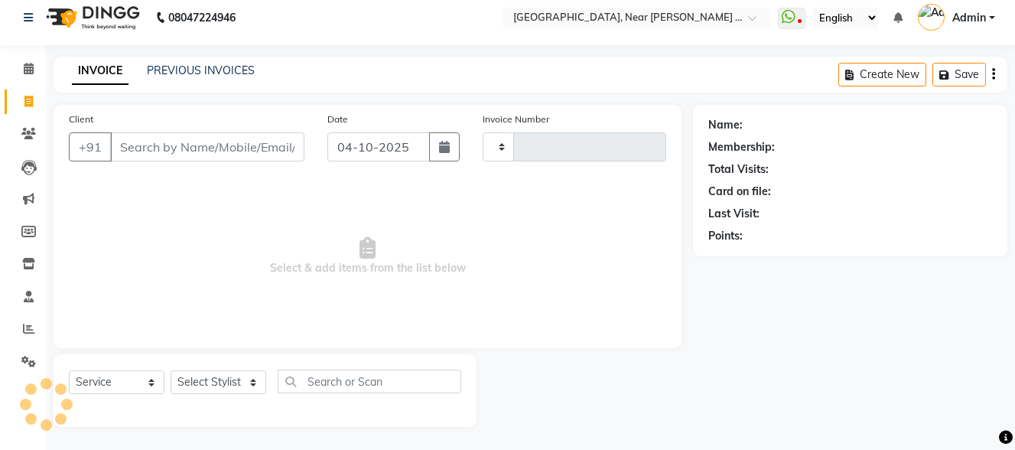
click at [136, 146] on input "Client" at bounding box center [207, 146] width 194 height 29
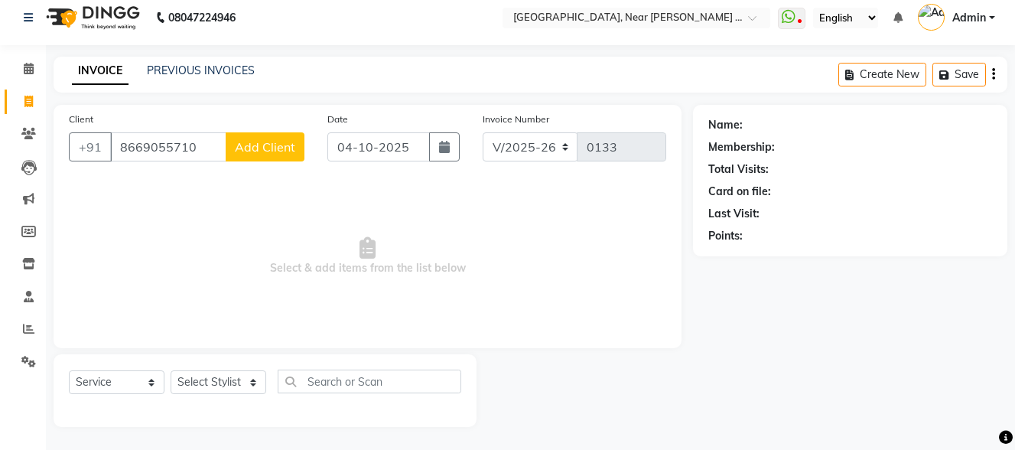
click at [297, 148] on button "Add Client" at bounding box center [265, 146] width 79 height 29
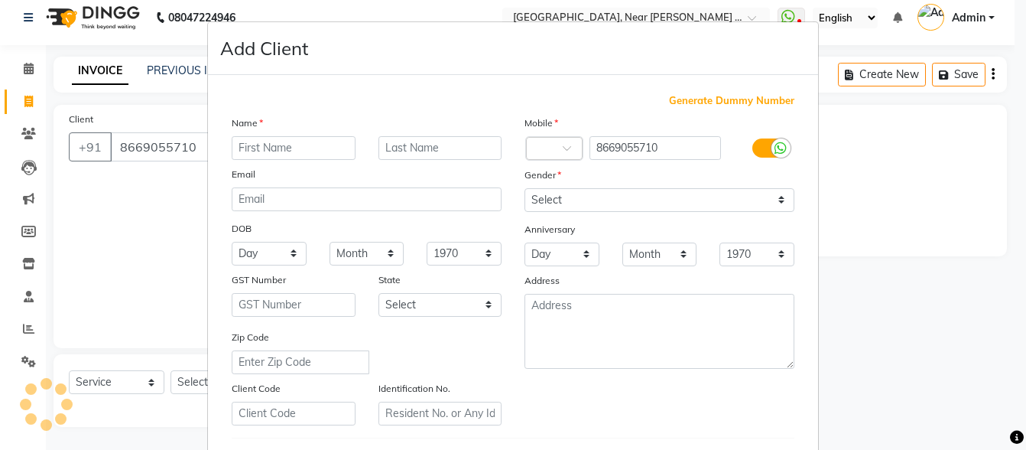
click at [284, 132] on div "Name" at bounding box center [366, 125] width 293 height 21
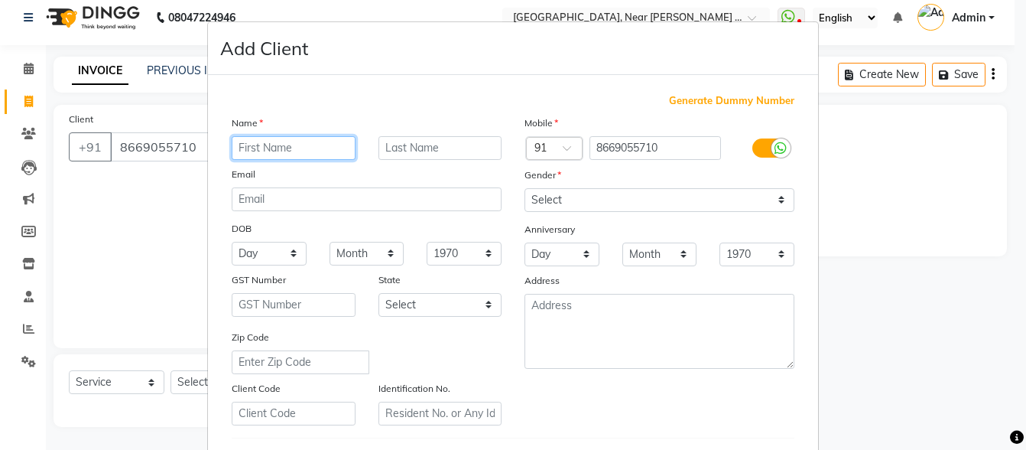
click at [285, 142] on input "text" at bounding box center [294, 148] width 124 height 24
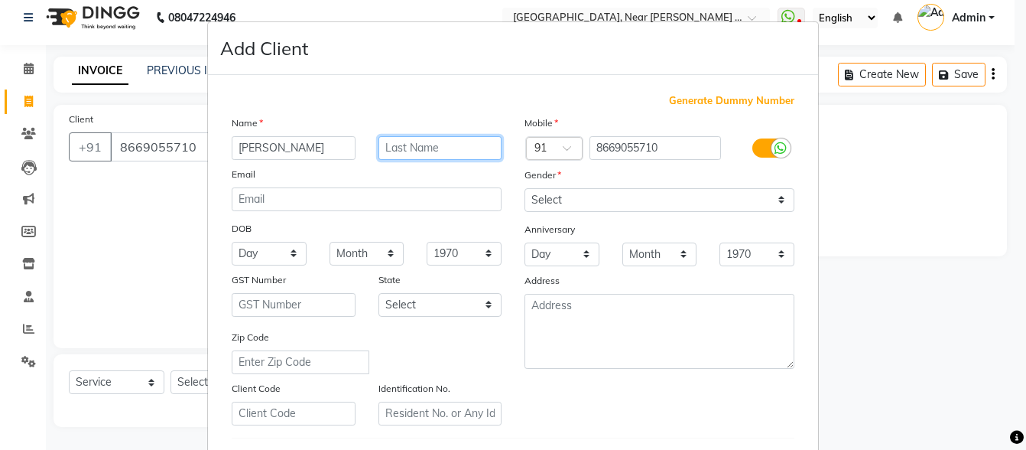
click at [386, 147] on input "text" at bounding box center [441, 148] width 124 height 24
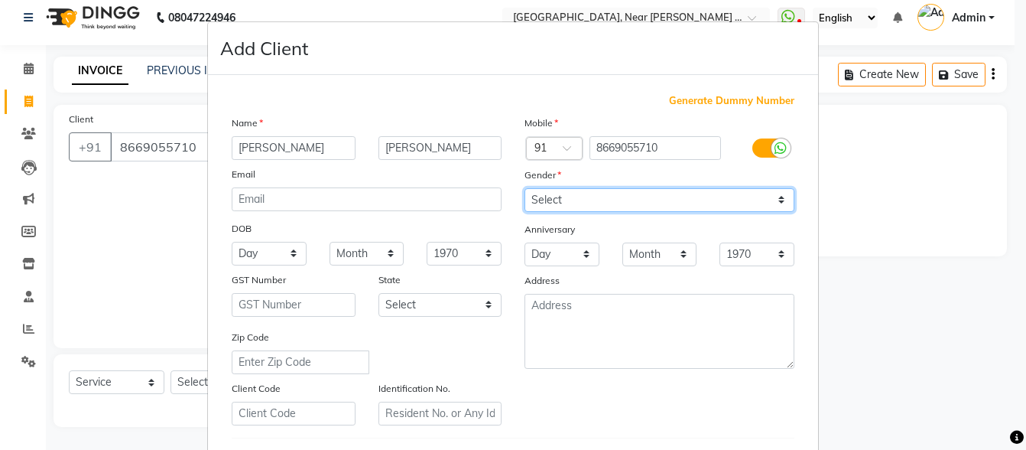
click at [555, 200] on select "Select [DEMOGRAPHIC_DATA] [DEMOGRAPHIC_DATA] Other Prefer Not To Say" at bounding box center [660, 200] width 270 height 24
click at [525, 188] on select "Select [DEMOGRAPHIC_DATA] [DEMOGRAPHIC_DATA] Other Prefer Not To Say" at bounding box center [660, 200] width 270 height 24
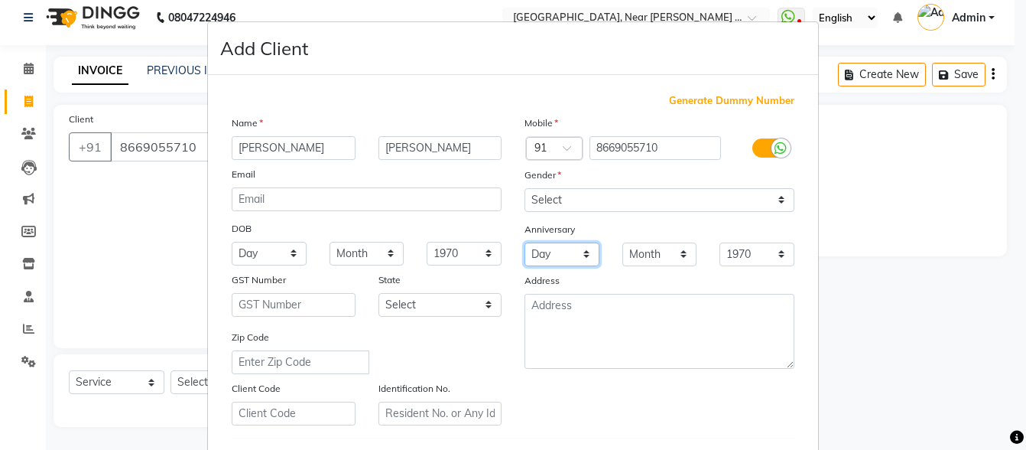
drag, startPoint x: 557, startPoint y: 210, endPoint x: 557, endPoint y: 262, distance: 52.0
click at [554, 259] on select "Day 01 02 03 04 05 06 07 08 09 10 11 12 13 14 15 16 17 18 19 20 21 22 23 24 25 …" at bounding box center [562, 254] width 75 height 24
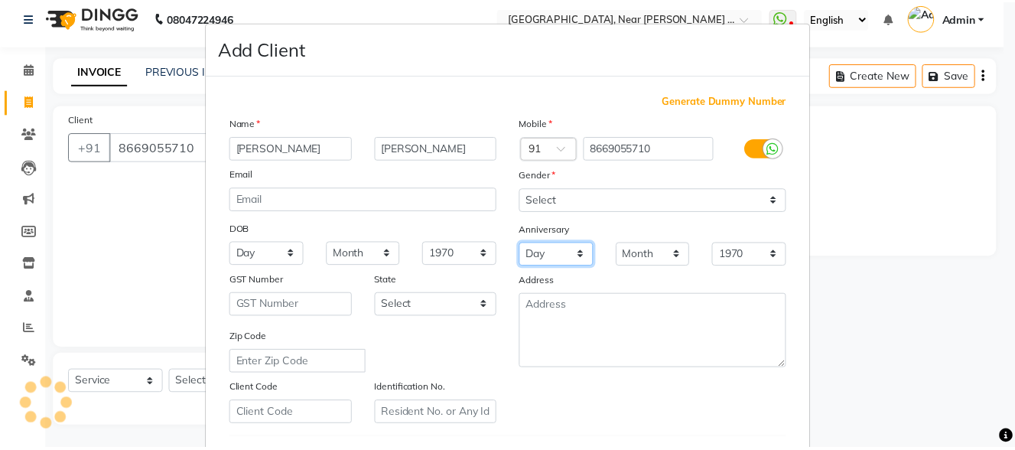
scroll to position [256, 0]
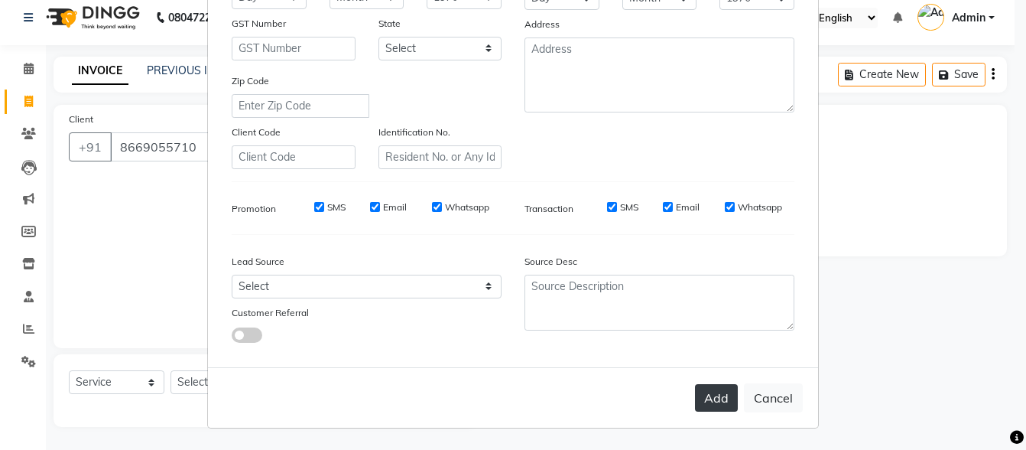
click at [720, 405] on button "Add" at bounding box center [716, 398] width 43 height 28
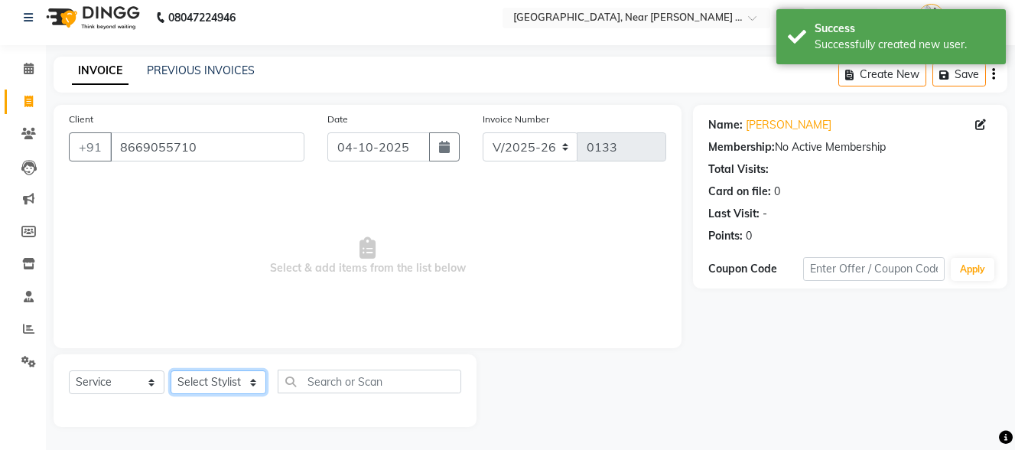
click at [230, 372] on select "Select Stylist [PERSON_NAME] [PERSON_NAME] [PERSON_NAME] Agare Mahesh Pornima M…" at bounding box center [219, 382] width 96 height 24
click at [171, 370] on select "Select Stylist [PERSON_NAME] [PERSON_NAME] [PERSON_NAME] Agare Mahesh Pornima M…" at bounding box center [219, 382] width 96 height 24
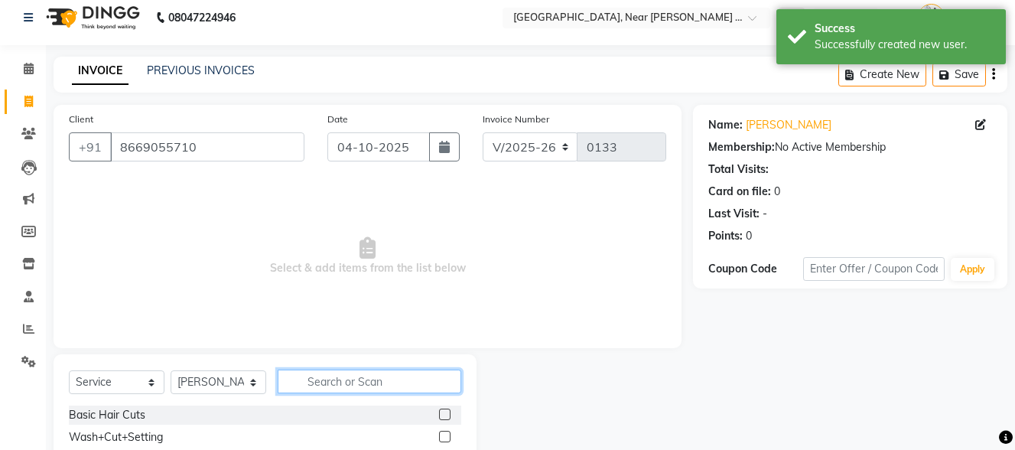
click at [348, 378] on input "text" at bounding box center [370, 381] width 184 height 24
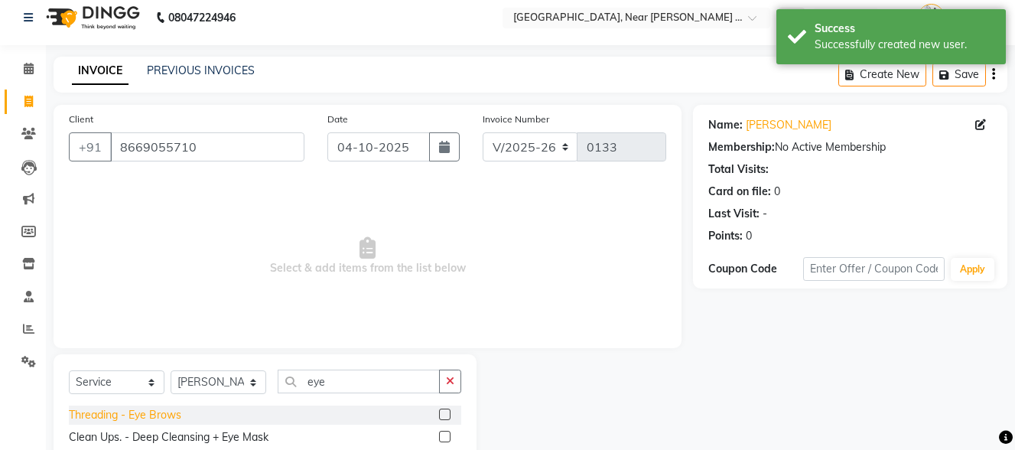
click at [154, 409] on div "Threading - Eye Brows" at bounding box center [125, 415] width 112 height 16
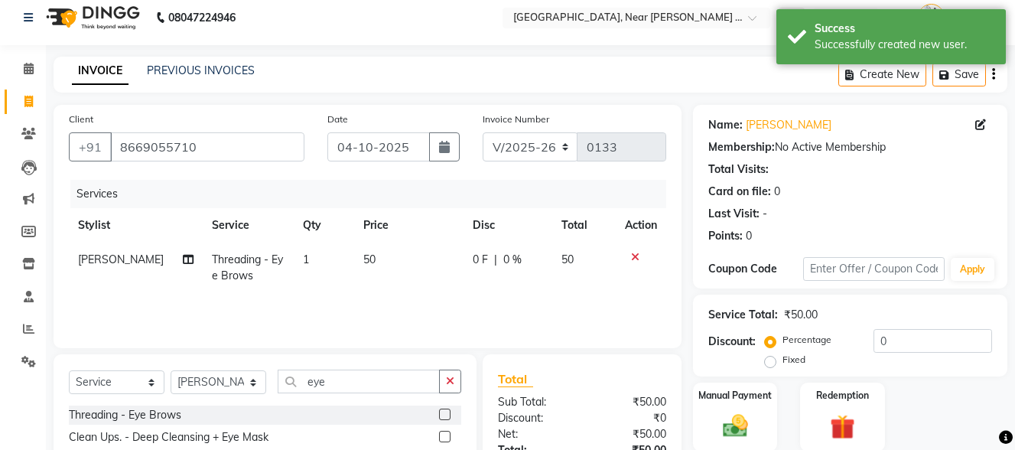
scroll to position [130, 0]
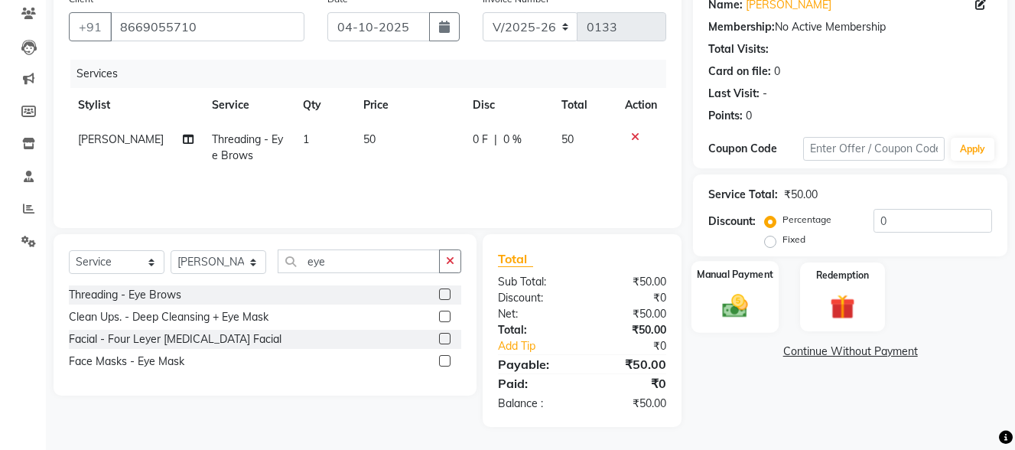
click at [749, 311] on img at bounding box center [735, 306] width 42 height 30
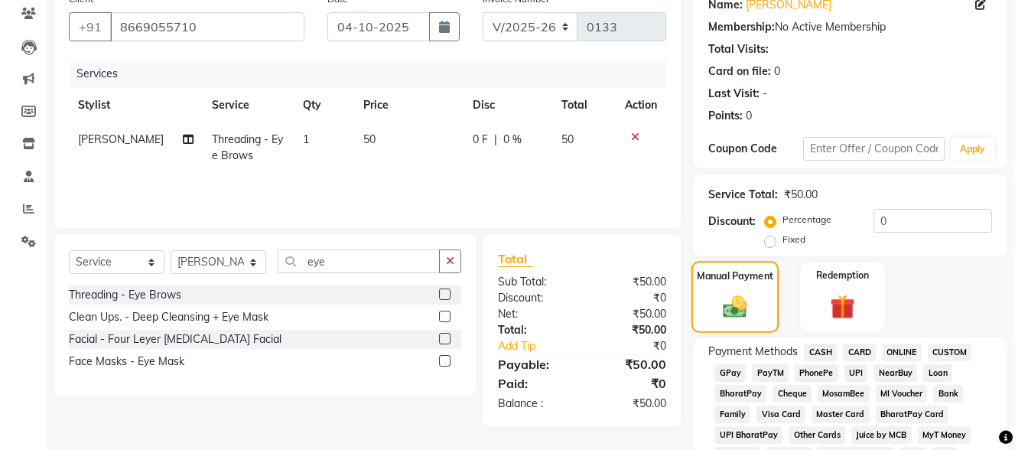
click at [749, 311] on img at bounding box center [736, 306] width 40 height 28
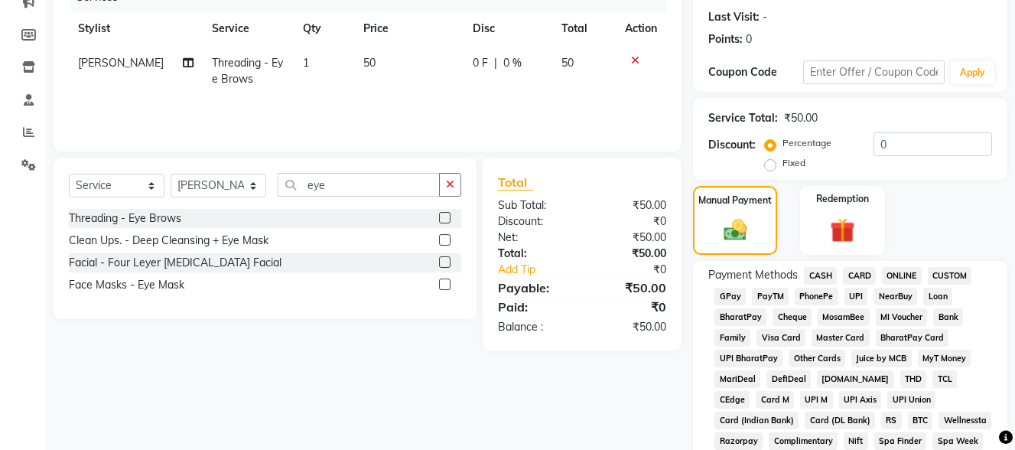
click at [900, 277] on span "ONLINE" at bounding box center [902, 276] width 40 height 18
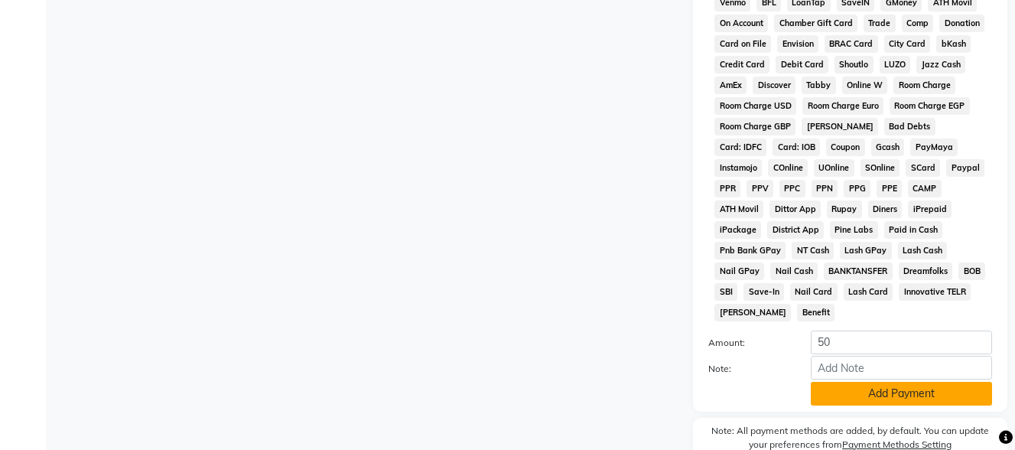
click at [874, 382] on button "Add Payment" at bounding box center [901, 394] width 181 height 24
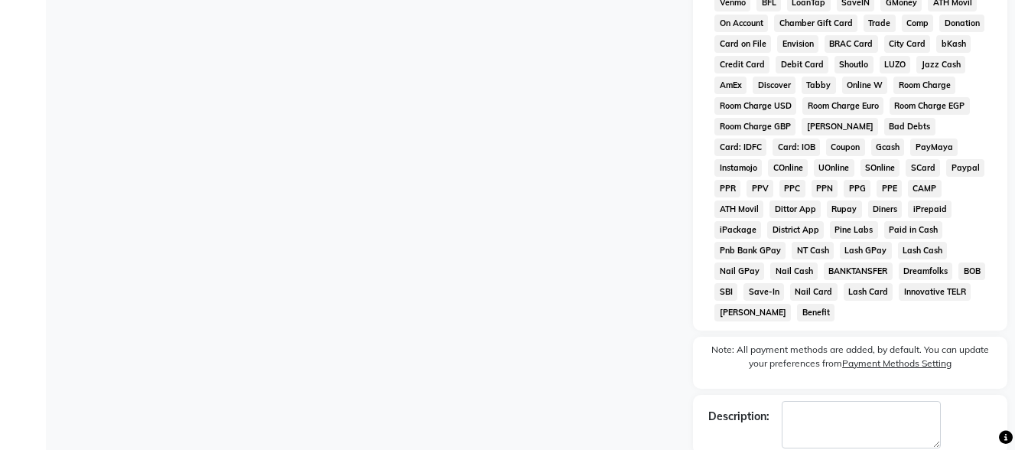
scroll to position [724, 0]
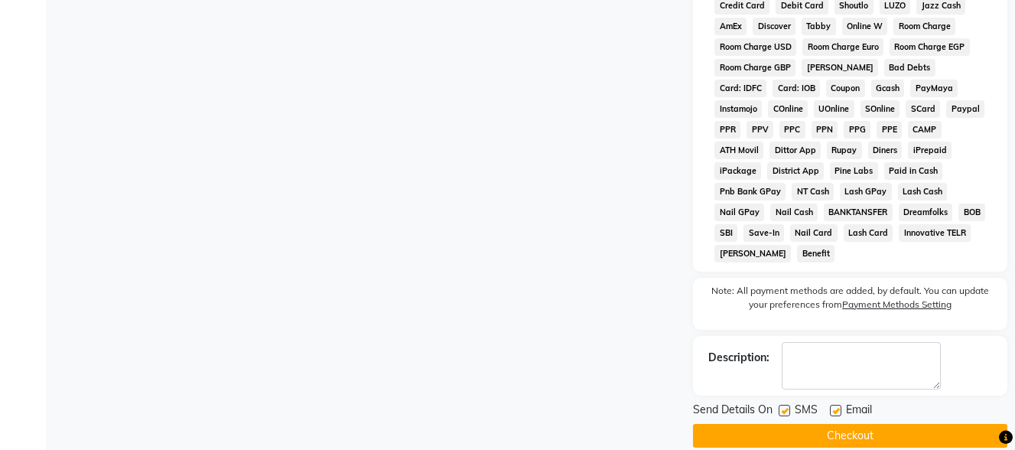
click at [857, 424] on button "Checkout" at bounding box center [850, 436] width 314 height 24
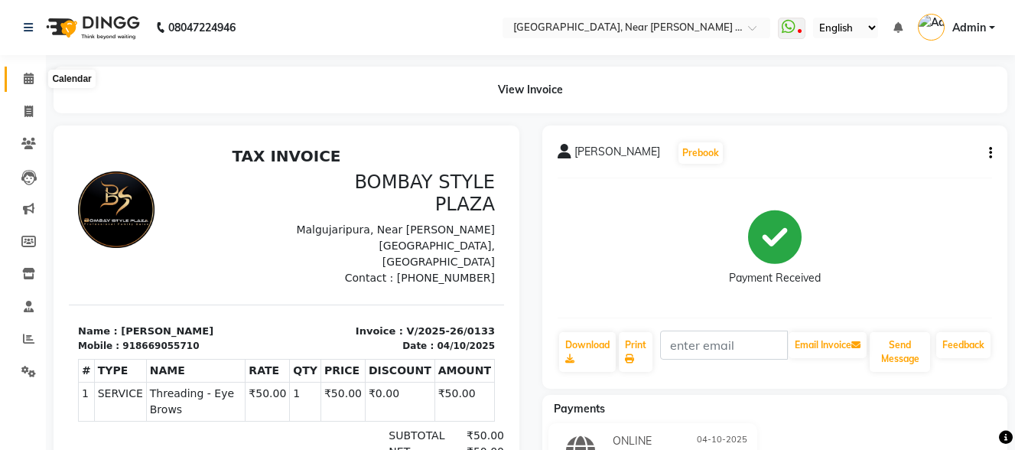
click at [28, 80] on icon at bounding box center [29, 78] width 10 height 11
